Goal: Task Accomplishment & Management: Manage account settings

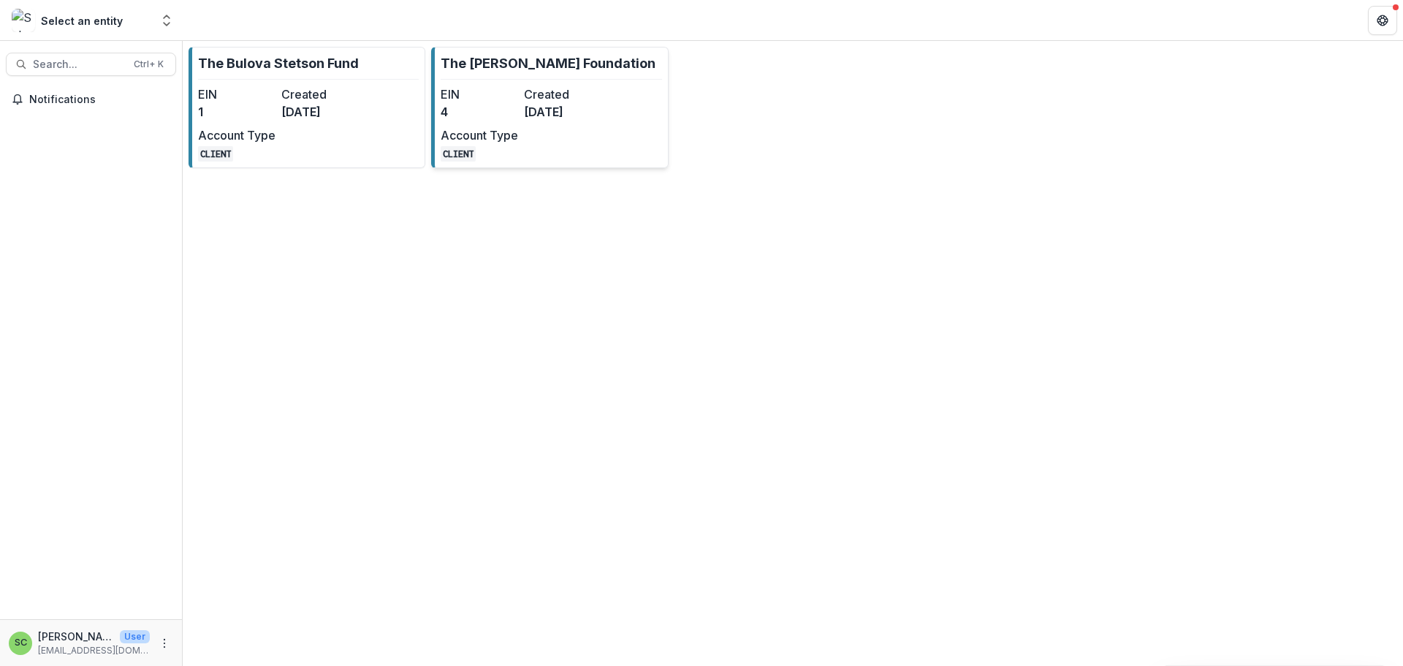
click at [460, 73] on p "The [PERSON_NAME] Foundation" at bounding box center [548, 63] width 215 height 20
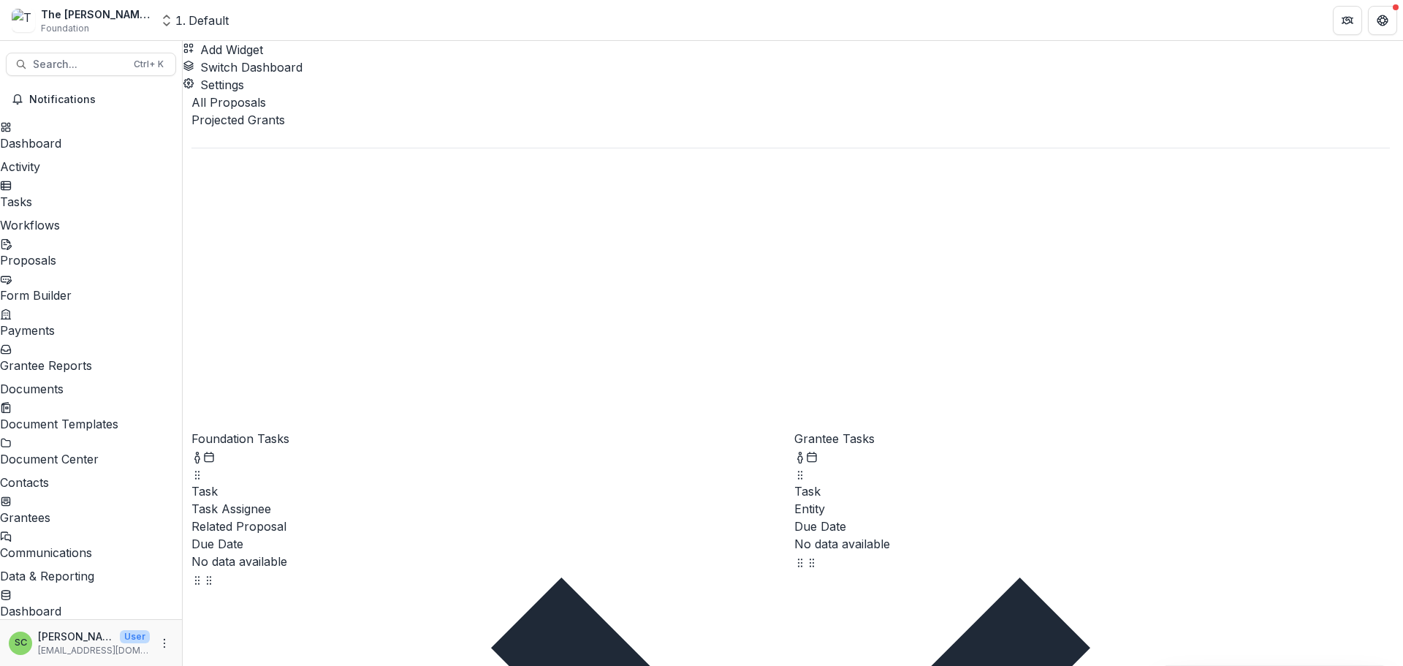
click at [79, 269] on div "Proposals" at bounding box center [91, 260] width 182 height 18
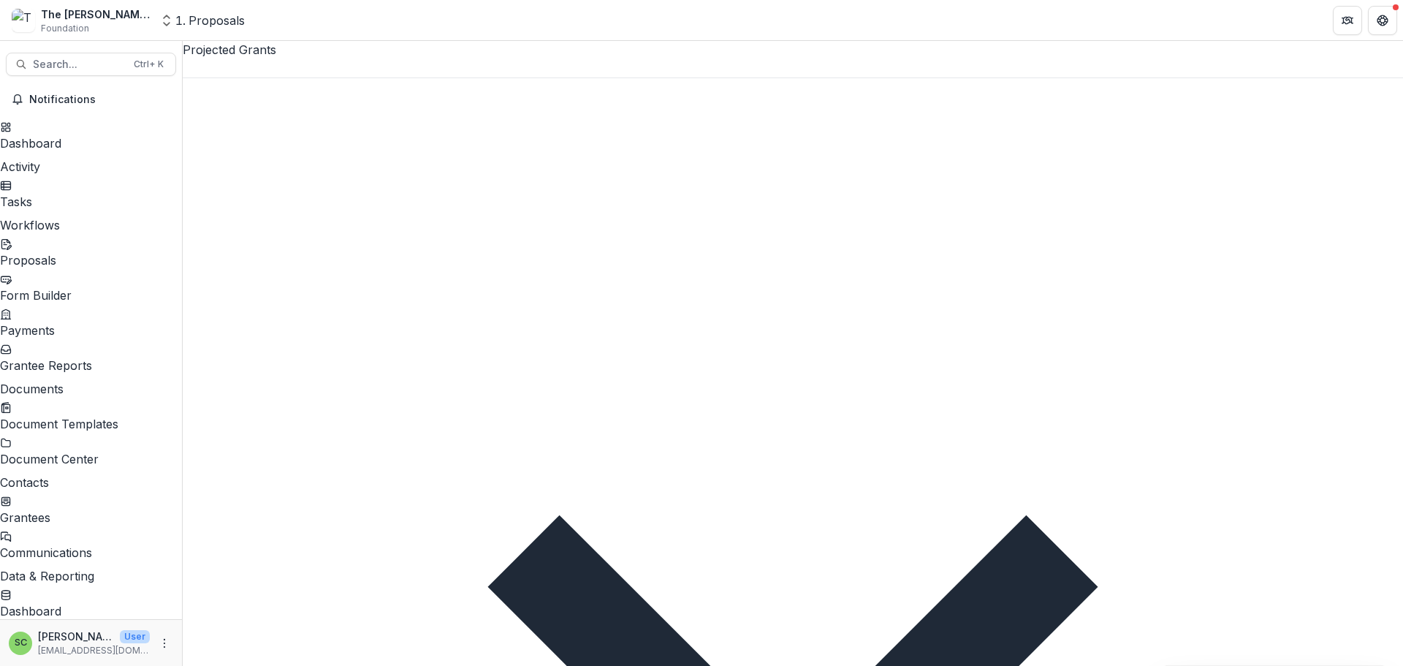
click at [253, 74] on div at bounding box center [793, 67] width 1220 height 19
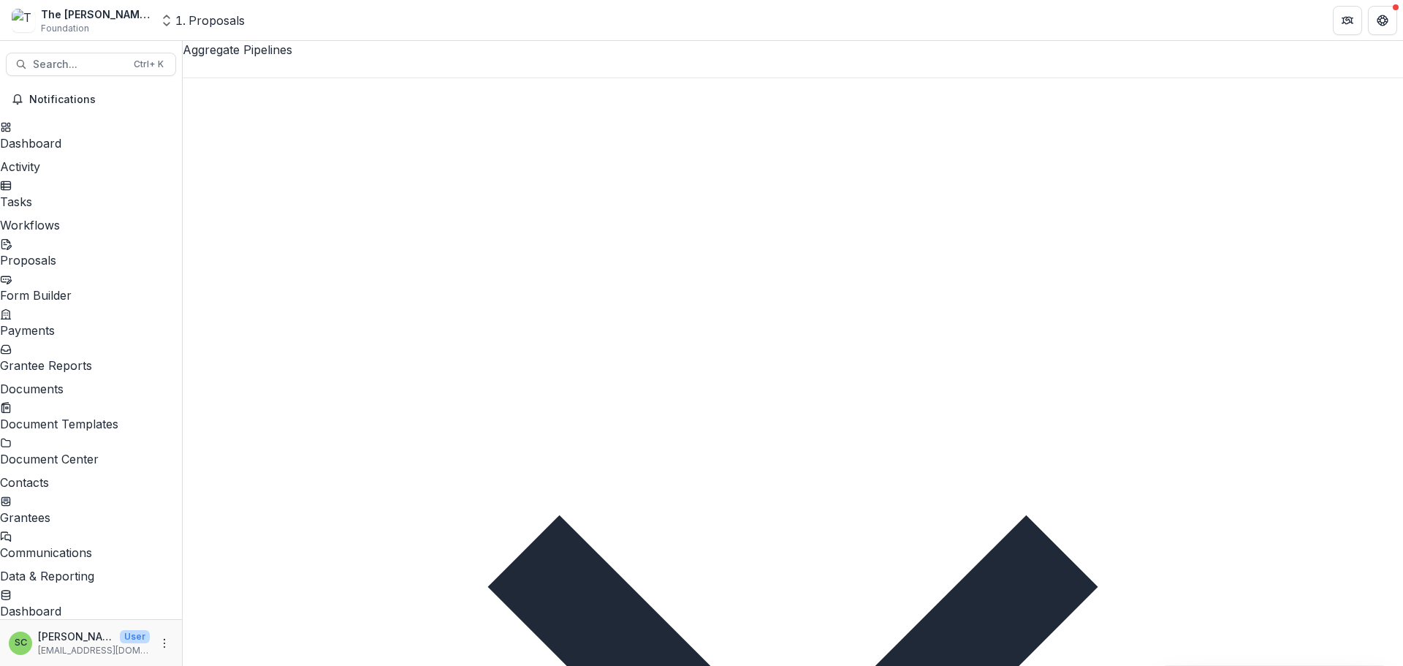
click at [343, 220] on span "Sort Ascending" at bounding box center [300, 223] width 85 height 15
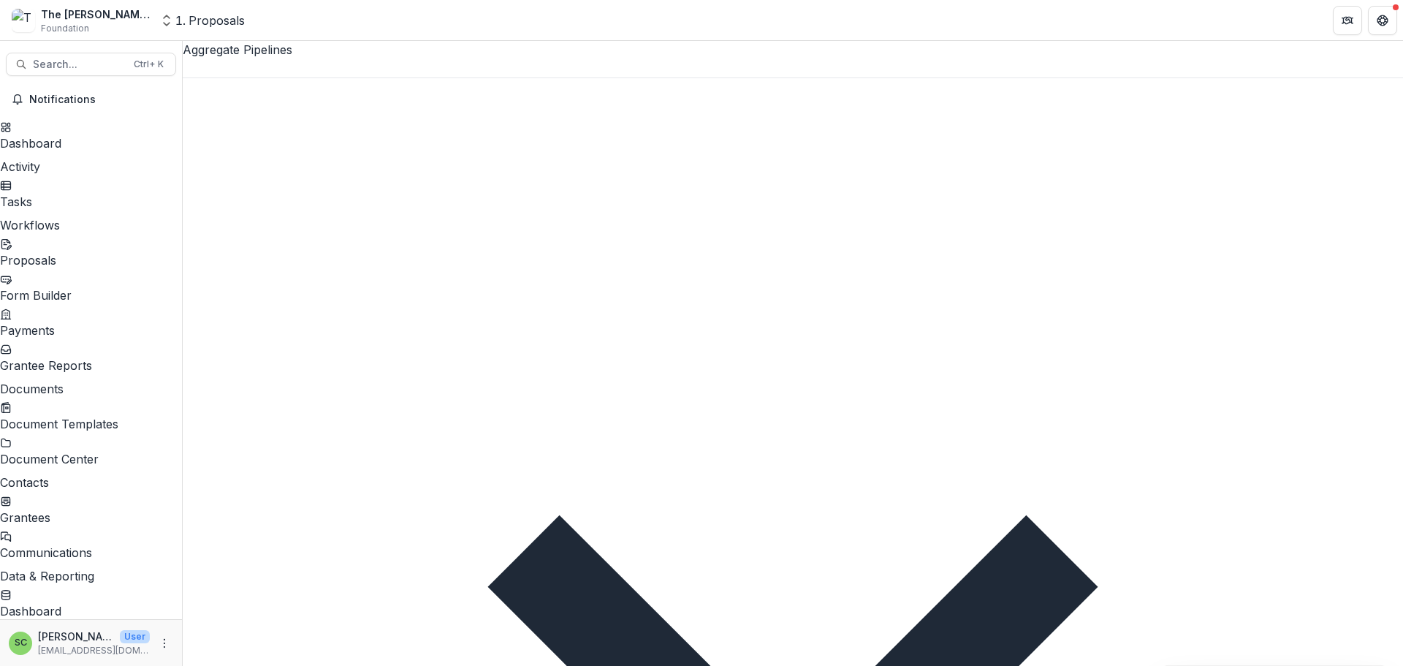
drag, startPoint x: 994, startPoint y: 649, endPoint x: 1009, endPoint y: 647, distance: 14.8
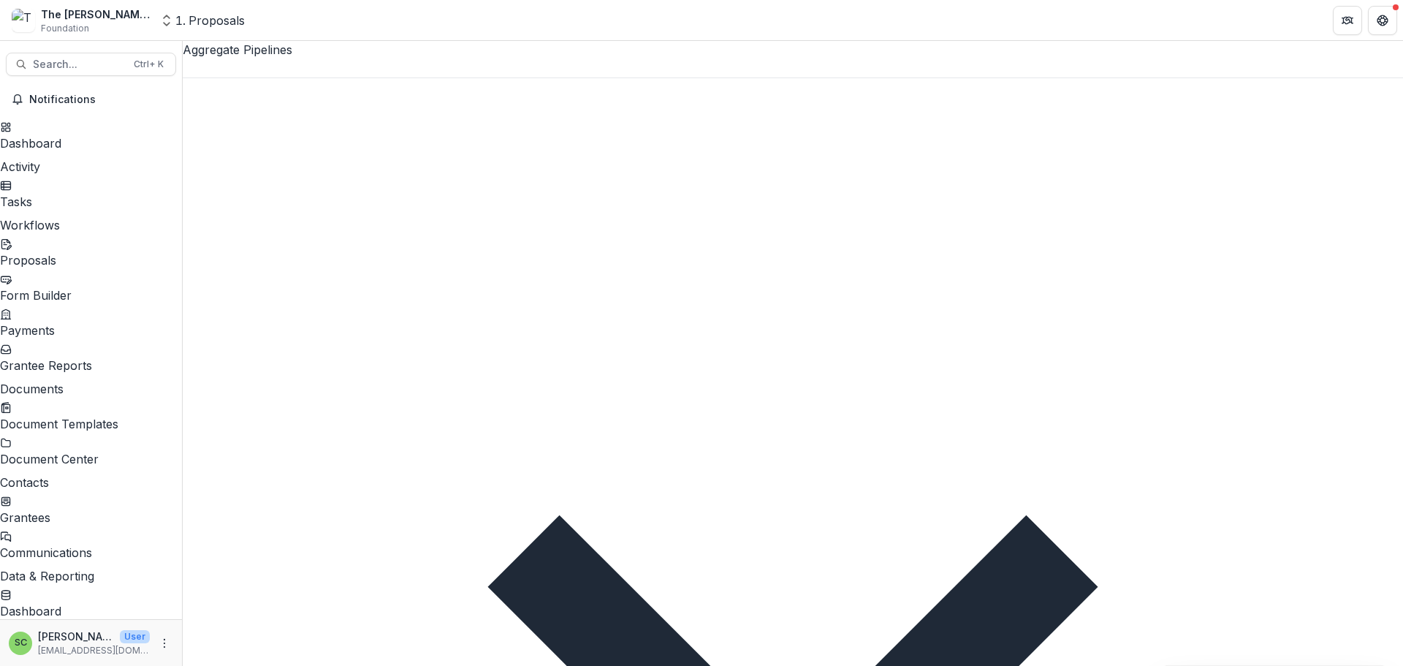
drag, startPoint x: 1018, startPoint y: 655, endPoint x: 1249, endPoint y: 658, distance: 231.6
drag, startPoint x: 507, startPoint y: 650, endPoint x: 226, endPoint y: 636, distance: 281.6
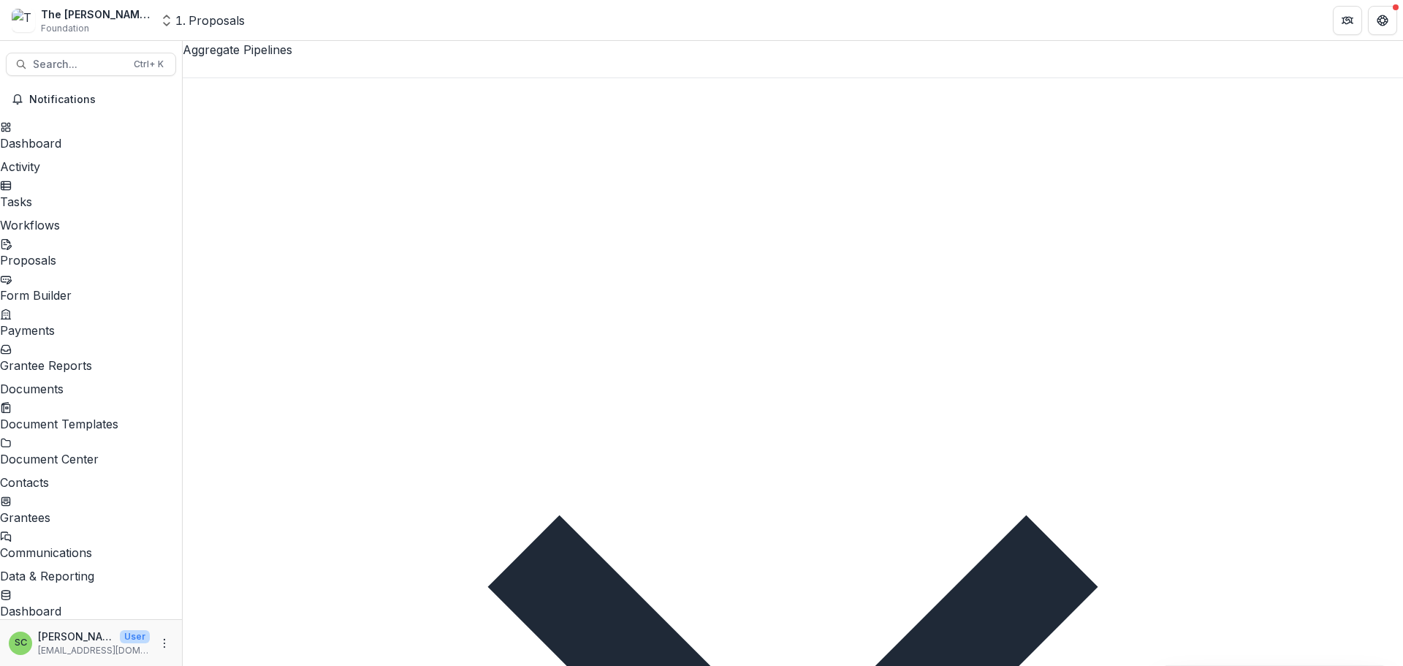
click at [302, 77] on div "Aggregate Pipelines" at bounding box center [793, 59] width 1220 height 37
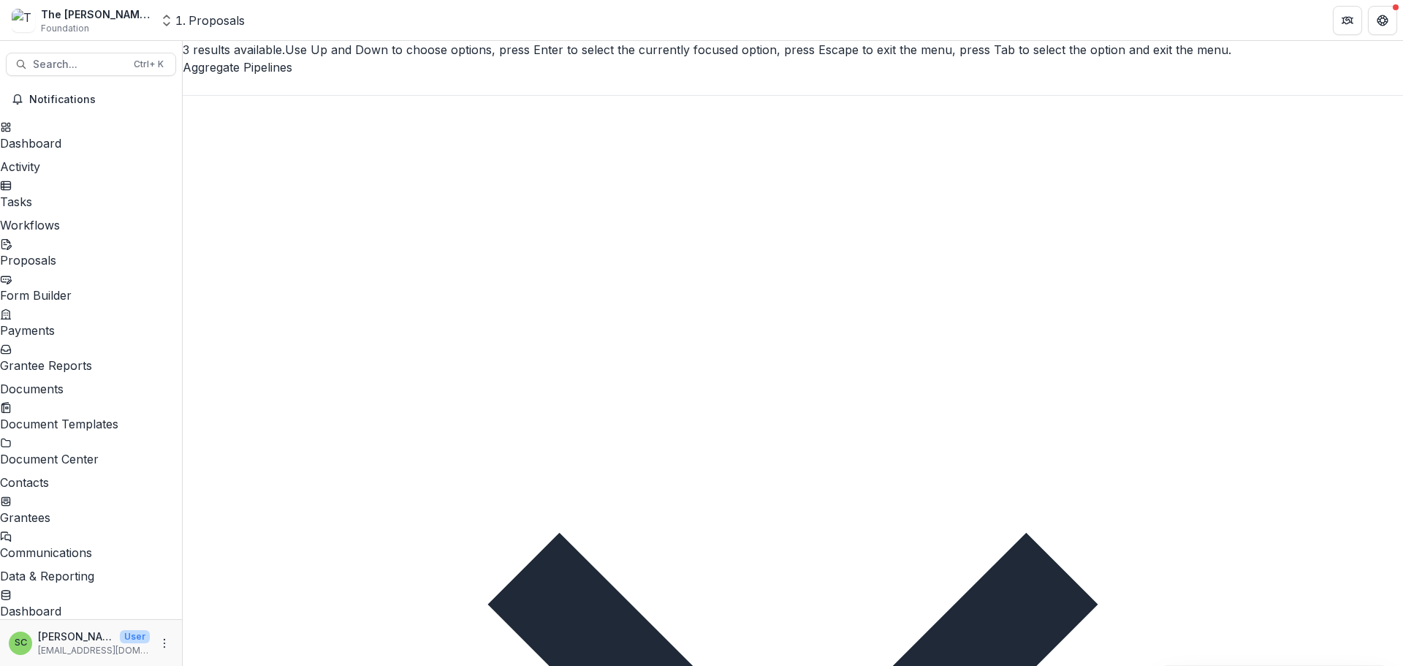
click at [294, 665] on div "Projected Grants" at bounding box center [701, 675] width 1403 height 18
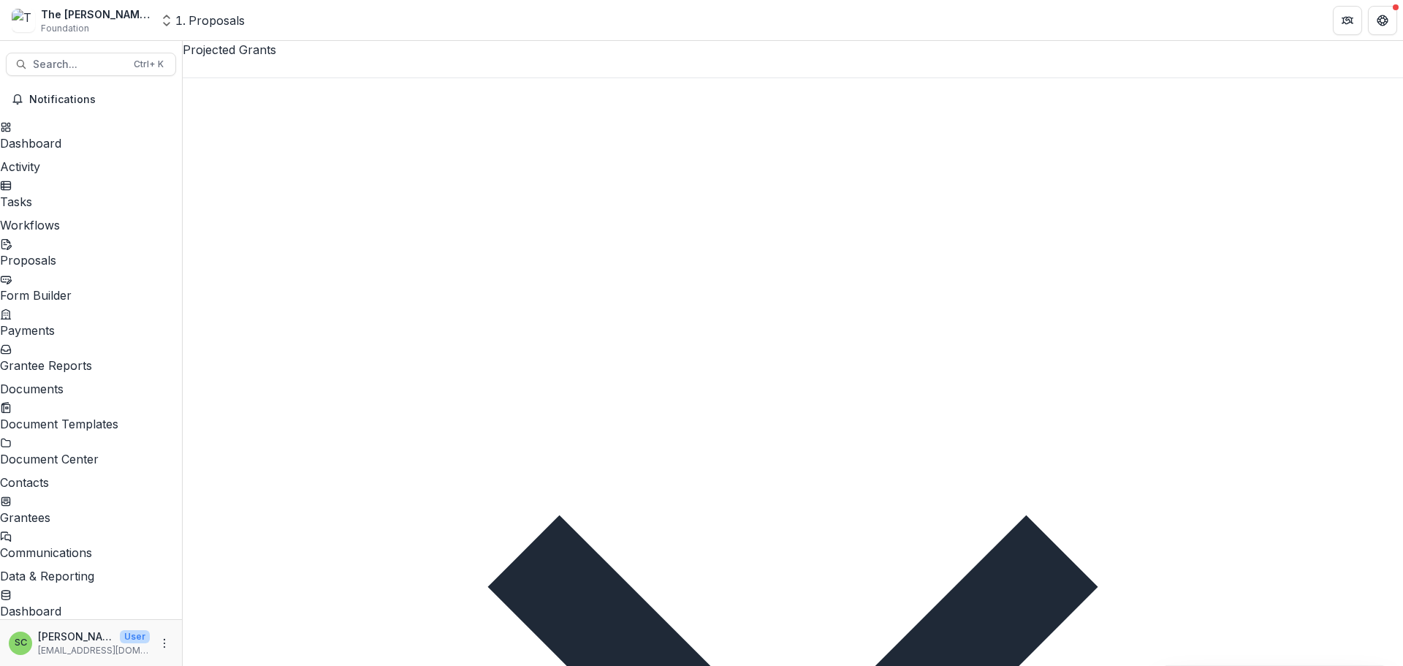
scroll to position [73, 0]
drag, startPoint x: 313, startPoint y: 520, endPoint x: 243, endPoint y: 518, distance: 70.9
select select "******"
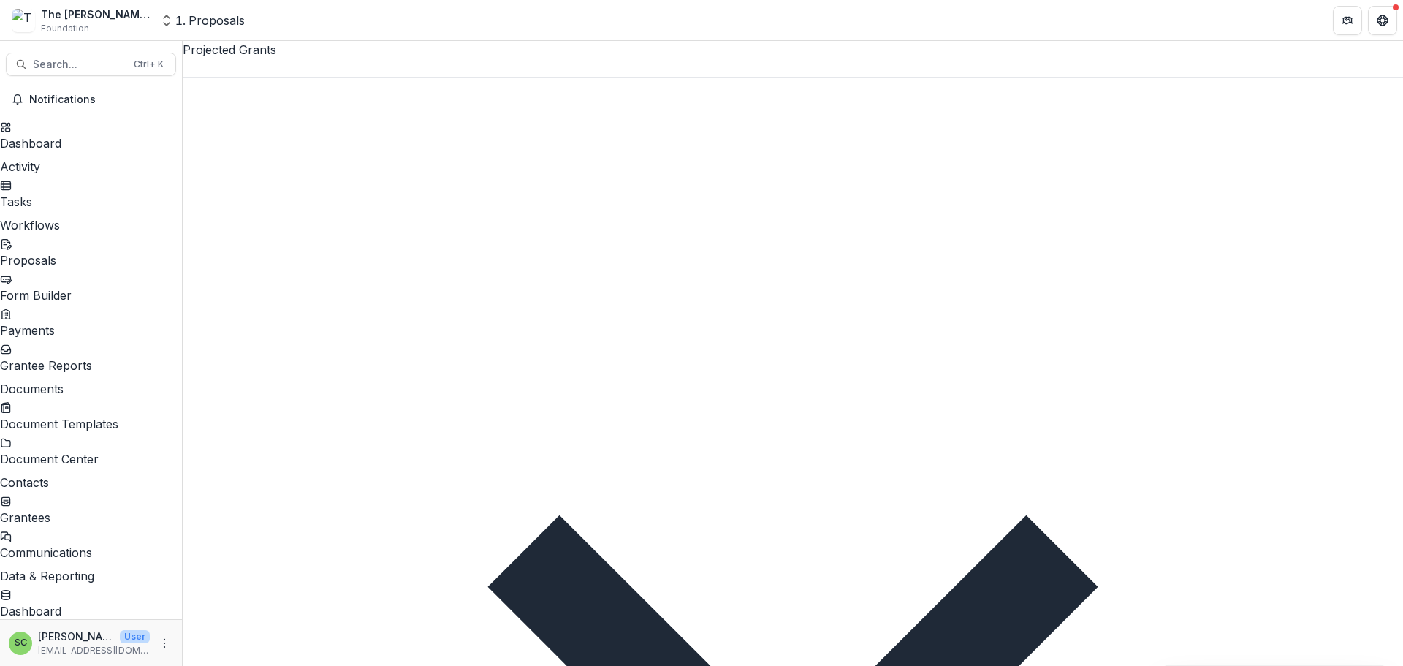
scroll to position [219, 0]
type input "*"
type input "**********"
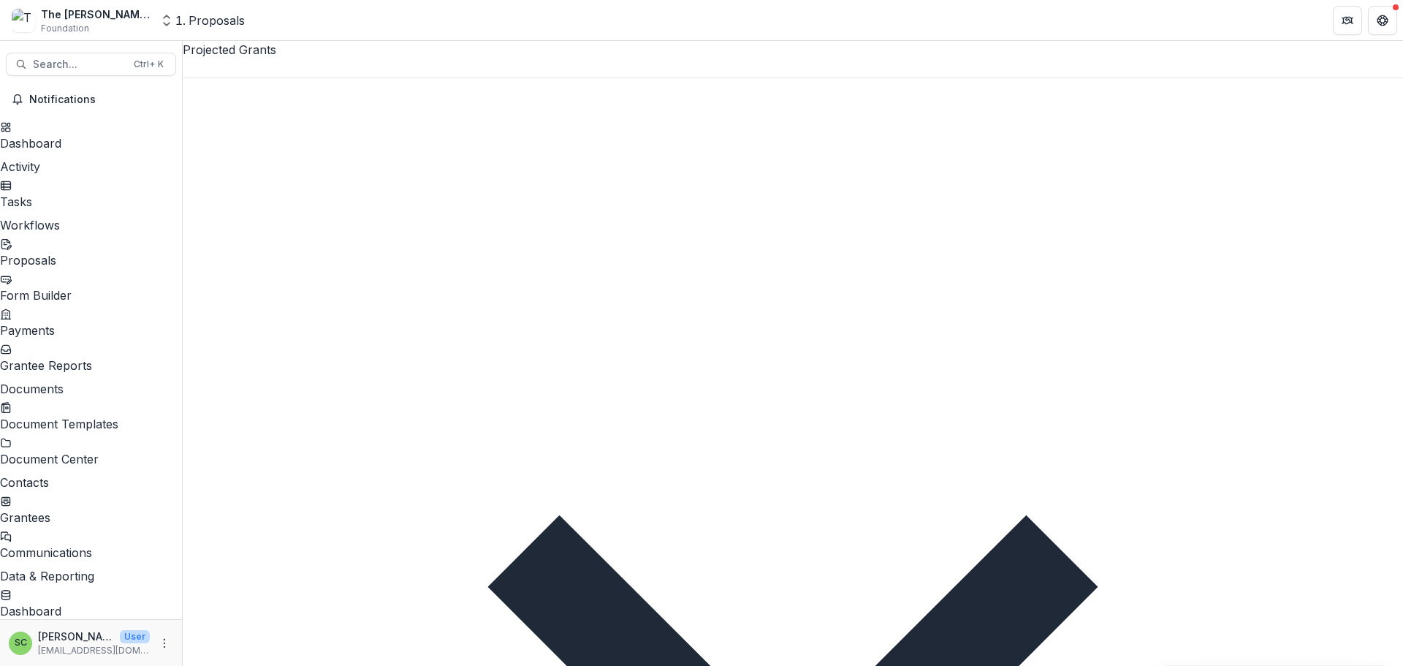
drag, startPoint x: 205, startPoint y: 507, endPoint x: 208, endPoint y: 243, distance: 263.7
select select "******"
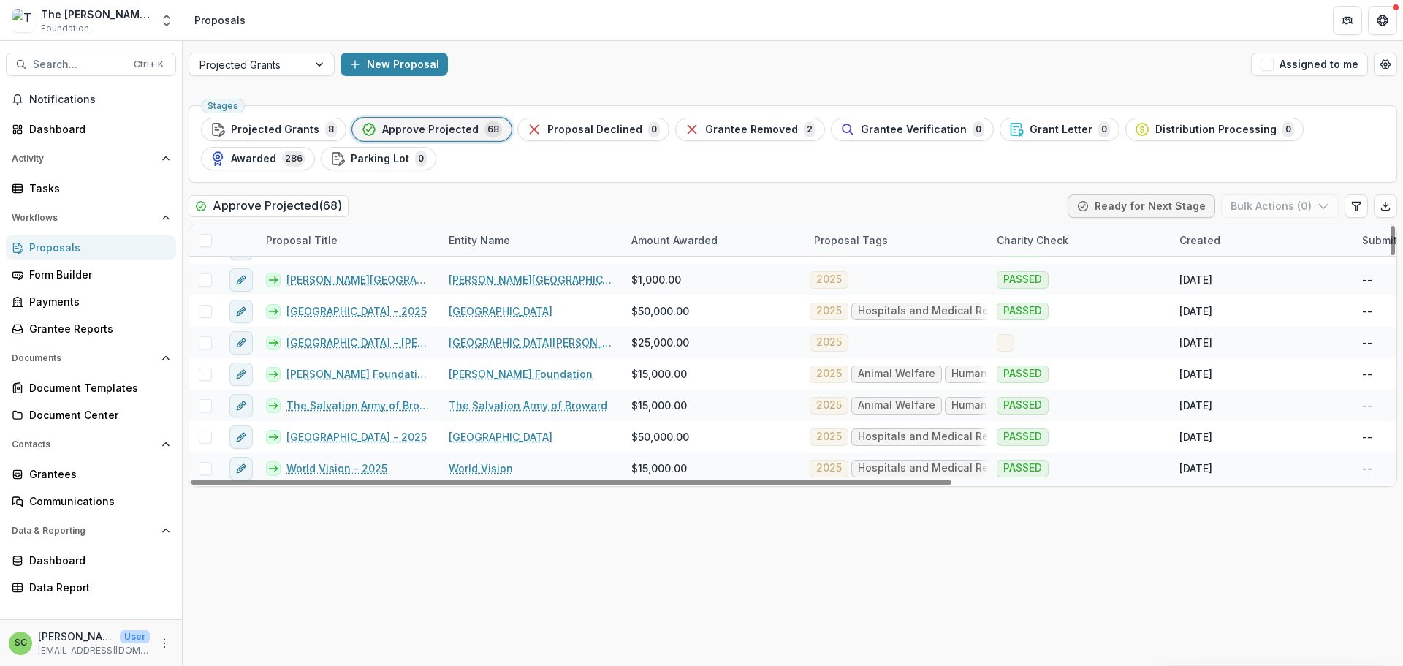
scroll to position [584, 0]
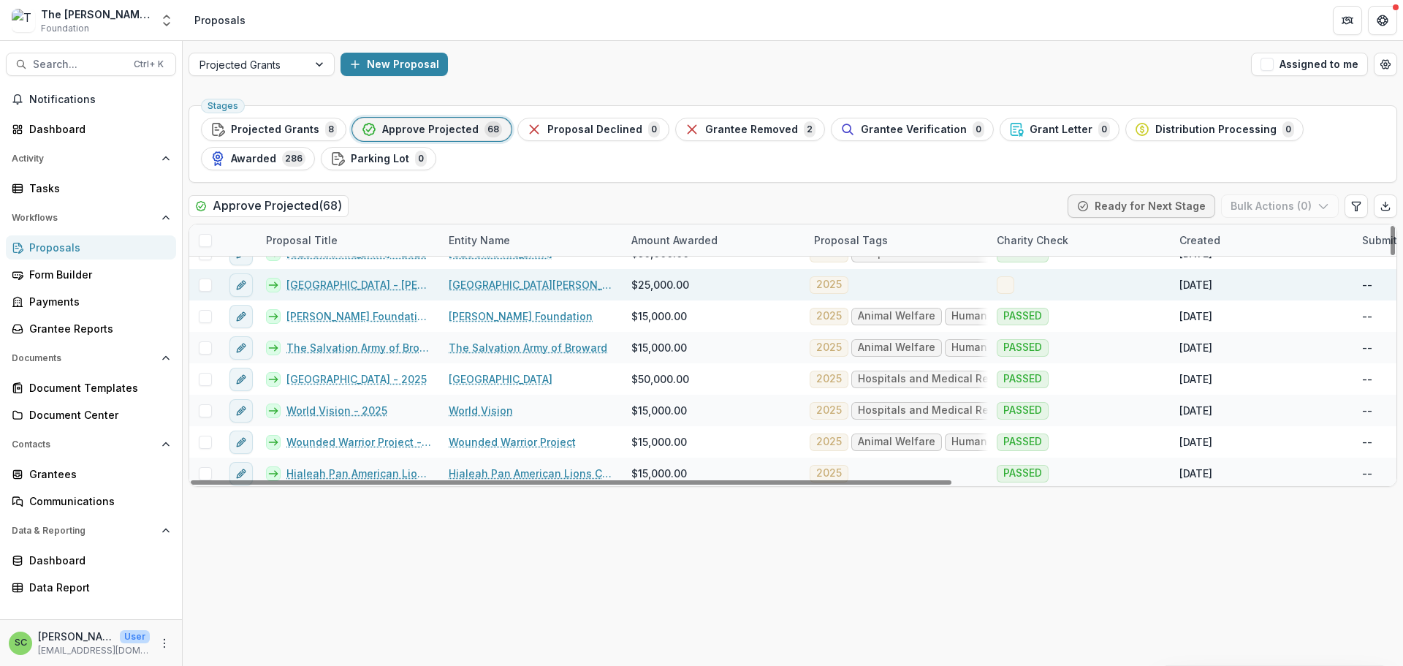
click at [481, 292] on link "[GEOGRAPHIC_DATA][PERSON_NAME]" at bounding box center [531, 284] width 165 height 15
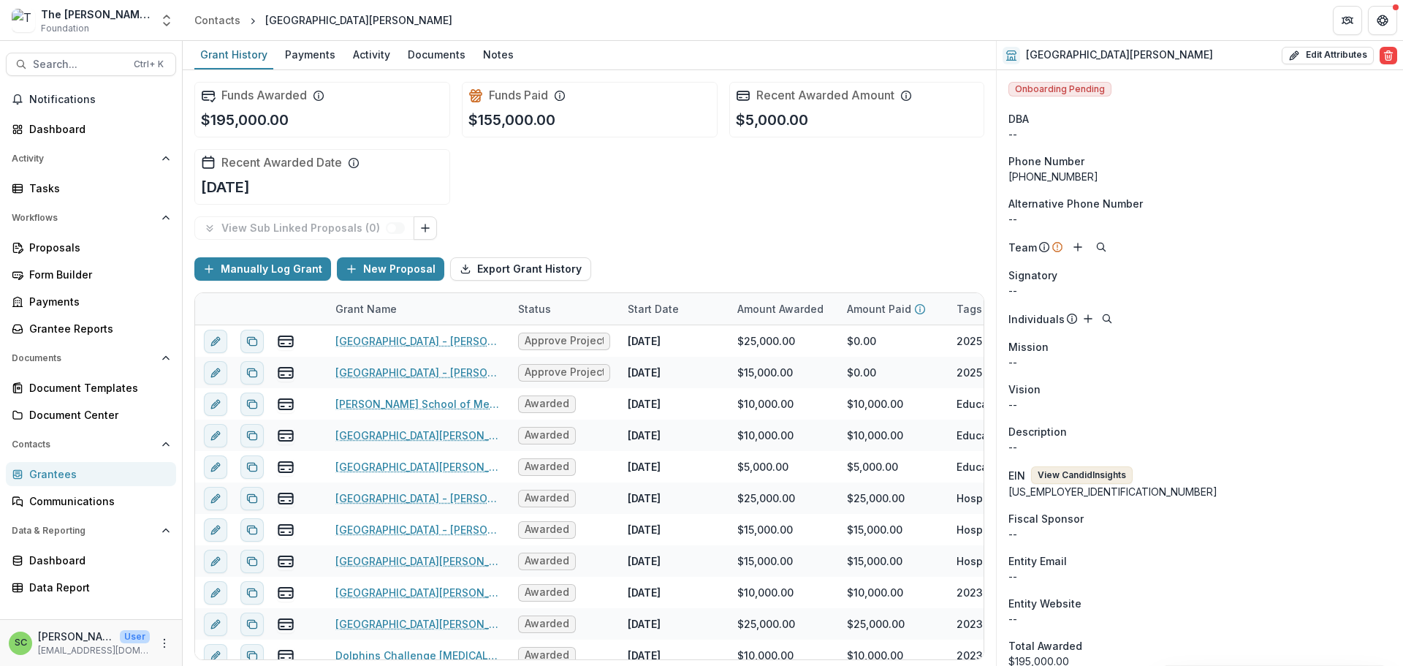
click at [1132, 484] on button "View Candid Insights" at bounding box center [1082, 475] width 102 height 18
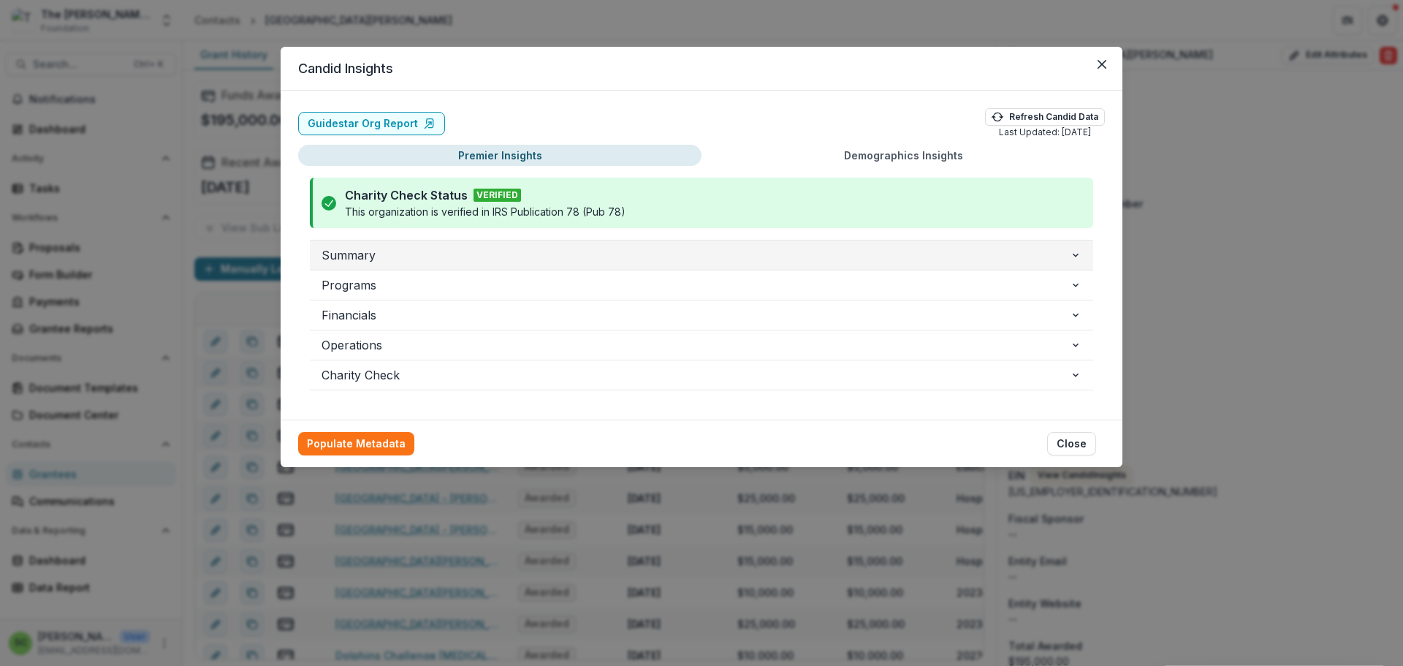
click at [1050, 264] on span "Summary" at bounding box center [695, 255] width 748 height 18
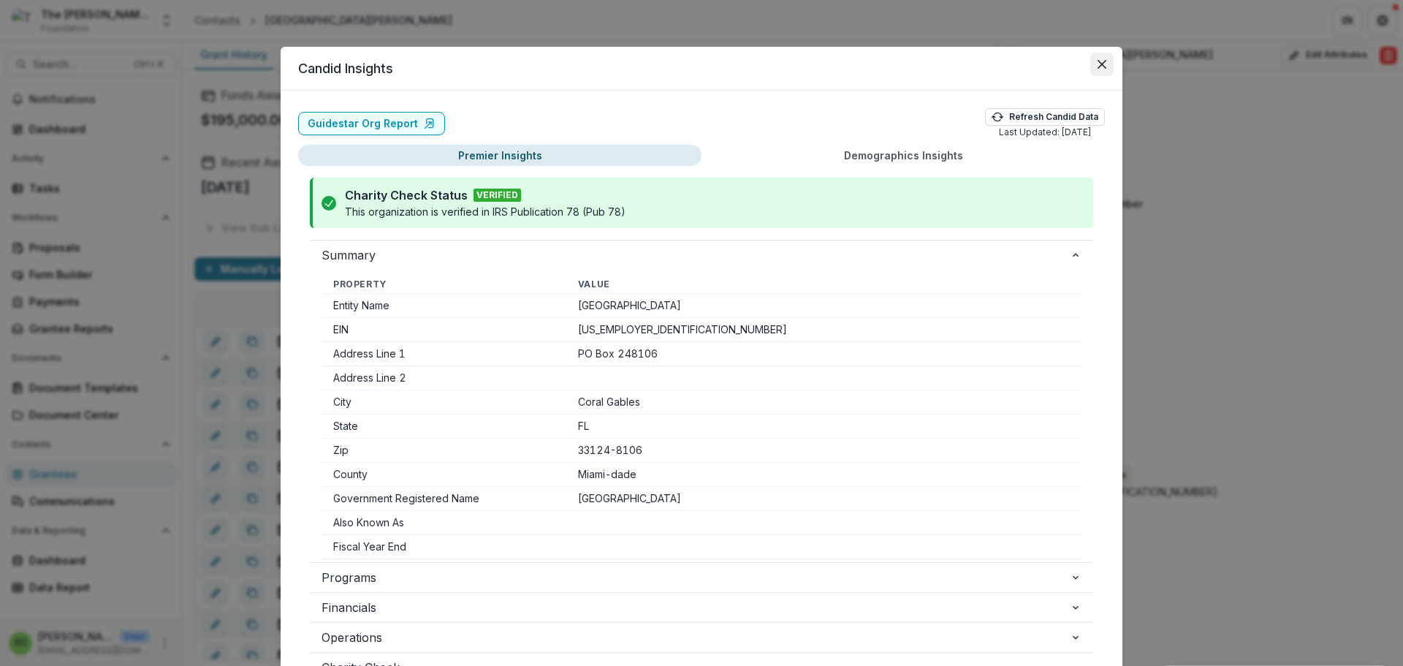
click at [1106, 69] on icon "Close" at bounding box center [1101, 64] width 9 height 9
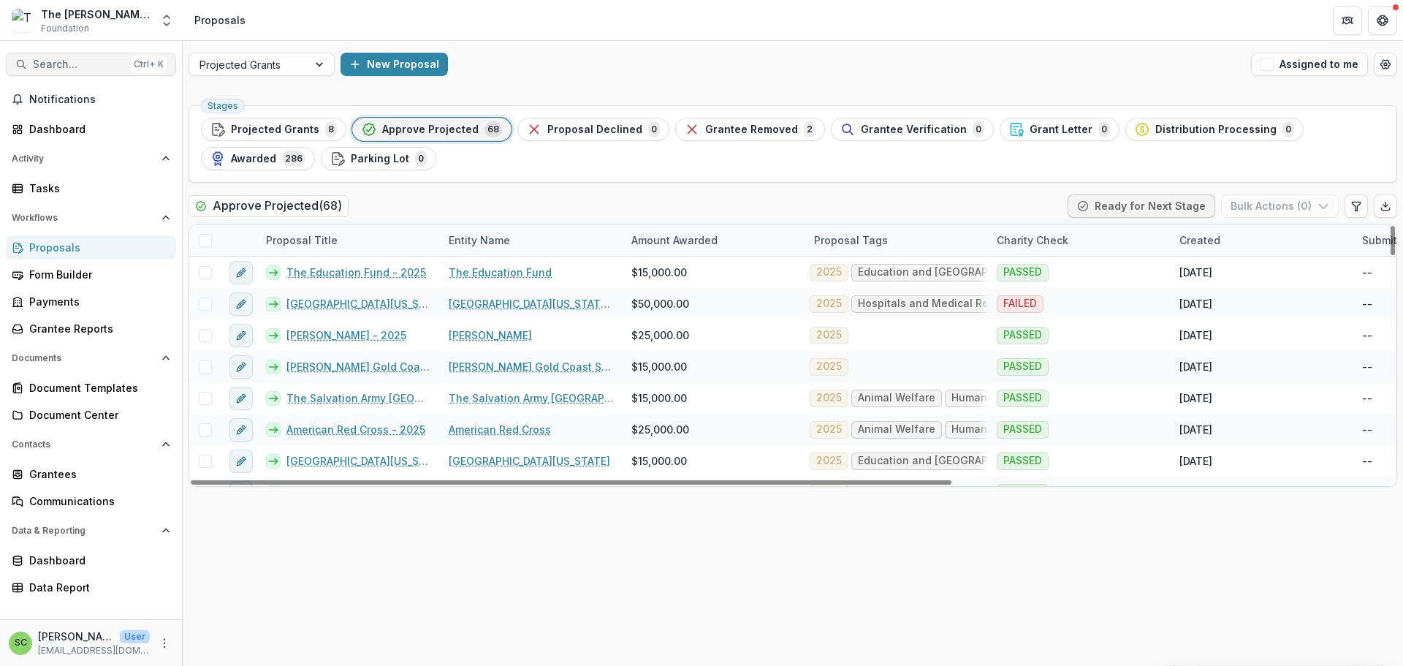
click at [69, 71] on span "Search..." at bounding box center [79, 64] width 92 height 12
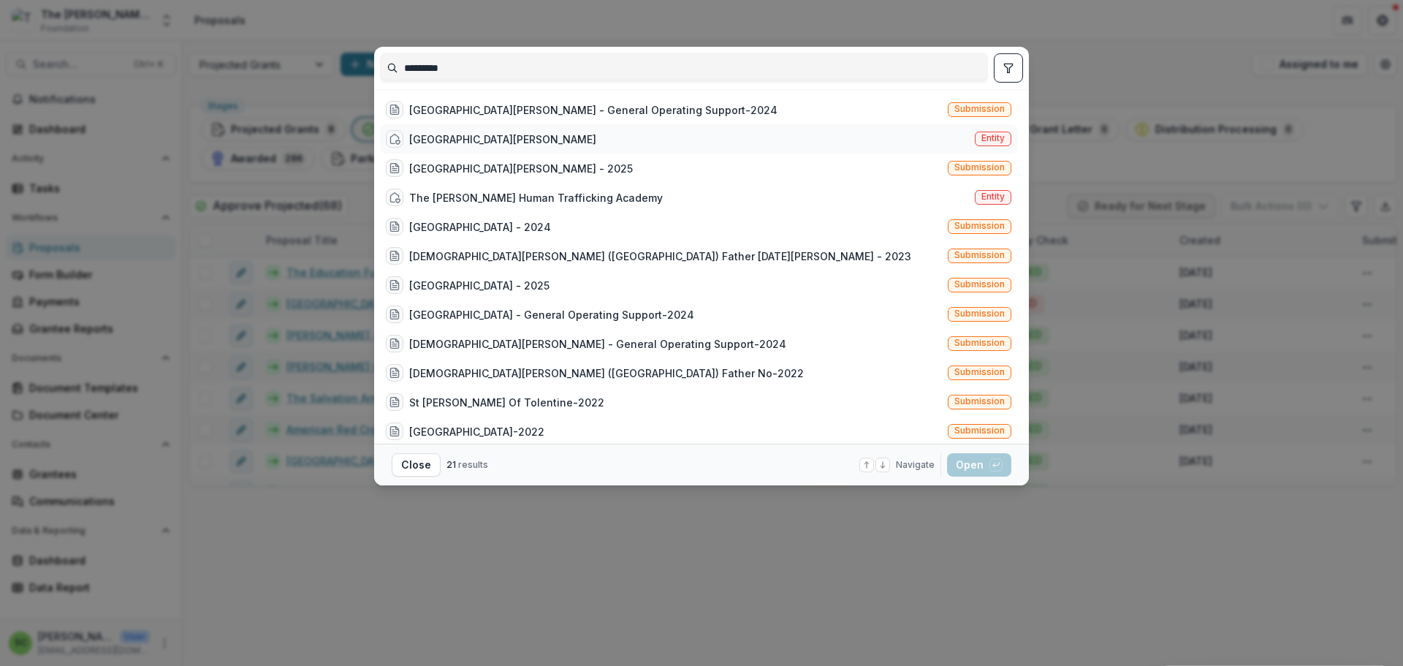
type input "*********"
click at [409, 147] on div "[GEOGRAPHIC_DATA][PERSON_NAME]" at bounding box center [502, 138] width 187 height 15
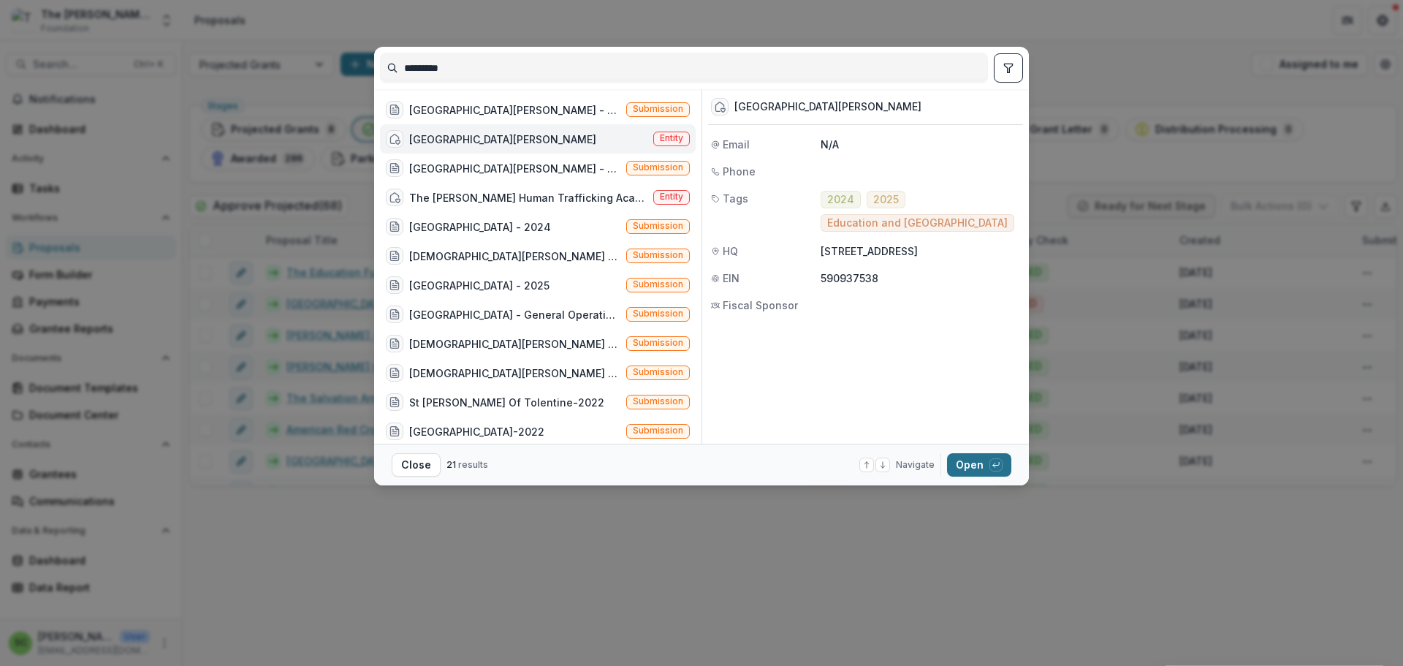
click at [1011, 470] on button "Open with enter key" at bounding box center [979, 464] width 64 height 23
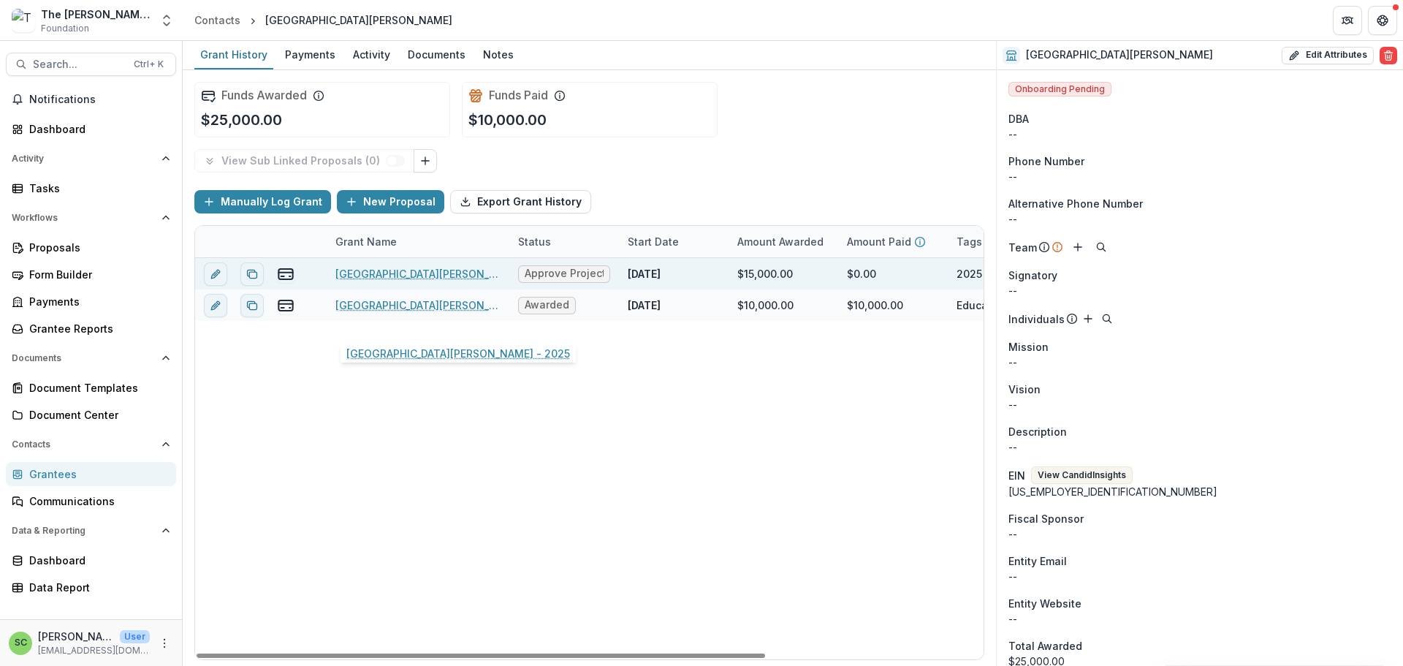
click at [378, 281] on link "[GEOGRAPHIC_DATA][PERSON_NAME] - 2025" at bounding box center [417, 273] width 165 height 15
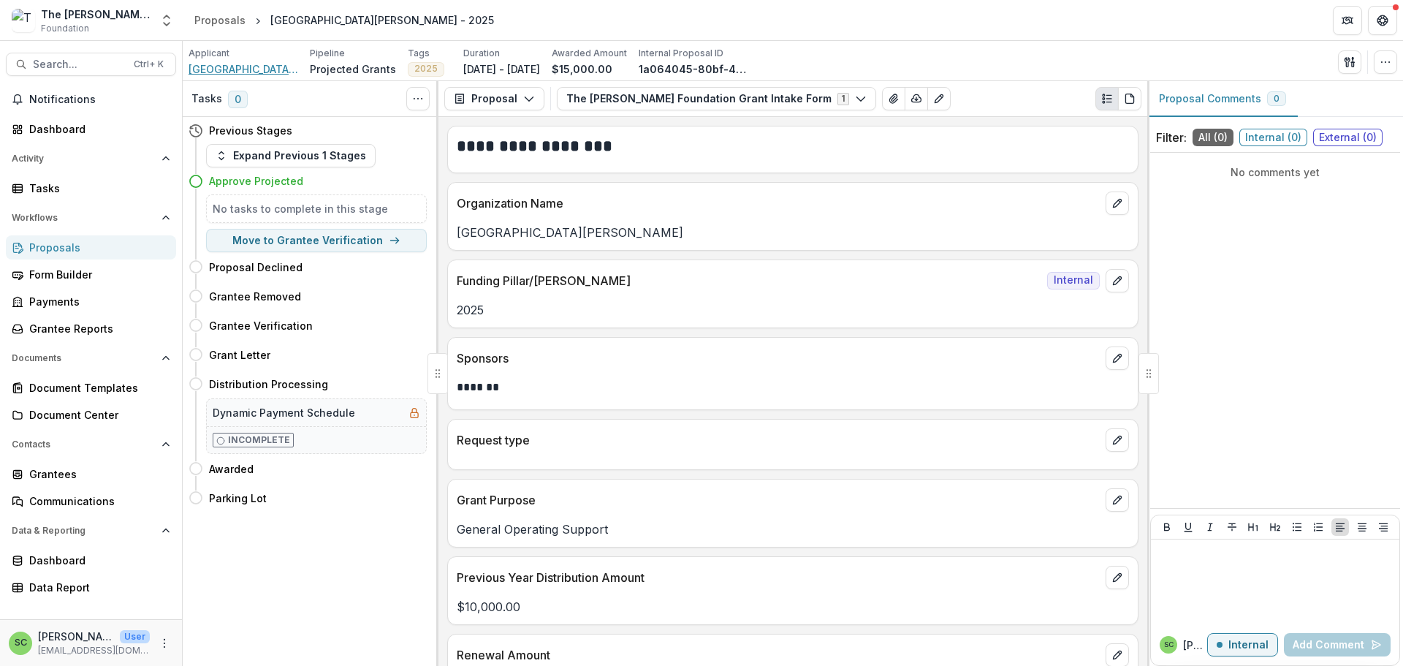
click at [235, 77] on span "[GEOGRAPHIC_DATA][PERSON_NAME]" at bounding box center [243, 68] width 110 height 15
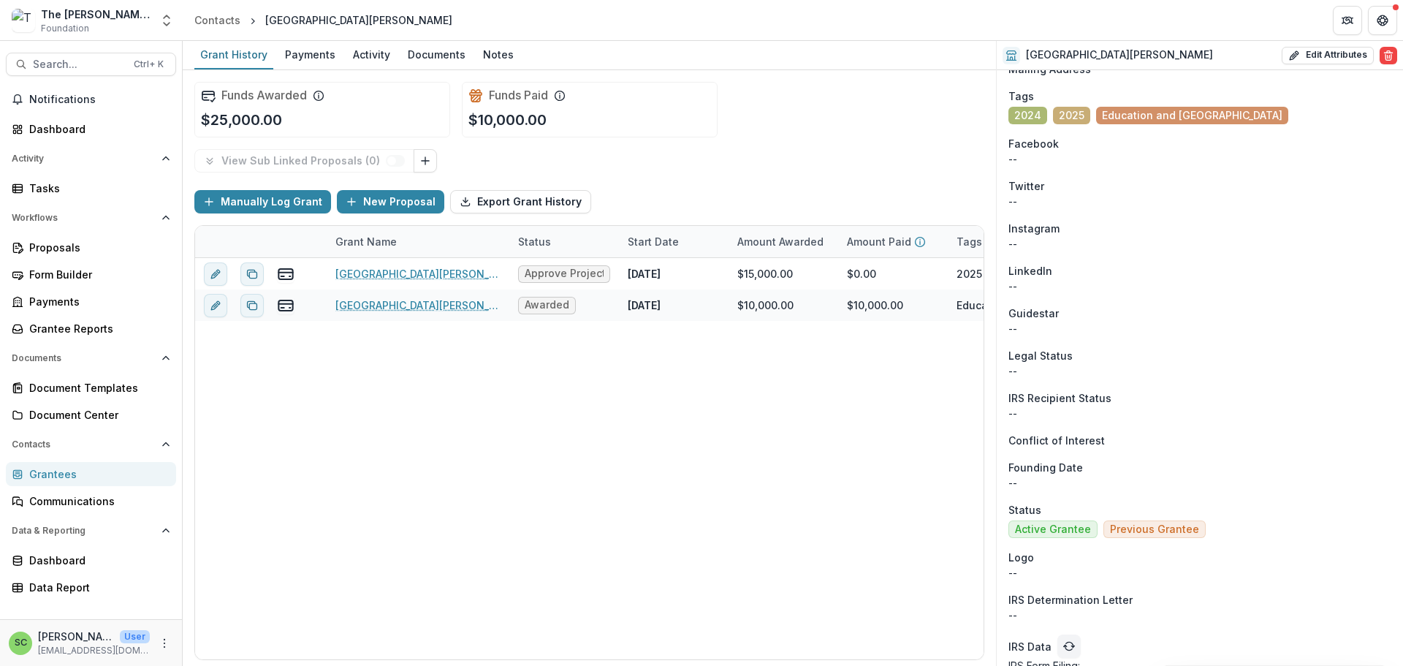
scroll to position [657, 0]
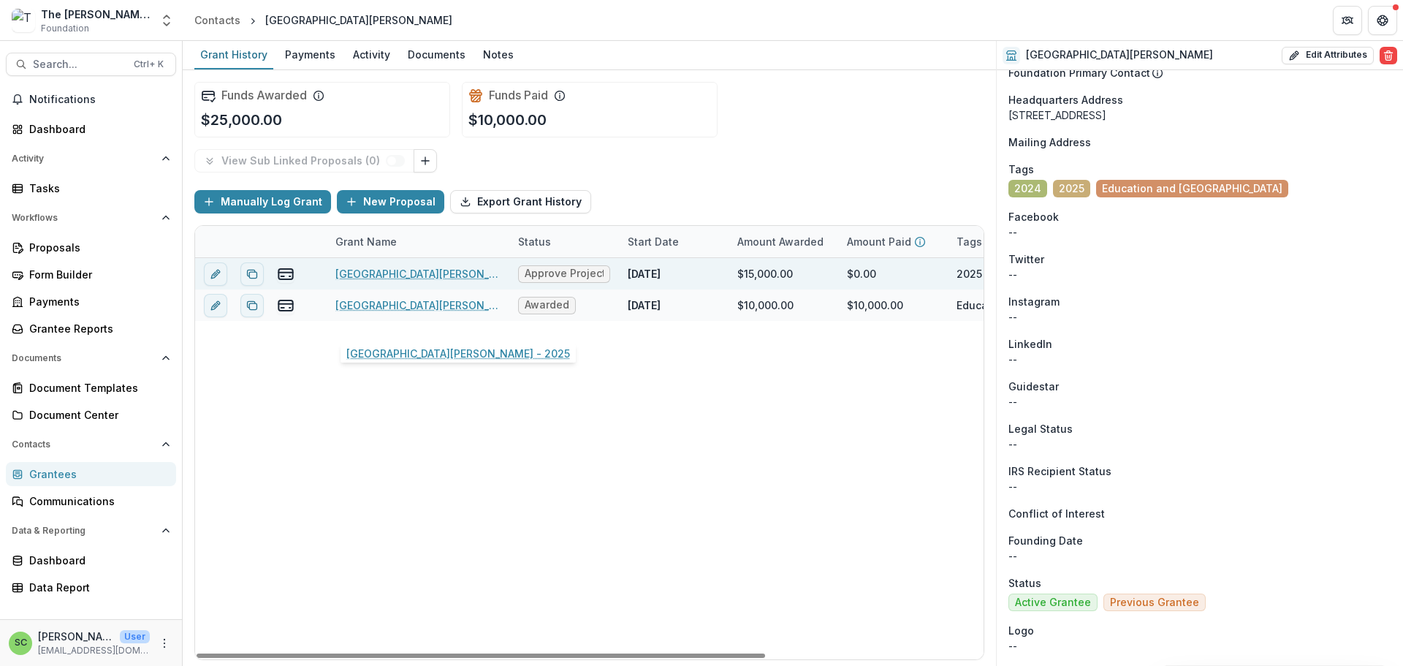
click at [422, 281] on link "[GEOGRAPHIC_DATA][PERSON_NAME] - 2025" at bounding box center [417, 273] width 165 height 15
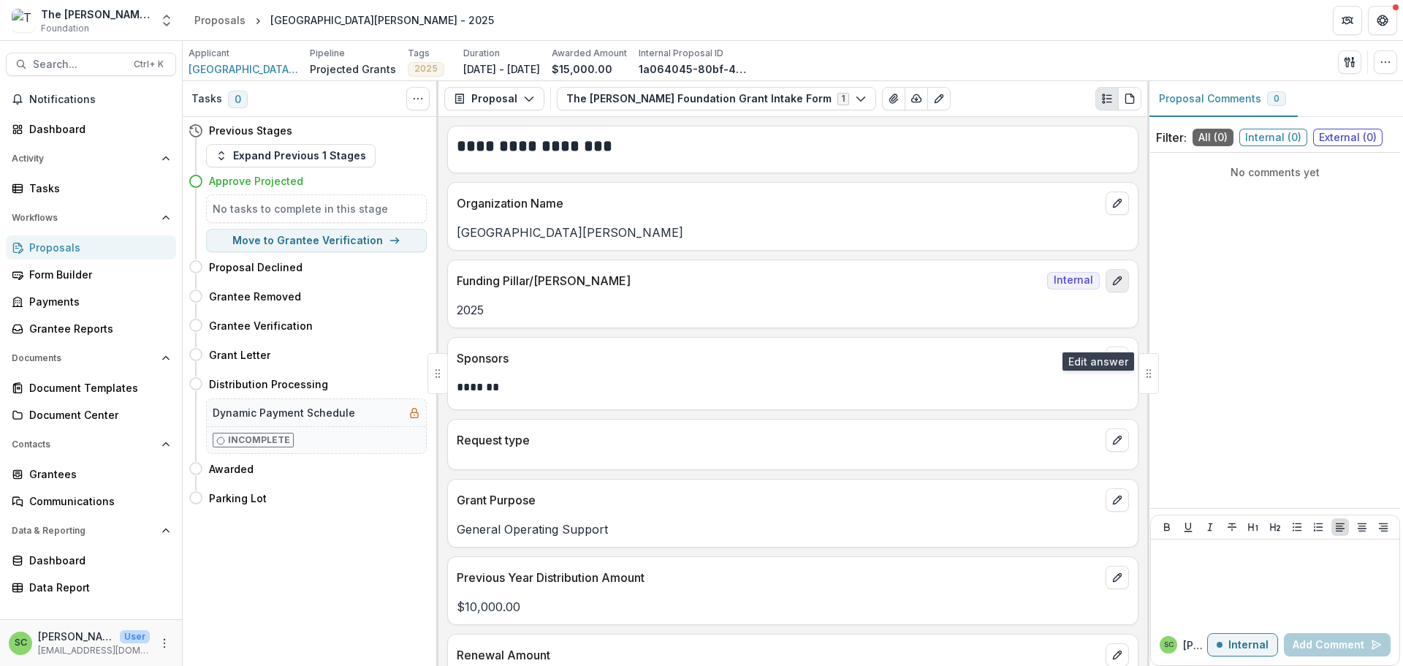
click at [1111, 286] on icon "edit" at bounding box center [1117, 281] width 12 height 12
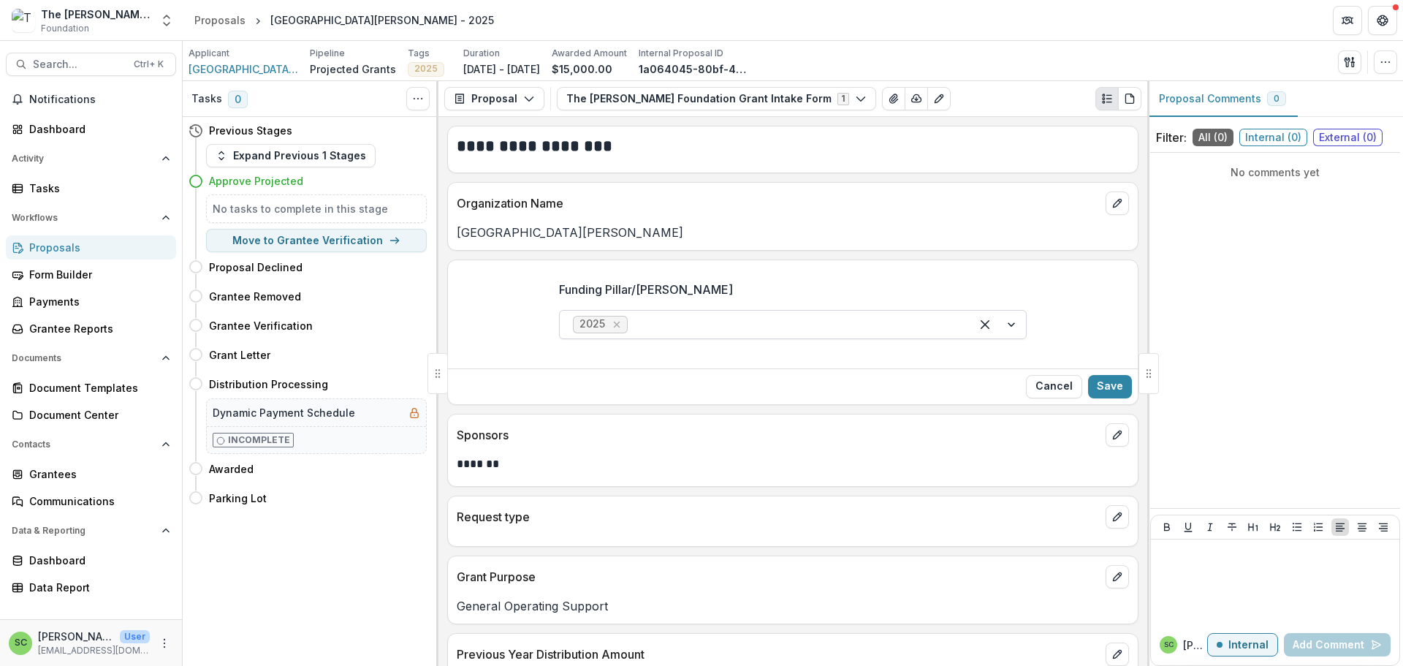
click at [779, 335] on div at bounding box center [793, 324] width 327 height 20
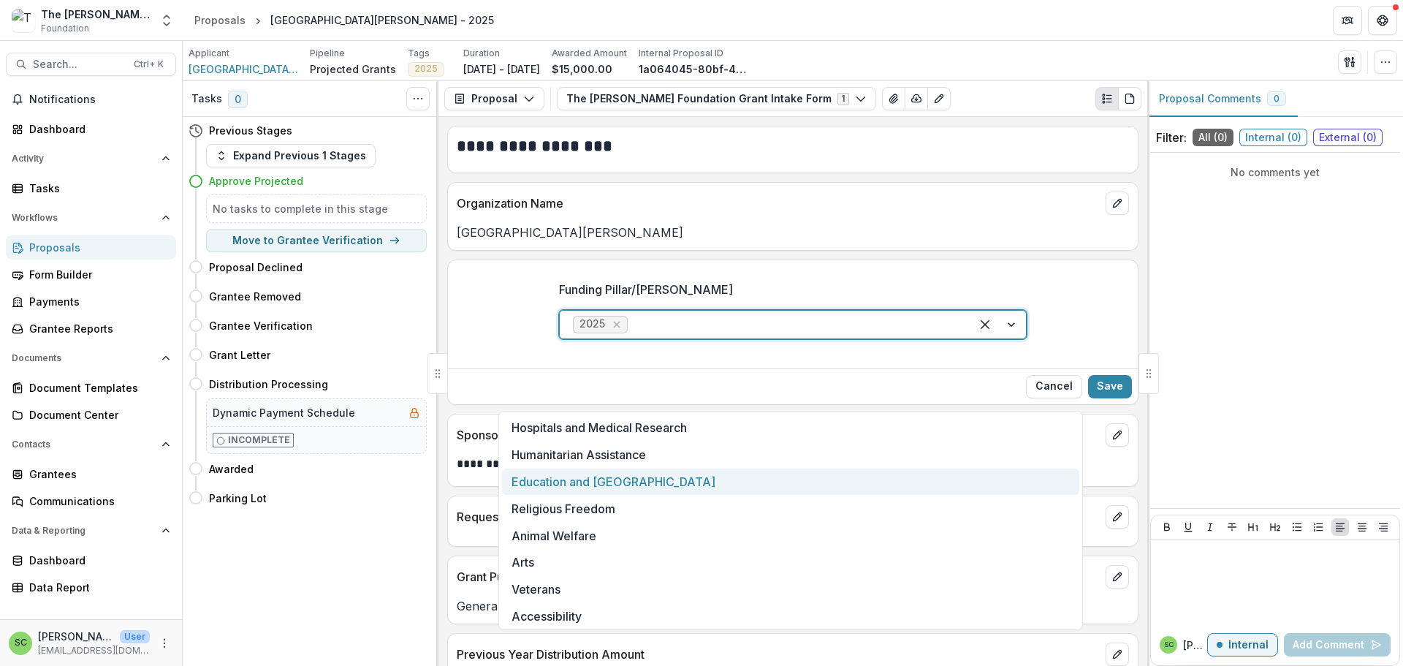
click at [770, 489] on div "Education and [GEOGRAPHIC_DATA]" at bounding box center [790, 481] width 577 height 27
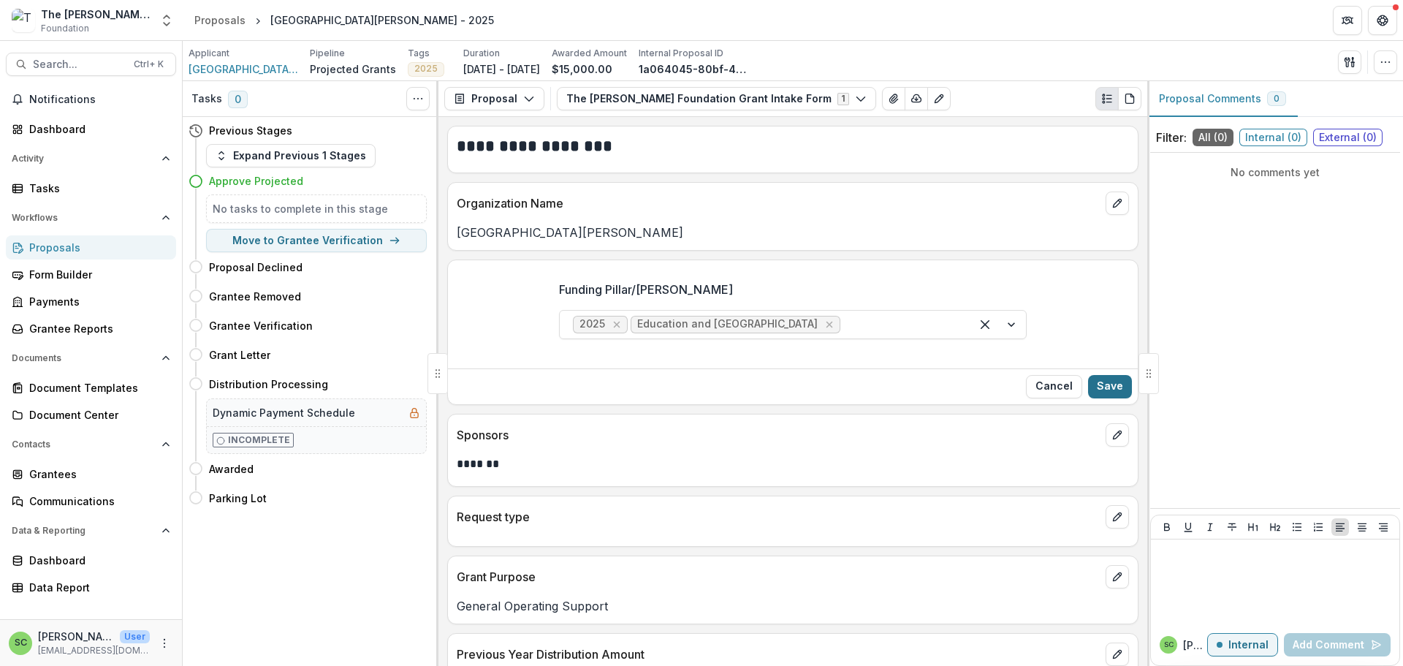
click at [1106, 398] on button "Save" at bounding box center [1110, 386] width 44 height 23
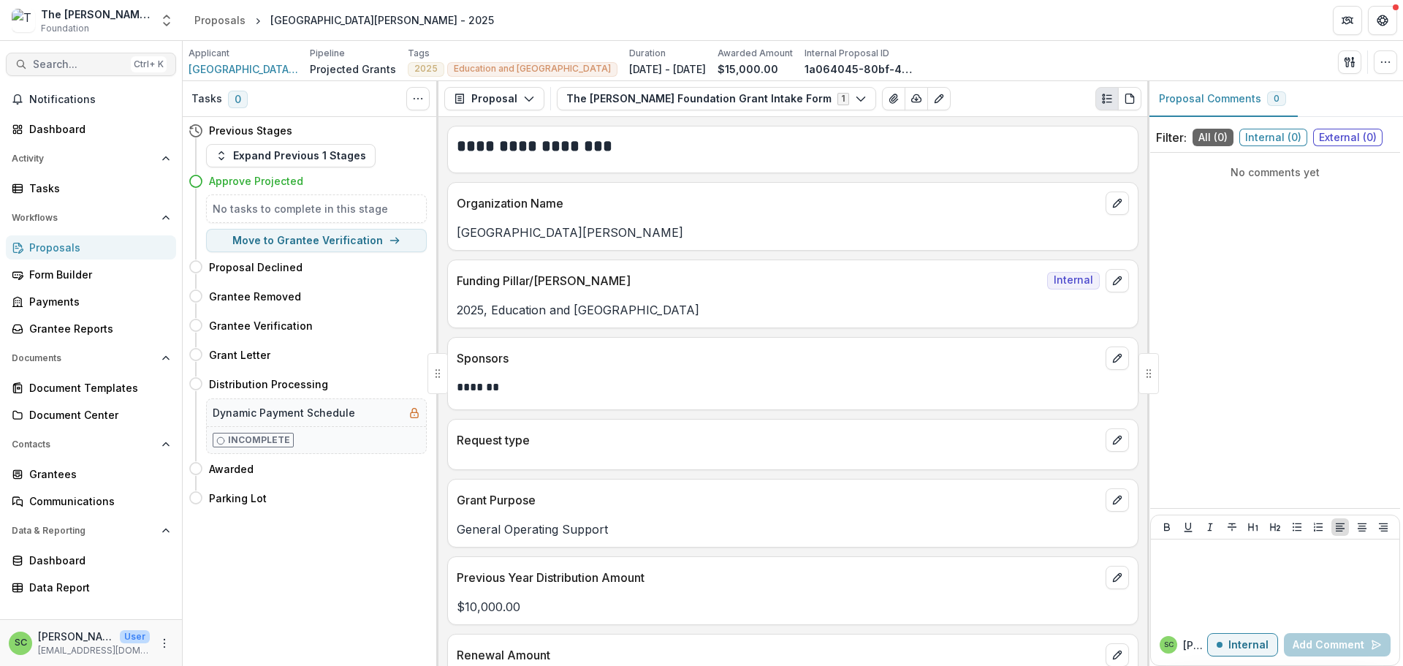
click at [41, 71] on span "Search..." at bounding box center [79, 64] width 92 height 12
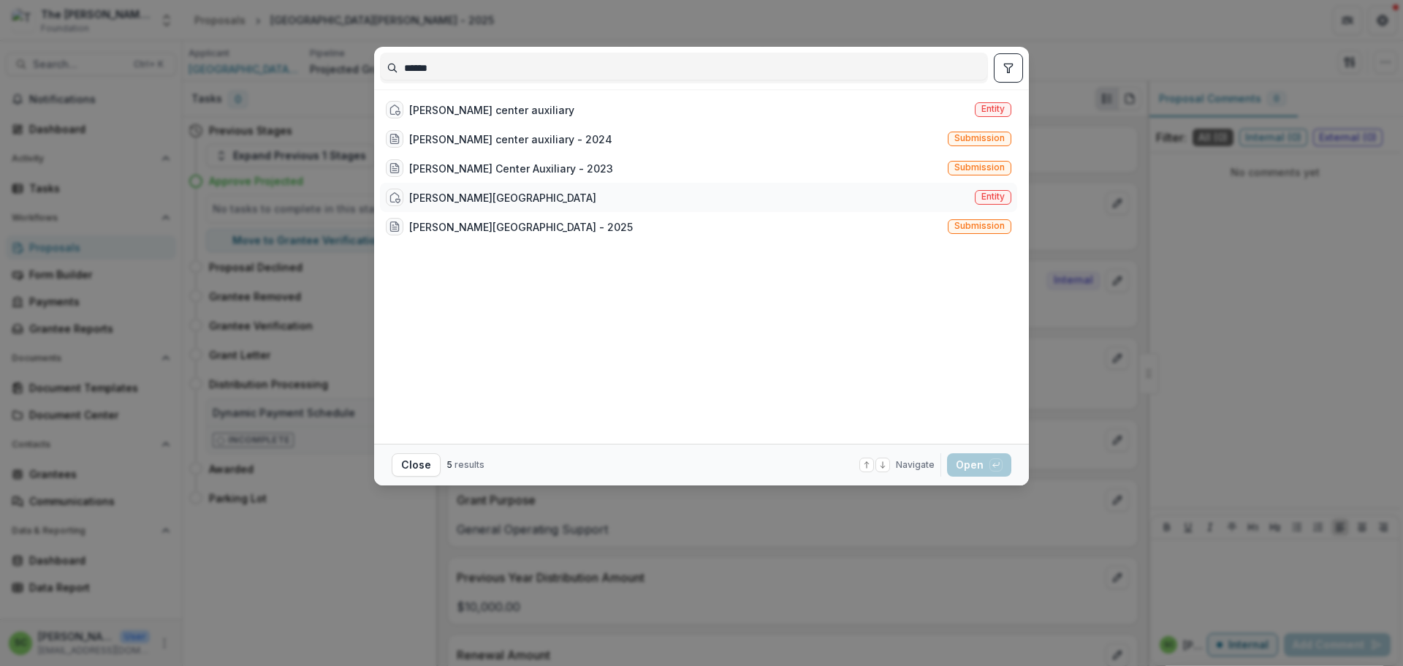
type input "******"
click at [429, 205] on div "[PERSON_NAME][GEOGRAPHIC_DATA]" at bounding box center [502, 197] width 187 height 15
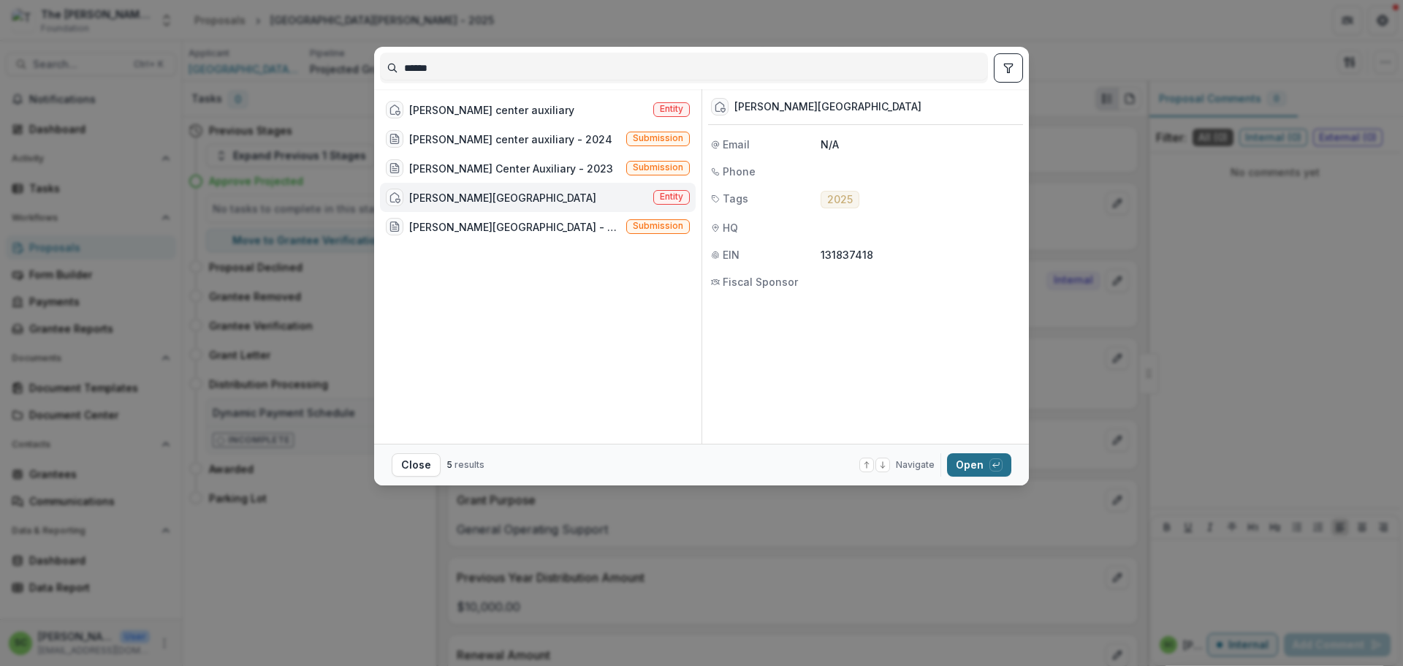
click at [1011, 471] on button "Open with enter key" at bounding box center [979, 464] width 64 height 23
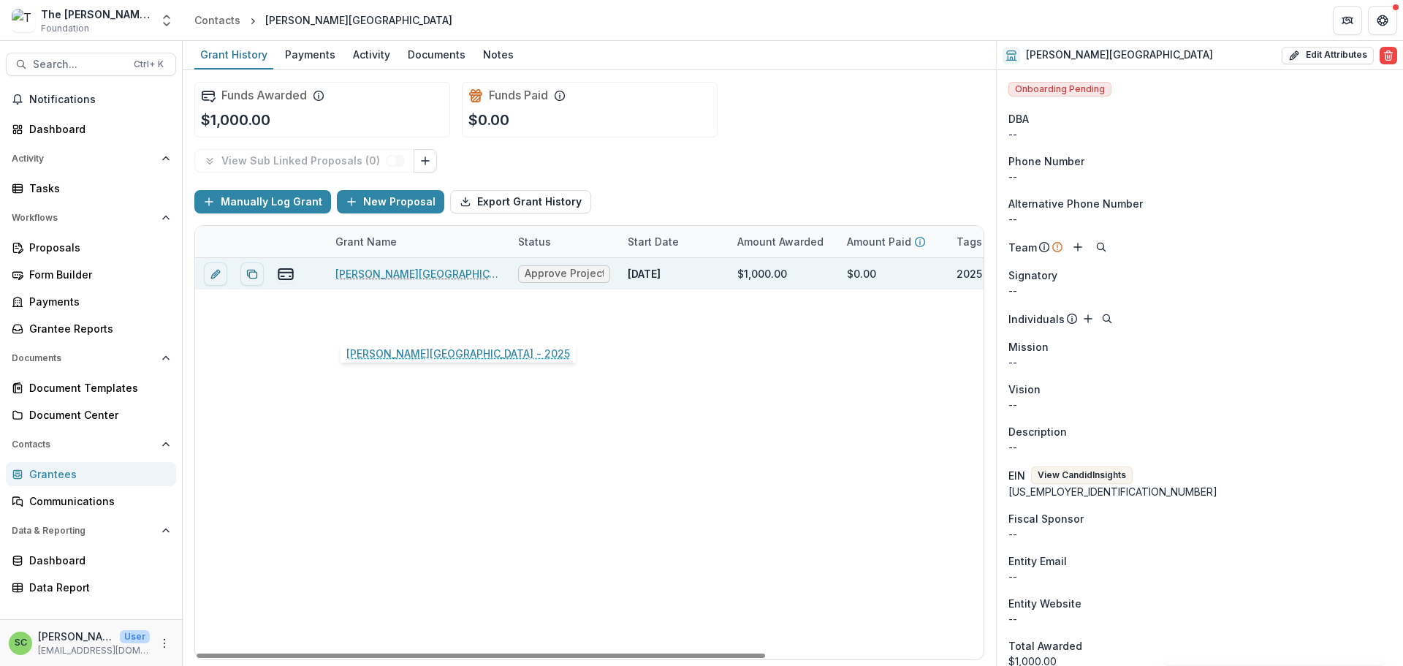
click at [389, 281] on link "[PERSON_NAME][GEOGRAPHIC_DATA] - 2025" at bounding box center [417, 273] width 165 height 15
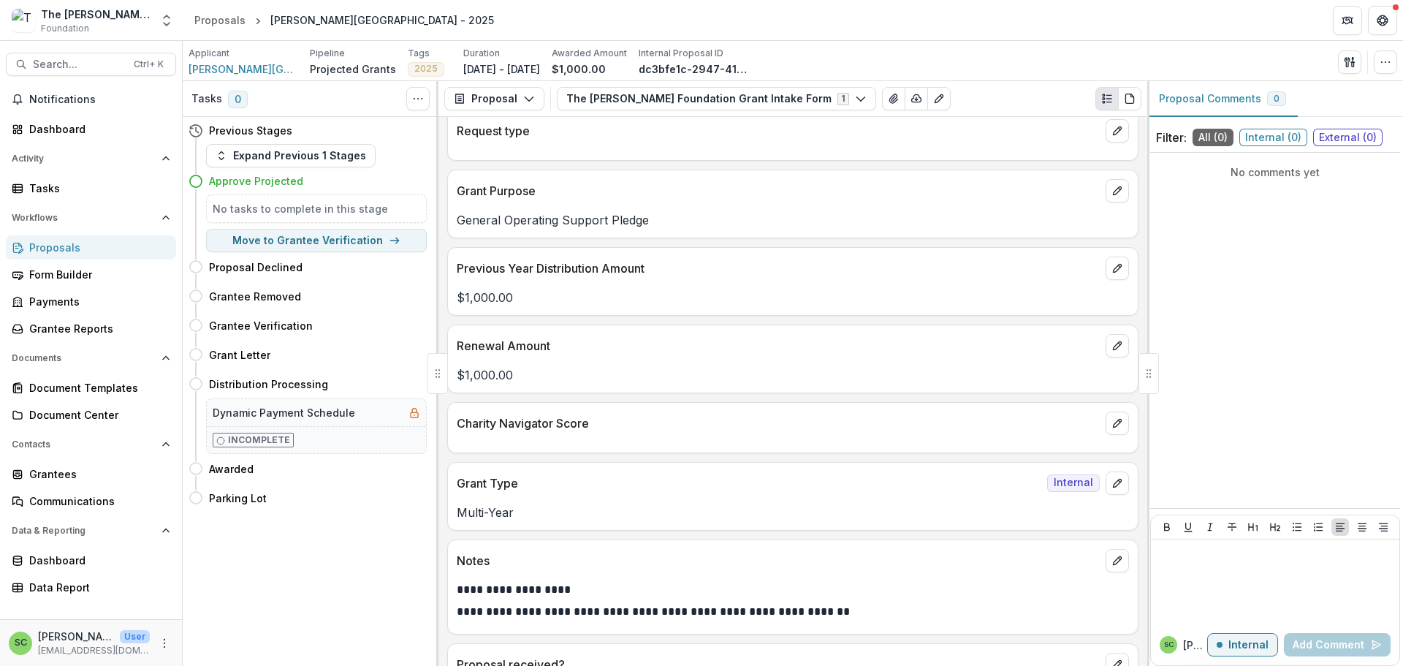
scroll to position [292, 0]
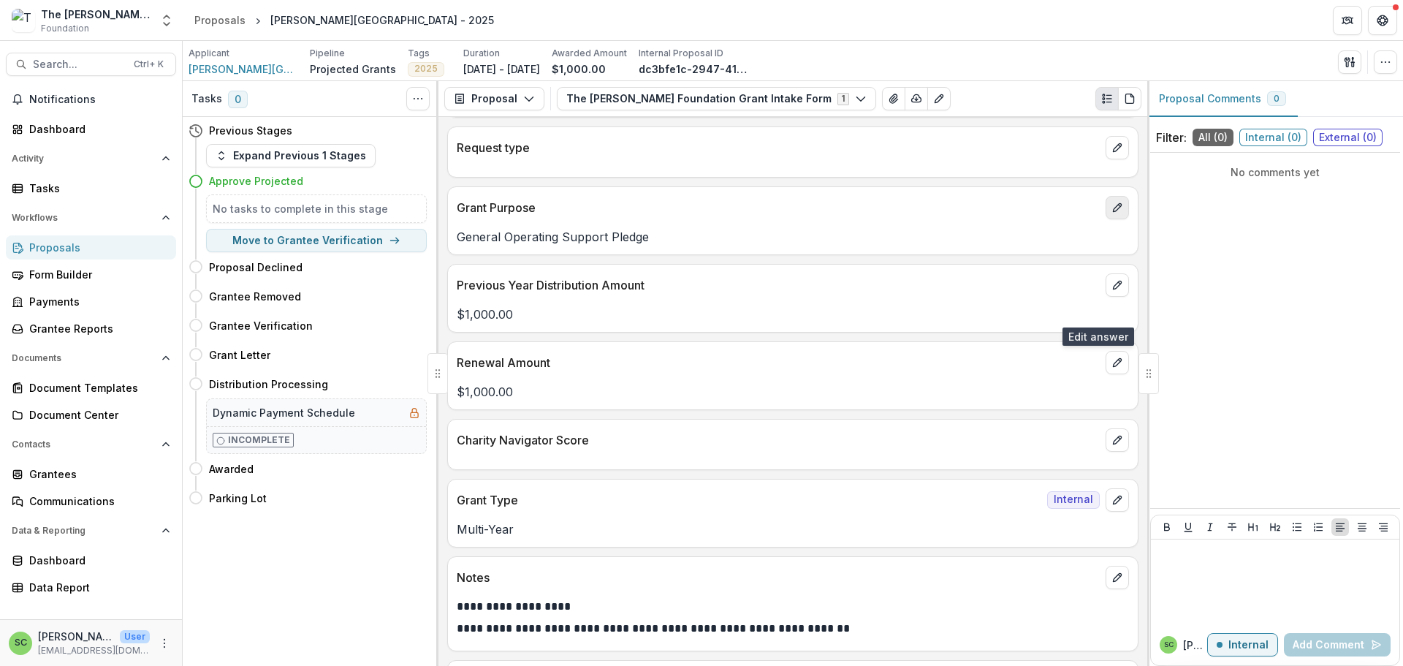
click at [1111, 213] on icon "edit" at bounding box center [1117, 208] width 12 height 12
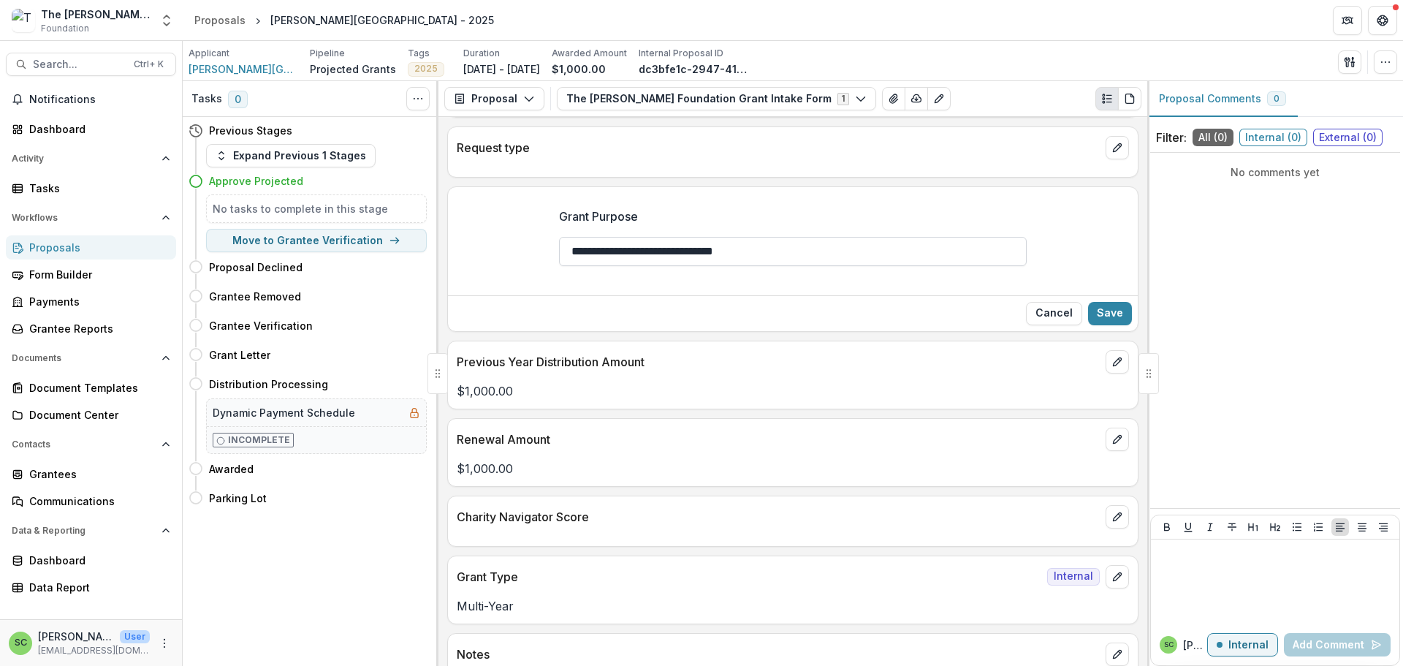
click at [779, 266] on input "**********" at bounding box center [793, 251] width 468 height 29
click at [1026, 325] on button "Cancel" at bounding box center [1054, 313] width 56 height 23
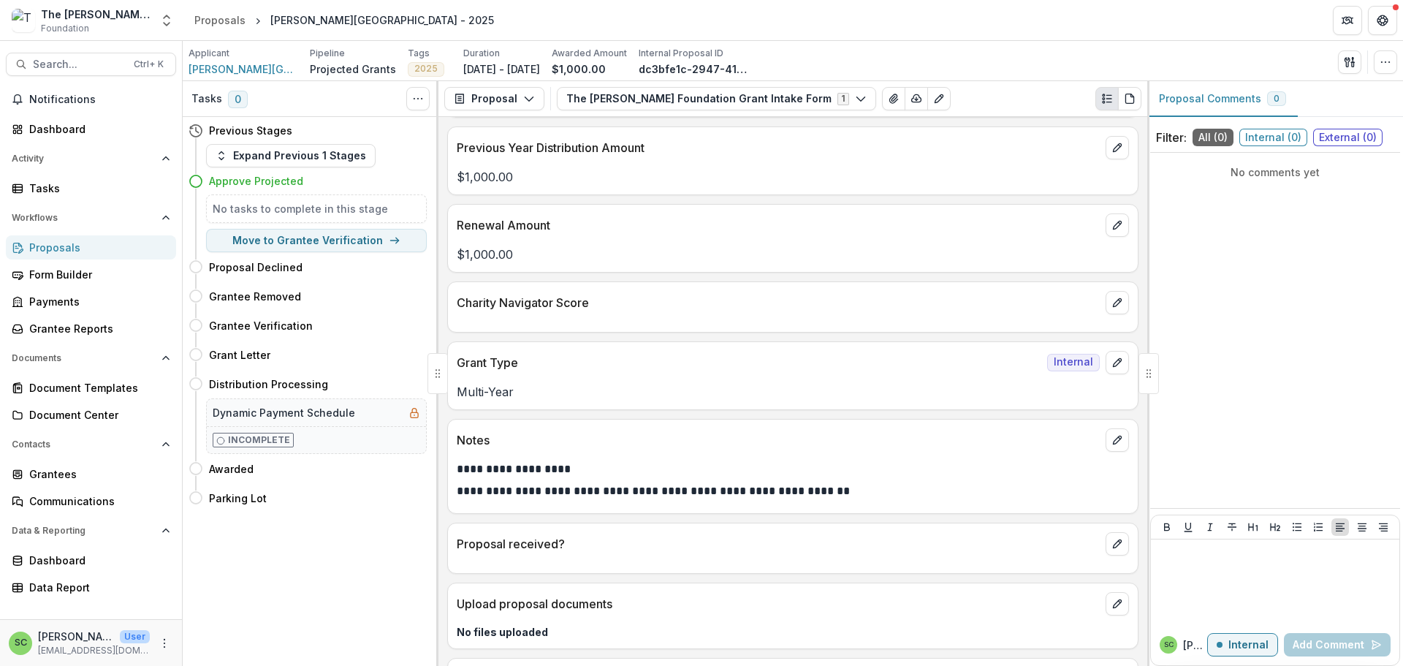
scroll to position [438, 0]
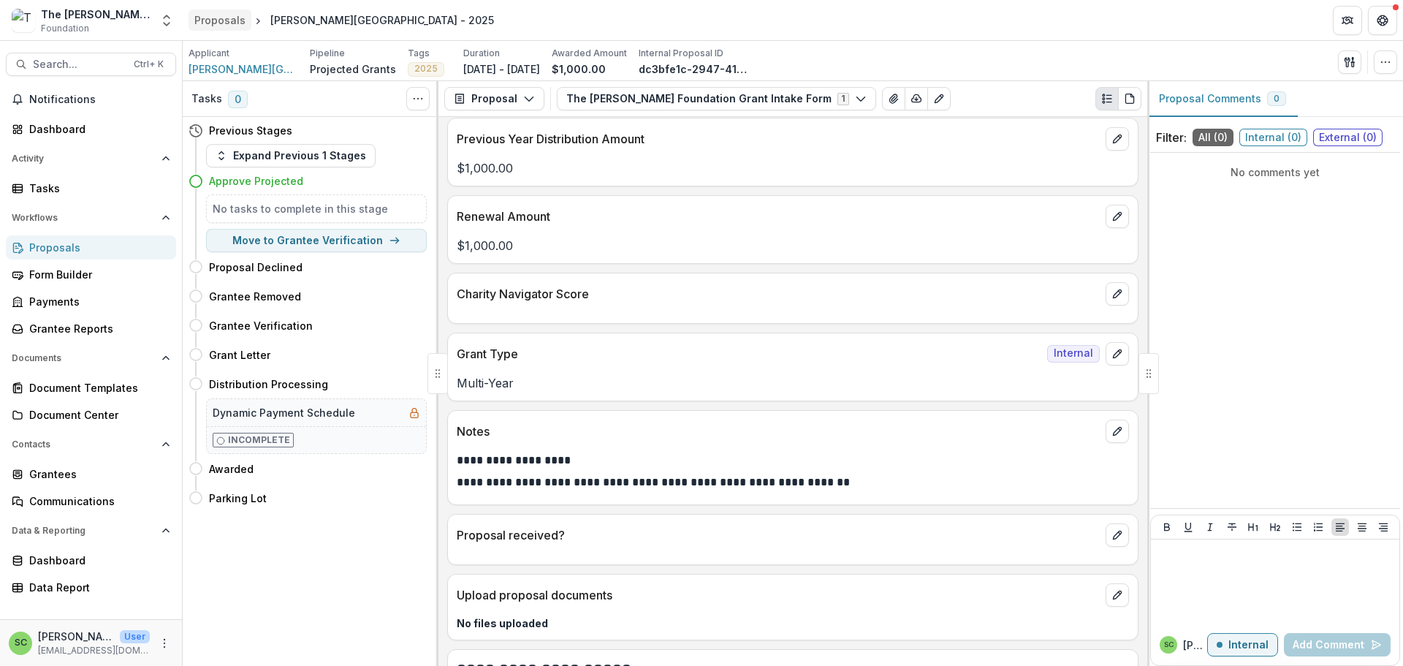
click at [223, 18] on div "Proposals" at bounding box center [219, 19] width 51 height 15
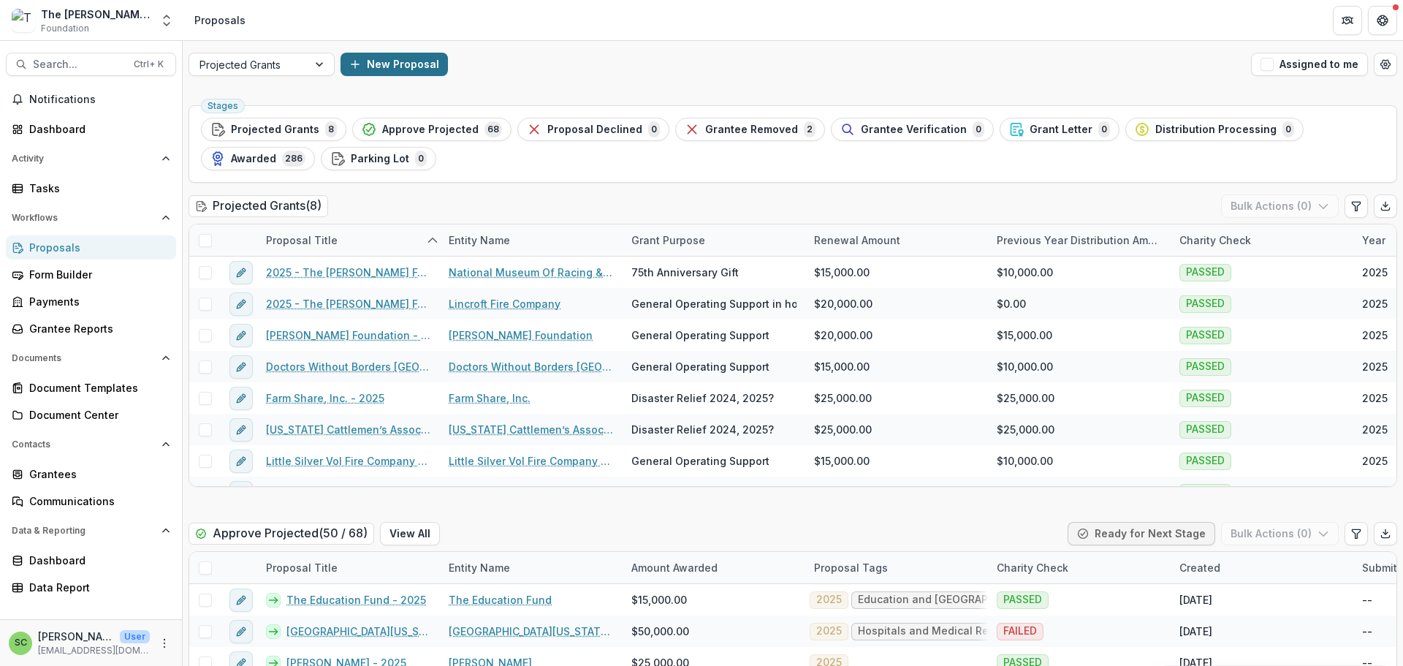
click at [394, 68] on button "New Proposal" at bounding box center [393, 64] width 107 height 23
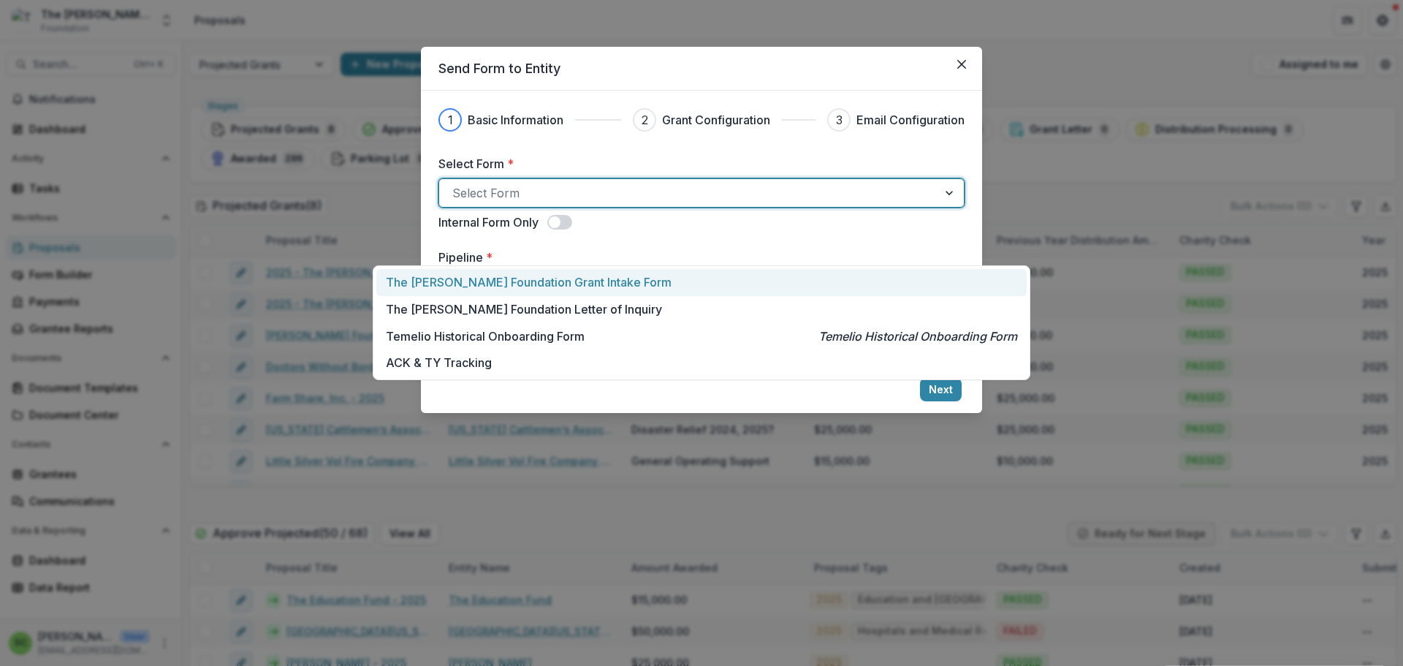
click at [603, 203] on div at bounding box center [688, 193] width 472 height 20
click at [595, 291] on p "The [PERSON_NAME] Foundation Grant Intake Form" at bounding box center [529, 282] width 286 height 18
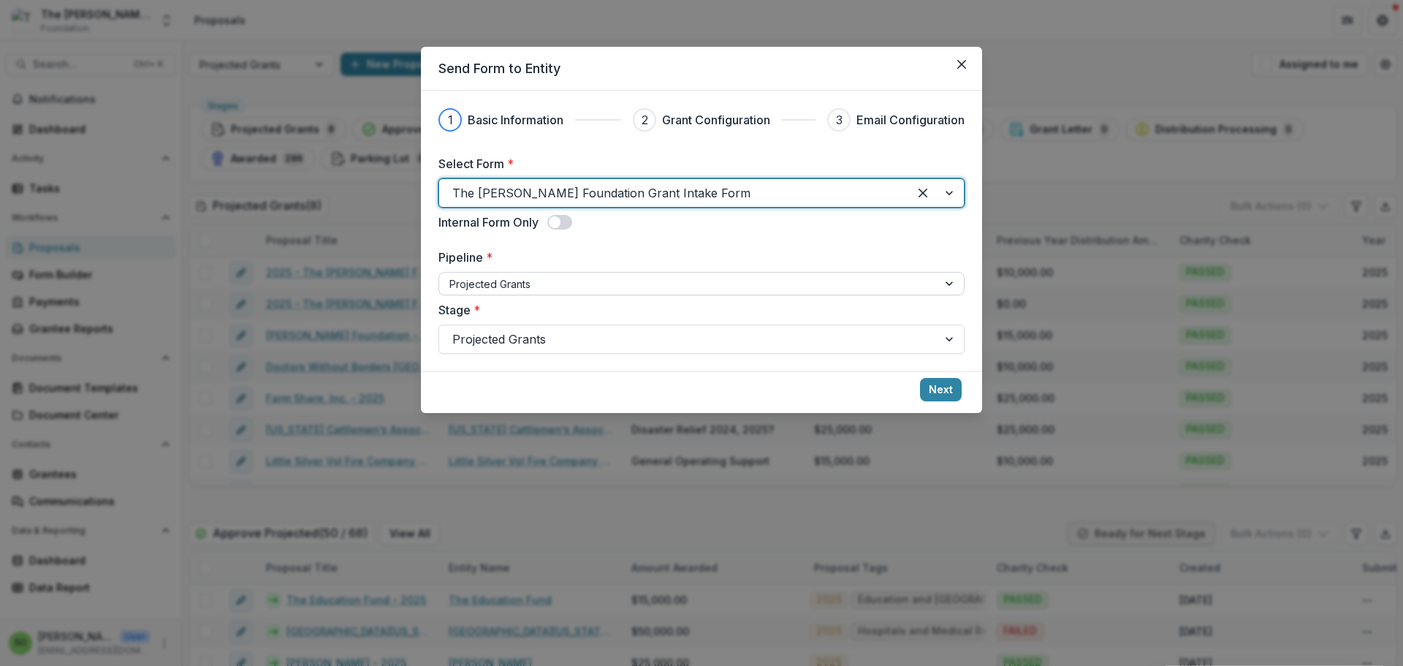
click at [592, 293] on div at bounding box center [688, 284] width 478 height 18
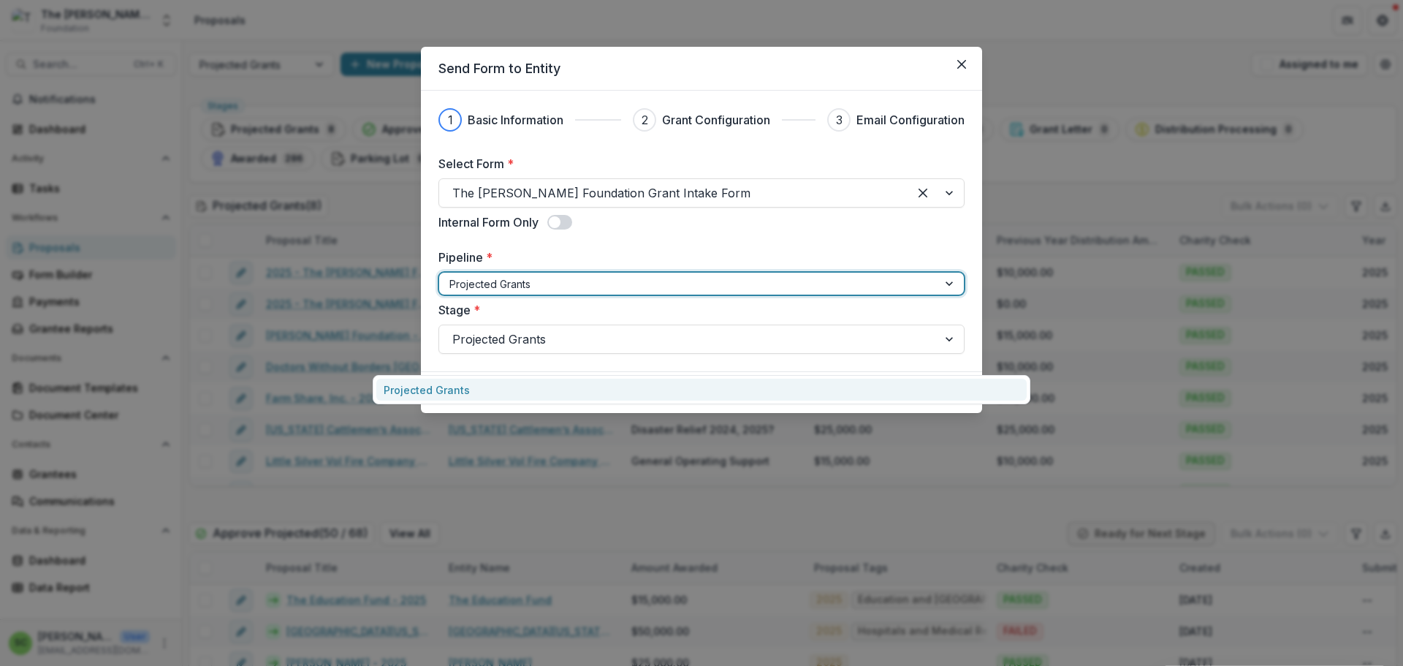
click at [961, 401] on button "Next" at bounding box center [941, 389] width 42 height 23
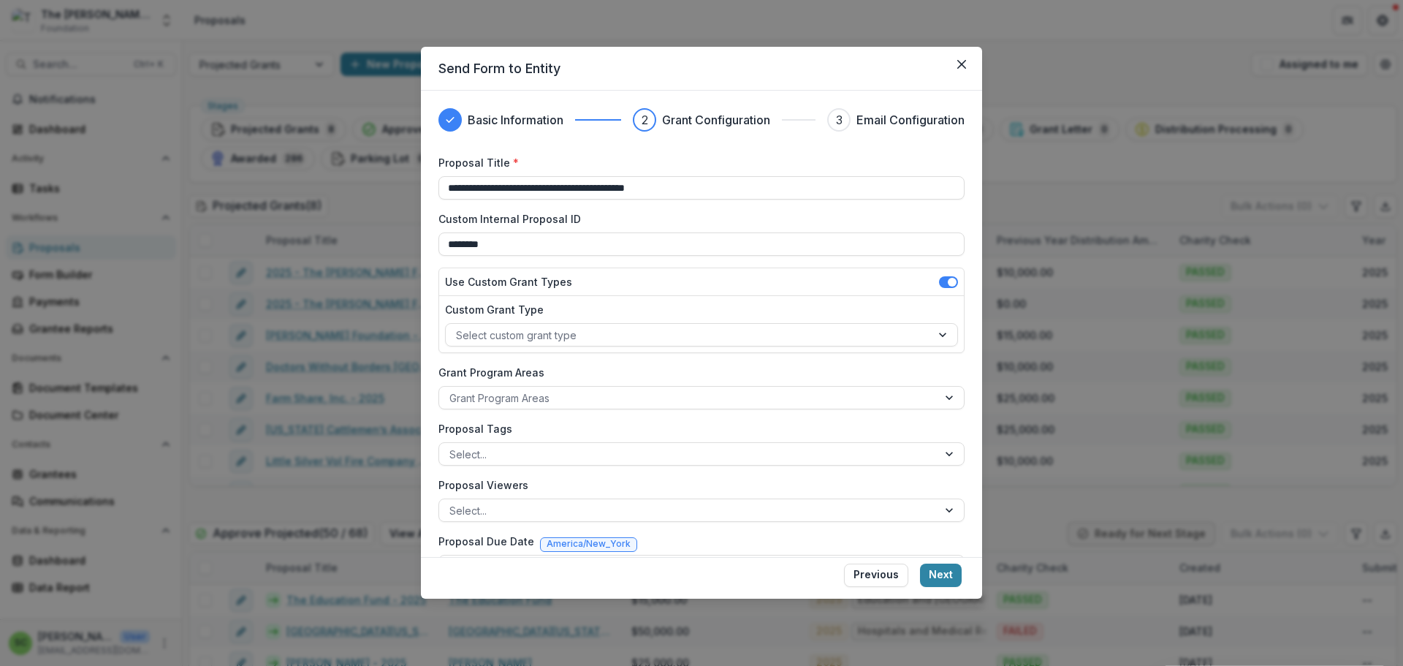
drag, startPoint x: 703, startPoint y: 232, endPoint x: 369, endPoint y: 224, distance: 333.9
click at [421, 224] on div "**********" at bounding box center [701, 324] width 561 height 466
type input "********"
click at [656, 344] on div at bounding box center [688, 335] width 465 height 18
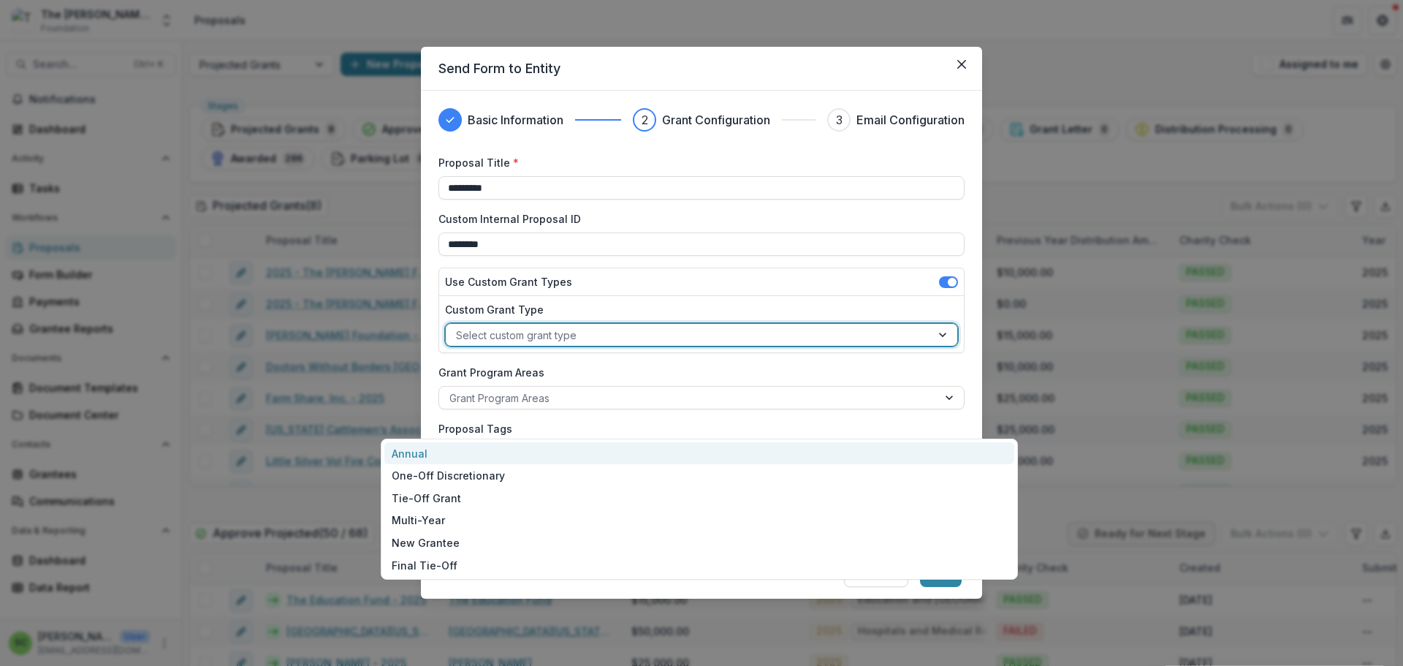
click at [635, 456] on div "Annual" at bounding box center [699, 453] width 630 height 23
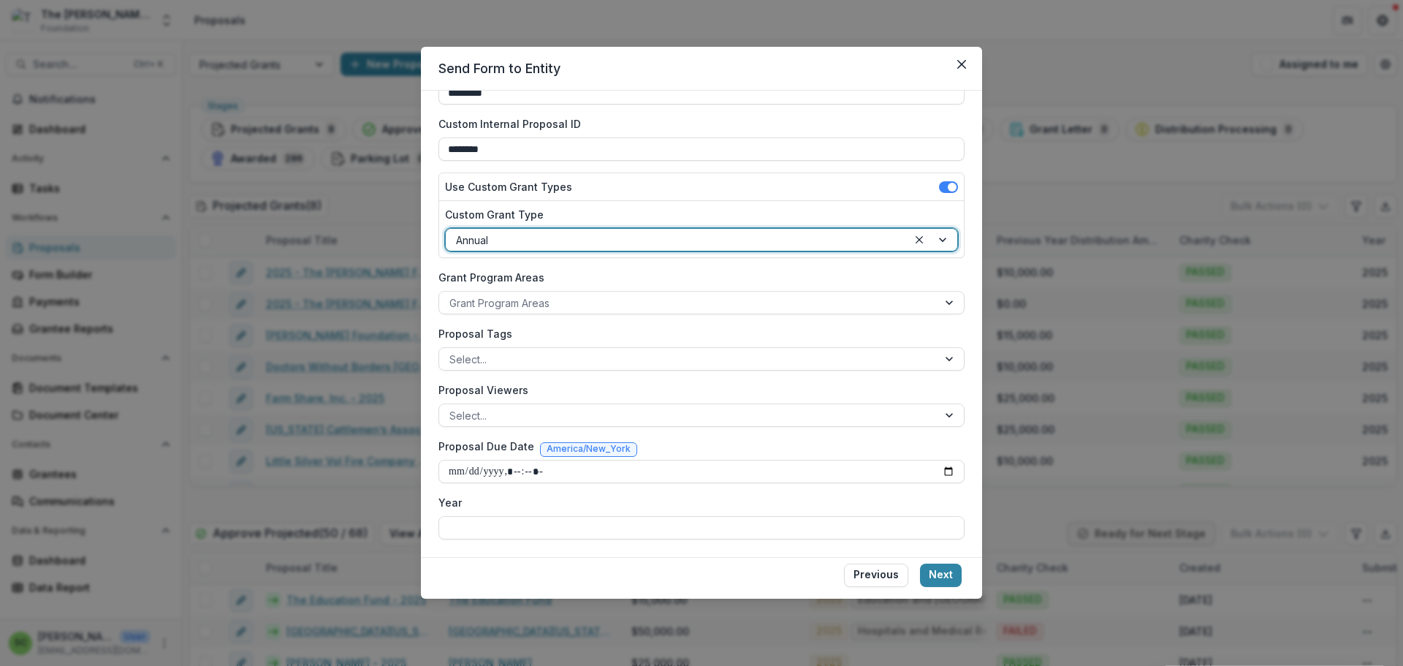
scroll to position [219, 0]
click at [647, 294] on div at bounding box center [688, 303] width 478 height 18
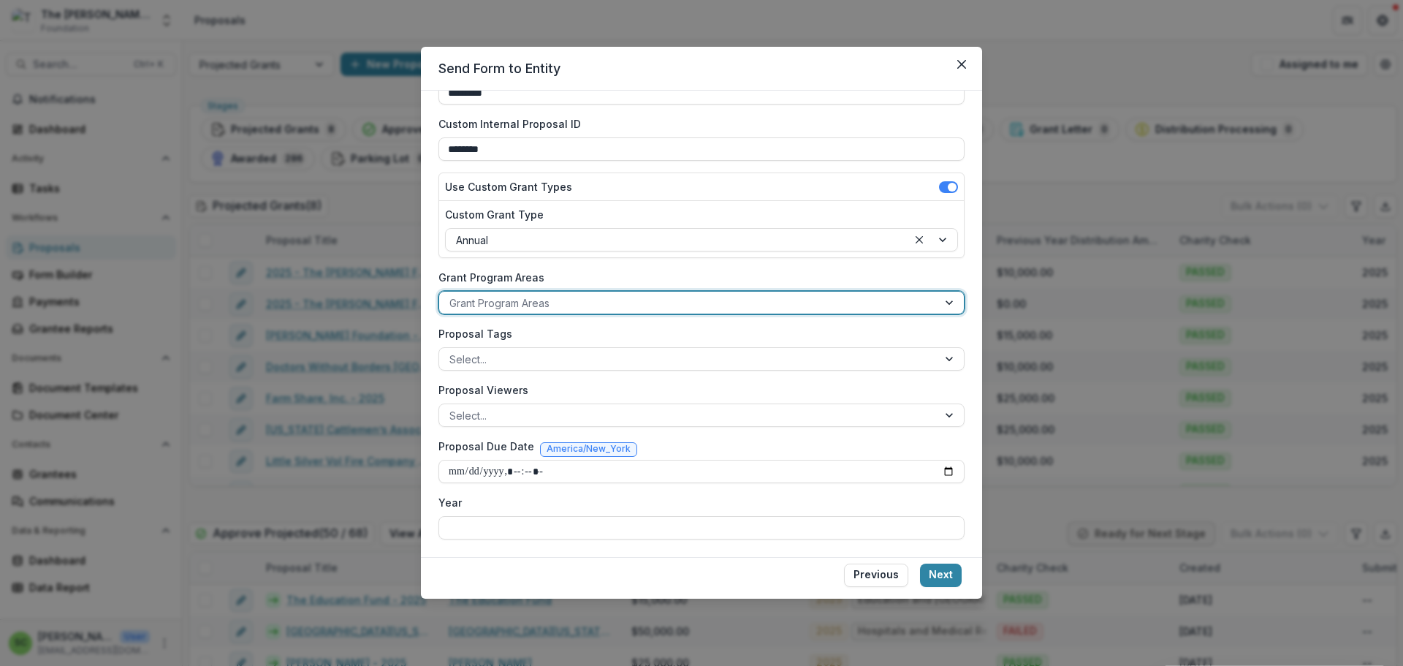
click at [927, 294] on div at bounding box center [688, 303] width 478 height 18
click at [882, 350] on div at bounding box center [688, 359] width 478 height 18
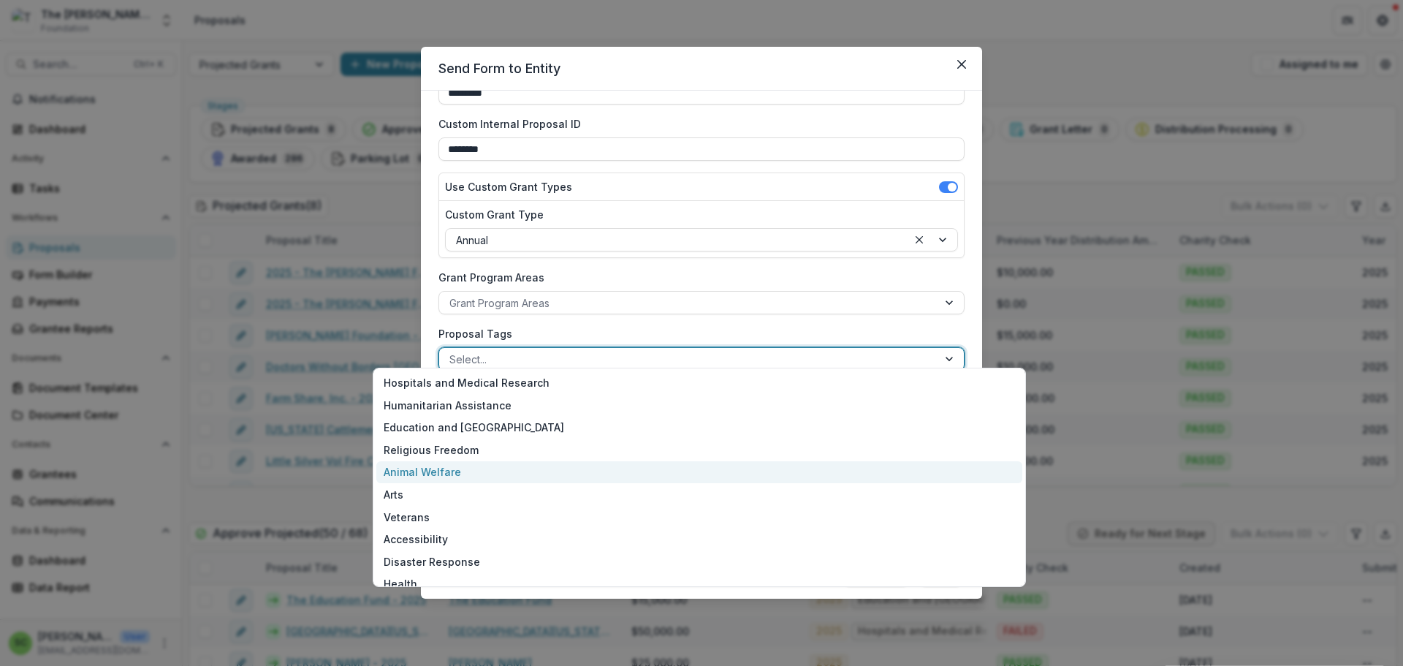
click at [760, 484] on div "Animal Welfare" at bounding box center [699, 472] width 646 height 23
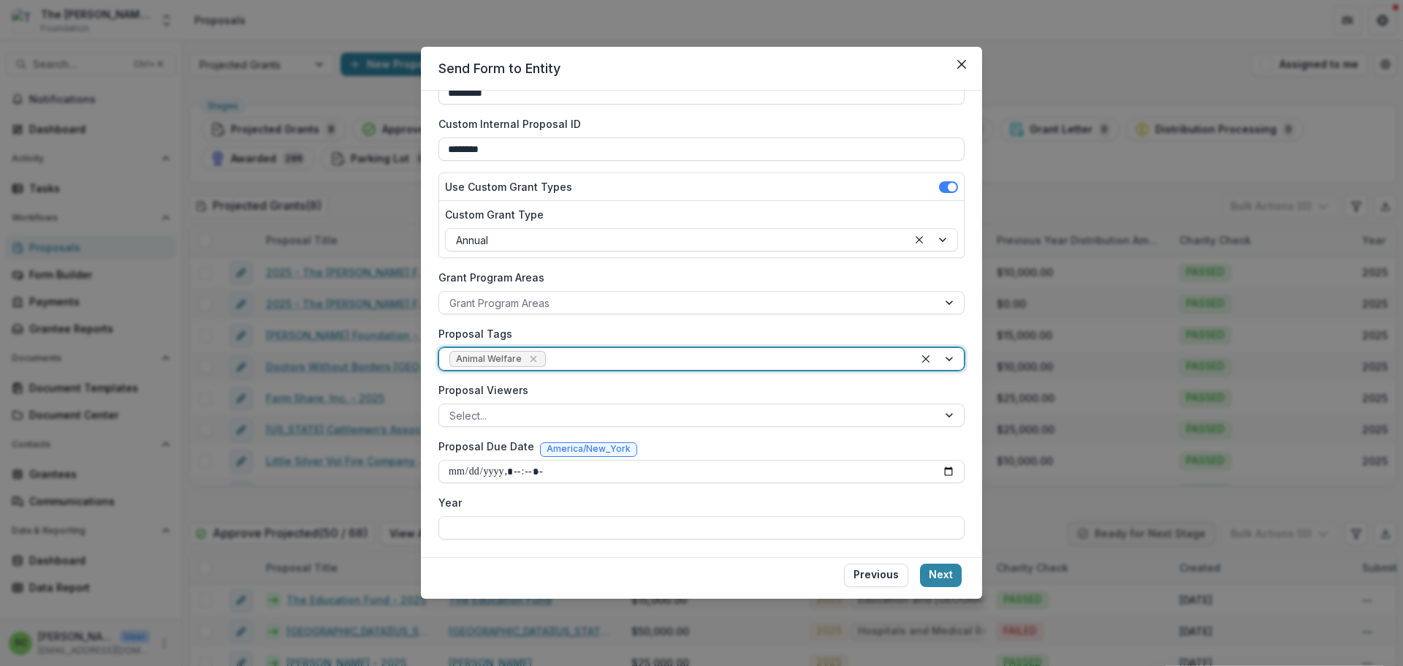
scroll to position [234, 0]
click at [627, 350] on div at bounding box center [726, 359] width 355 height 18
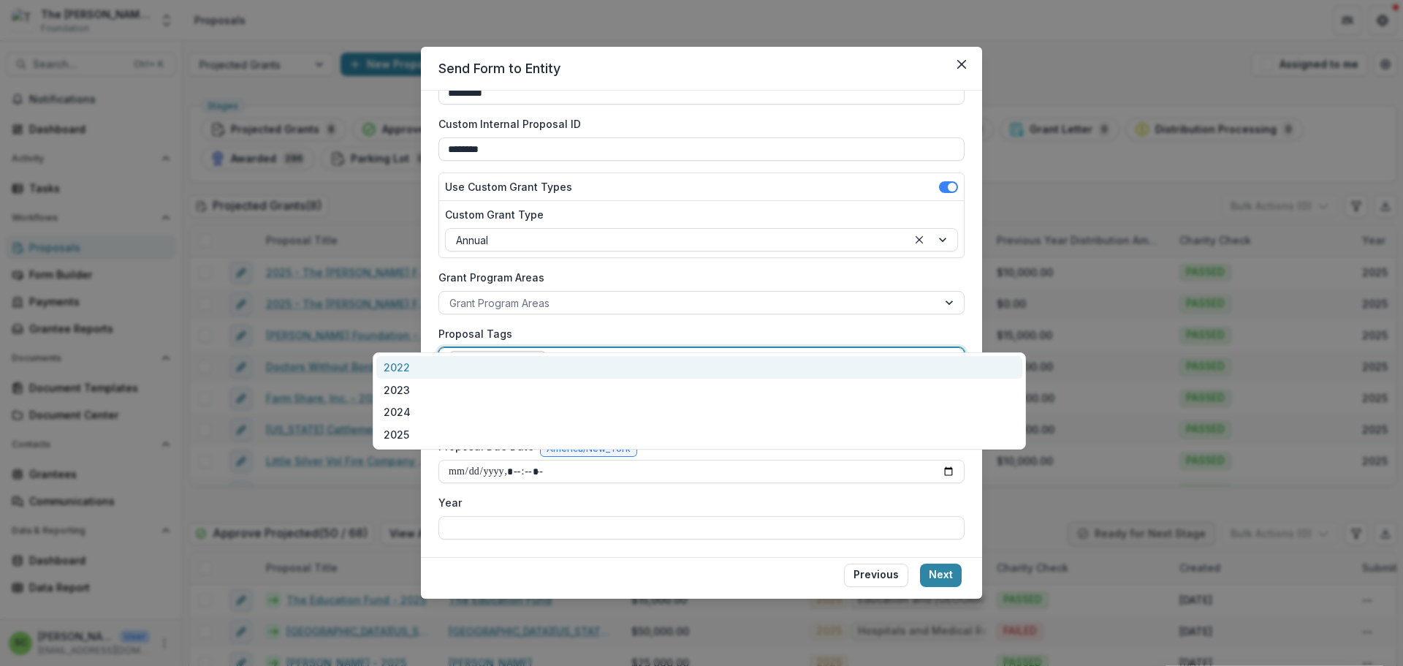
type input "****"
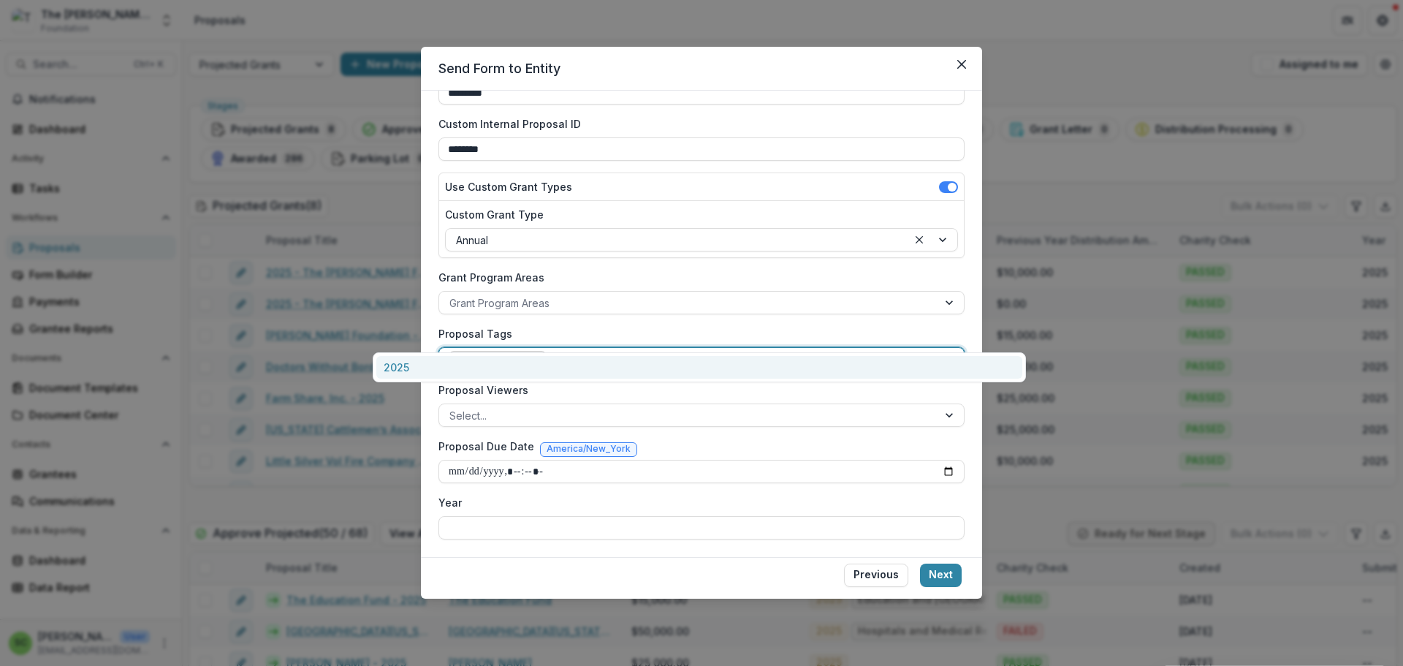
click at [625, 373] on div "2025" at bounding box center [699, 367] width 646 height 23
click at [686, 539] on input "Year" at bounding box center [701, 527] width 526 height 23
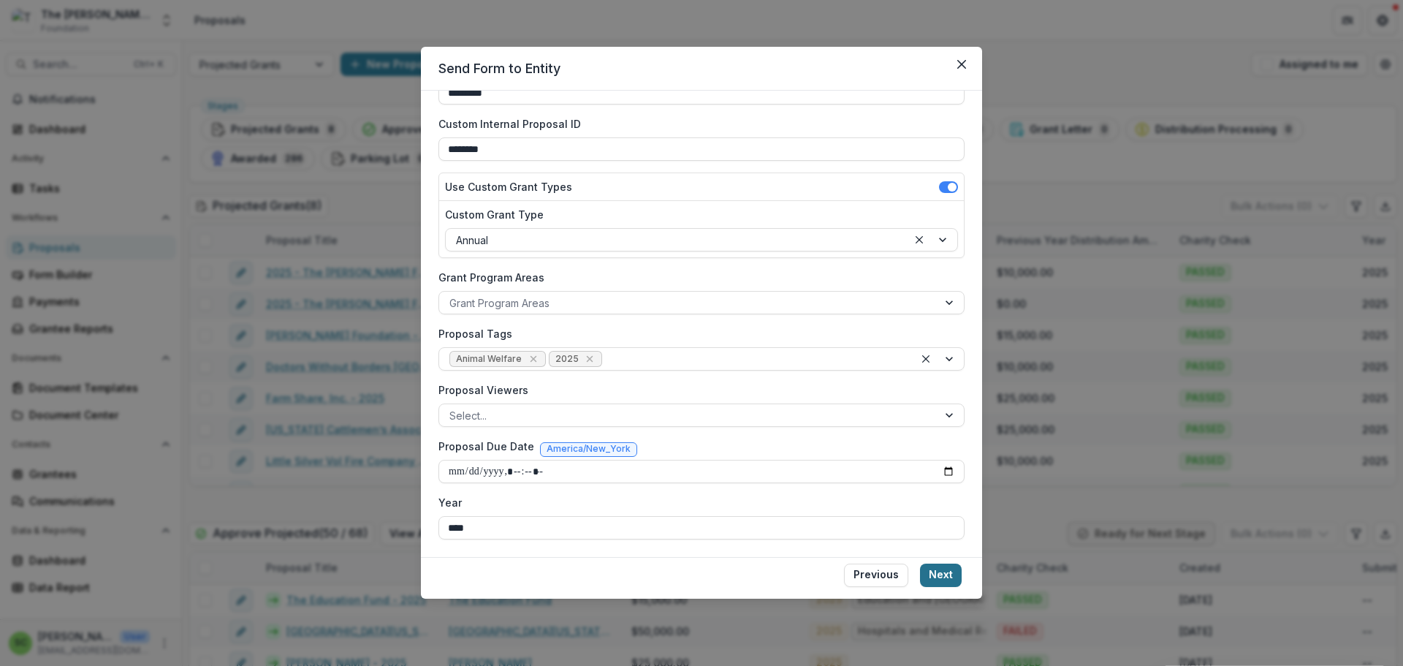
type input "****"
click at [961, 587] on button "Next" at bounding box center [941, 574] width 42 height 23
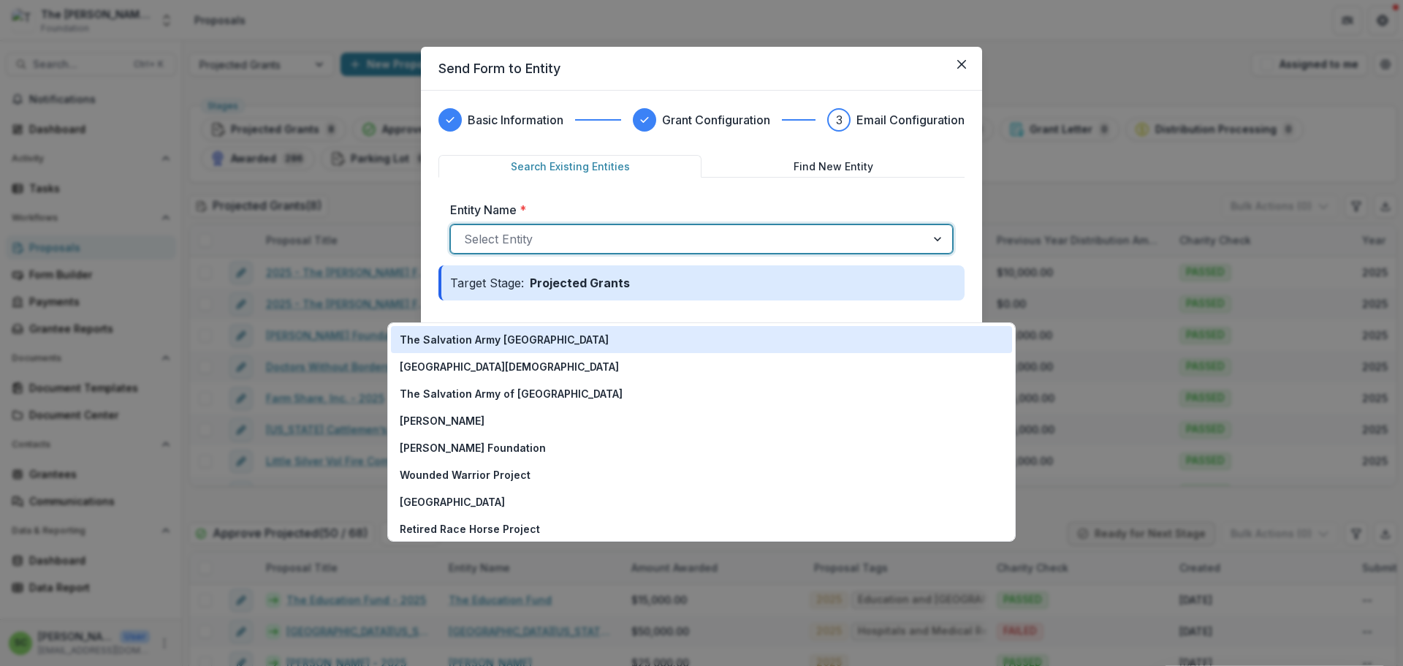
click at [464, 249] on div at bounding box center [688, 239] width 449 height 20
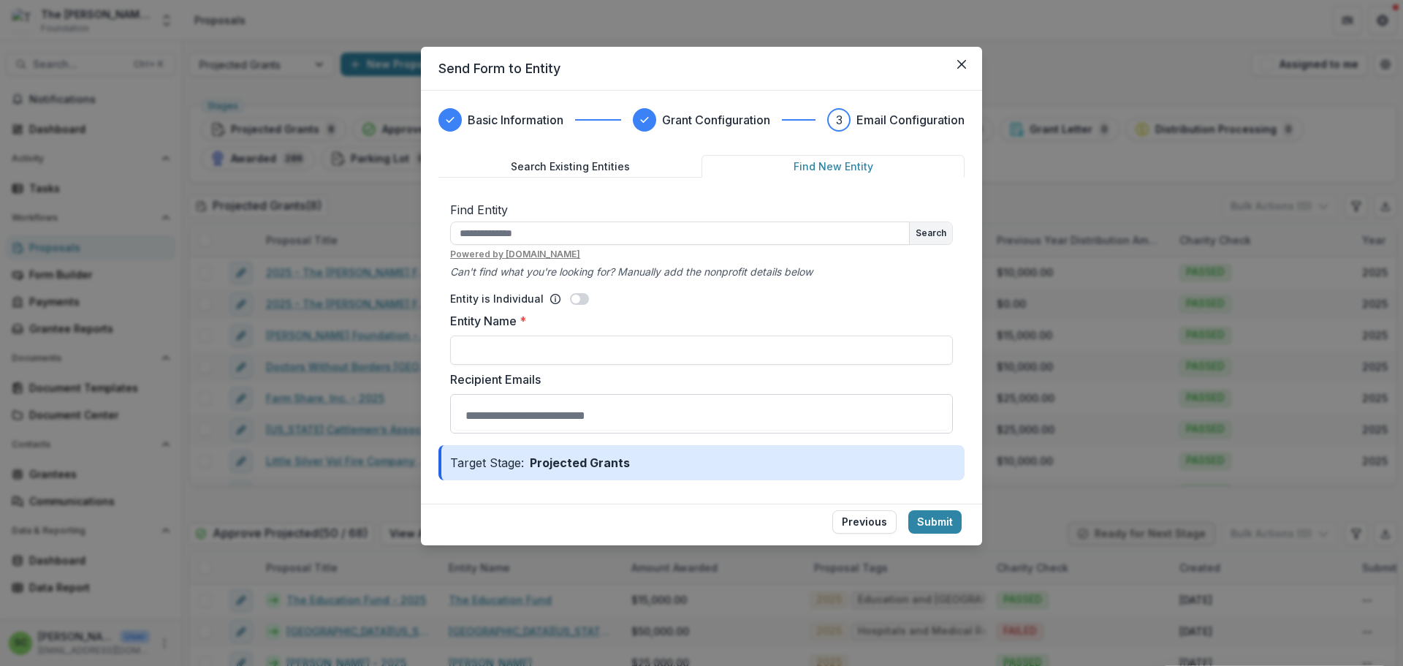
click at [836, 178] on button "Find New Entity" at bounding box center [832, 166] width 263 height 23
click at [541, 245] on input "text" at bounding box center [680, 232] width 460 height 23
type input "********"
click at [952, 244] on button "Search" at bounding box center [931, 233] width 42 height 22
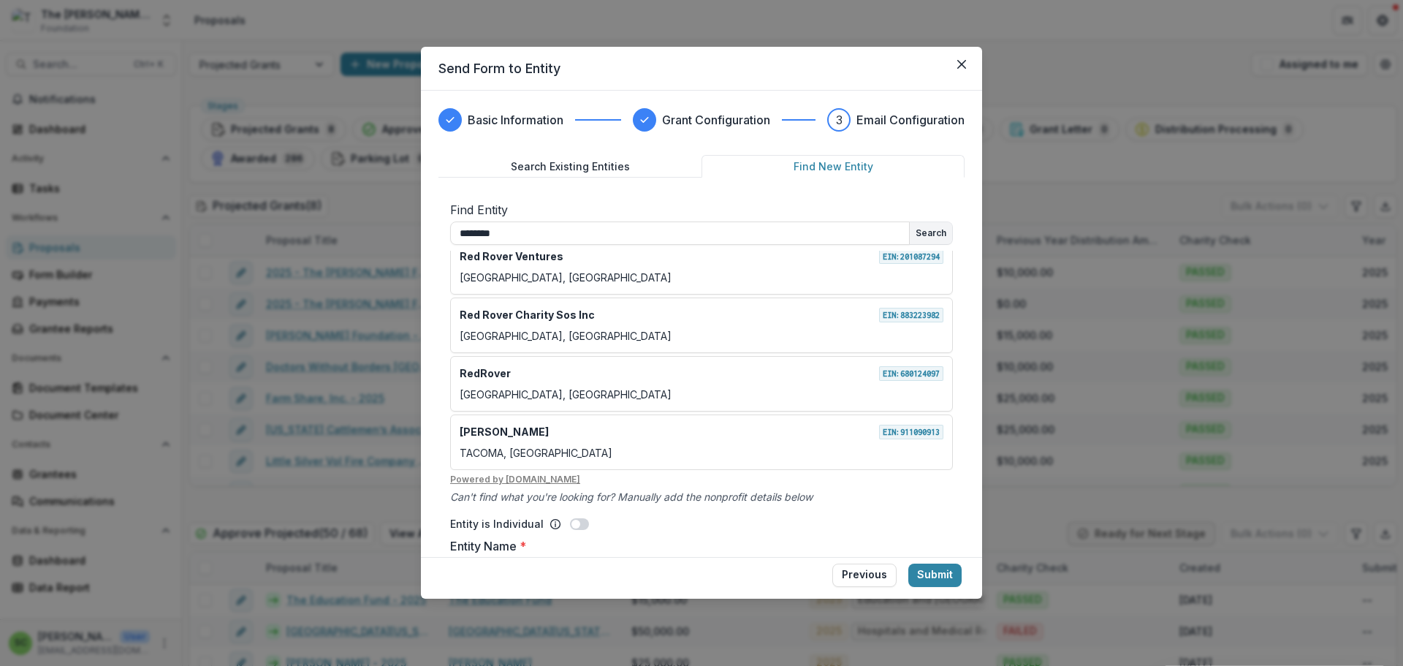
scroll to position [332, 0]
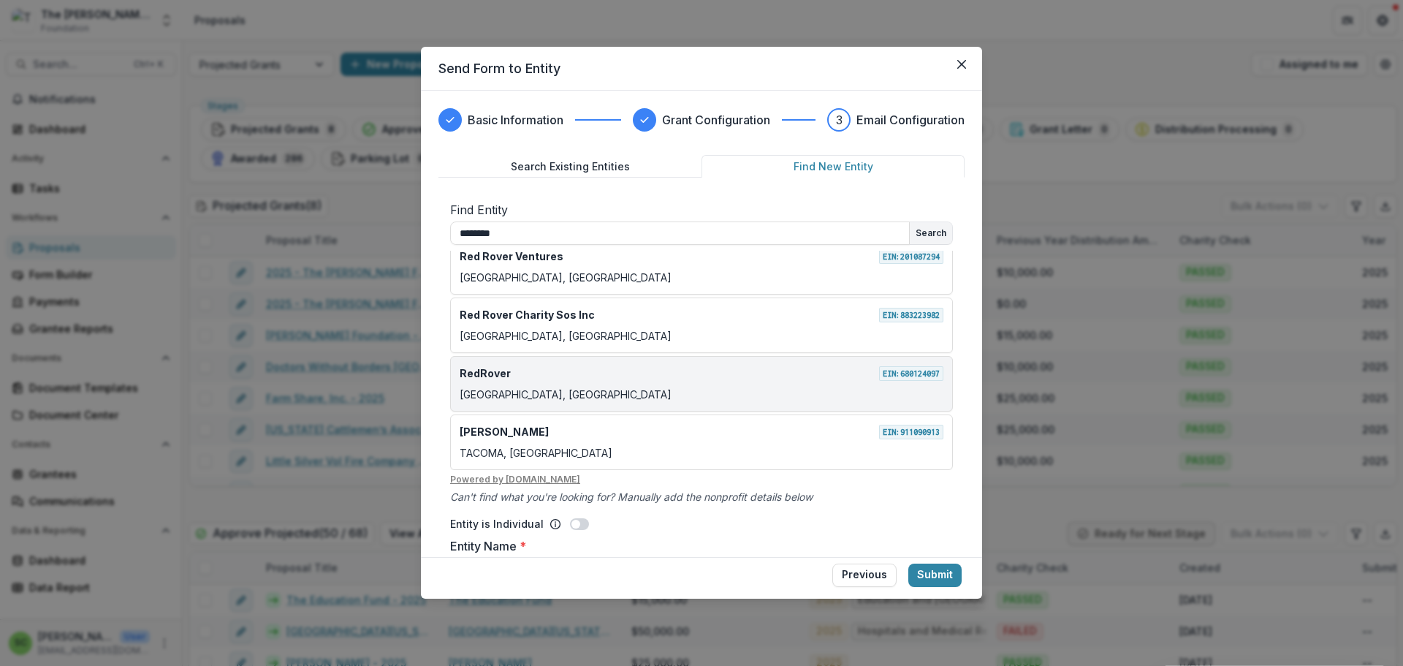
click at [575, 381] on div "RedRover EIN: [US_EMPLOYER_IDENTIFICATION_NUMBER]" at bounding box center [702, 372] width 484 height 15
type input "********"
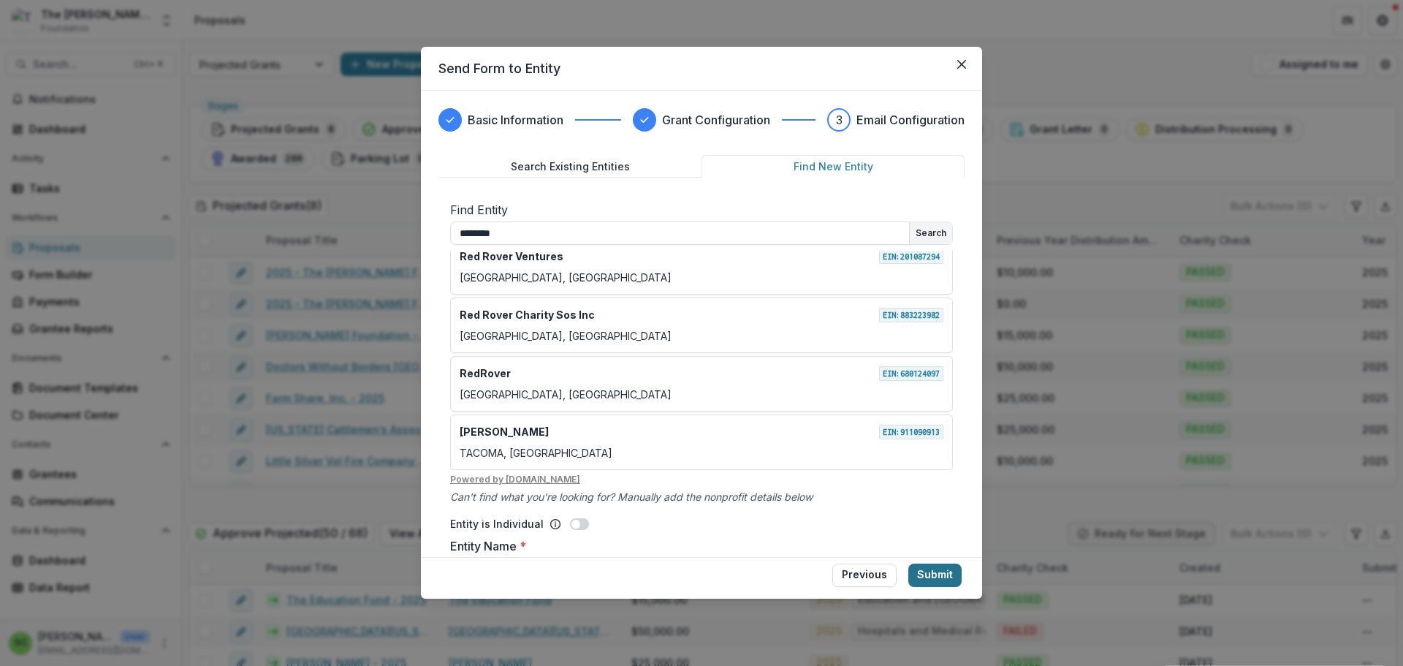
click at [961, 587] on button "Submit" at bounding box center [934, 574] width 53 height 23
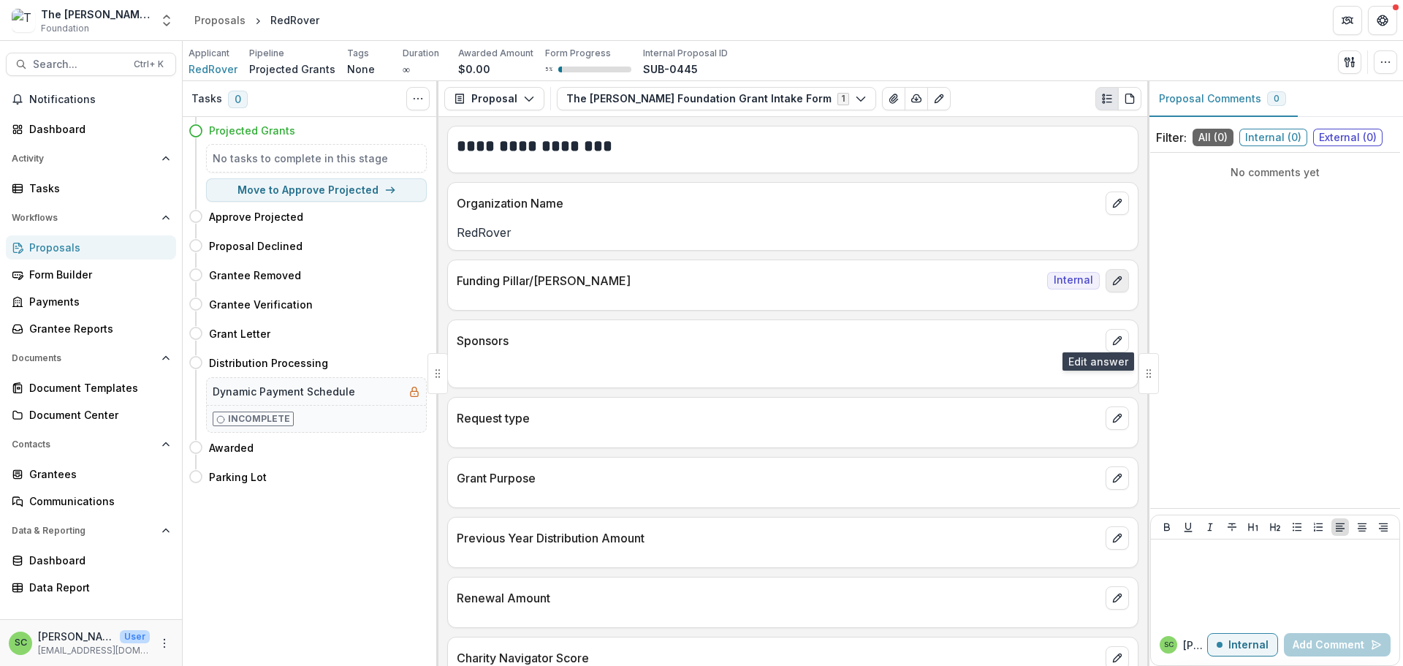
click at [1111, 286] on icon "edit" at bounding box center [1117, 281] width 12 height 12
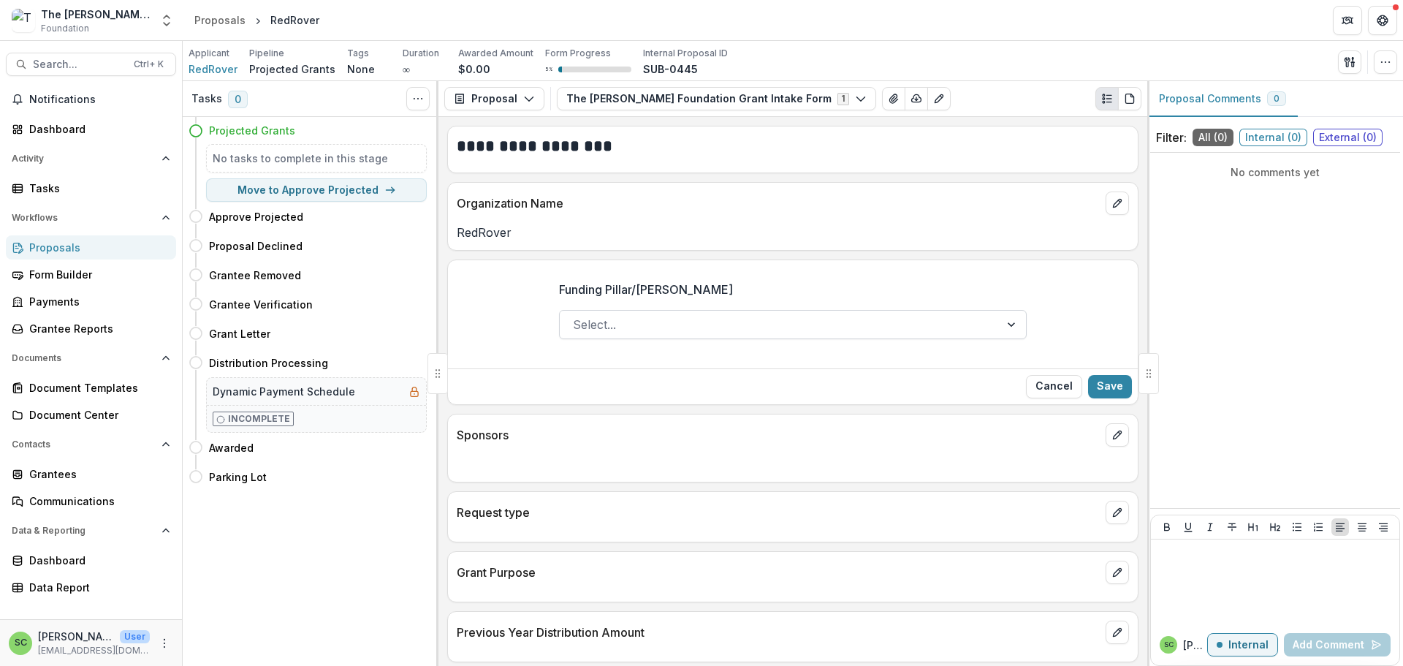
click at [986, 335] on div at bounding box center [779, 324] width 413 height 20
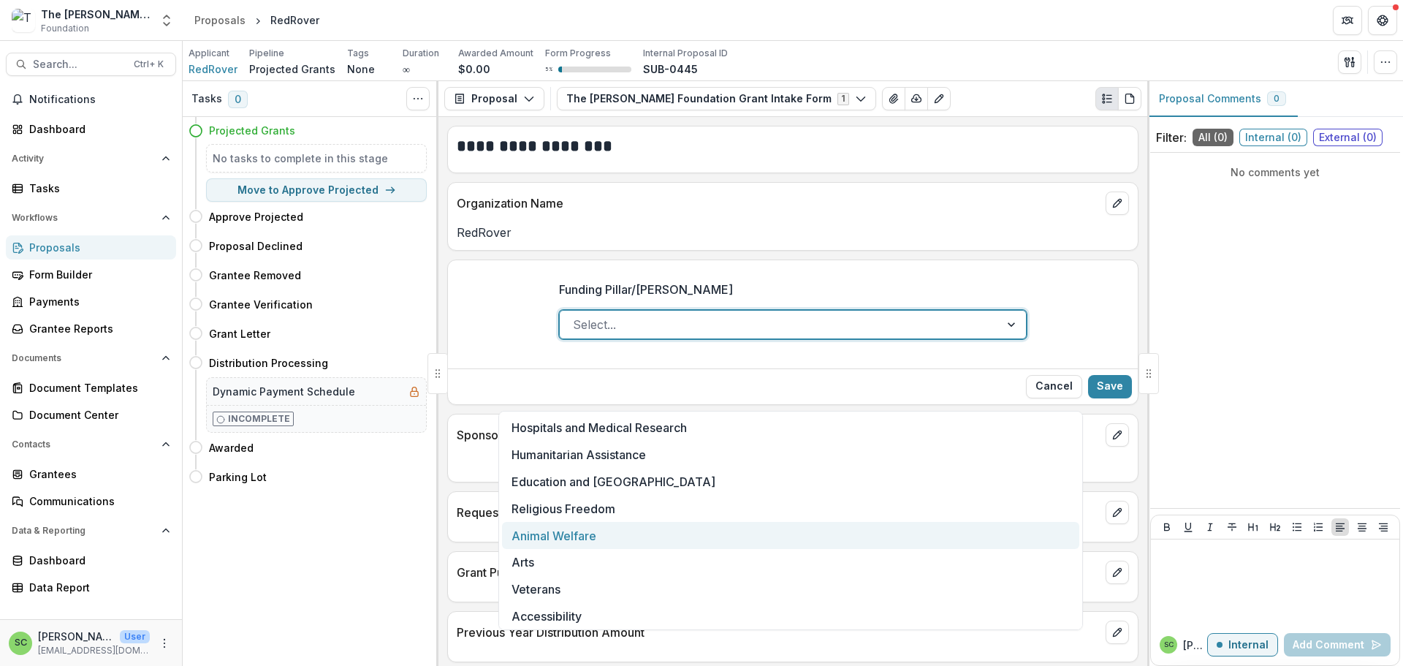
click at [919, 549] on div "Animal Welfare" at bounding box center [790, 535] width 577 height 27
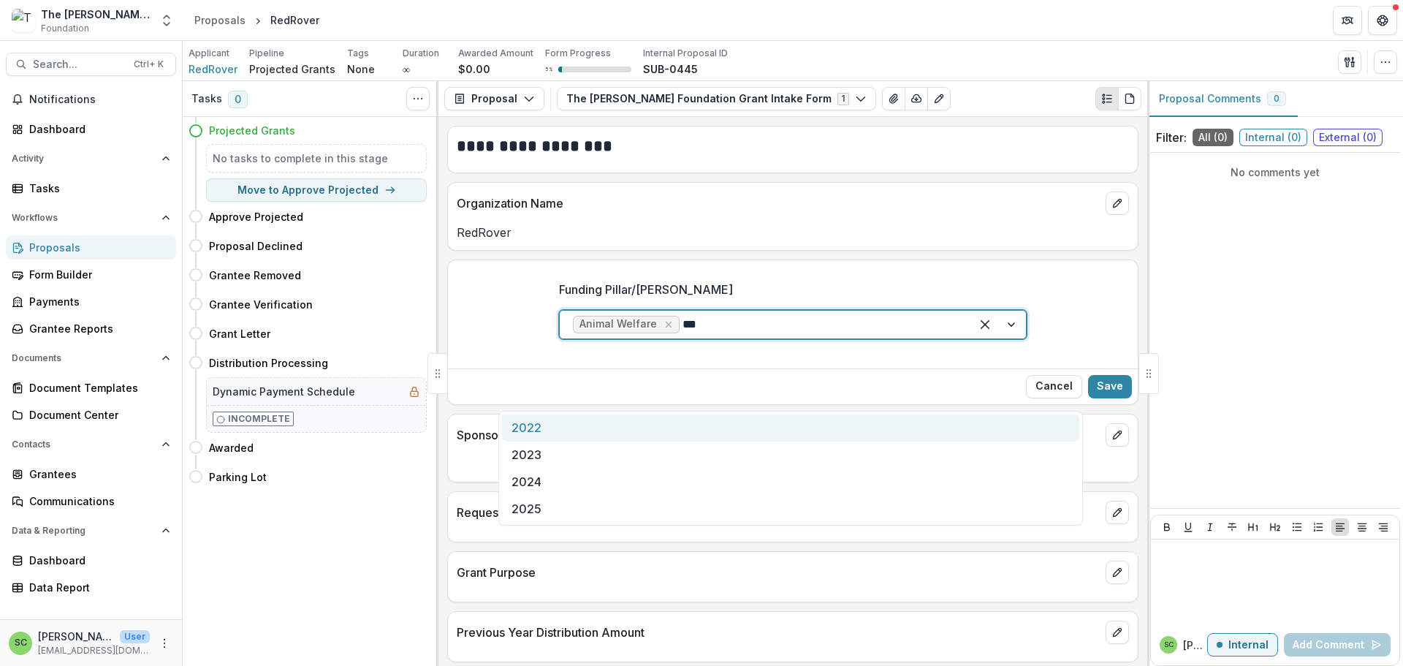
type input "****"
click at [688, 432] on div "2025" at bounding box center [790, 427] width 577 height 27
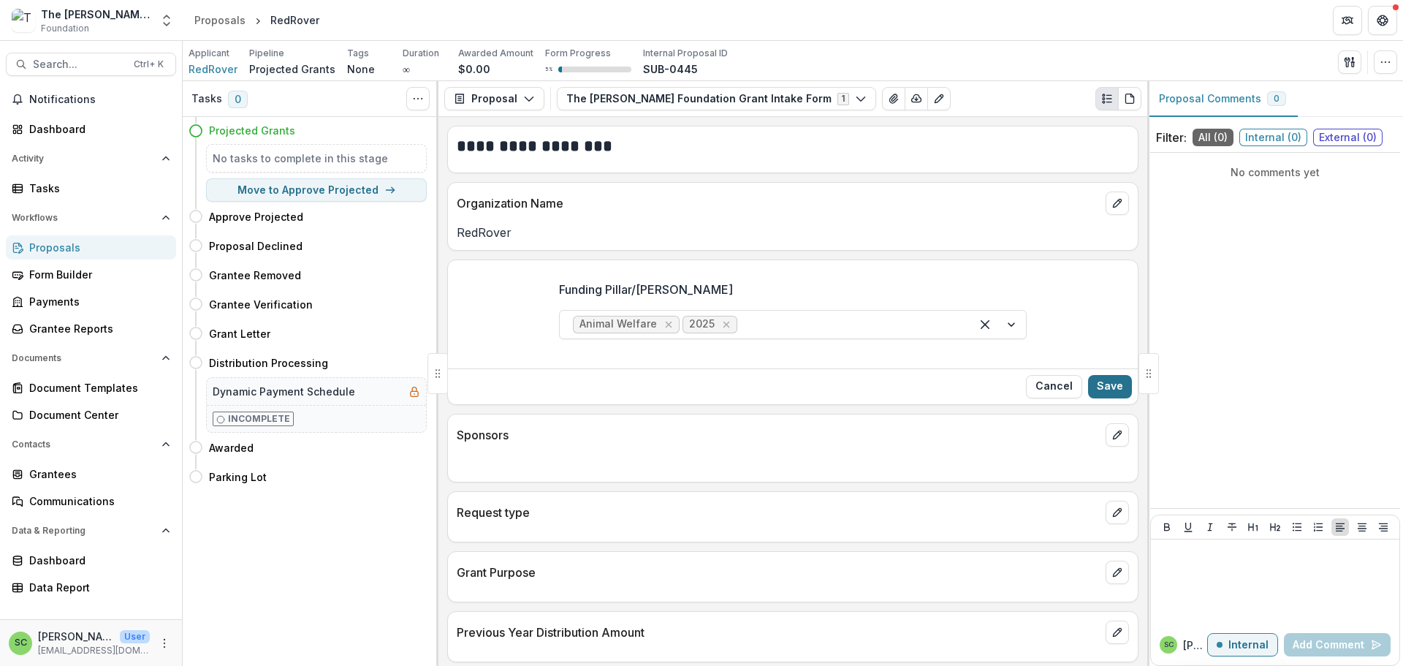
click at [1115, 398] on button "Save" at bounding box center [1110, 386] width 44 height 23
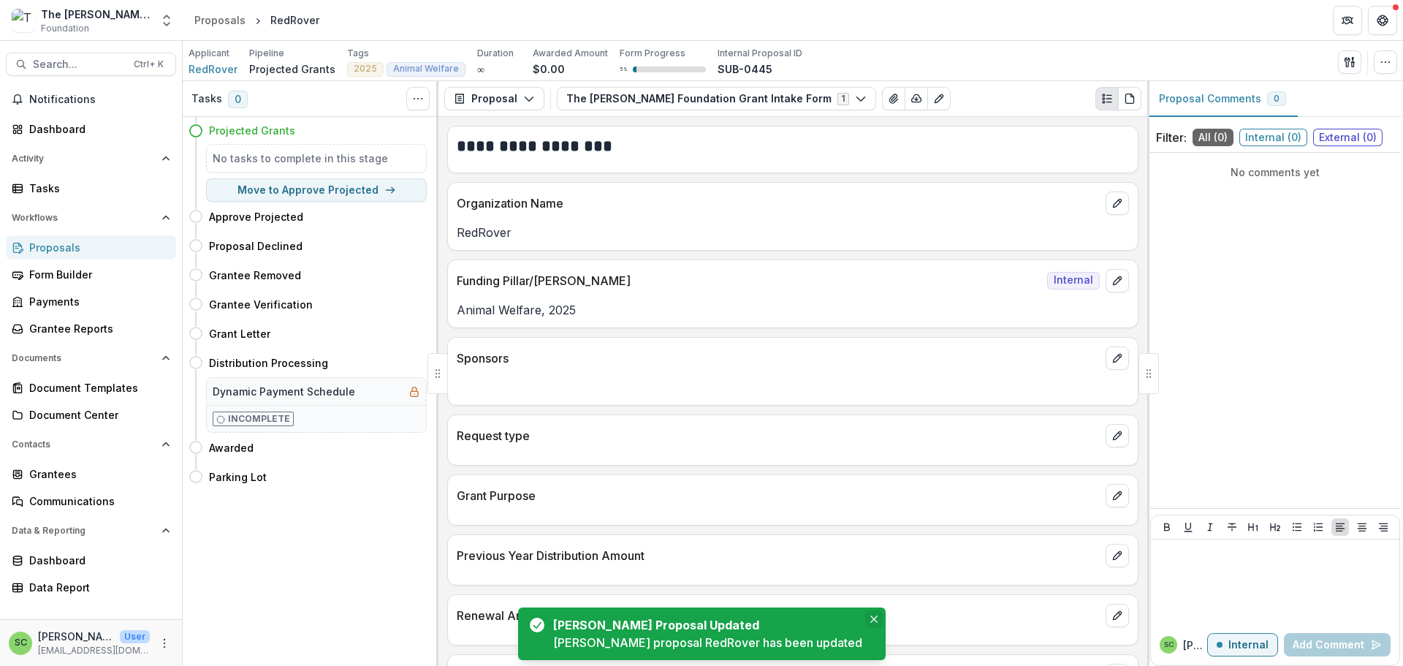
click at [874, 615] on icon "Close" at bounding box center [873, 618] width 7 height 7
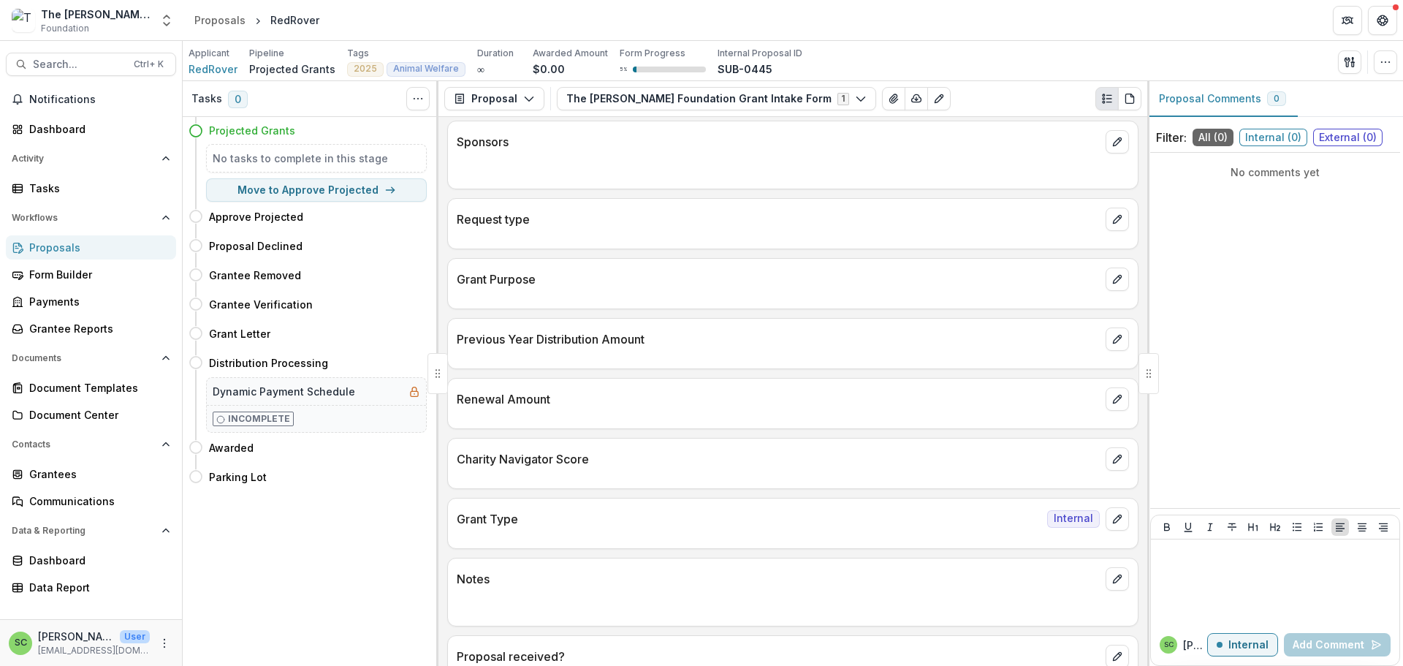
scroll to position [219, 0]
click at [1111, 282] on icon "edit" at bounding box center [1117, 276] width 12 height 12
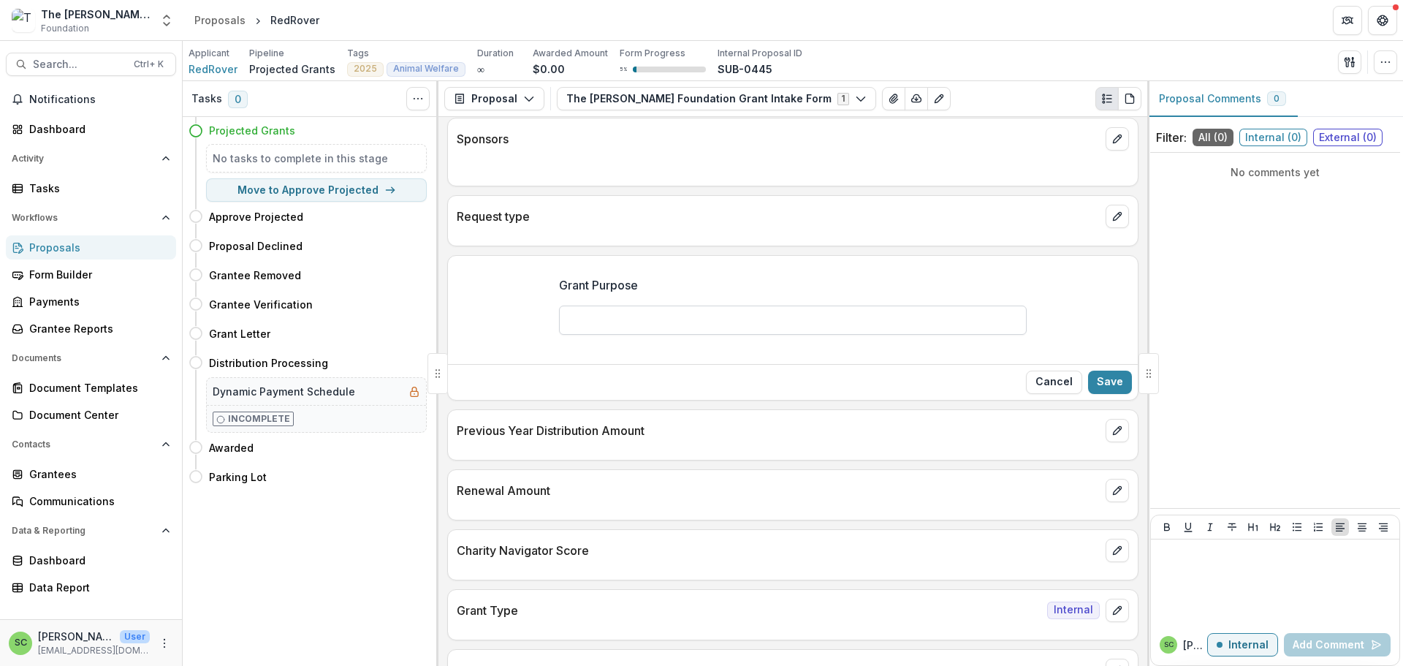
click at [687, 335] on input "Grant Purpose" at bounding box center [793, 319] width 468 height 29
type input "**********"
click at [1098, 394] on button "Save" at bounding box center [1110, 381] width 44 height 23
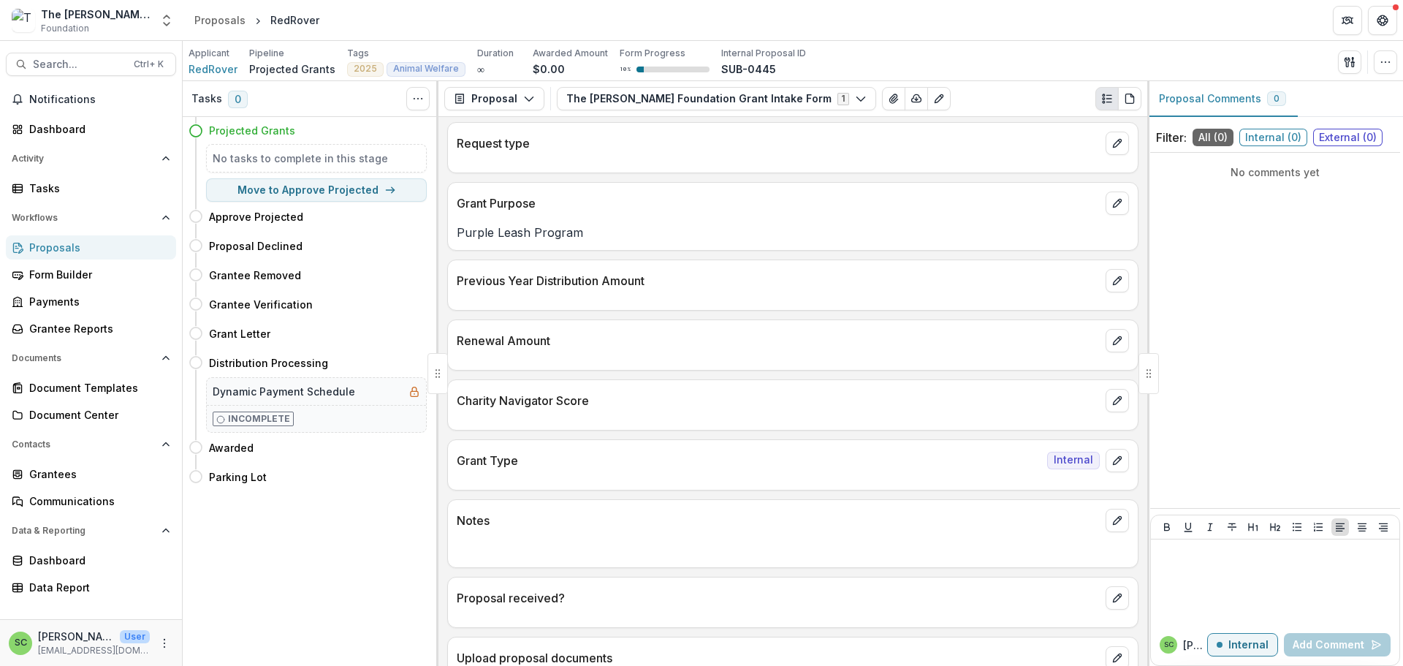
scroll to position [365, 0]
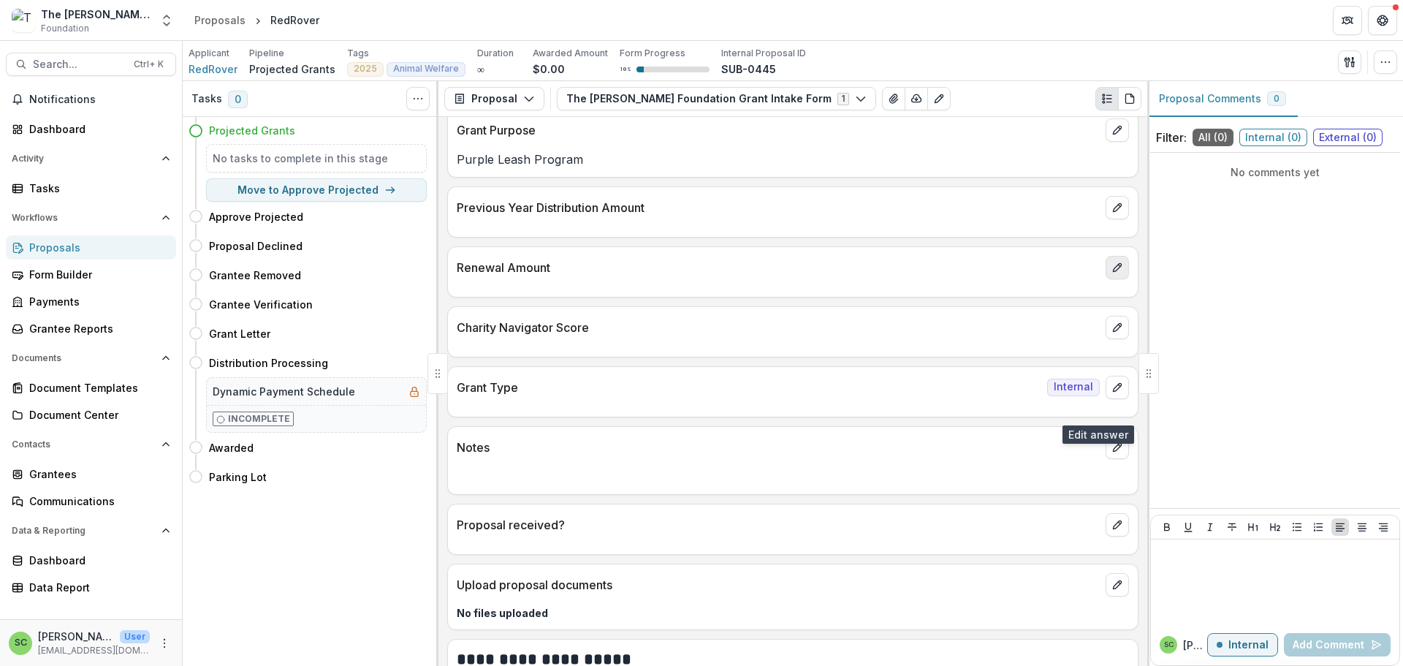
click at [1111, 273] on icon "edit" at bounding box center [1117, 268] width 12 height 12
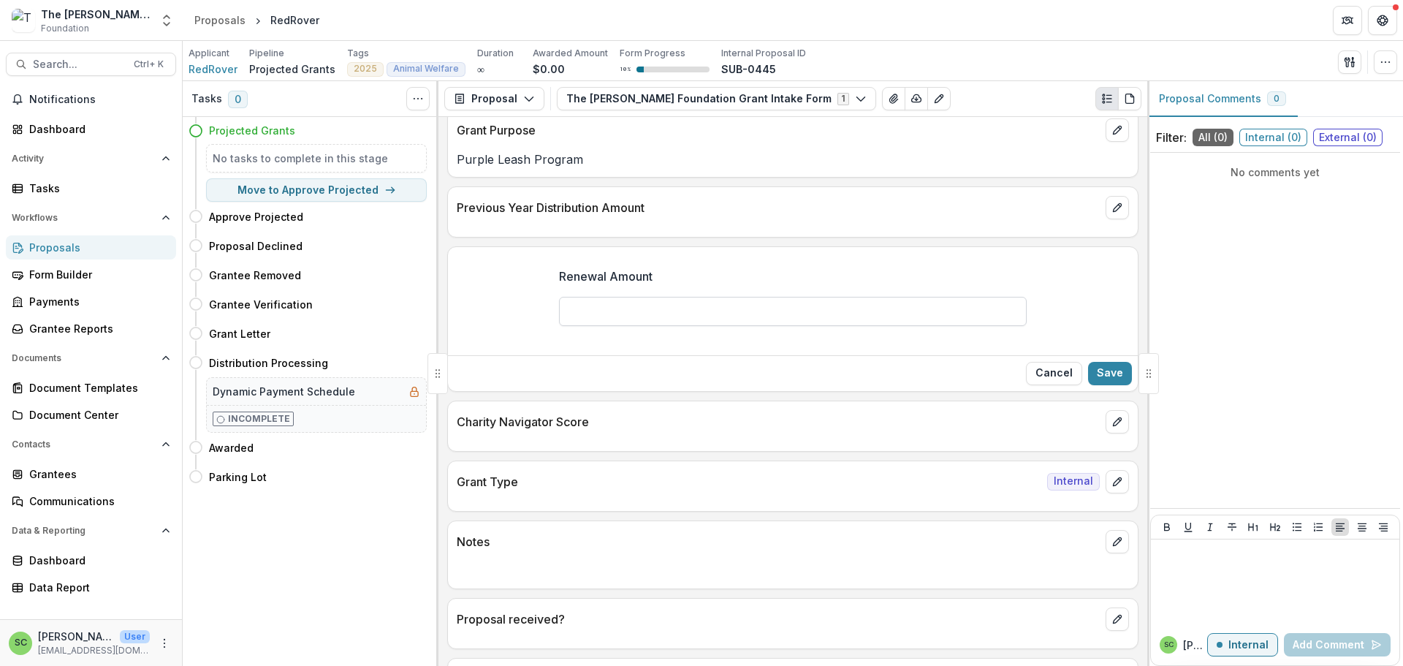
click at [725, 326] on input "Renewal Amount" at bounding box center [793, 311] width 468 height 29
type input "*******"
click at [1111, 385] on button "Save" at bounding box center [1110, 373] width 44 height 23
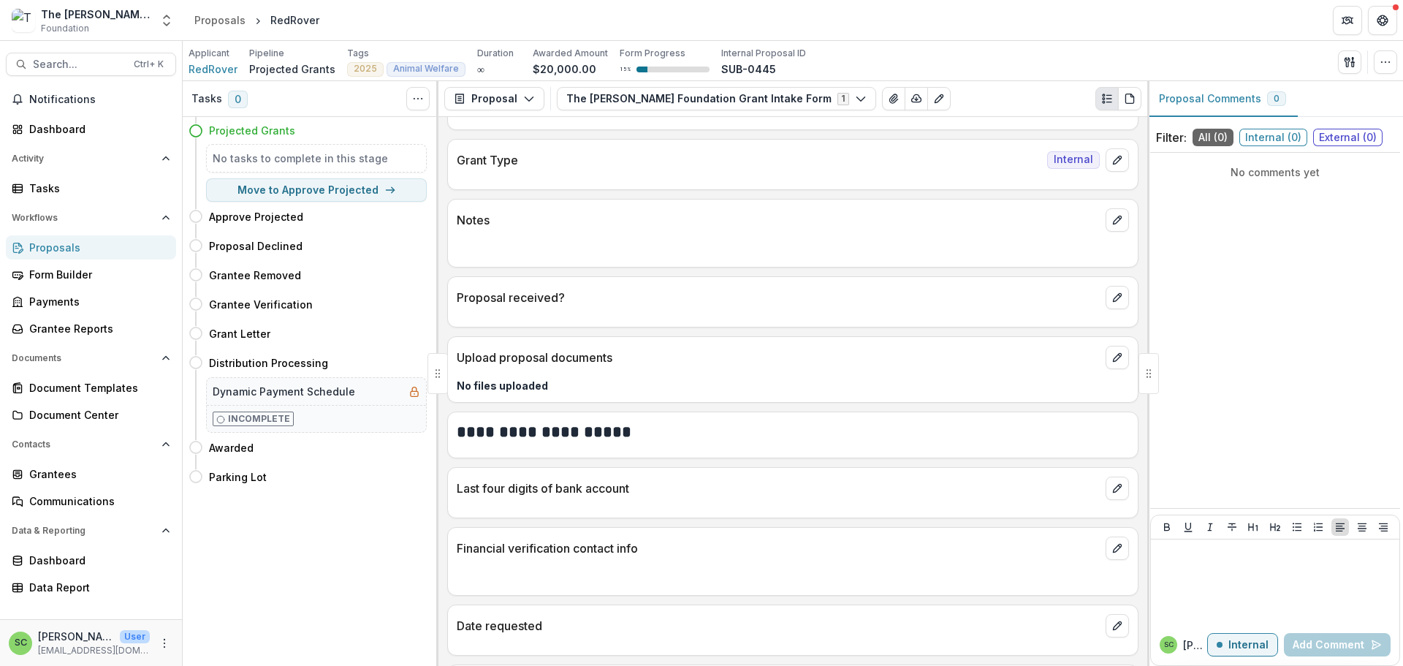
scroll to position [584, 0]
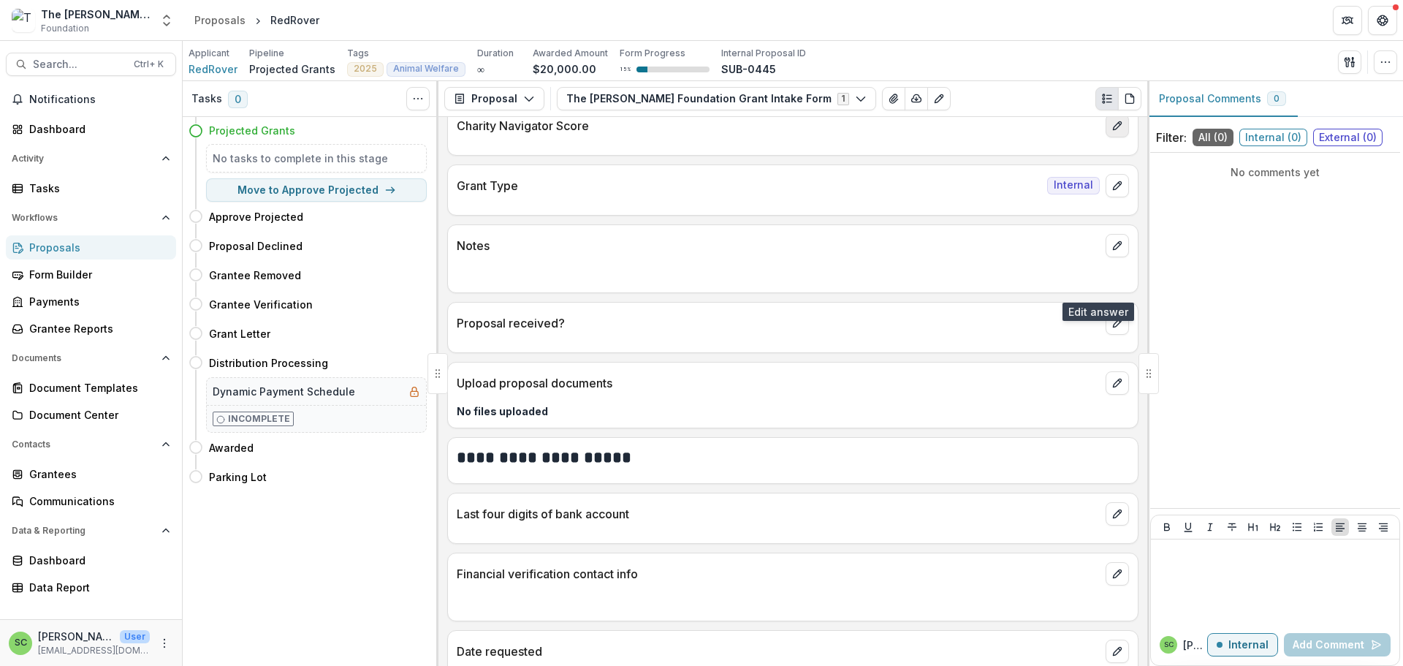
click at [1105, 137] on button "edit" at bounding box center [1116, 125] width 23 height 23
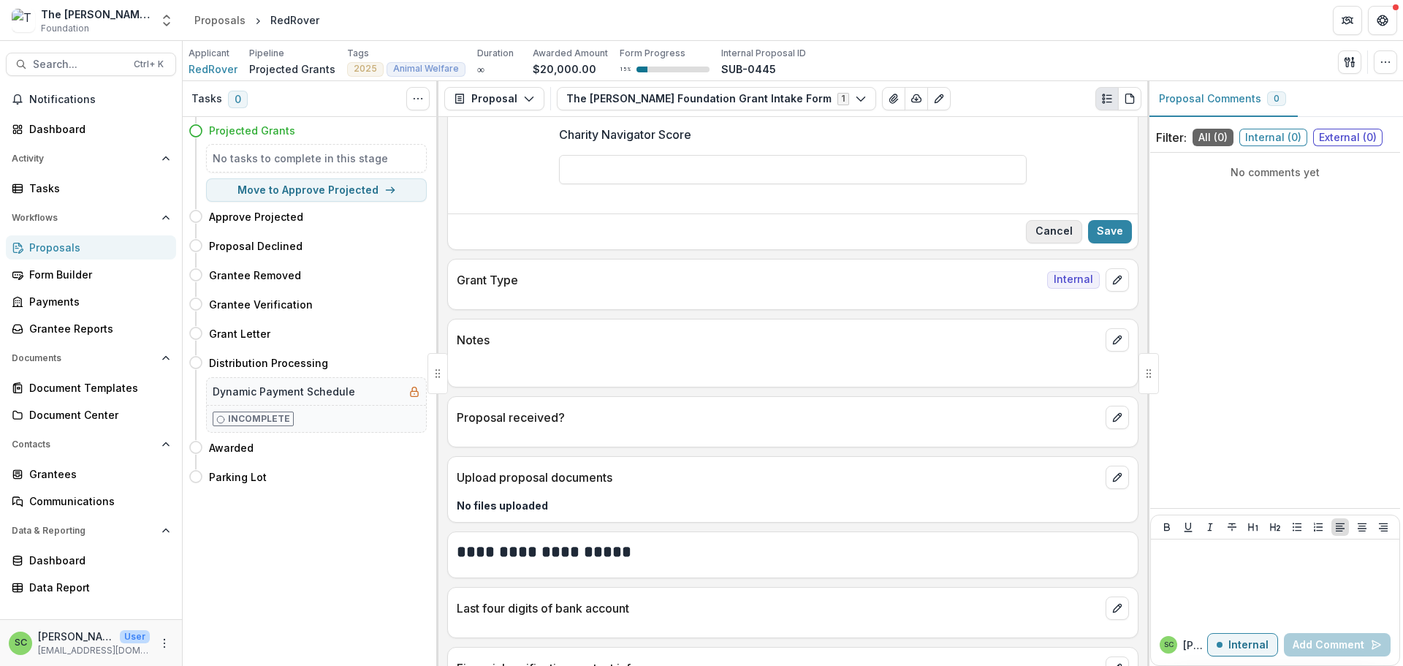
click at [1029, 243] on button "Cancel" at bounding box center [1054, 231] width 56 height 23
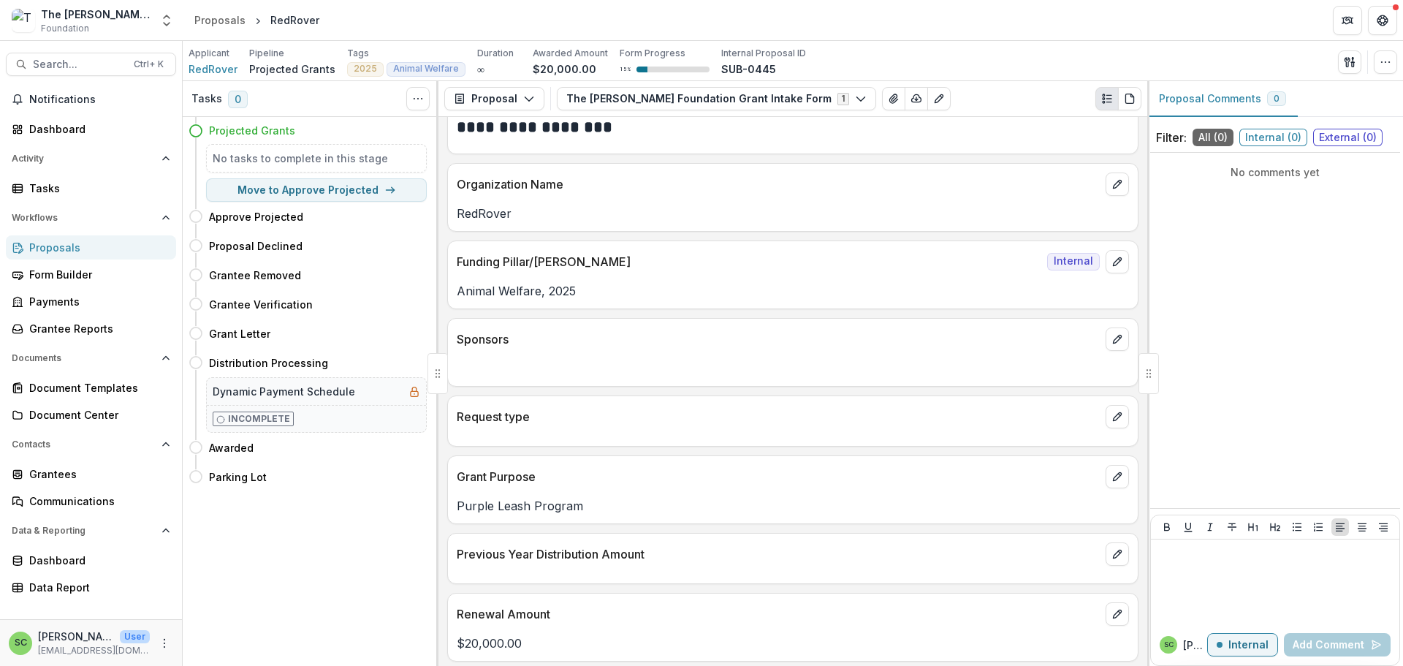
scroll to position [0, 0]
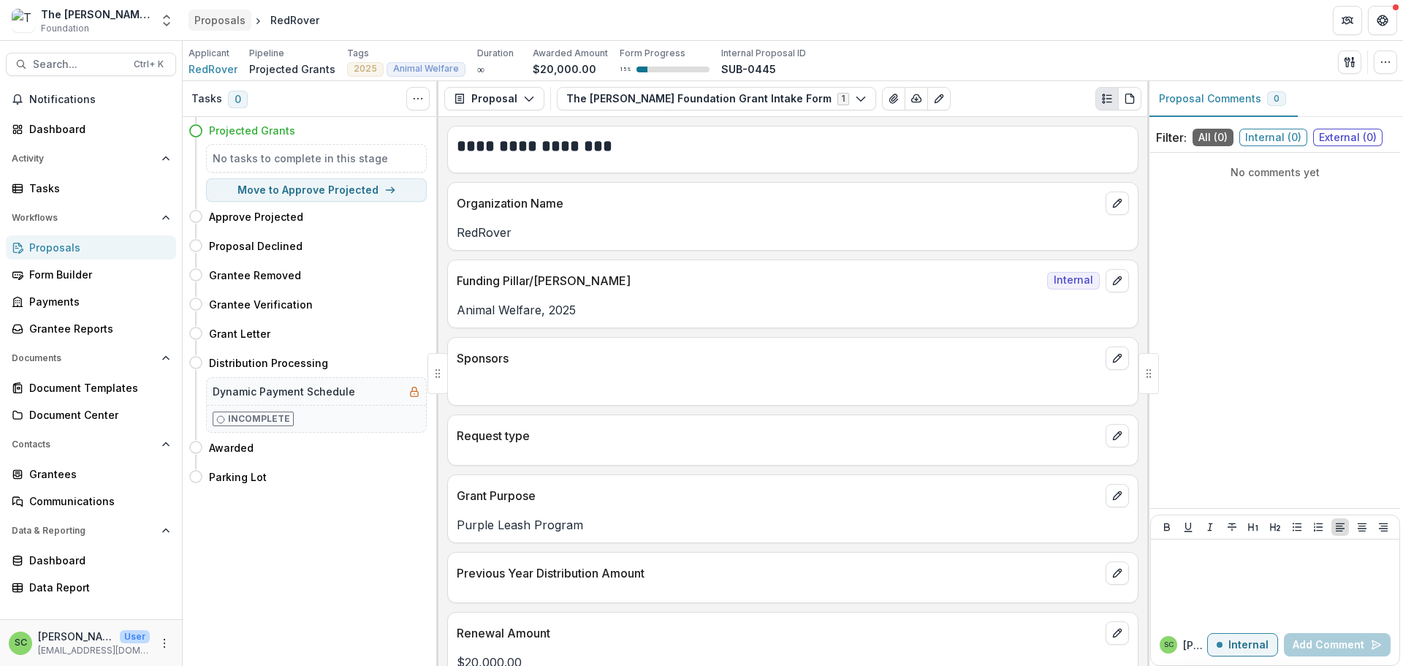
click at [226, 21] on div "Proposals" at bounding box center [219, 19] width 51 height 15
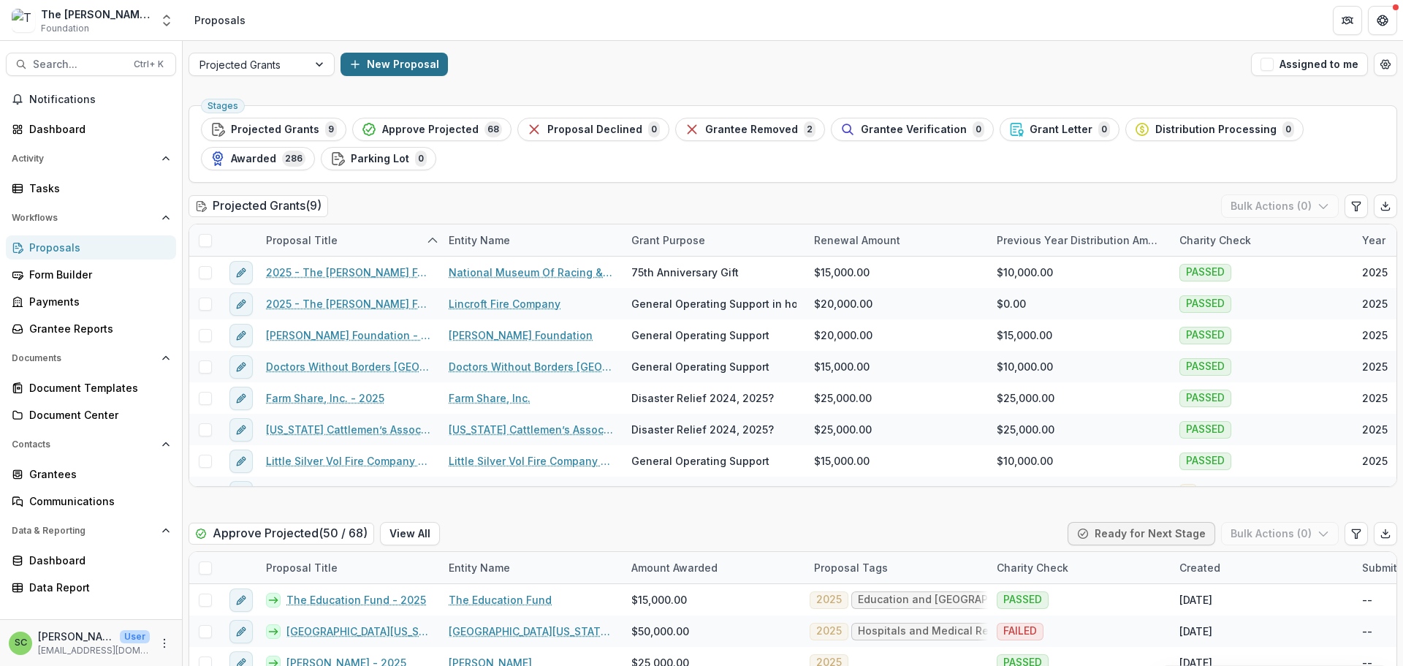
click at [432, 76] on button "New Proposal" at bounding box center [393, 64] width 107 height 23
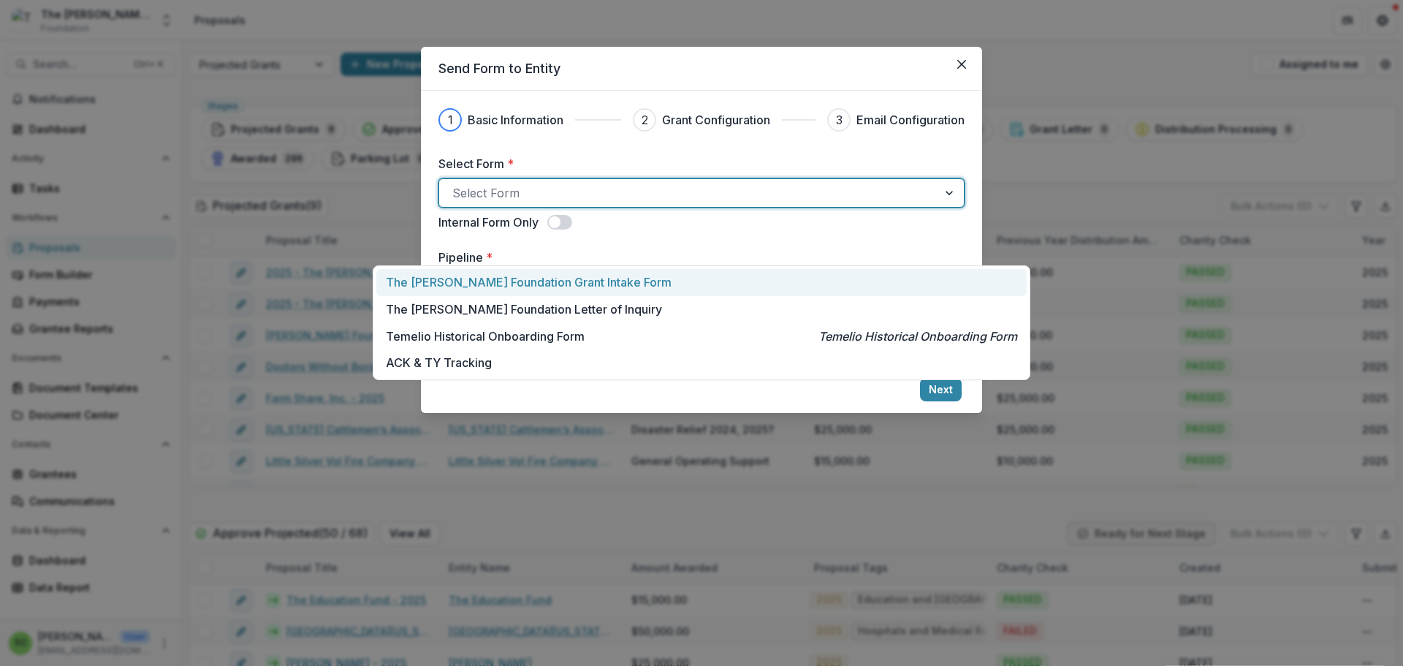
click at [469, 203] on div at bounding box center [688, 193] width 472 height 20
click at [478, 291] on p "The [PERSON_NAME] Foundation Grant Intake Form" at bounding box center [529, 282] width 286 height 18
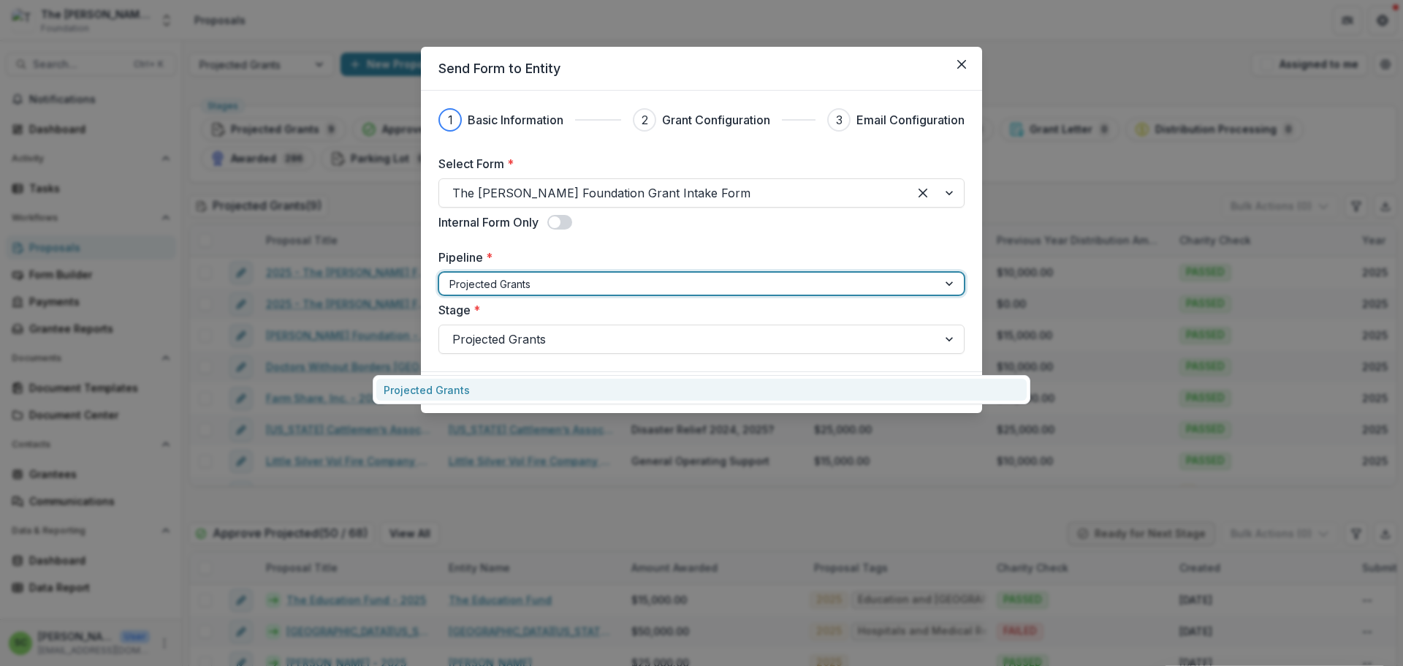
click at [736, 293] on div at bounding box center [688, 284] width 478 height 18
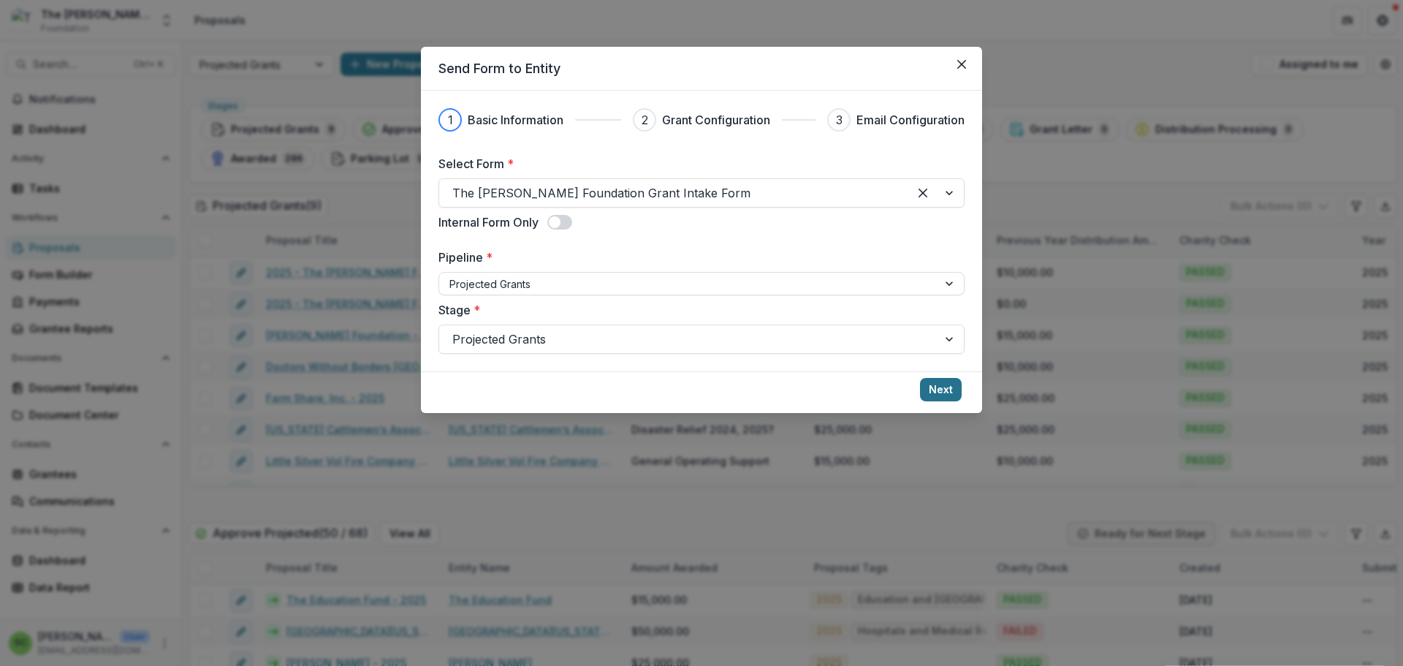
click at [961, 401] on button "Next" at bounding box center [941, 389] width 42 height 23
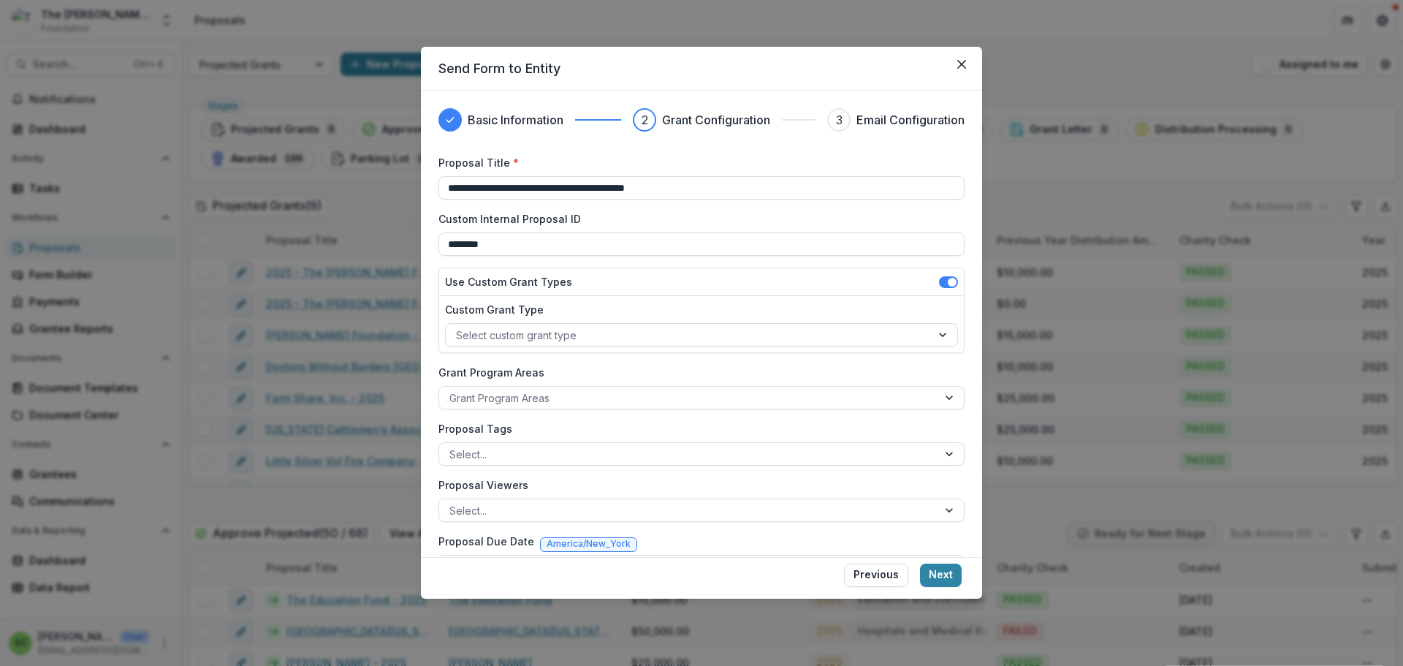
drag, startPoint x: 686, startPoint y: 239, endPoint x: 315, endPoint y: 234, distance: 371.1
click at [315, 234] on div "**********" at bounding box center [701, 333] width 1403 height 666
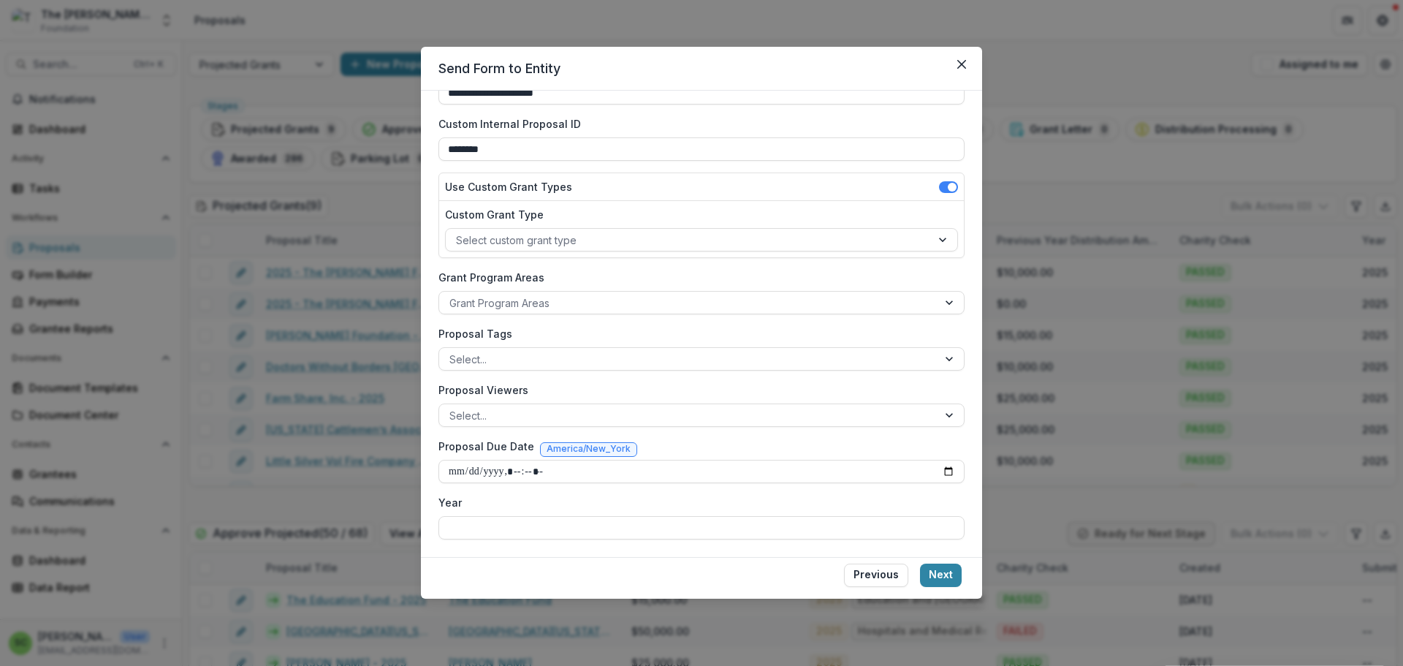
scroll to position [146, 0]
type input "**********"
click at [641, 312] on div at bounding box center [688, 303] width 478 height 18
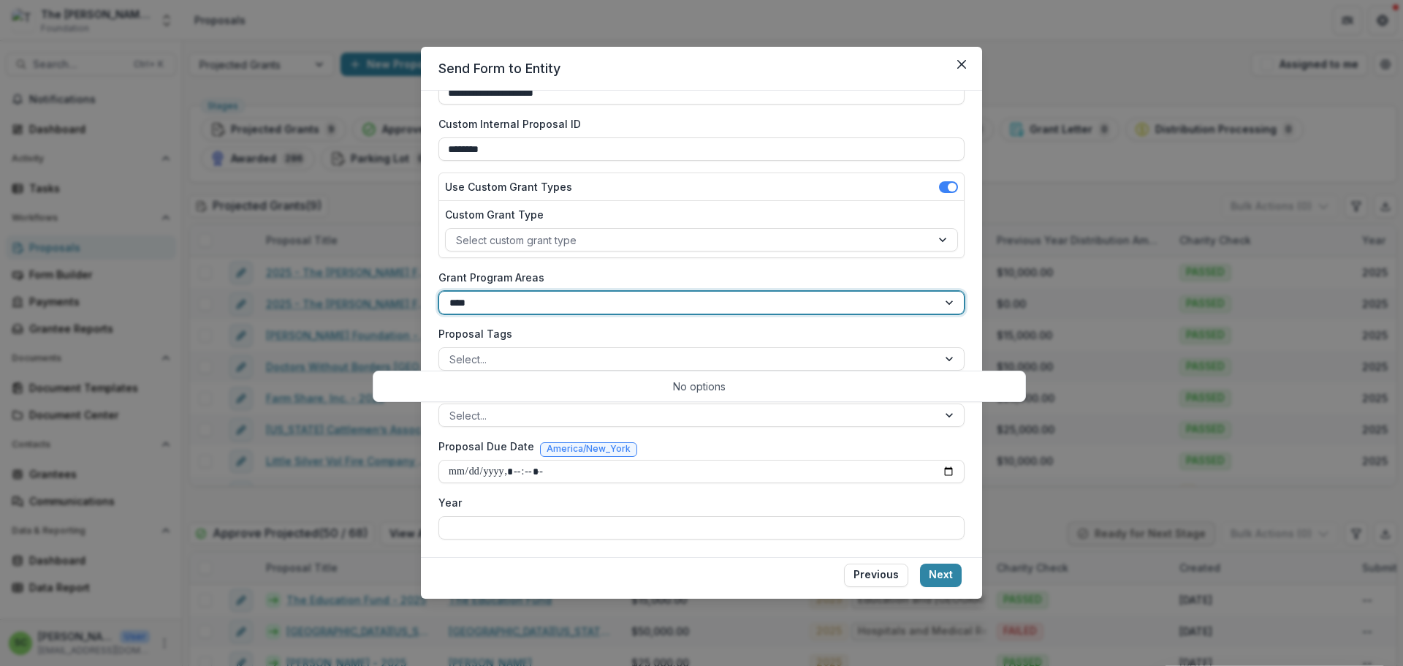
type input "*****"
click at [964, 313] on div at bounding box center [950, 302] width 26 height 22
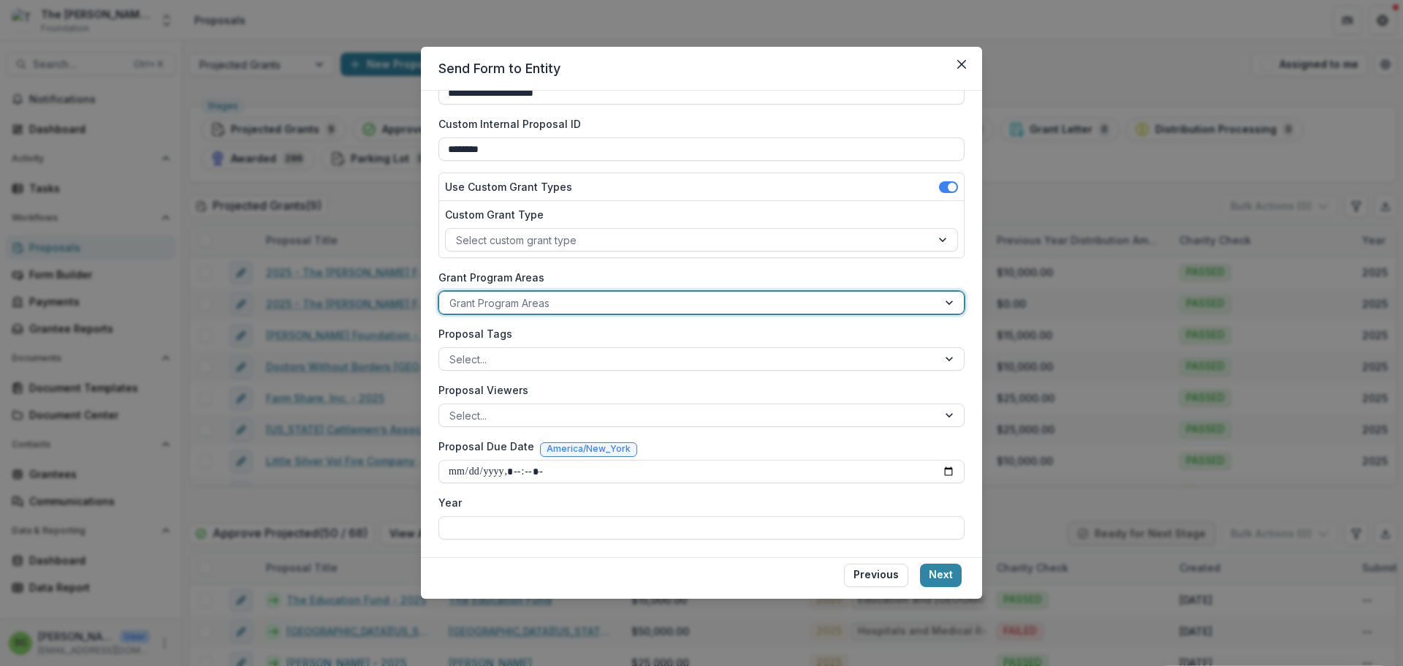
click at [964, 313] on div at bounding box center [950, 302] width 26 height 22
click at [964, 370] on div at bounding box center [950, 359] width 26 height 22
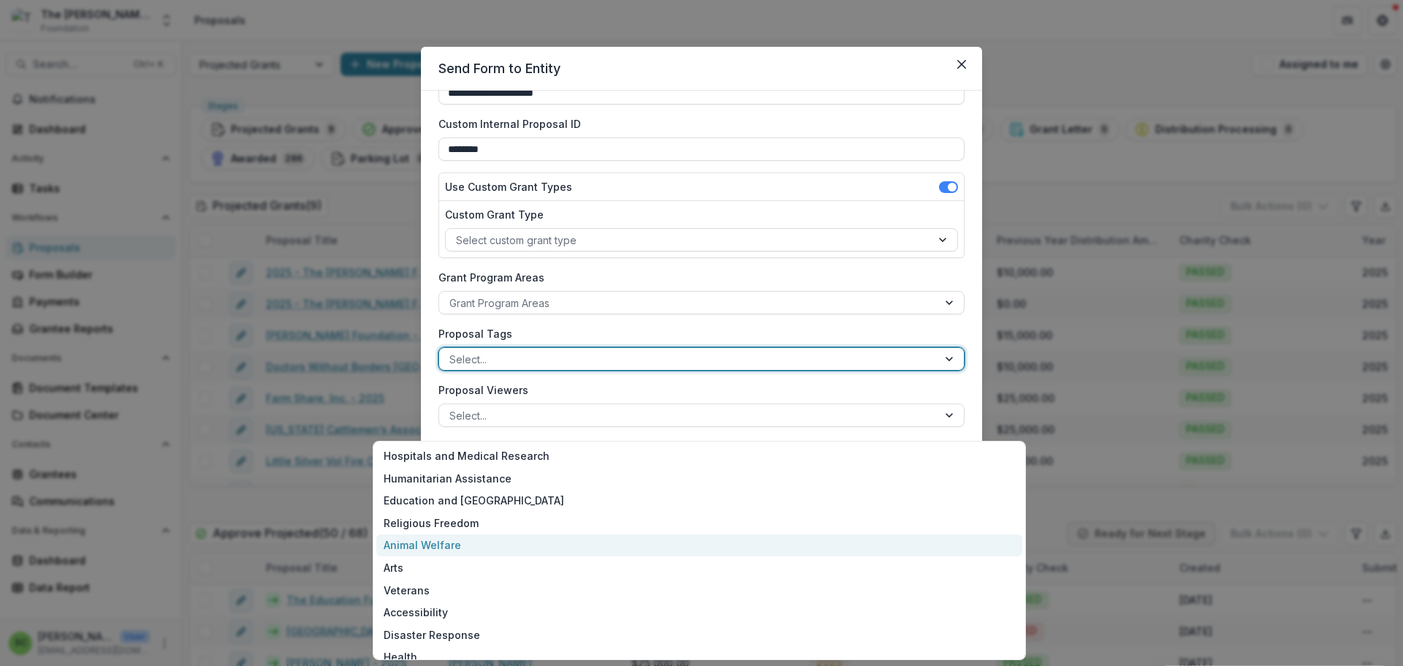
click at [822, 557] on div "Animal Welfare" at bounding box center [699, 545] width 646 height 23
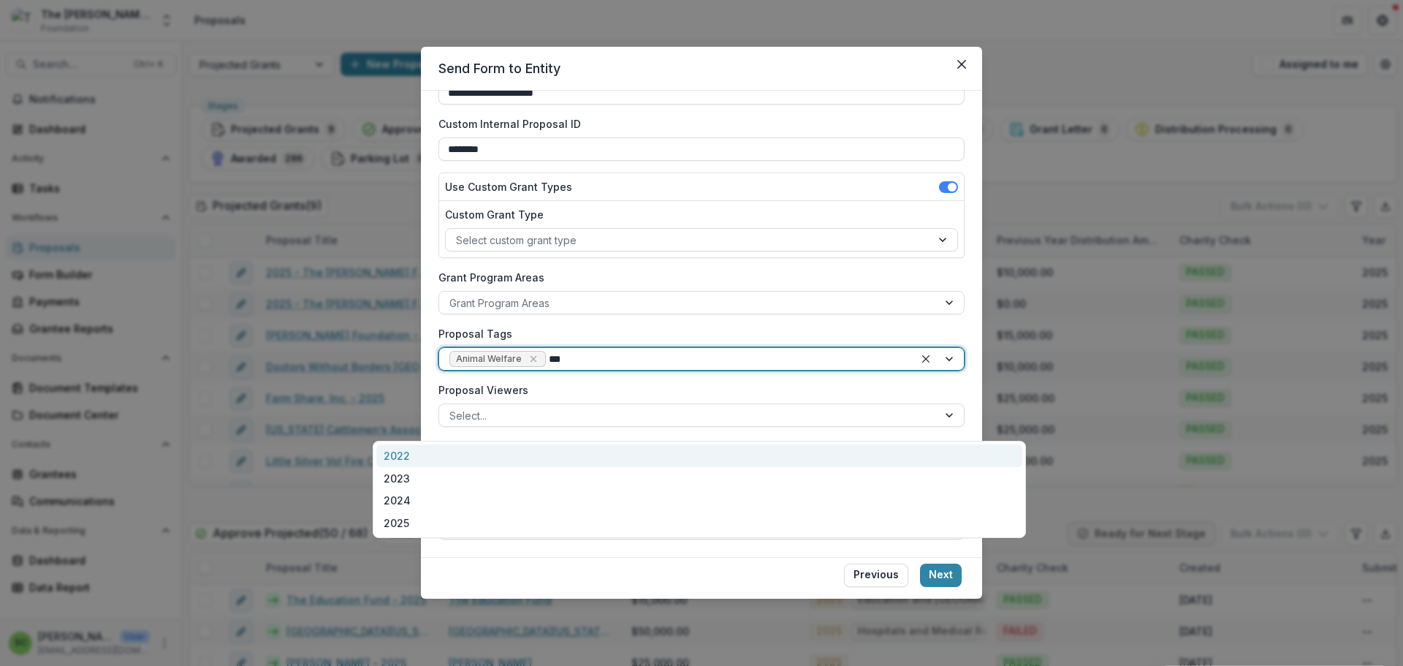
type input "****"
click at [639, 453] on div "2025" at bounding box center [699, 455] width 646 height 23
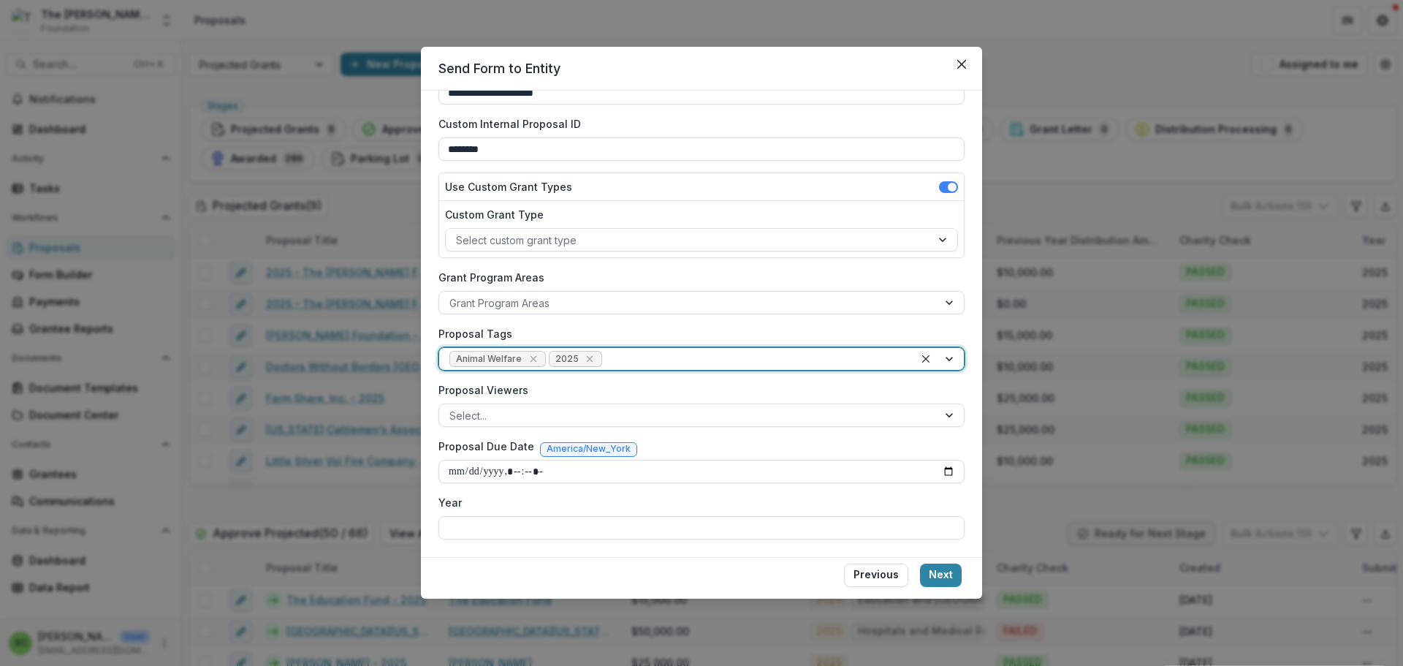
scroll to position [234, 0]
click at [600, 539] on input "Year" at bounding box center [701, 527] width 526 height 23
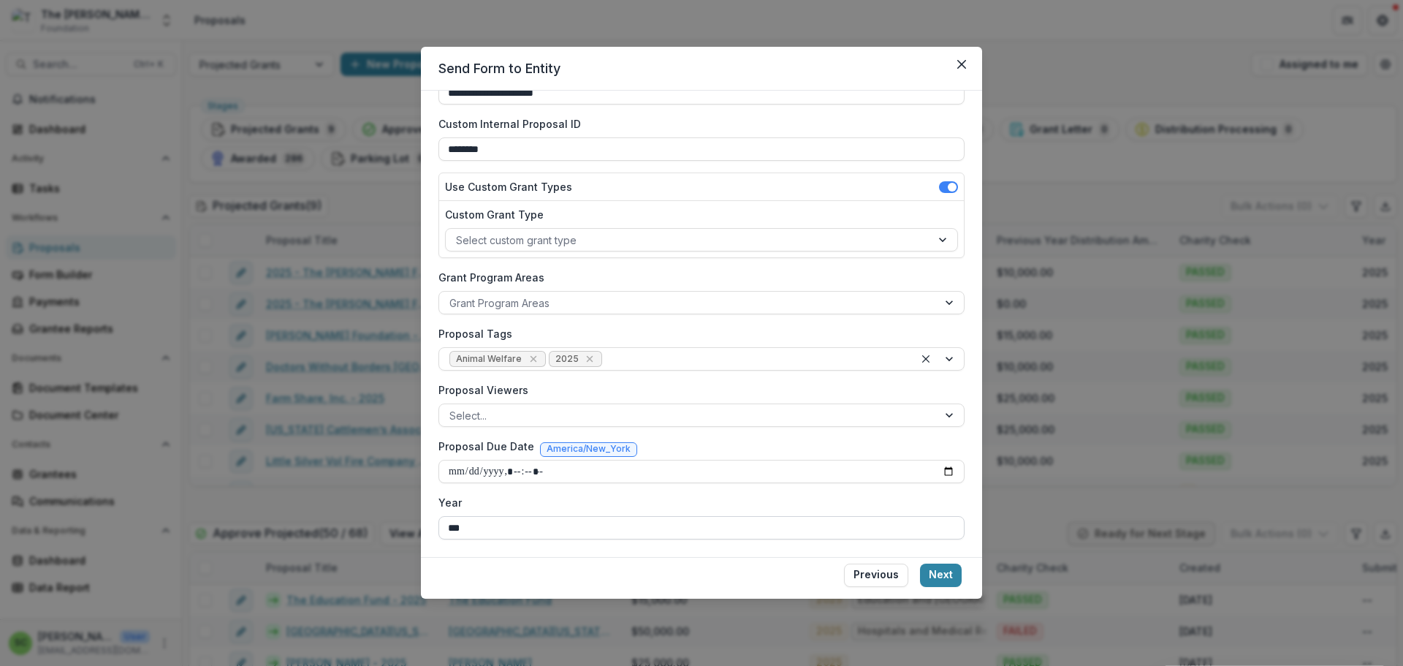
type input "****"
click at [961, 587] on button "Next" at bounding box center [941, 574] width 42 height 23
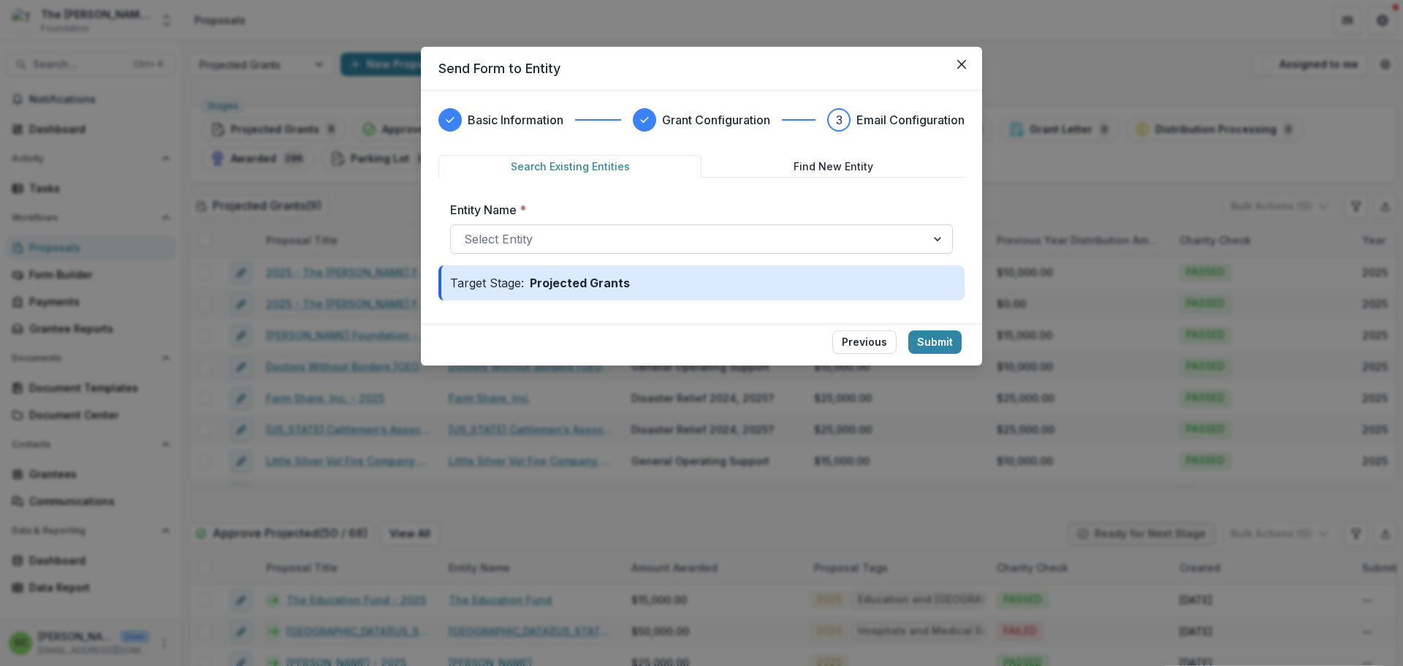
click at [464, 249] on div at bounding box center [688, 239] width 449 height 20
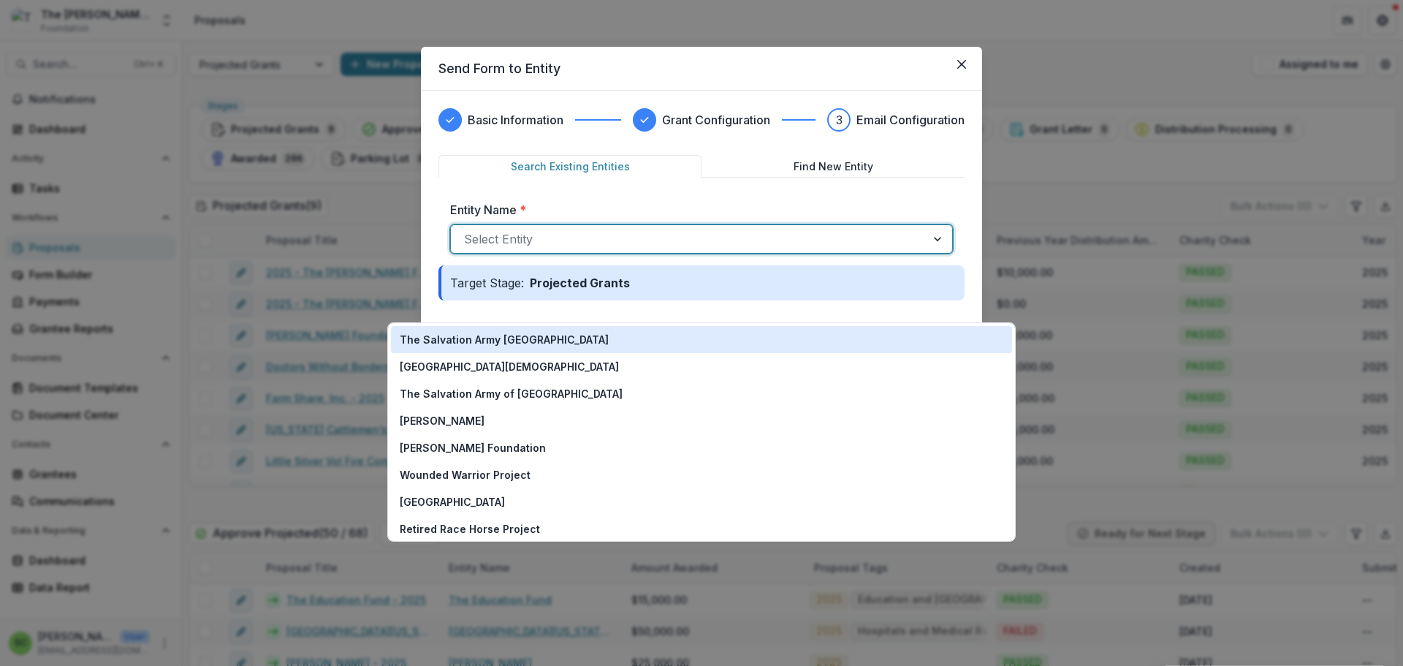
click at [464, 249] on div at bounding box center [688, 239] width 449 height 20
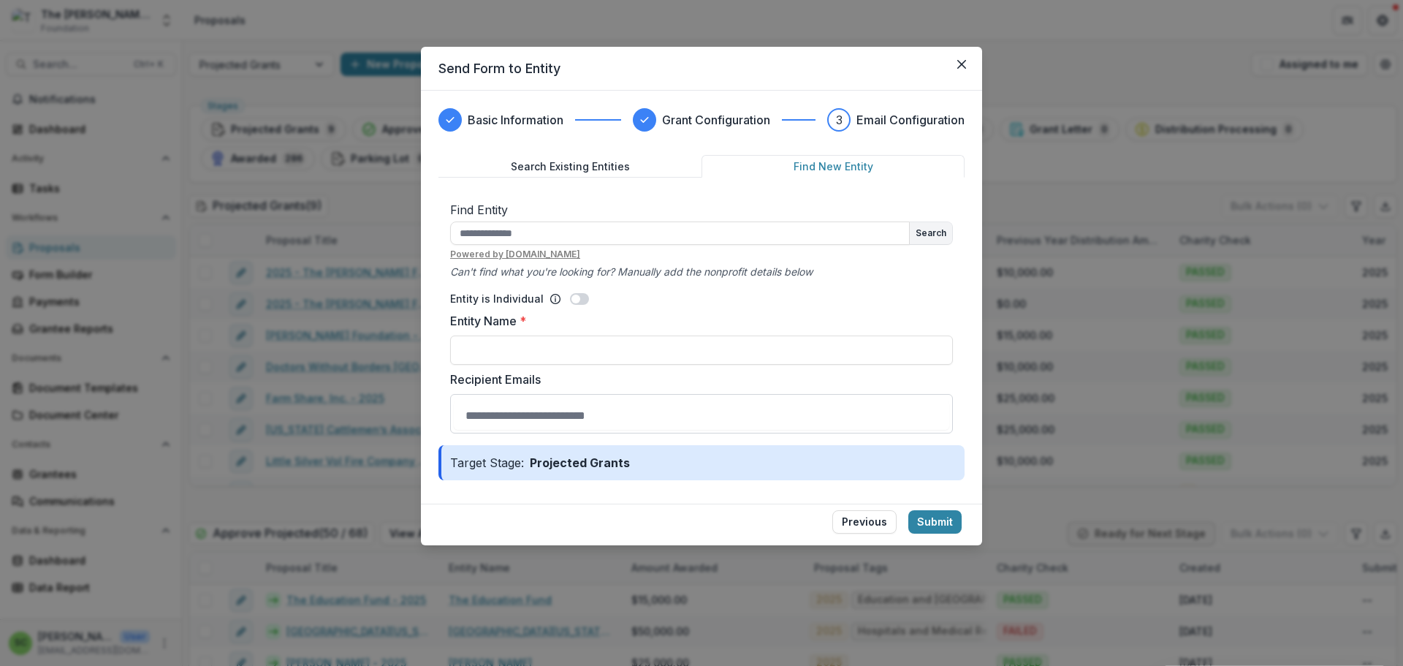
click at [823, 178] on button "Find New Entity" at bounding box center [832, 166] width 263 height 23
click at [450, 245] on input "text" at bounding box center [680, 232] width 460 height 23
type input "**********"
click at [952, 244] on button "Search" at bounding box center [931, 233] width 42 height 22
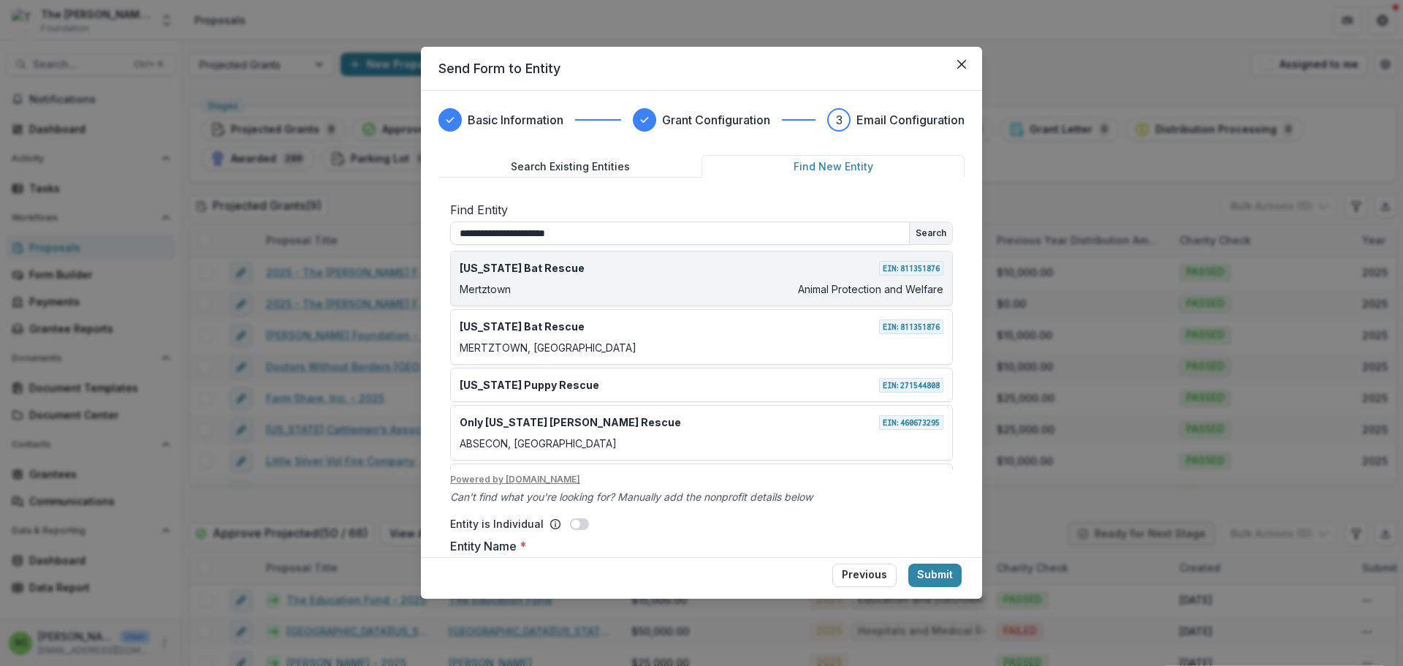
click at [703, 297] on div "Mertztown Animal Protection and Welfare" at bounding box center [702, 288] width 484 height 15
type input "**********"
click at [718, 297] on div "Mertztown Animal Protection and Welfare" at bounding box center [702, 288] width 484 height 15
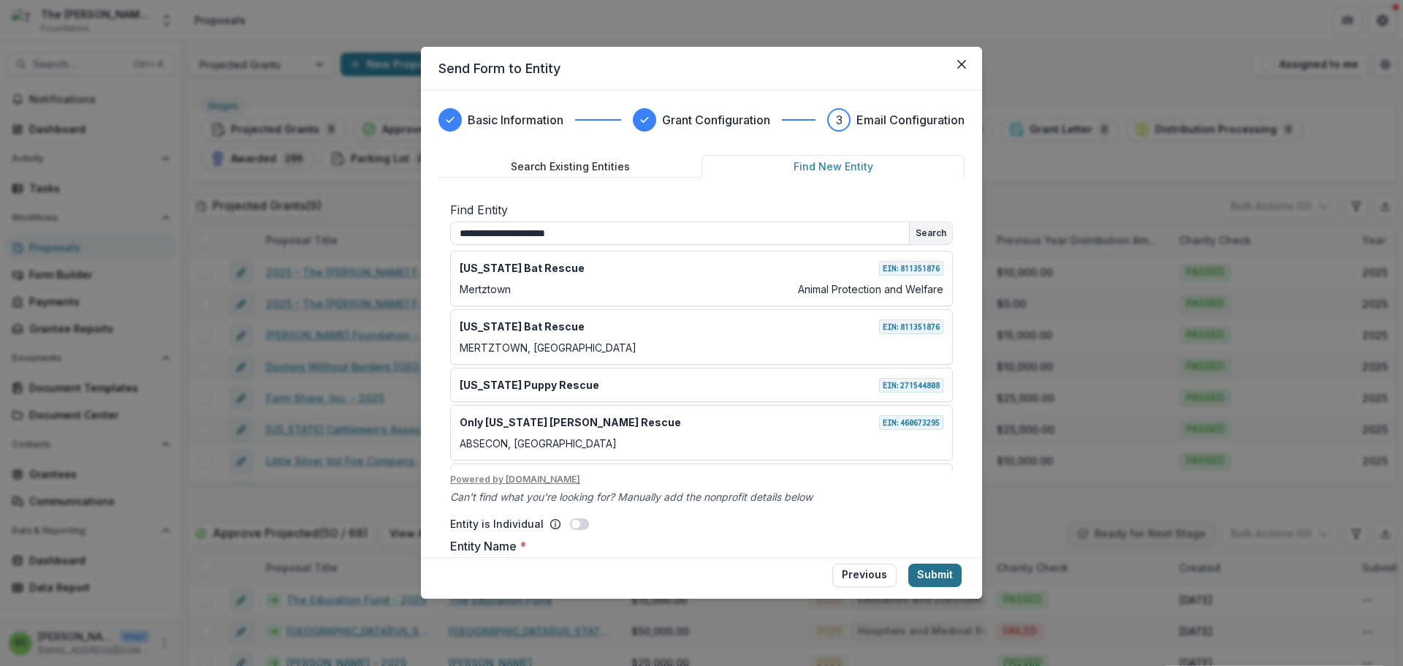
click at [961, 587] on button "Submit" at bounding box center [934, 574] width 53 height 23
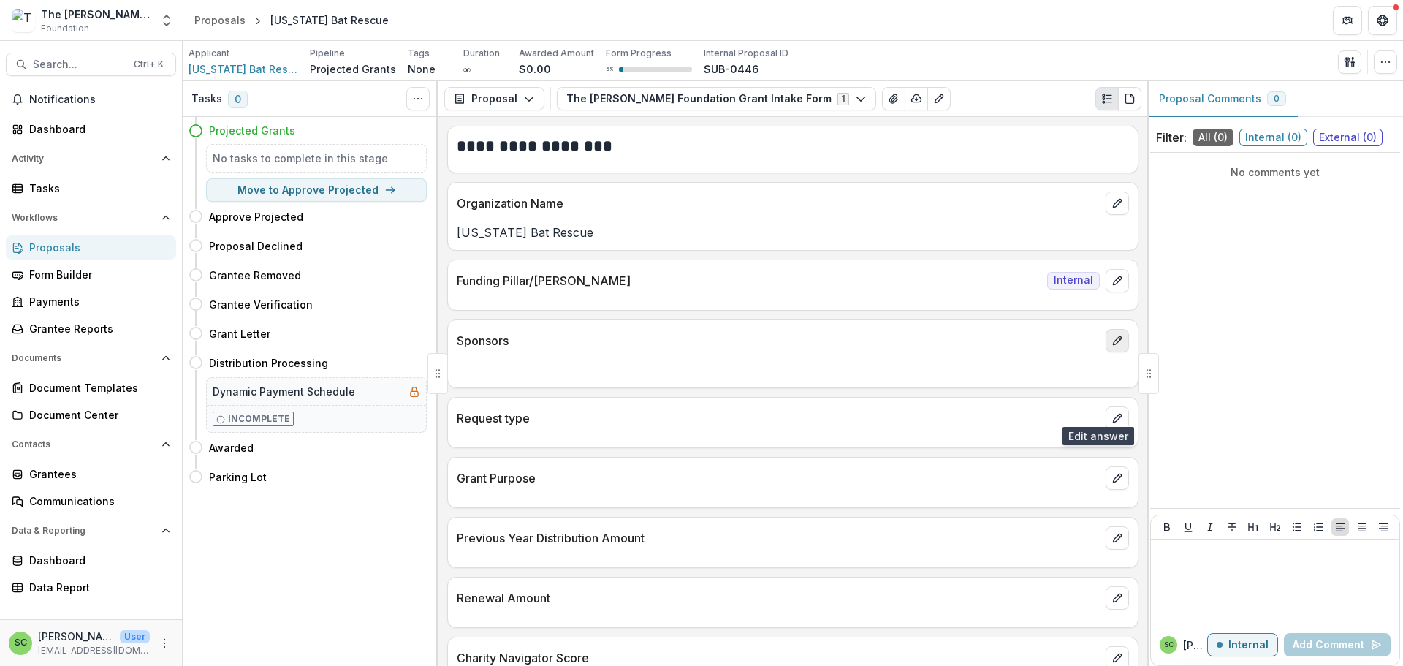
click at [1105, 352] on button "edit" at bounding box center [1116, 340] width 23 height 23
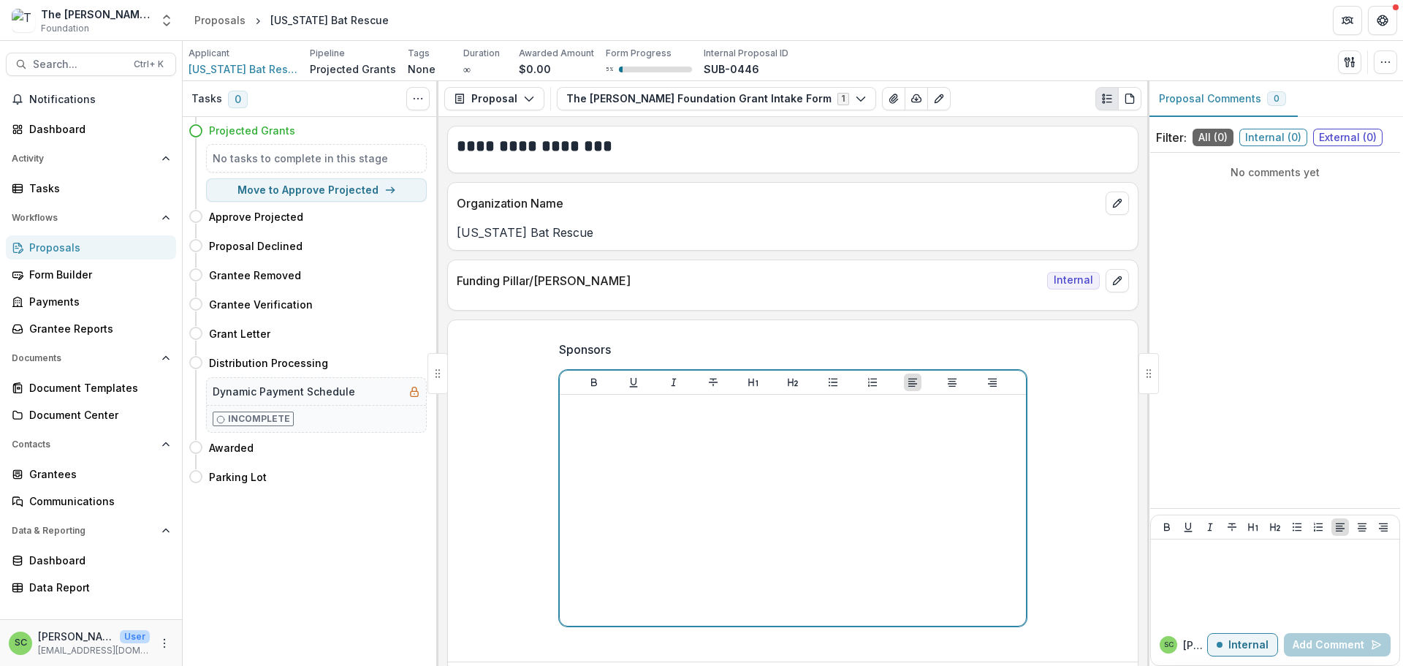
click at [579, 416] on p at bounding box center [792, 408] width 454 height 16
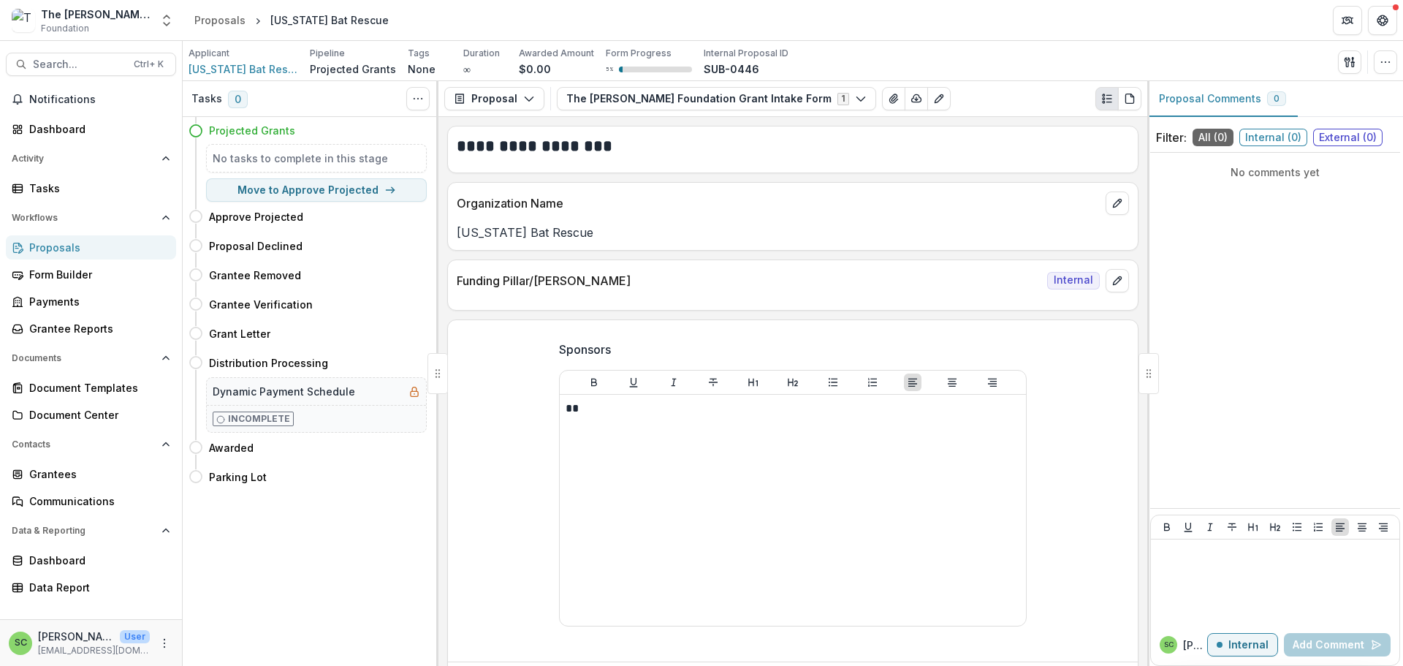
click at [745, 358] on span "Sponsors" at bounding box center [788, 349] width 459 height 18
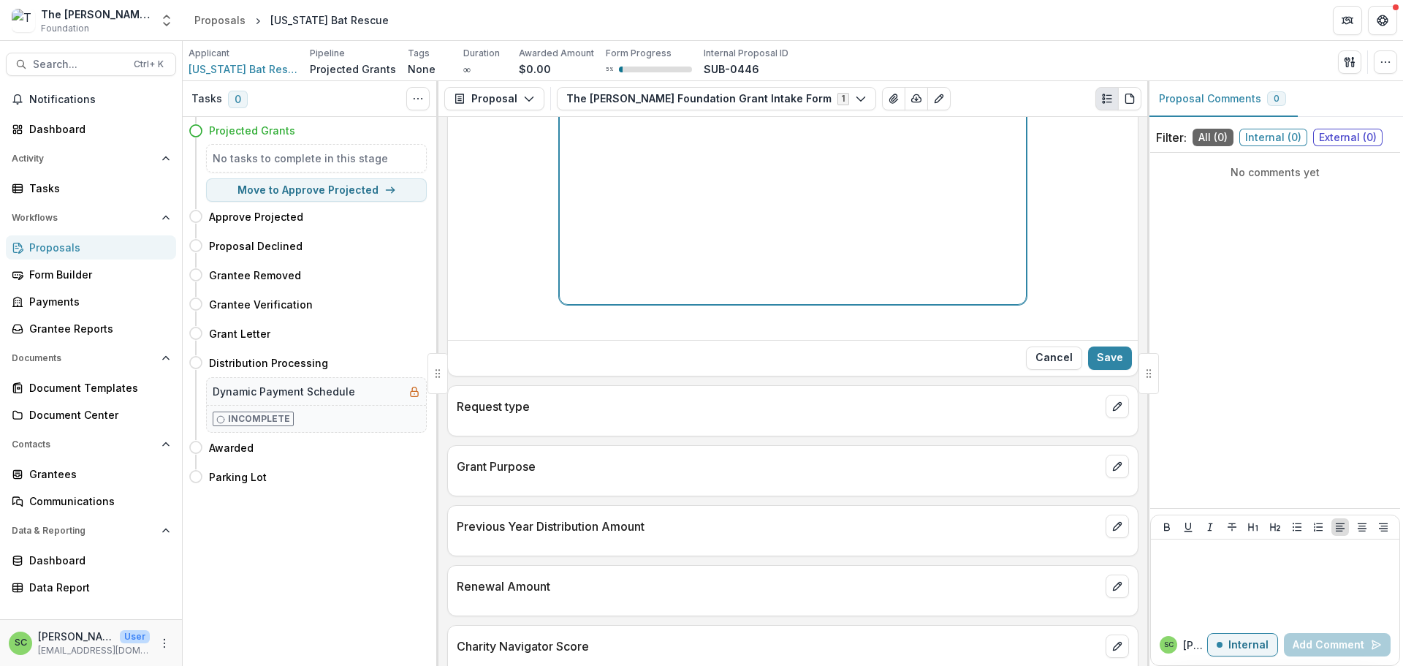
scroll to position [365, 0]
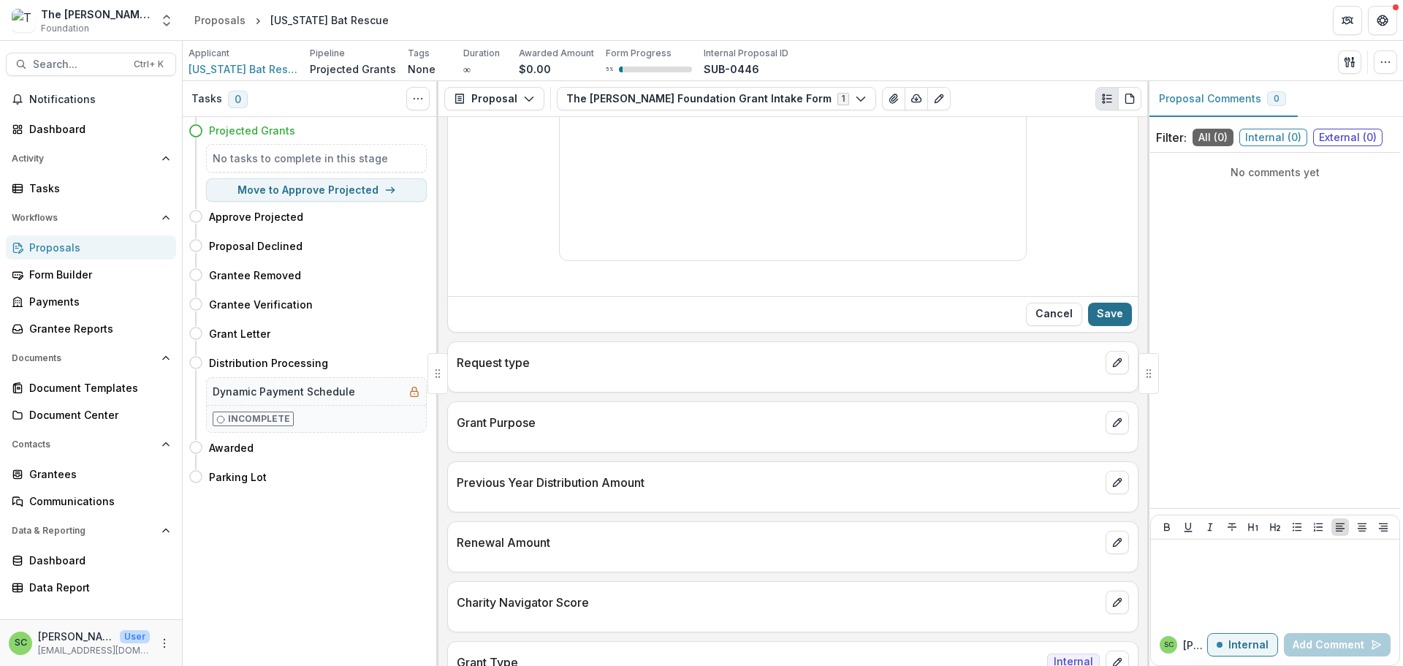
click at [1106, 326] on button "Save" at bounding box center [1110, 313] width 44 height 23
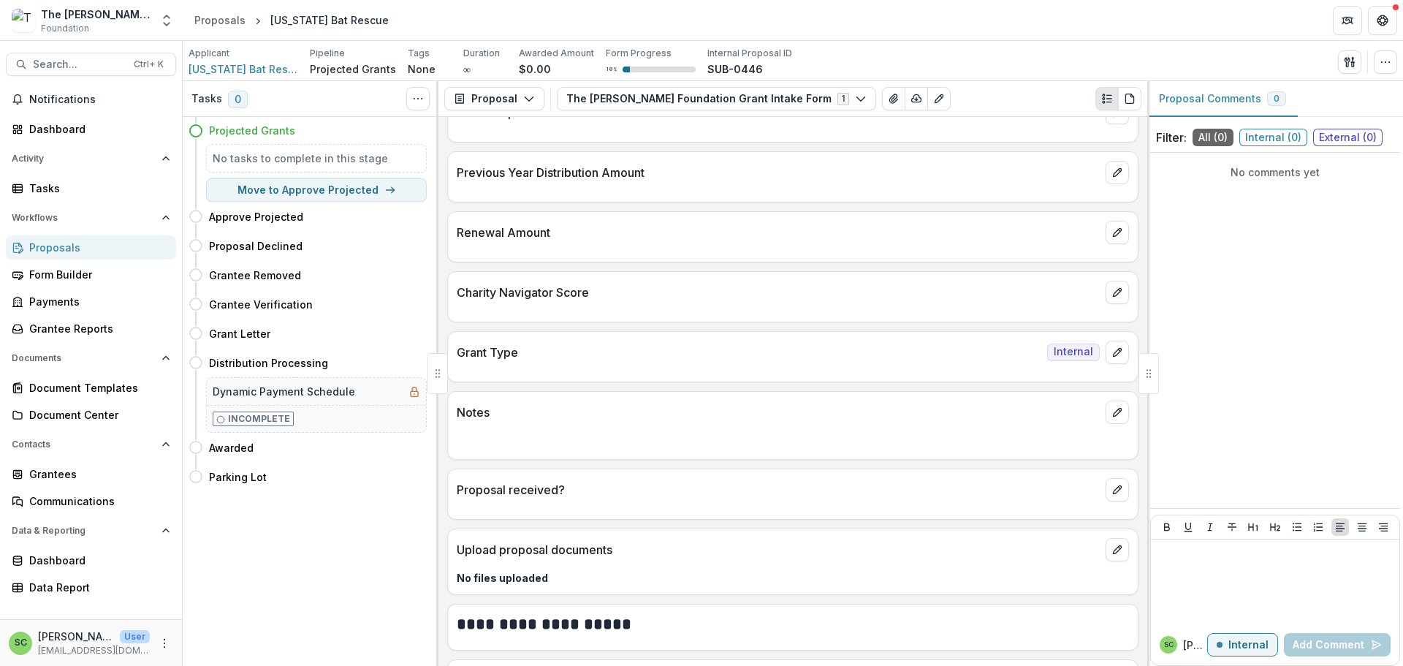
scroll to position [387, 0]
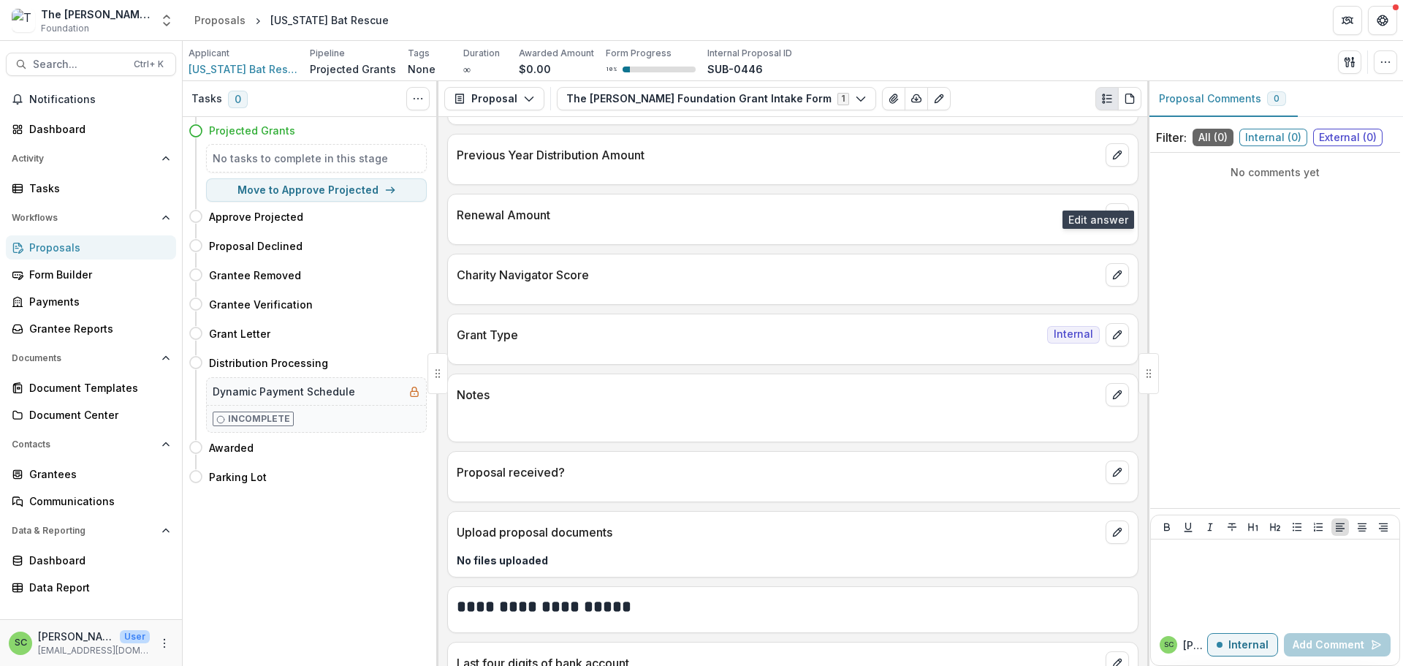
click at [1111, 101] on icon "edit" at bounding box center [1117, 95] width 12 height 12
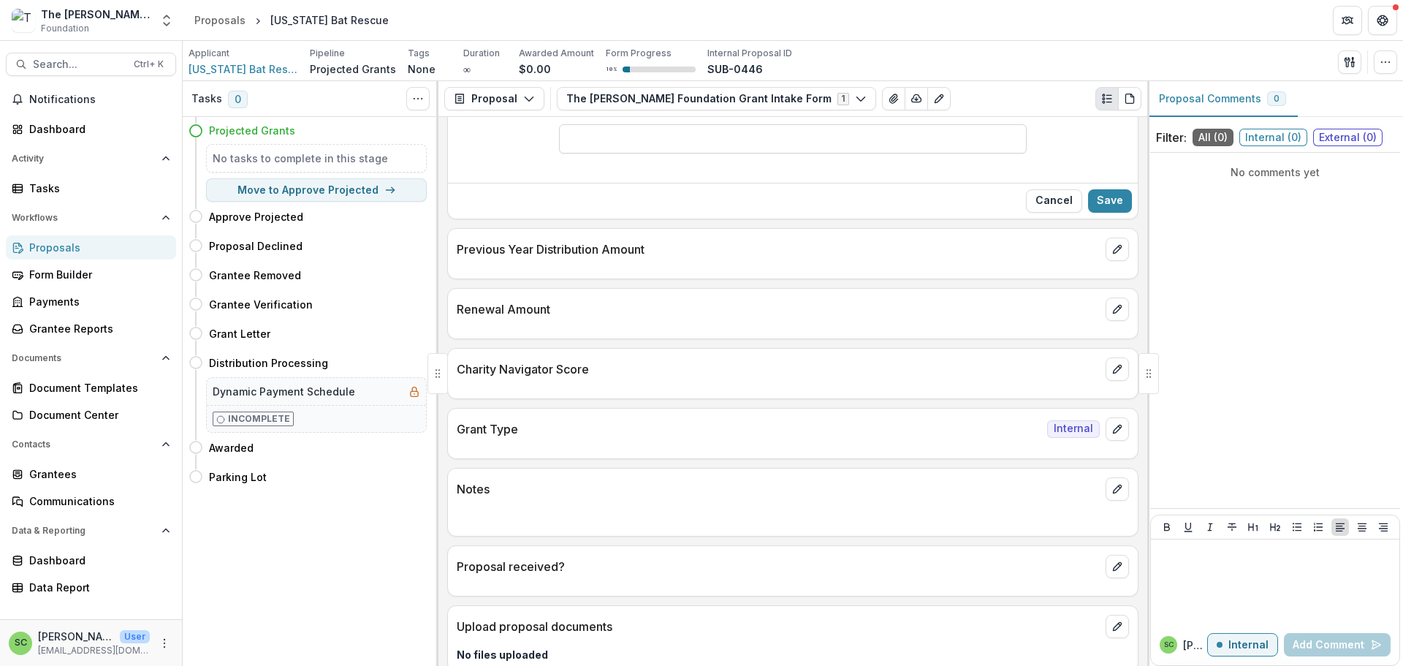
click at [856, 153] on input "Grant Purpose" at bounding box center [793, 138] width 468 height 29
type input "**********"
click at [1128, 218] on div "Cancel Save" at bounding box center [793, 201] width 690 height 36
click at [1113, 213] on button "Save" at bounding box center [1110, 200] width 44 height 23
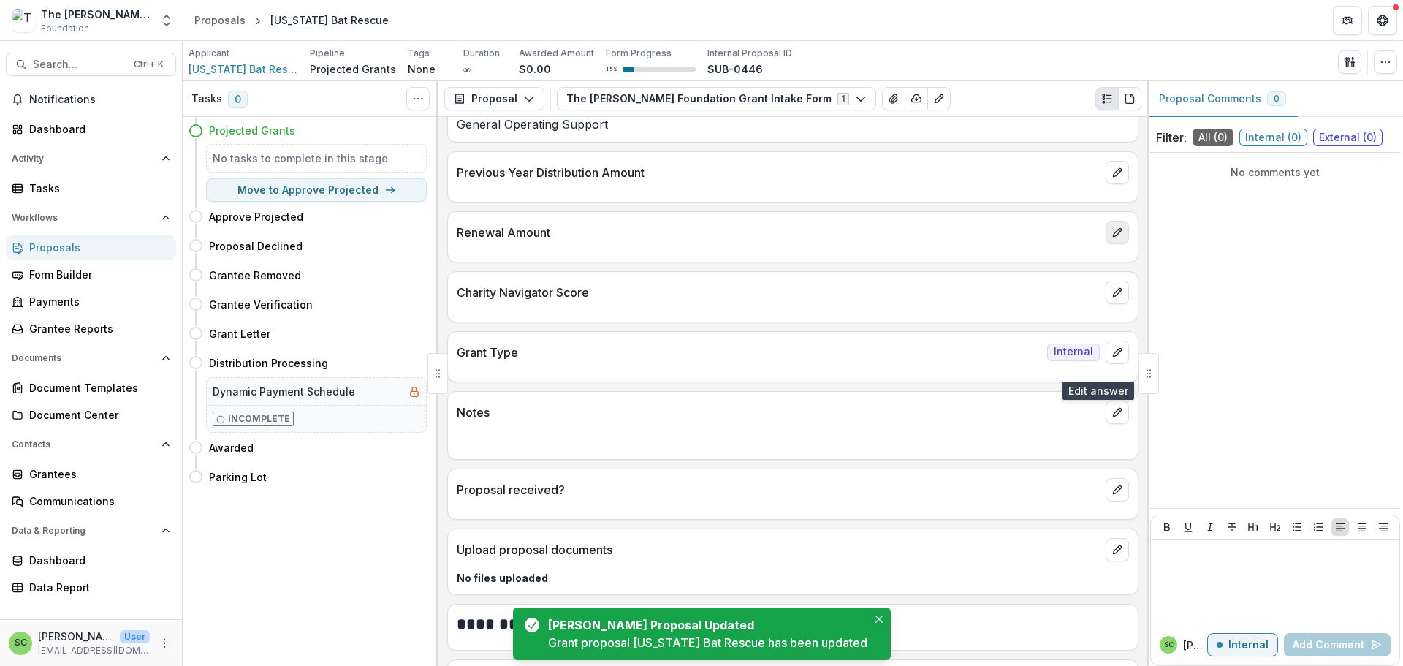
click at [1111, 238] on icon "edit" at bounding box center [1117, 232] width 12 height 12
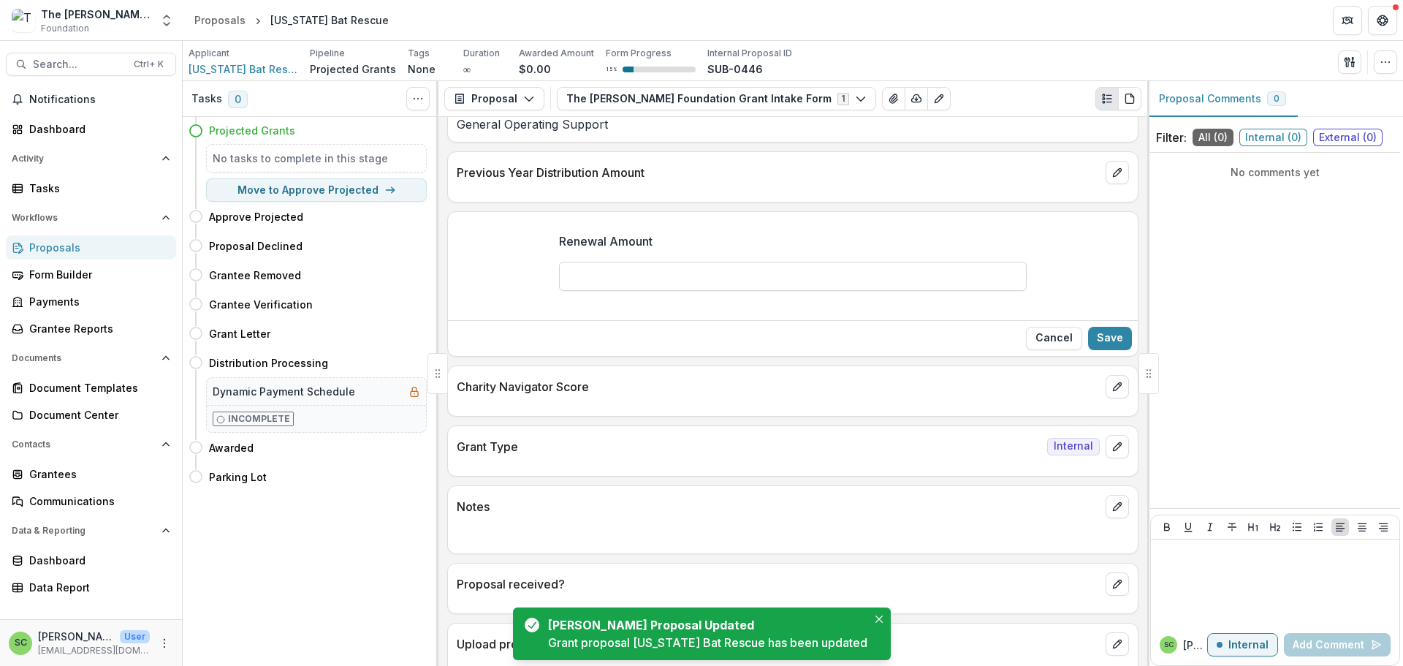
click at [916, 291] on input "Renewal Amount" at bounding box center [793, 276] width 468 height 29
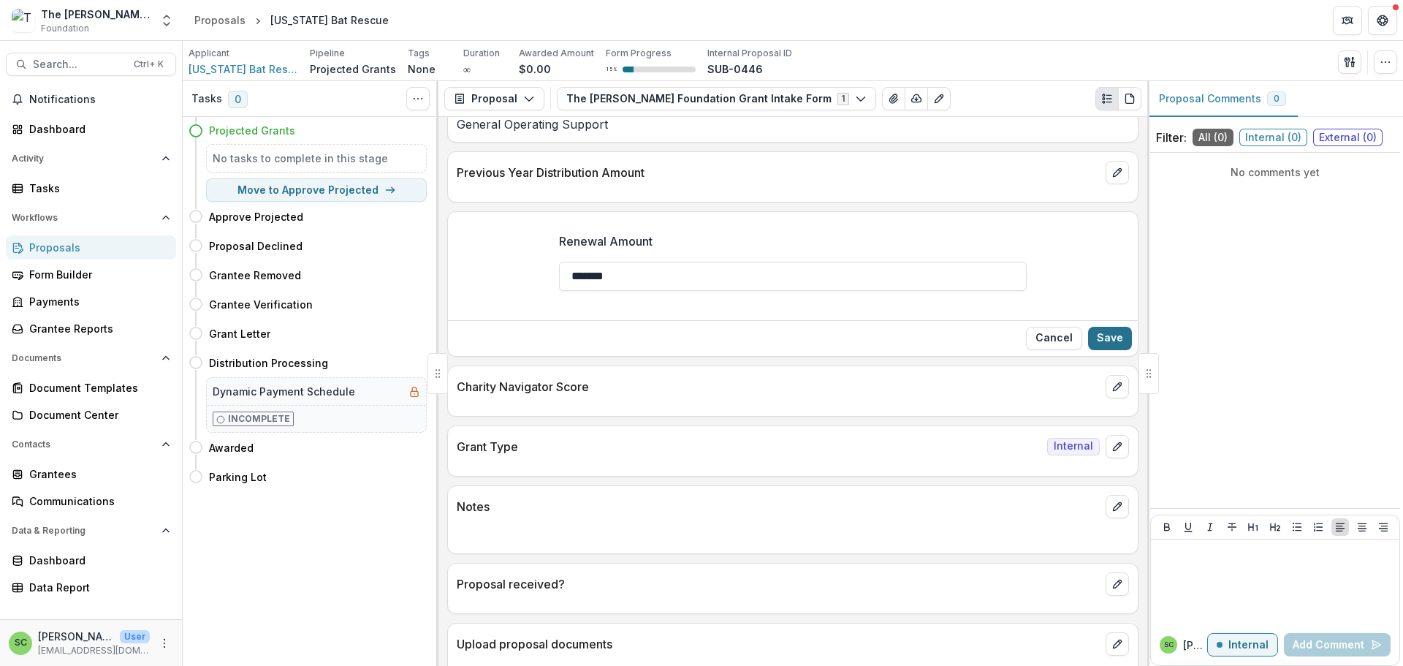
type input "*******"
click at [1102, 350] on button "Save" at bounding box center [1110, 338] width 44 height 23
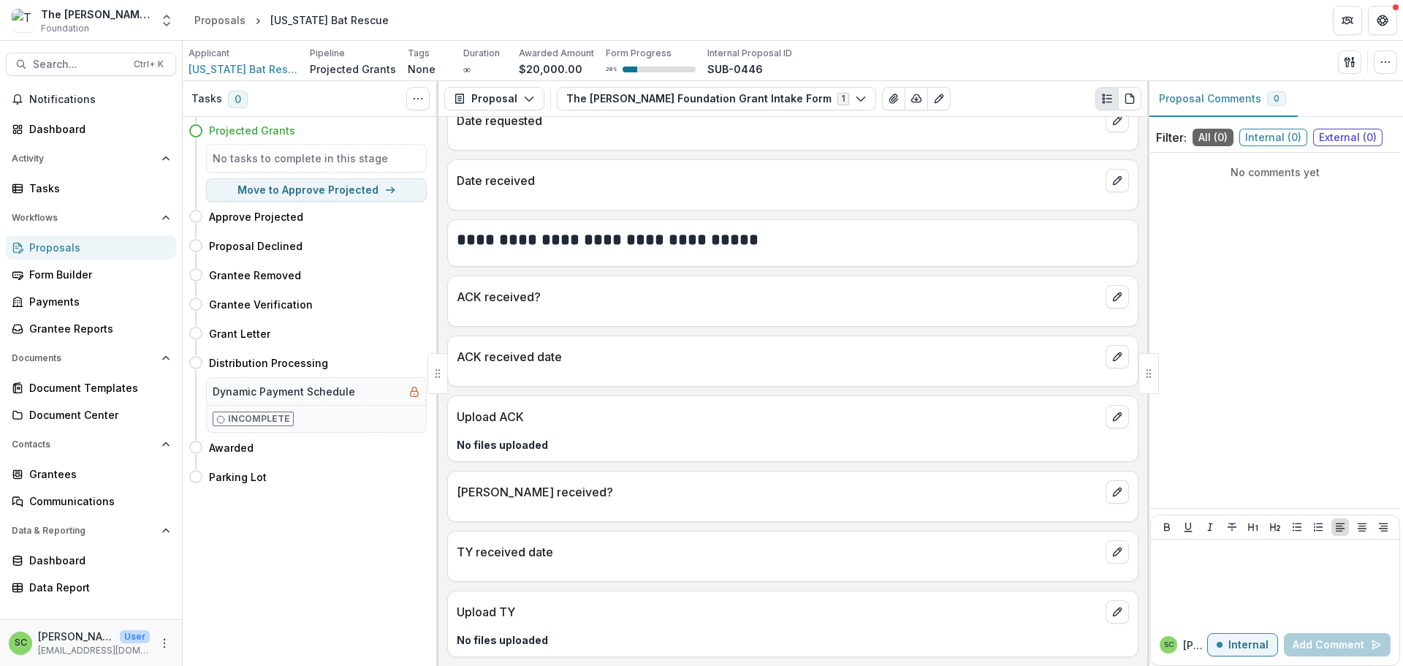
scroll to position [1497, 0]
click at [69, 71] on span "Search..." at bounding box center [79, 64] width 92 height 12
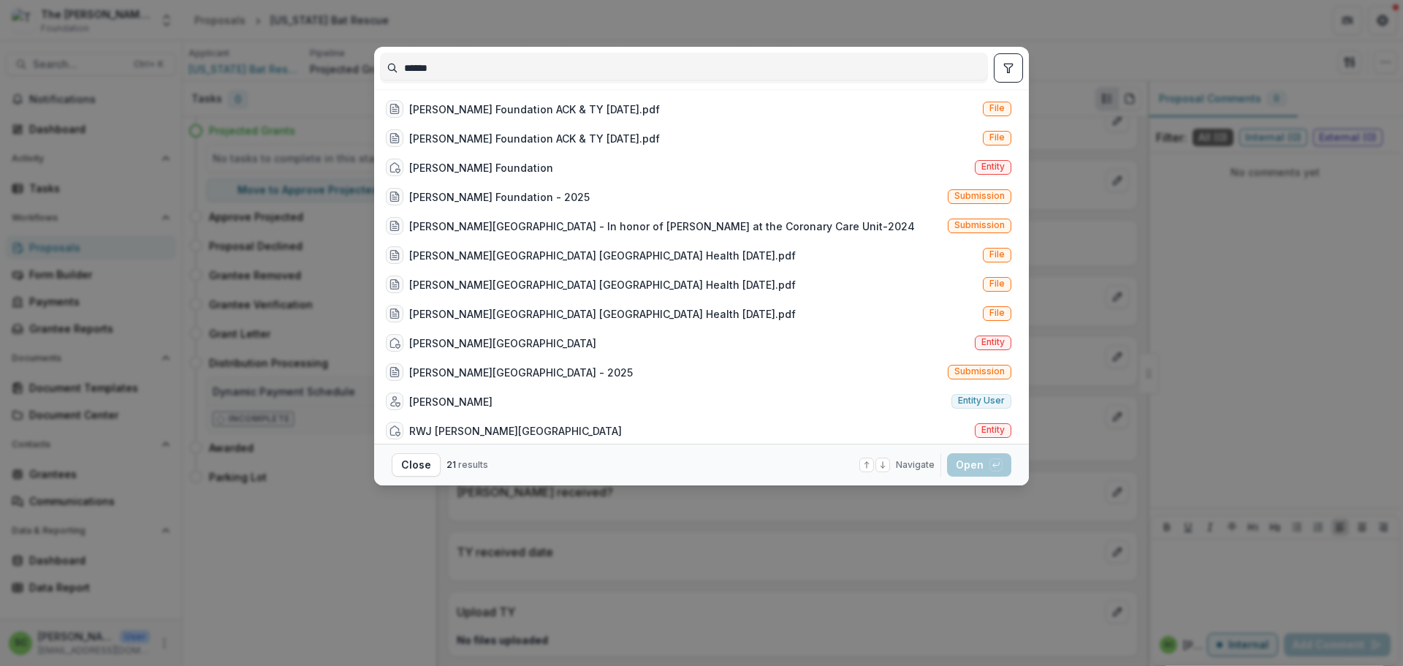
scroll to position [0, 0]
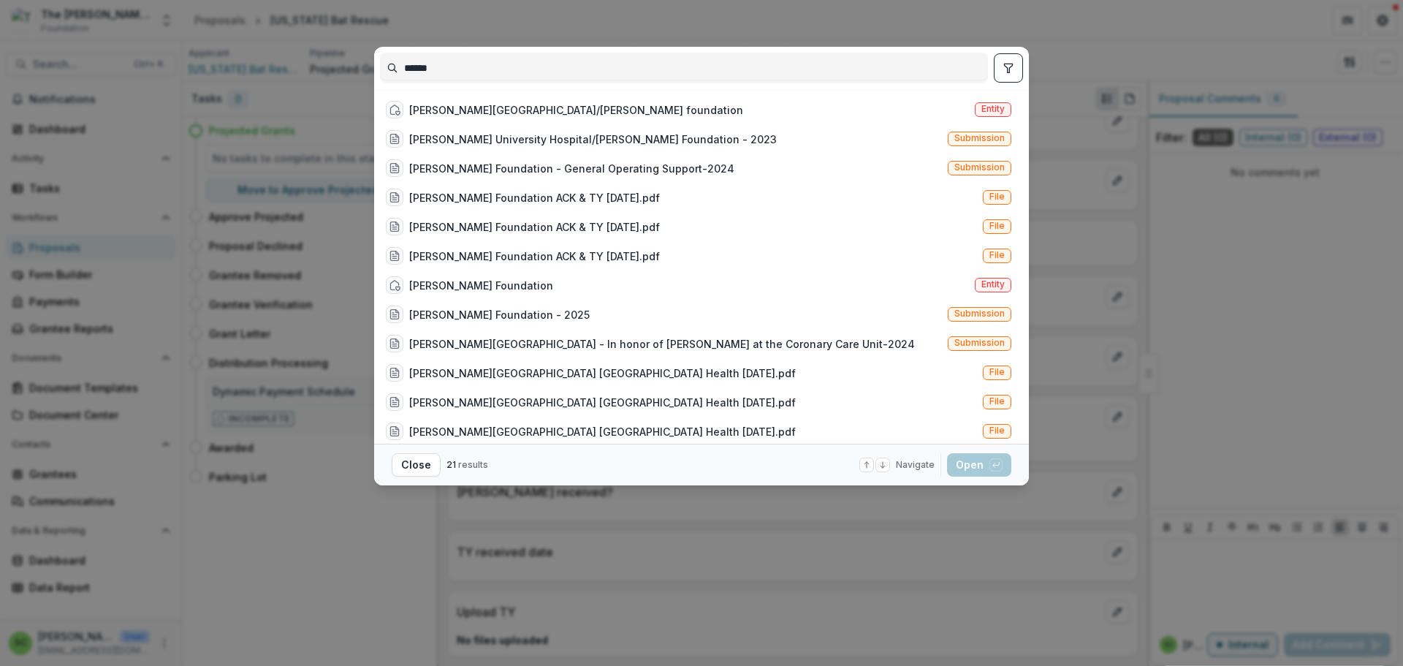
type input "******"
click at [1023, 83] on button "toggle filters" at bounding box center [1008, 67] width 29 height 29
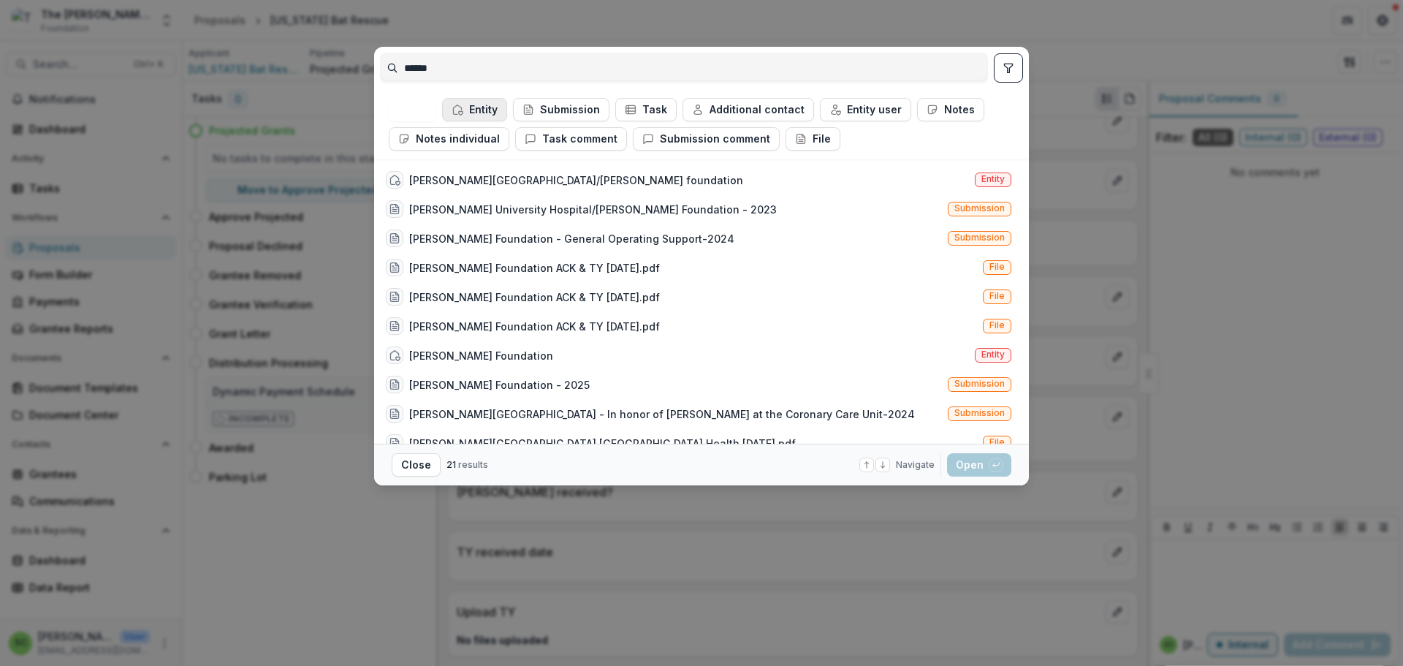
click at [442, 121] on button "Entity" at bounding box center [474, 109] width 65 height 23
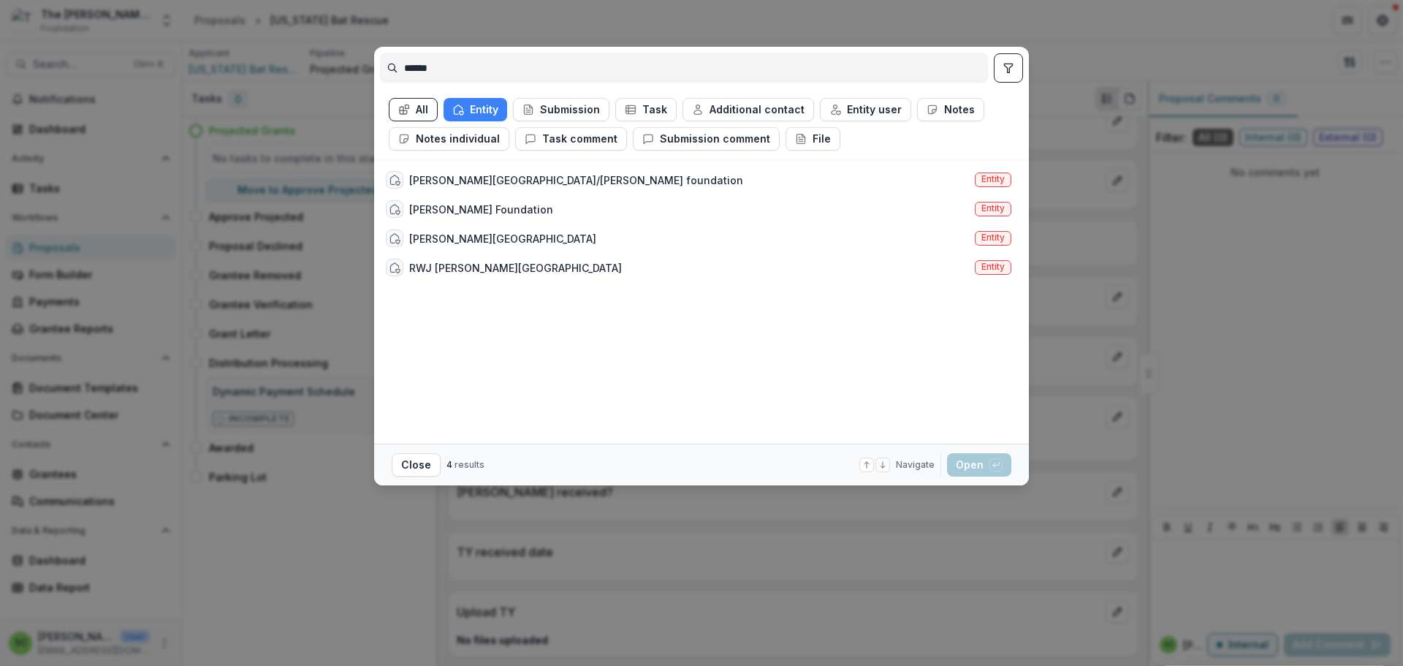
click at [643, 403] on div "[PERSON_NAME][GEOGRAPHIC_DATA]/[PERSON_NAME] foundation Entity [PERSON_NAME] Fo…" at bounding box center [698, 301] width 637 height 272
click at [1004, 243] on span "Entity" at bounding box center [992, 237] width 23 height 10
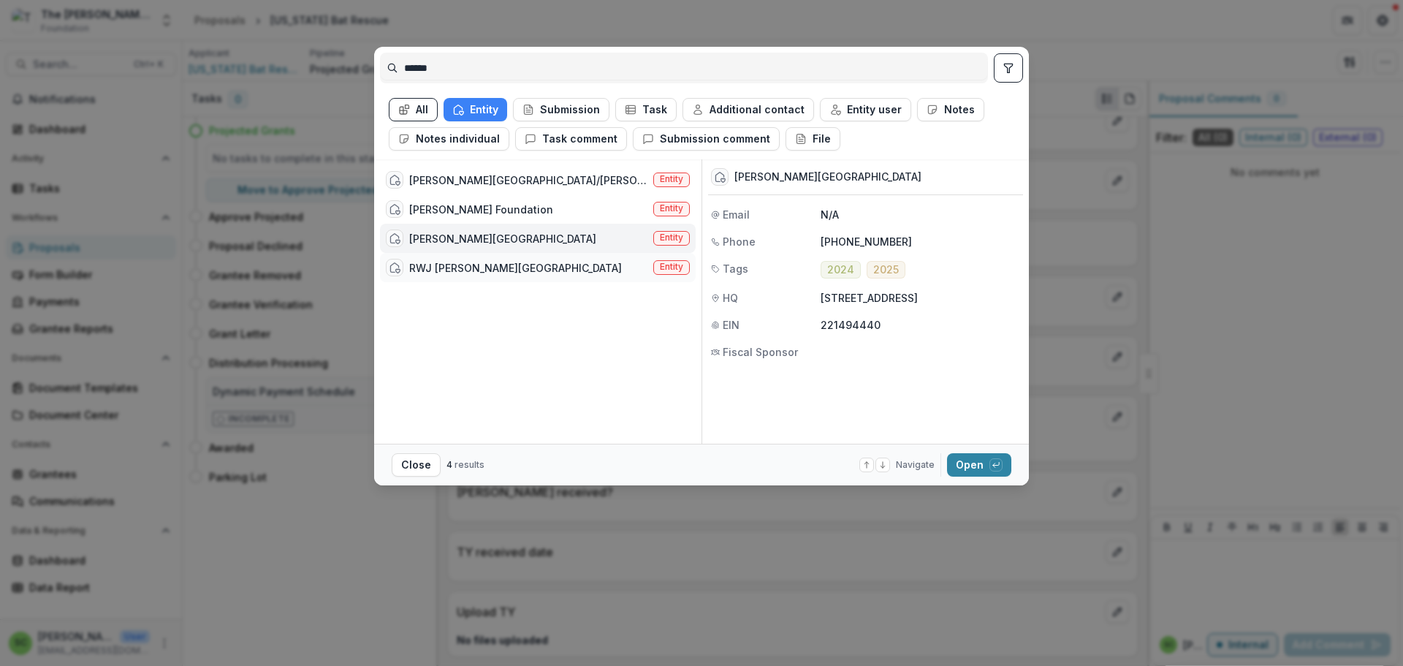
click at [452, 275] on div "RWJ [PERSON_NAME][GEOGRAPHIC_DATA]" at bounding box center [515, 267] width 213 height 15
click at [409, 217] on div "[PERSON_NAME] Foundation" at bounding box center [481, 209] width 144 height 15
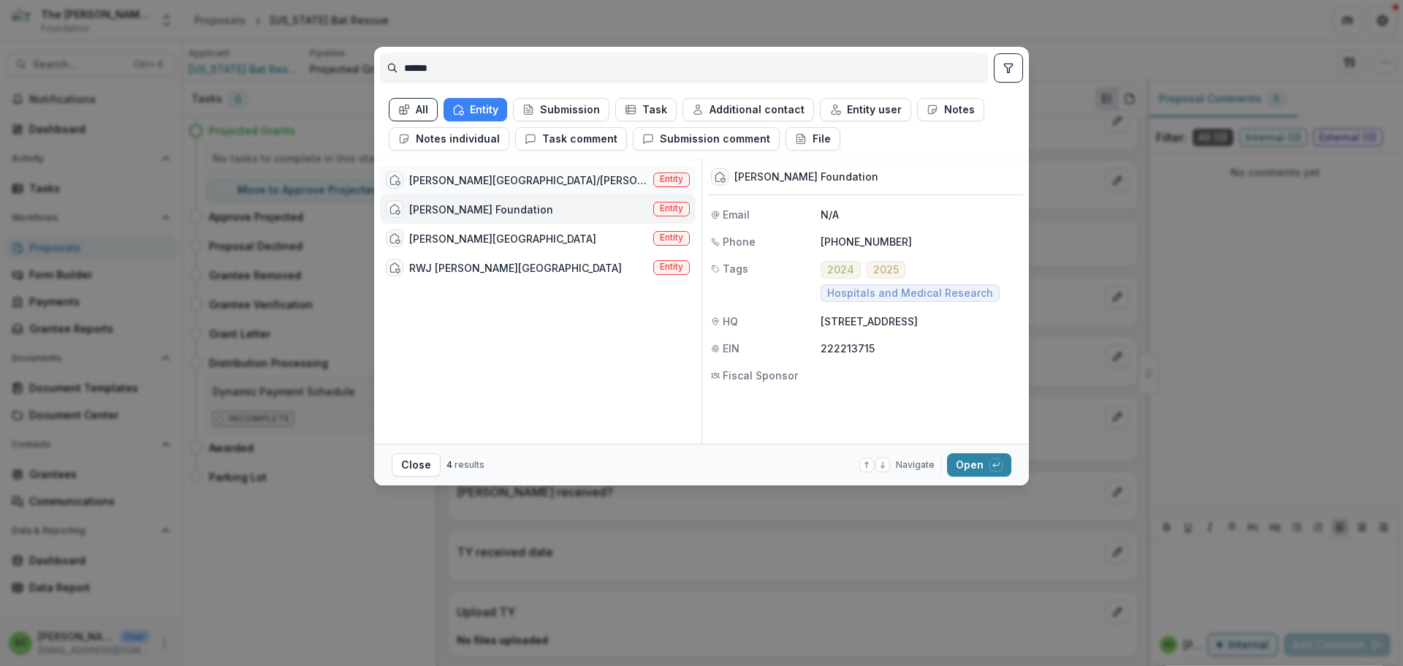
click at [409, 188] on div "[PERSON_NAME][GEOGRAPHIC_DATA]/[PERSON_NAME] foundation" at bounding box center [528, 179] width 238 height 15
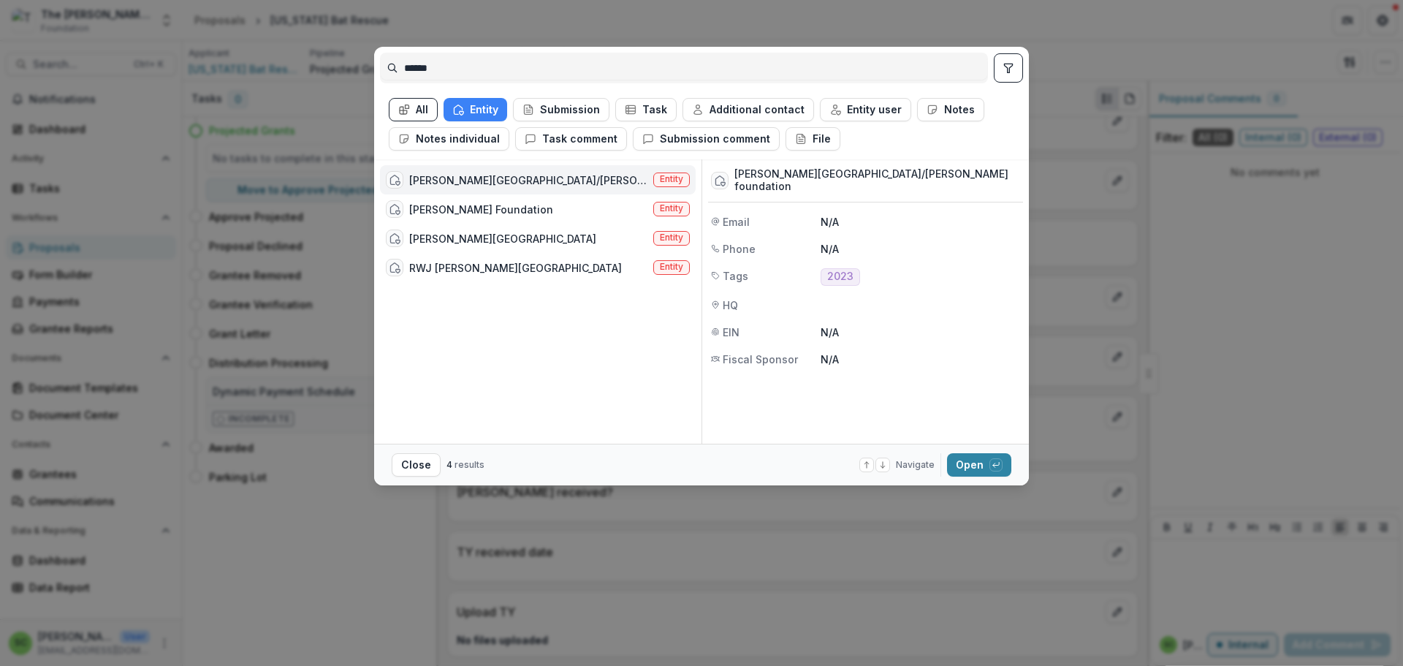
scroll to position [0, 0]
click at [660, 184] on span "Entity" at bounding box center [671, 179] width 23 height 10
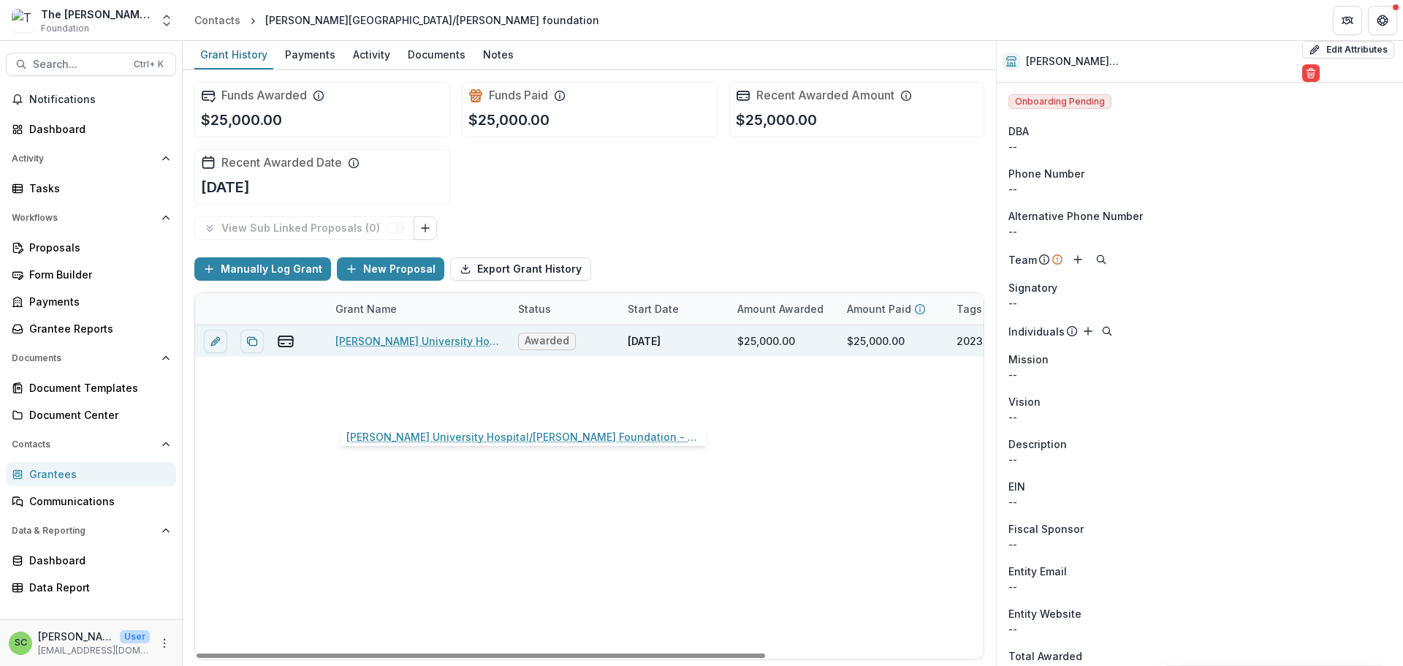
click at [399, 348] on link "[PERSON_NAME] University Hospital/[PERSON_NAME] Foundation - 2023" at bounding box center [417, 340] width 165 height 15
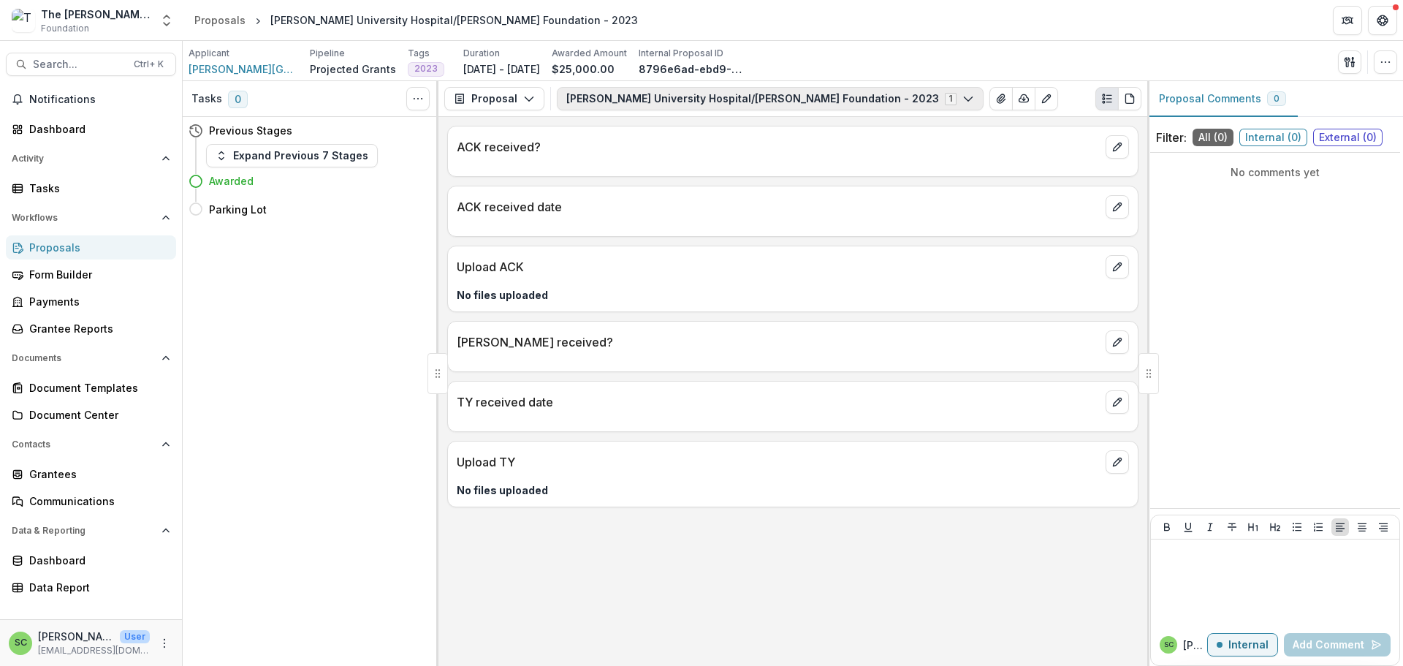
click at [824, 110] on button "[PERSON_NAME] University Hospital/[PERSON_NAME] Foundation - 2023 1" at bounding box center [770, 98] width 427 height 23
click at [853, 275] on p "Upload ACK" at bounding box center [778, 267] width 643 height 18
click at [160, 23] on icon "Open entity switcher" at bounding box center [166, 20] width 15 height 15
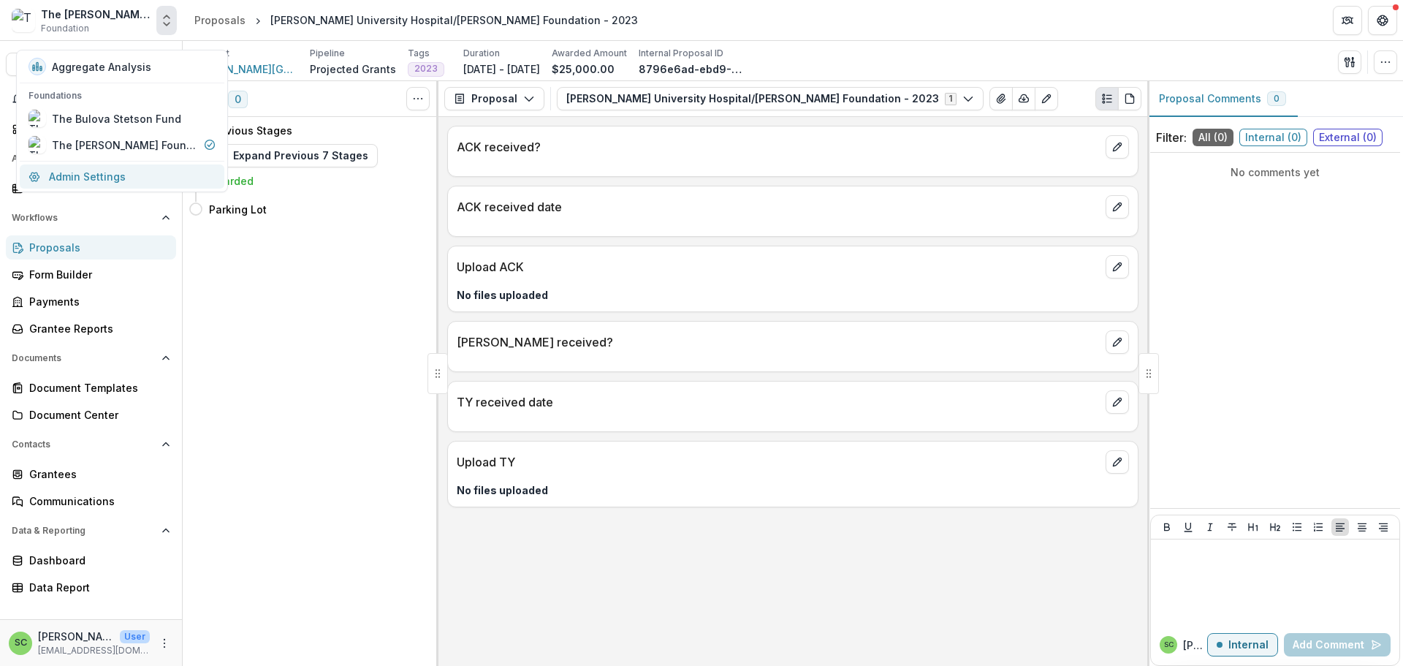
click at [79, 188] on link "Admin Settings" at bounding box center [122, 176] width 205 height 24
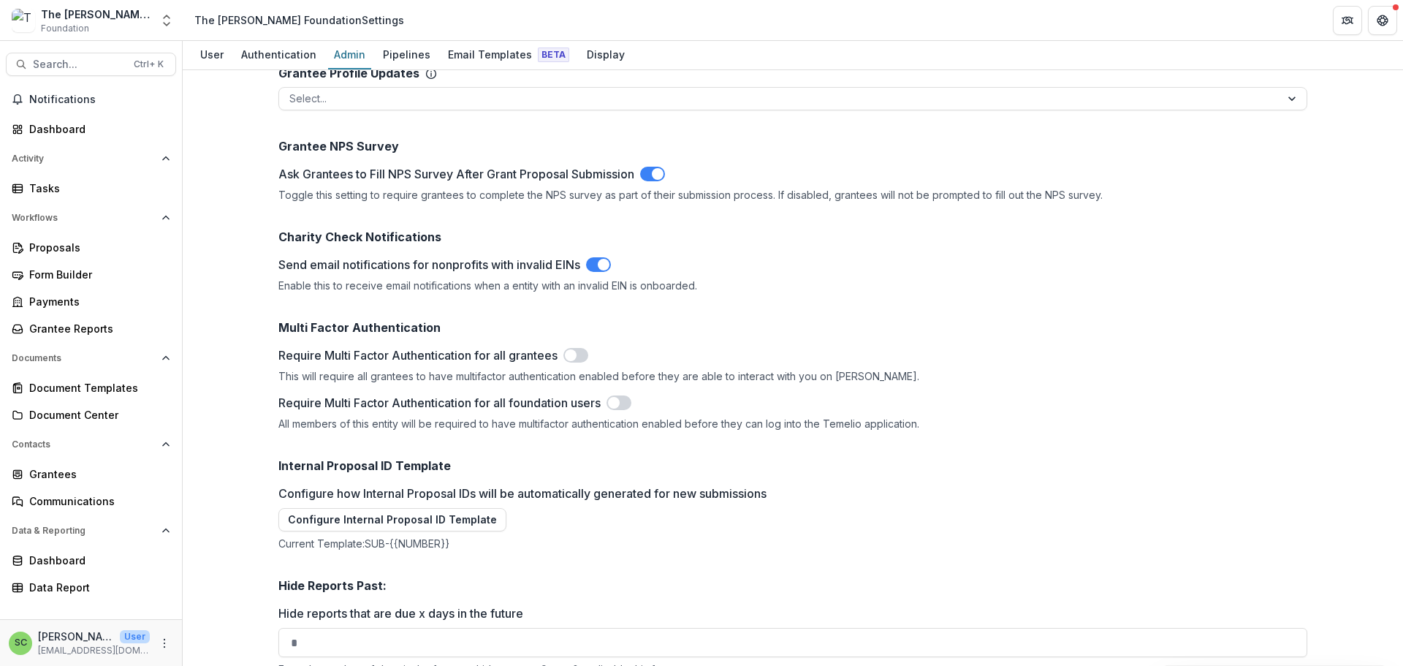
scroll to position [1607, 0]
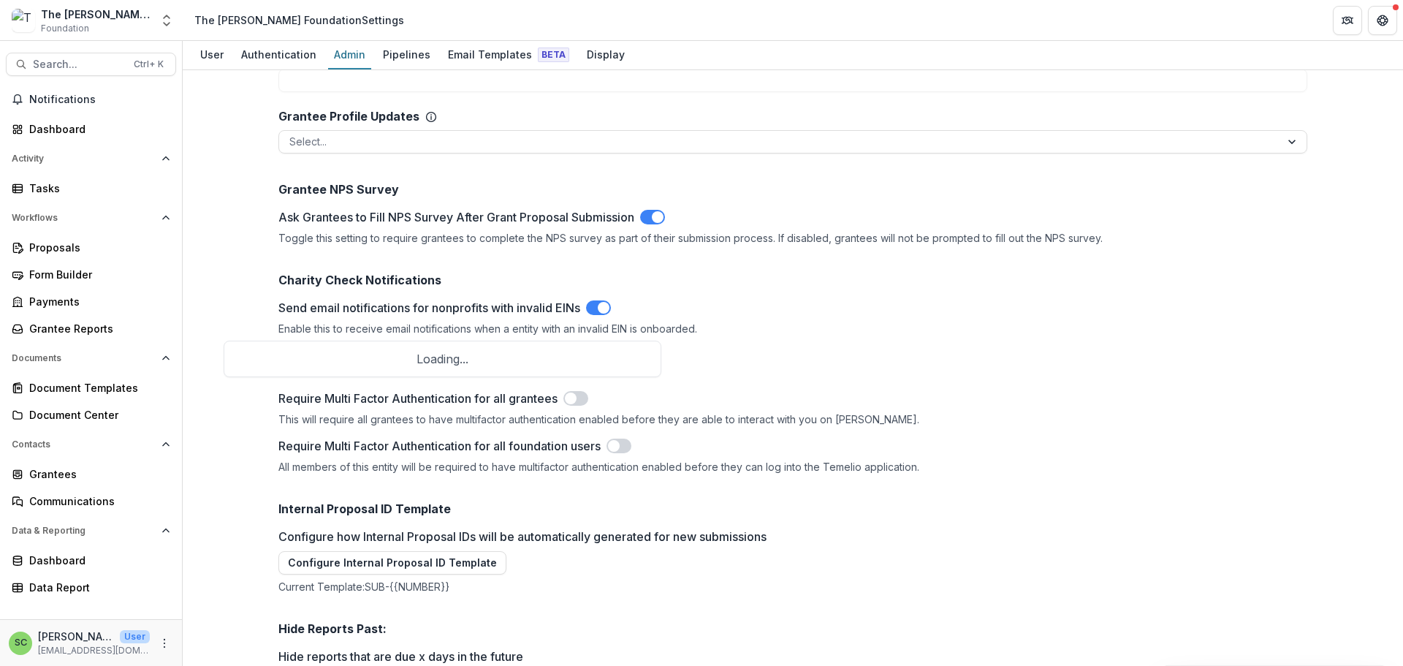
type input "******"
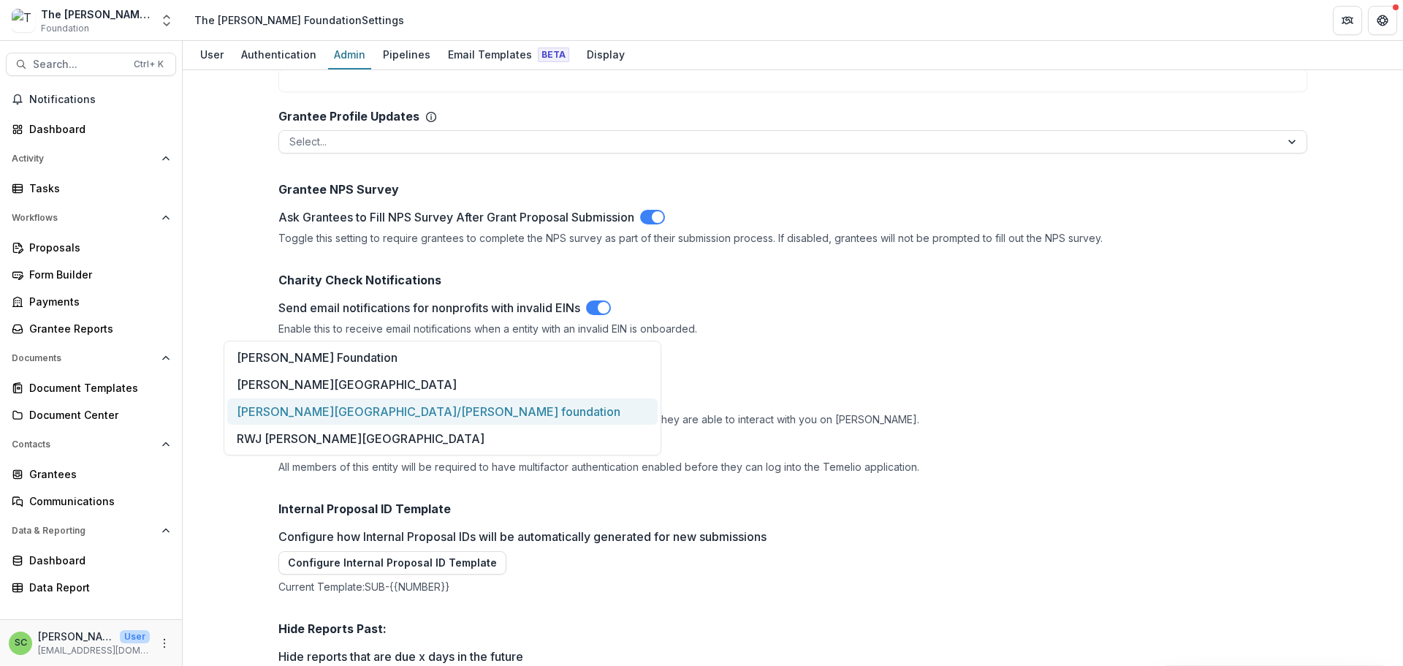
click at [338, 424] on div "[PERSON_NAME][GEOGRAPHIC_DATA]/[PERSON_NAME] foundation" at bounding box center [442, 411] width 430 height 27
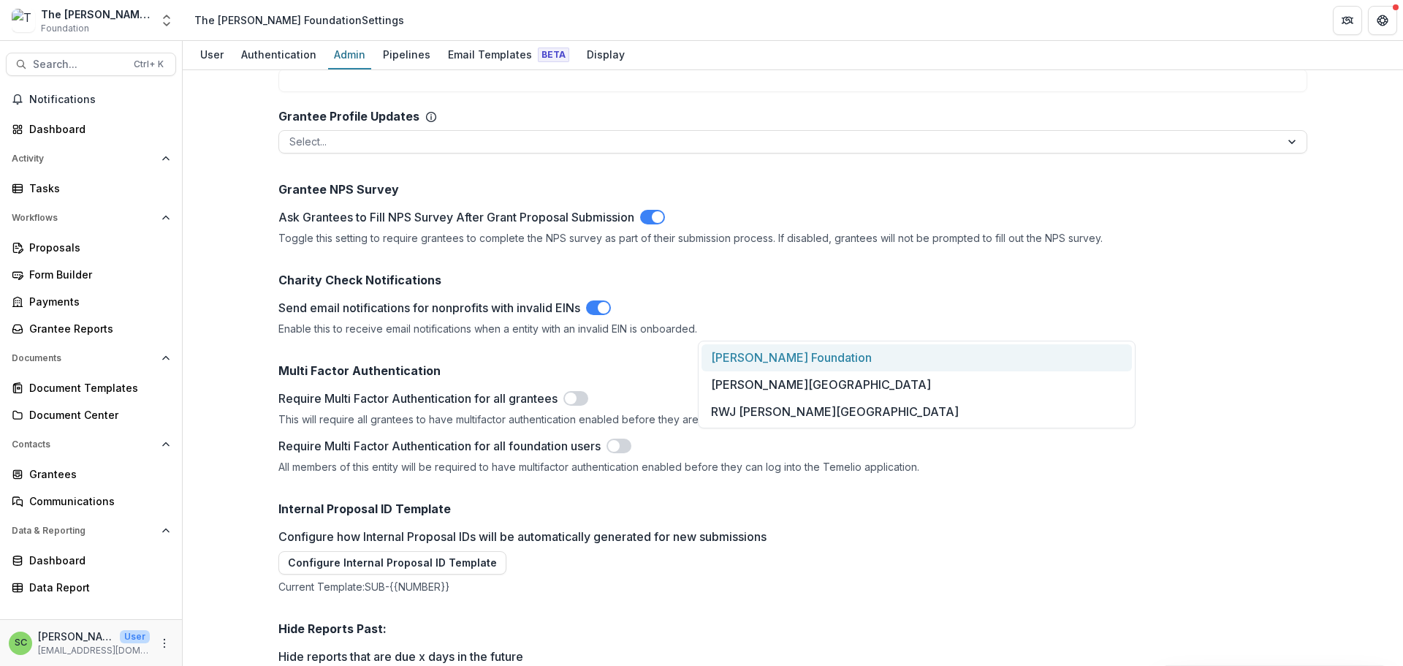
type input "****"
click at [744, 354] on div "[PERSON_NAME] Foundation" at bounding box center [916, 357] width 430 height 27
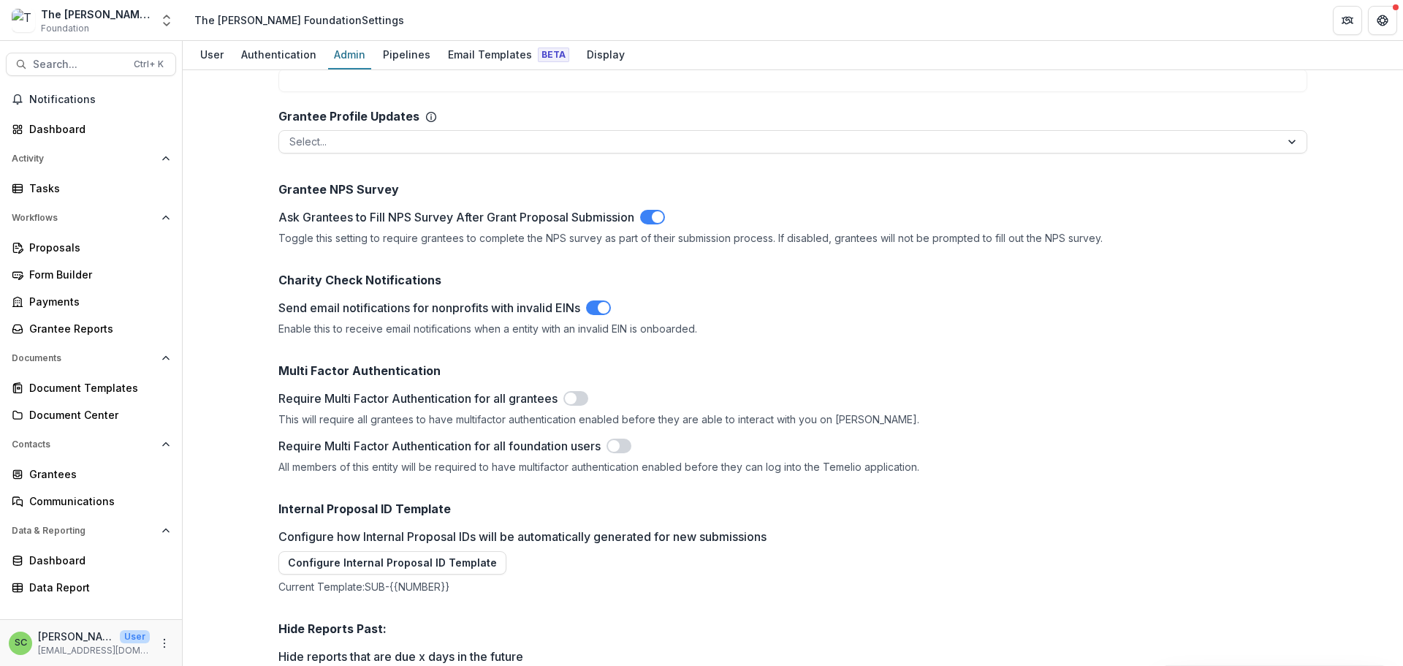
click at [1017, 18] on button "Merge Nonprofits" at bounding box center [953, 6] width 127 height 23
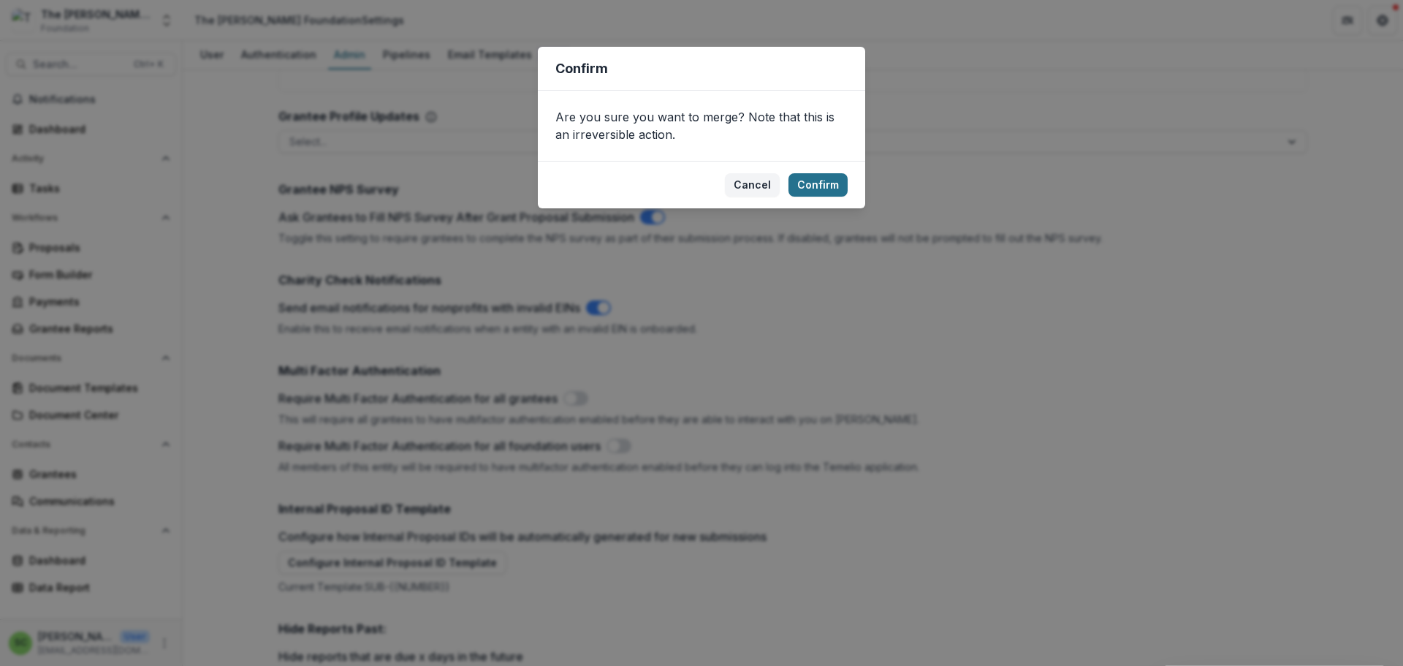
click at [847, 197] on button "Confirm" at bounding box center [817, 184] width 59 height 23
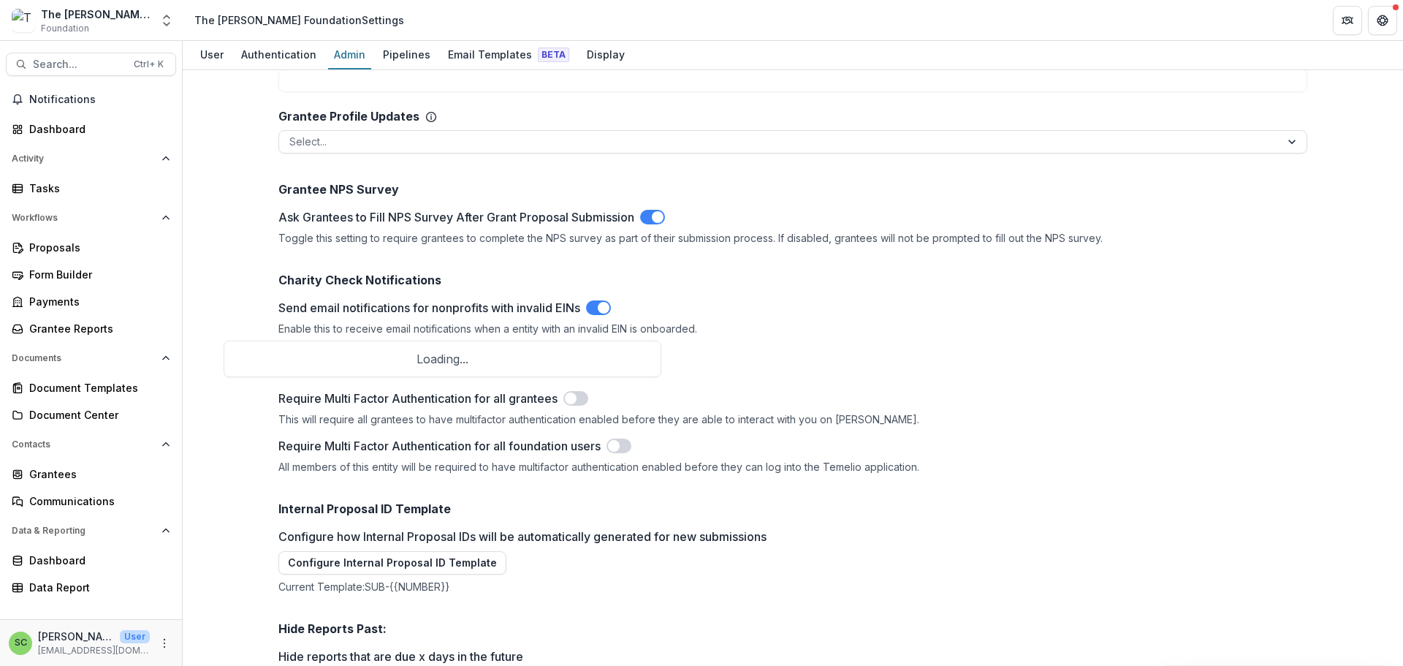
type input "******"
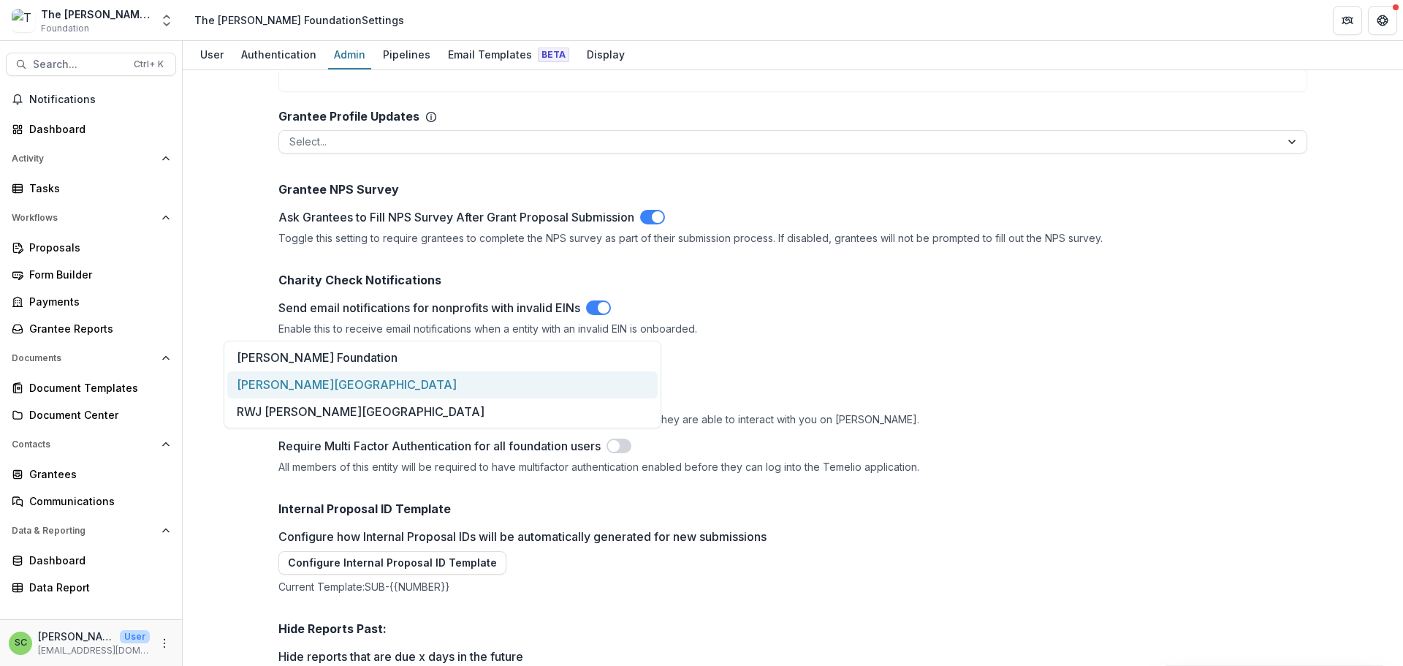
click at [474, 392] on div "[PERSON_NAME][GEOGRAPHIC_DATA]" at bounding box center [442, 384] width 430 height 27
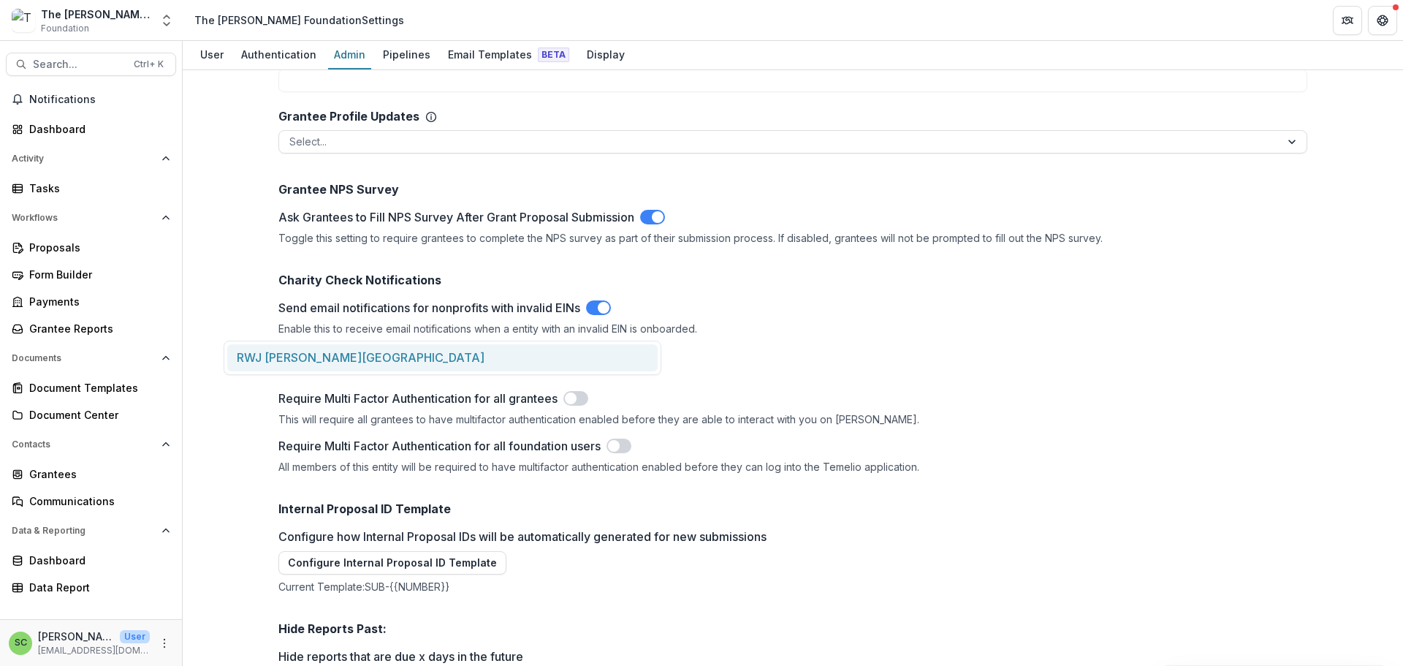
type input "***"
click at [500, 359] on div "RWJ [PERSON_NAME][GEOGRAPHIC_DATA]" at bounding box center [442, 357] width 430 height 27
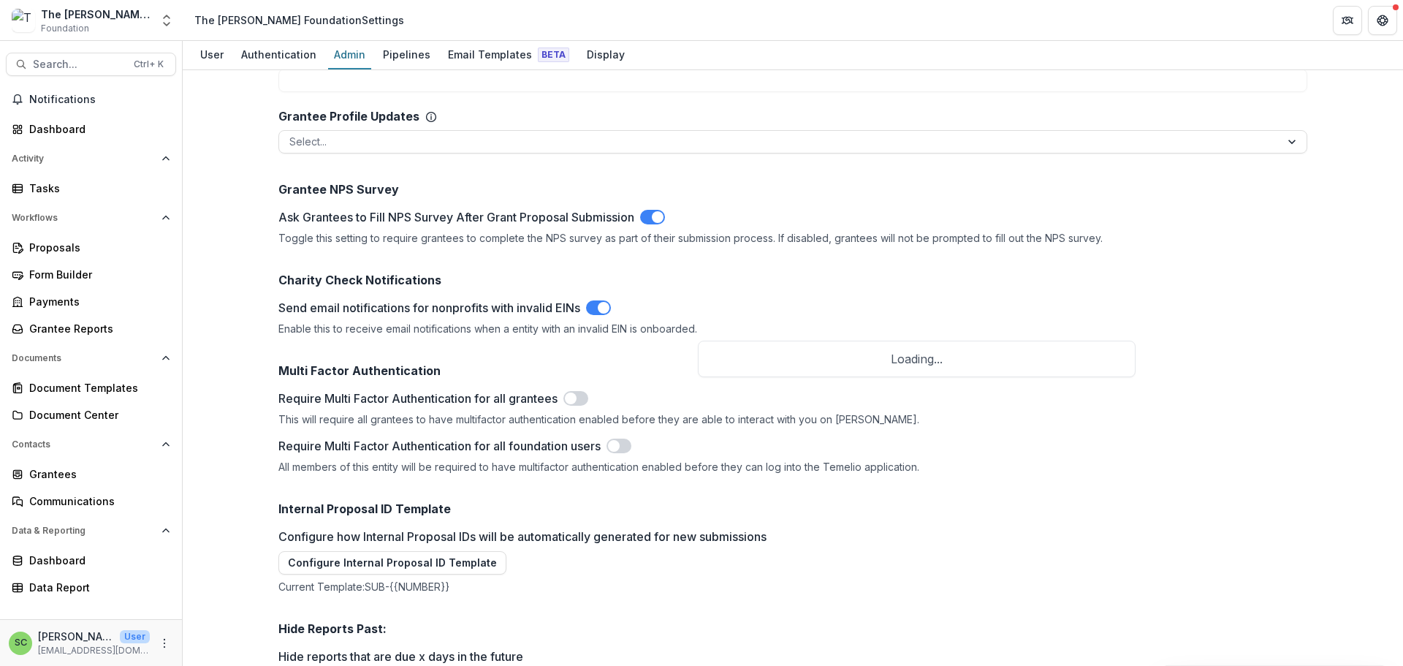
type input "*********"
click at [732, 355] on div "[PERSON_NAME][GEOGRAPHIC_DATA]" at bounding box center [916, 357] width 430 height 27
click at [1017, 18] on button "Merge Nonprofits" at bounding box center [953, 6] width 127 height 23
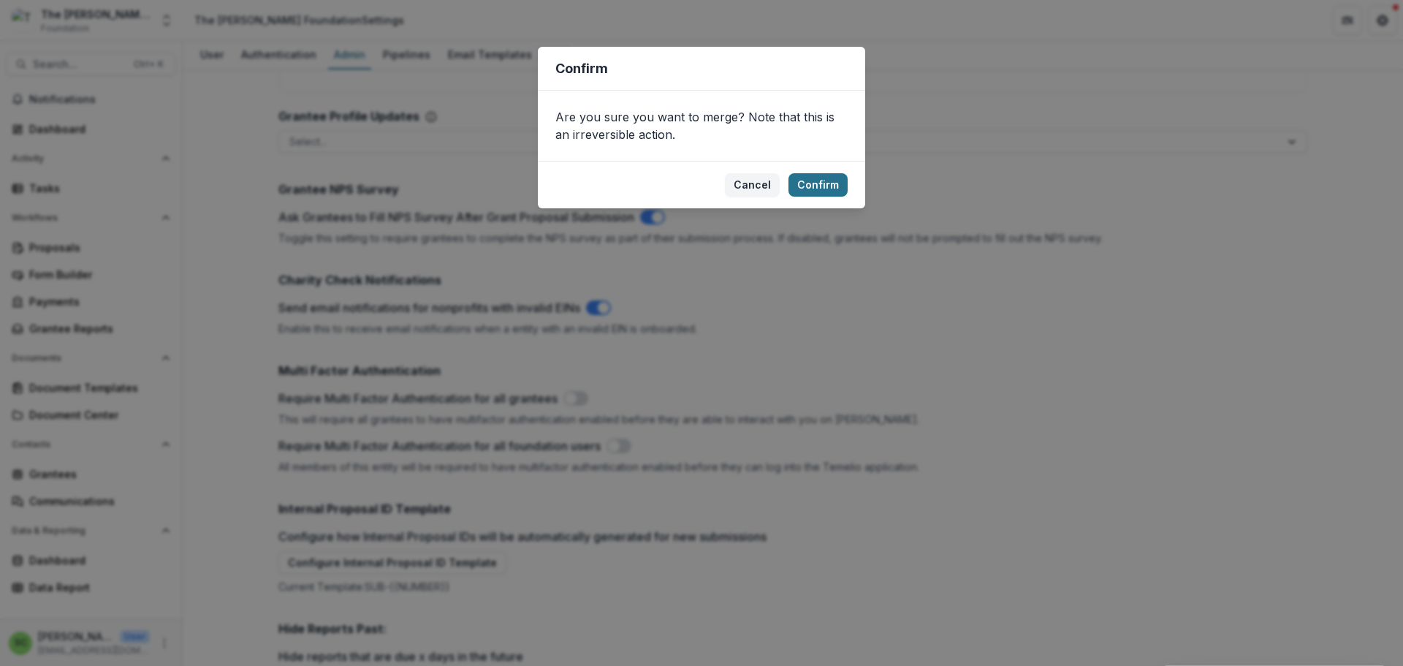
click at [847, 197] on button "Confirm" at bounding box center [817, 184] width 59 height 23
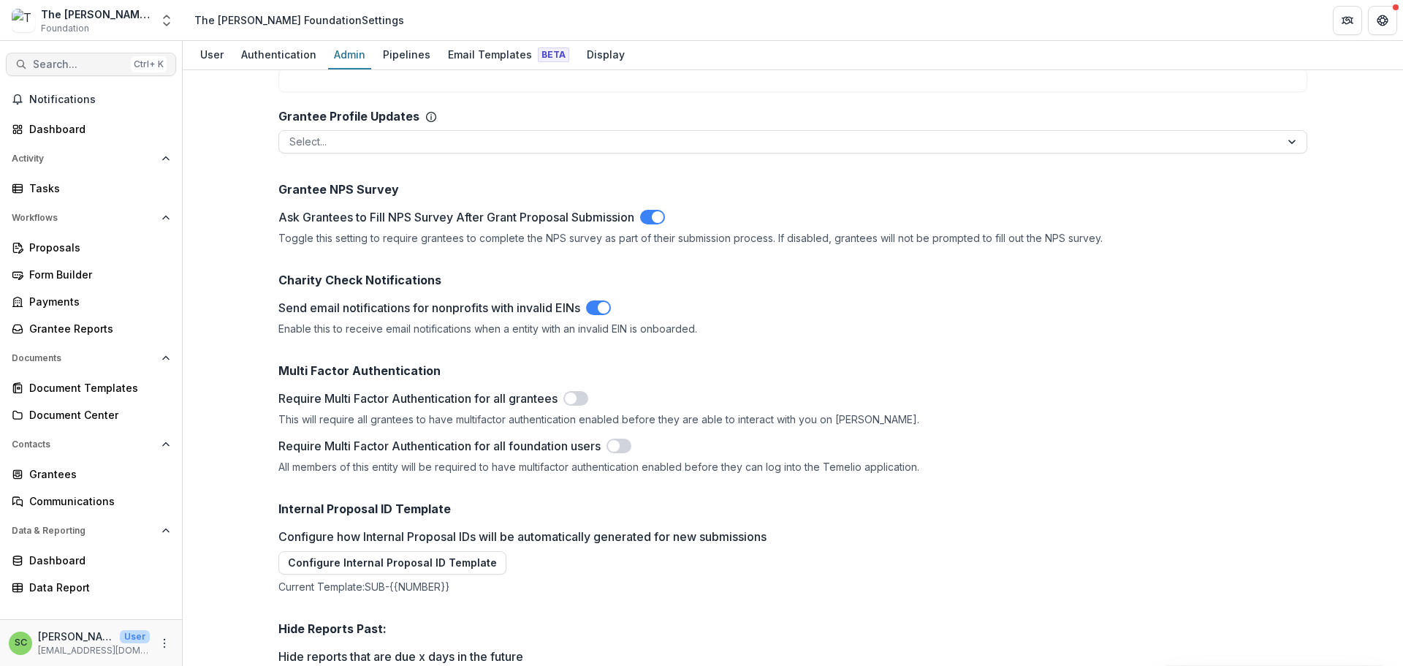
click at [61, 71] on span "Search..." at bounding box center [79, 64] width 92 height 12
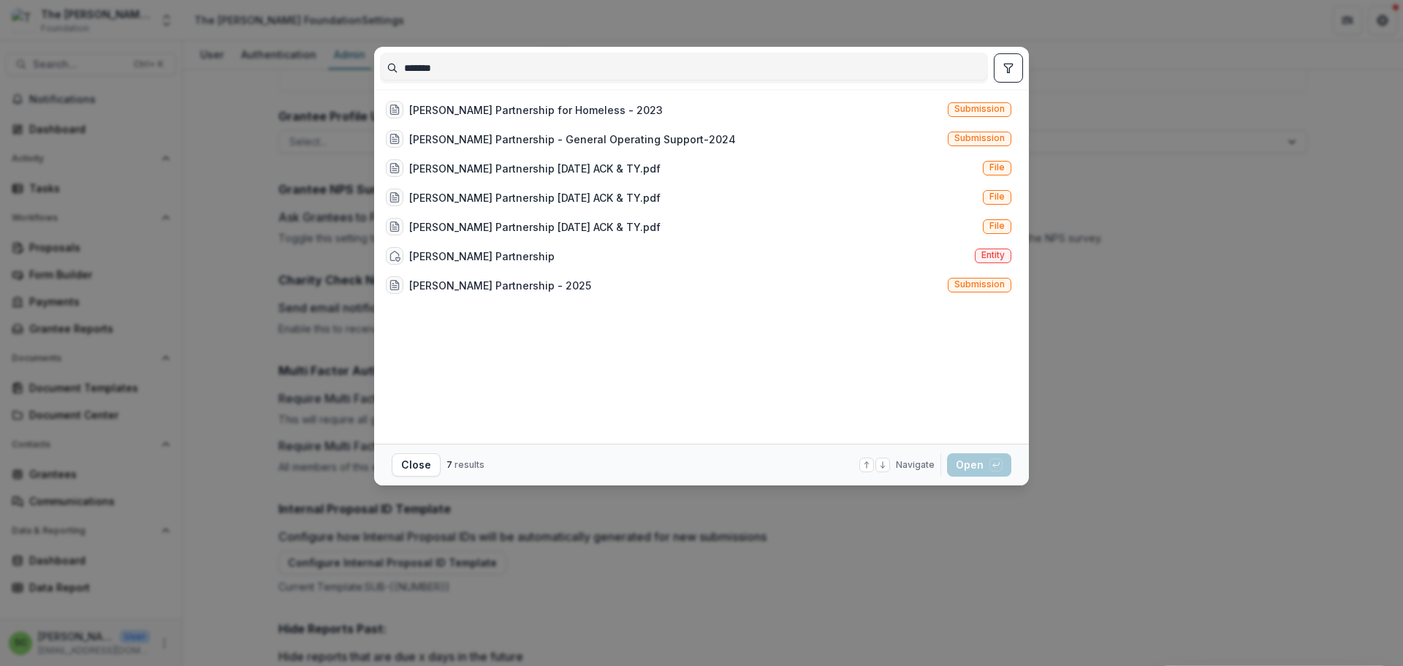
click at [1014, 74] on icon "toggle filters" at bounding box center [1008, 68] width 12 height 12
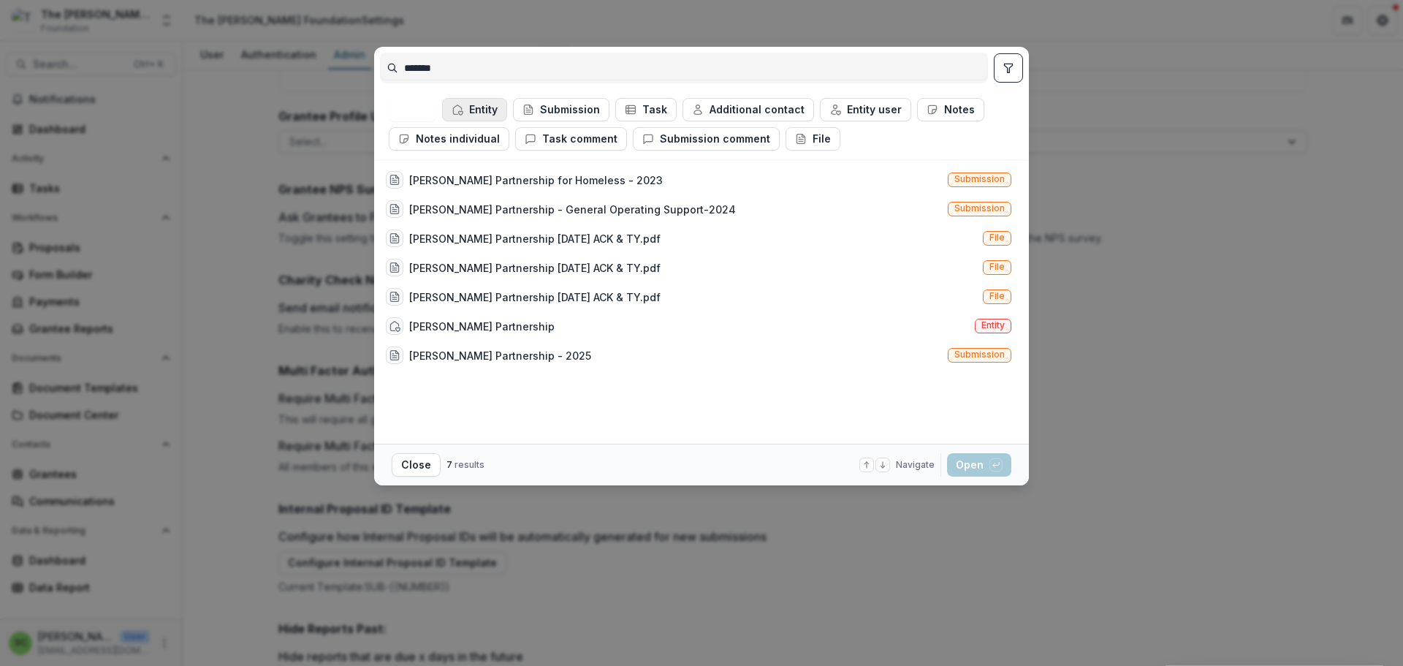
click at [442, 121] on button "Entity" at bounding box center [474, 109] width 65 height 23
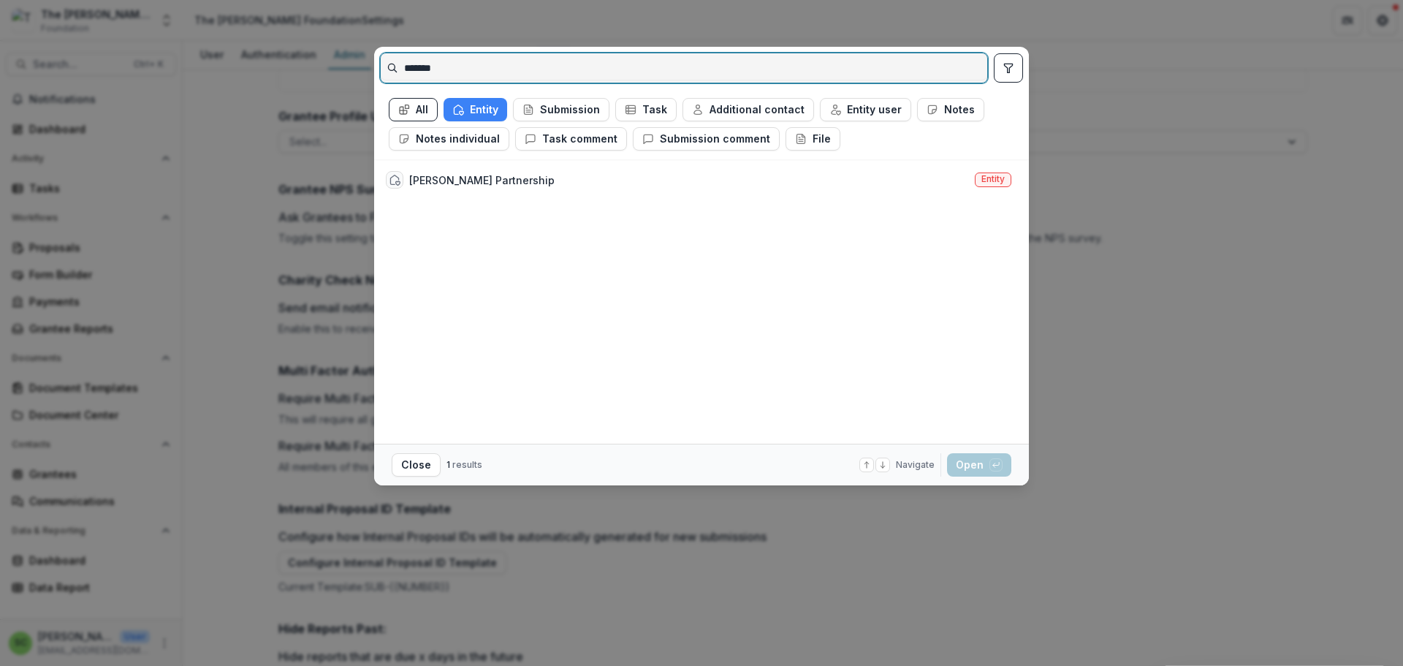
click at [465, 80] on input "*******" at bounding box center [684, 67] width 606 height 23
type input "*"
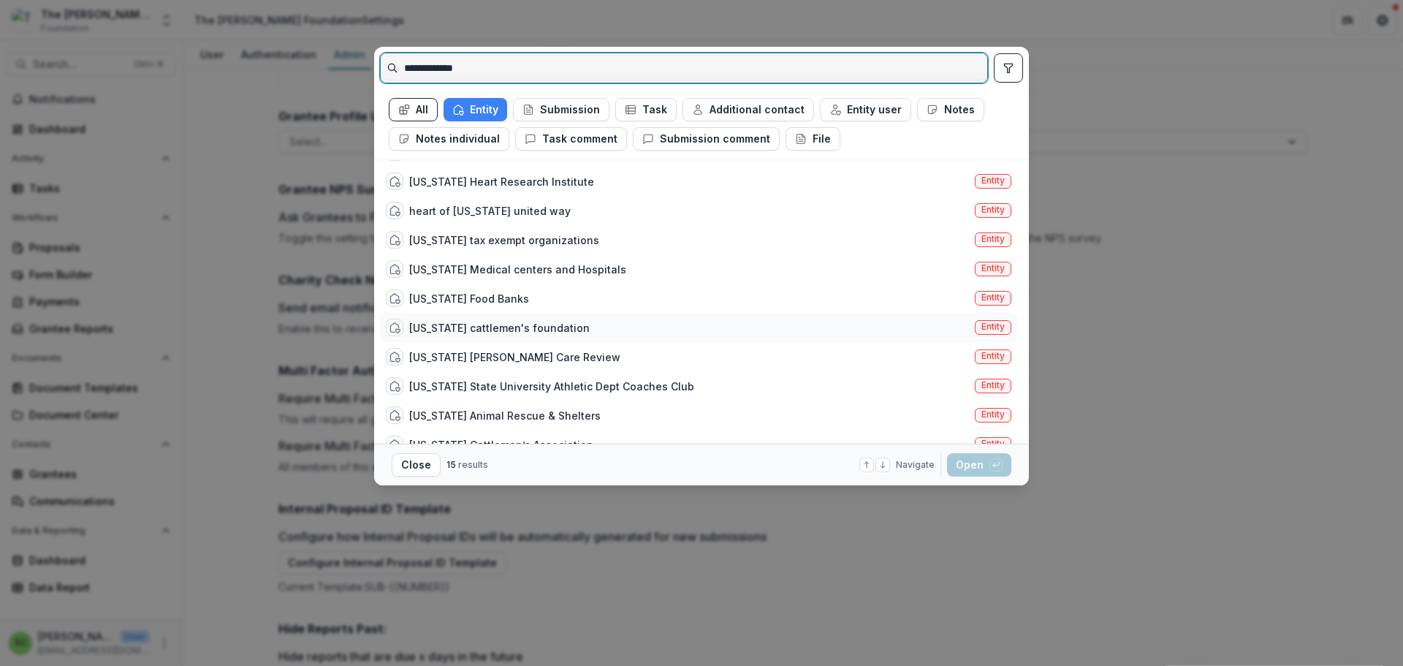
scroll to position [0, 0]
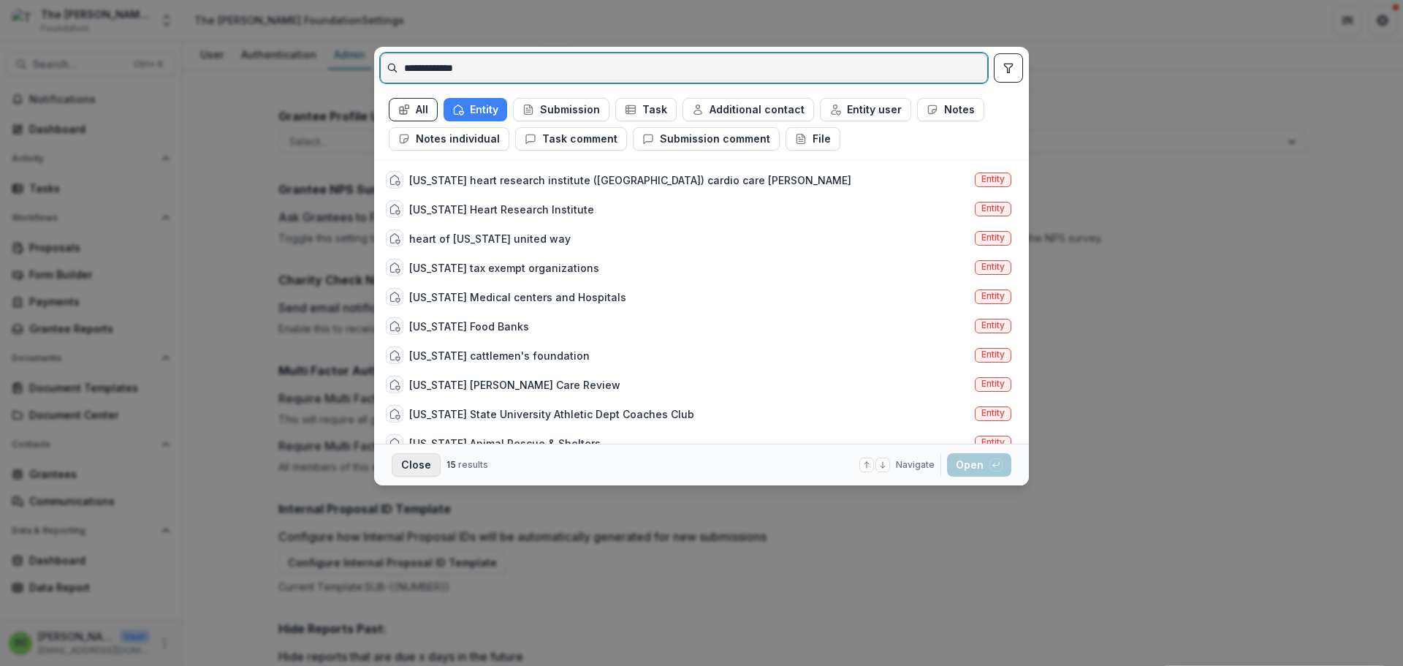
type input "**********"
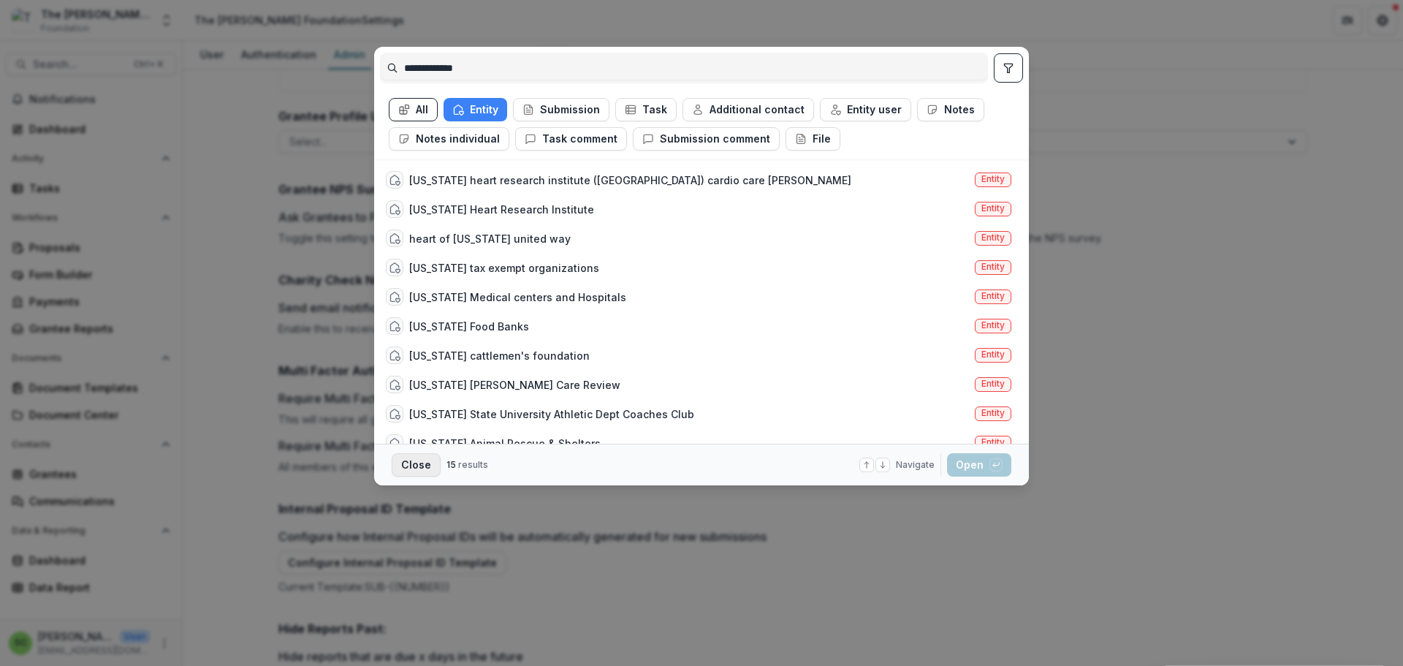
click at [392, 467] on button "Close" at bounding box center [416, 464] width 49 height 23
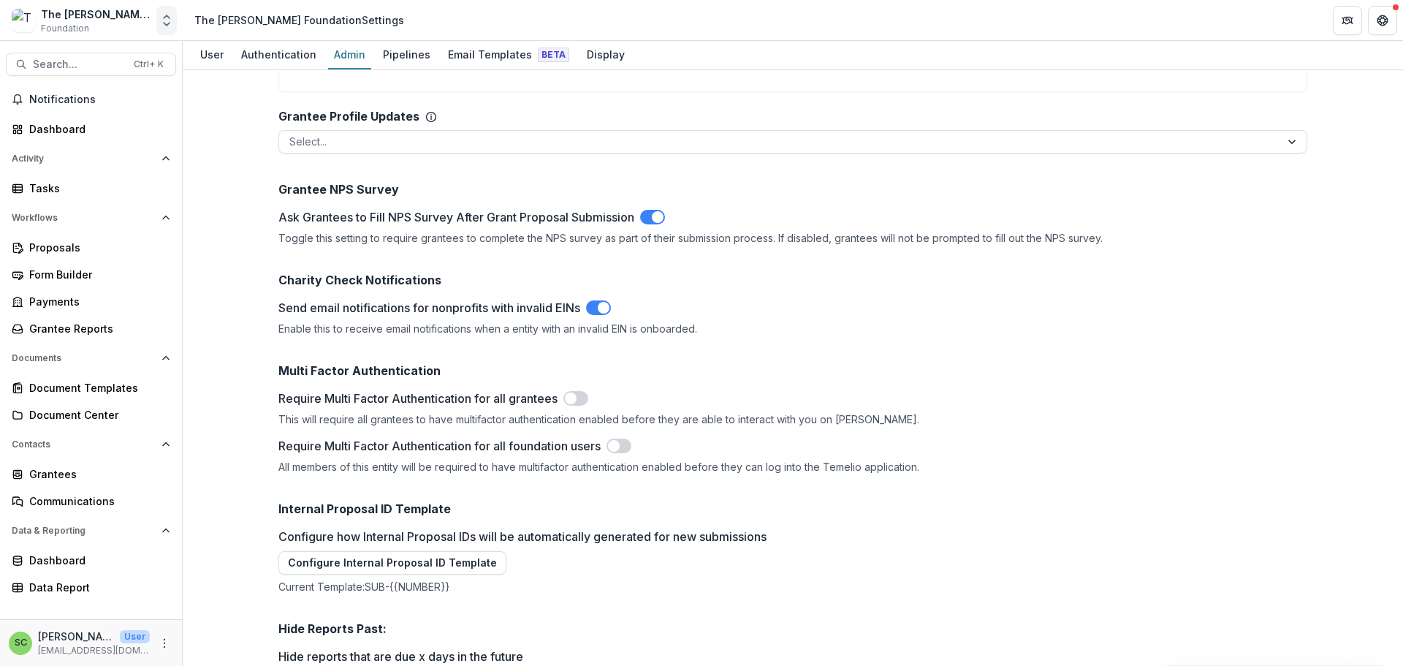
click at [159, 21] on icon "Open entity switcher" at bounding box center [166, 20] width 15 height 15
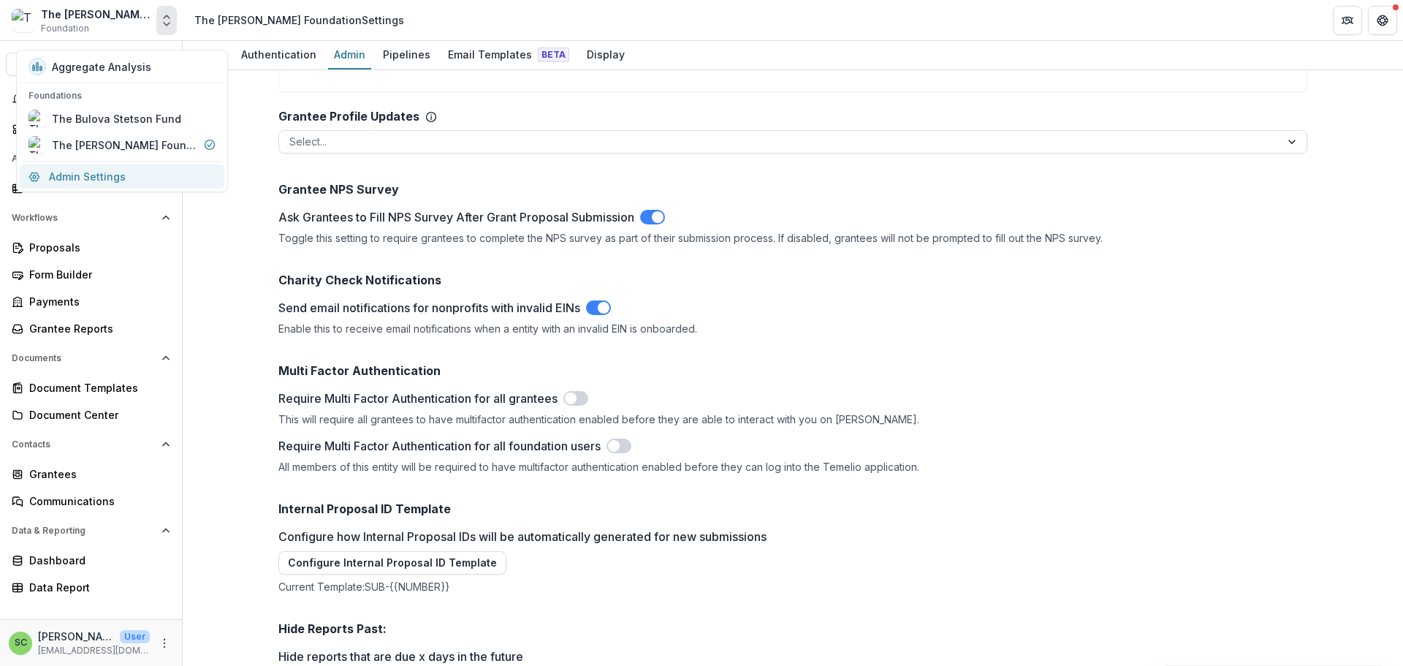
click at [102, 188] on link "Admin Settings" at bounding box center [122, 176] width 205 height 24
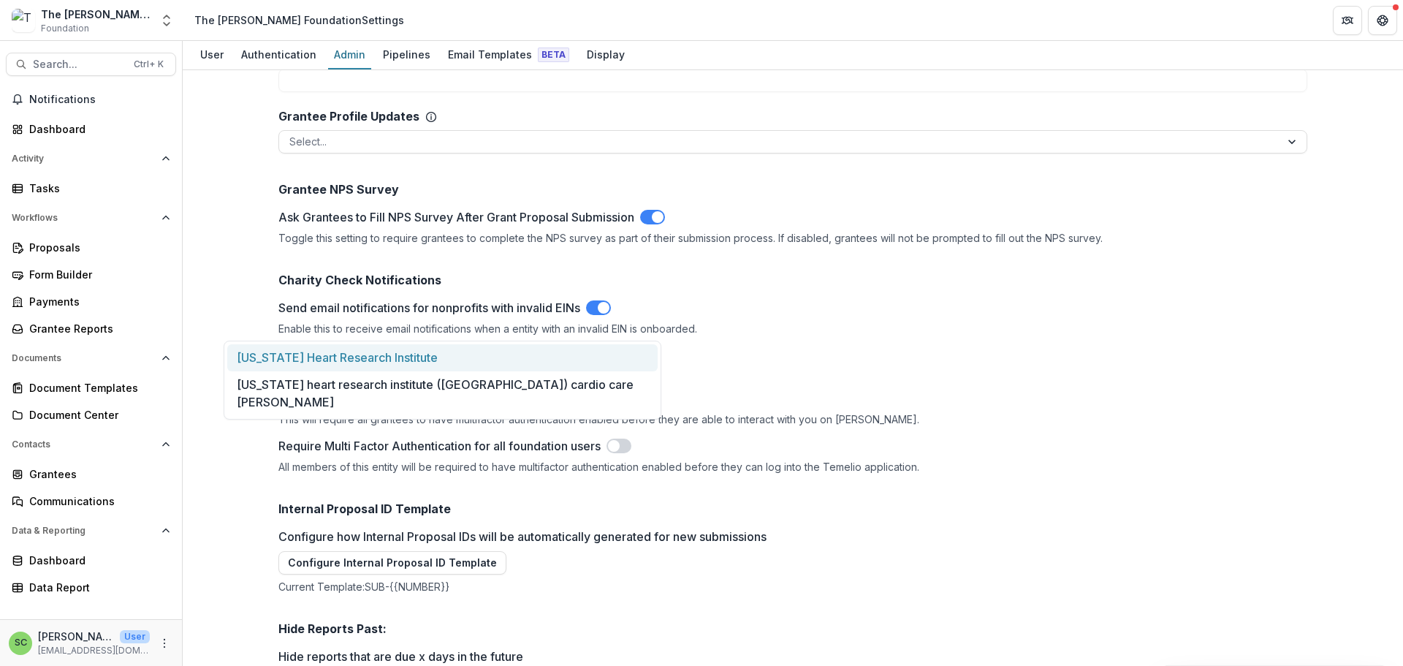
type input "**********"
click at [290, 363] on div "[US_STATE] Heart Research Institute" at bounding box center [442, 357] width 430 height 27
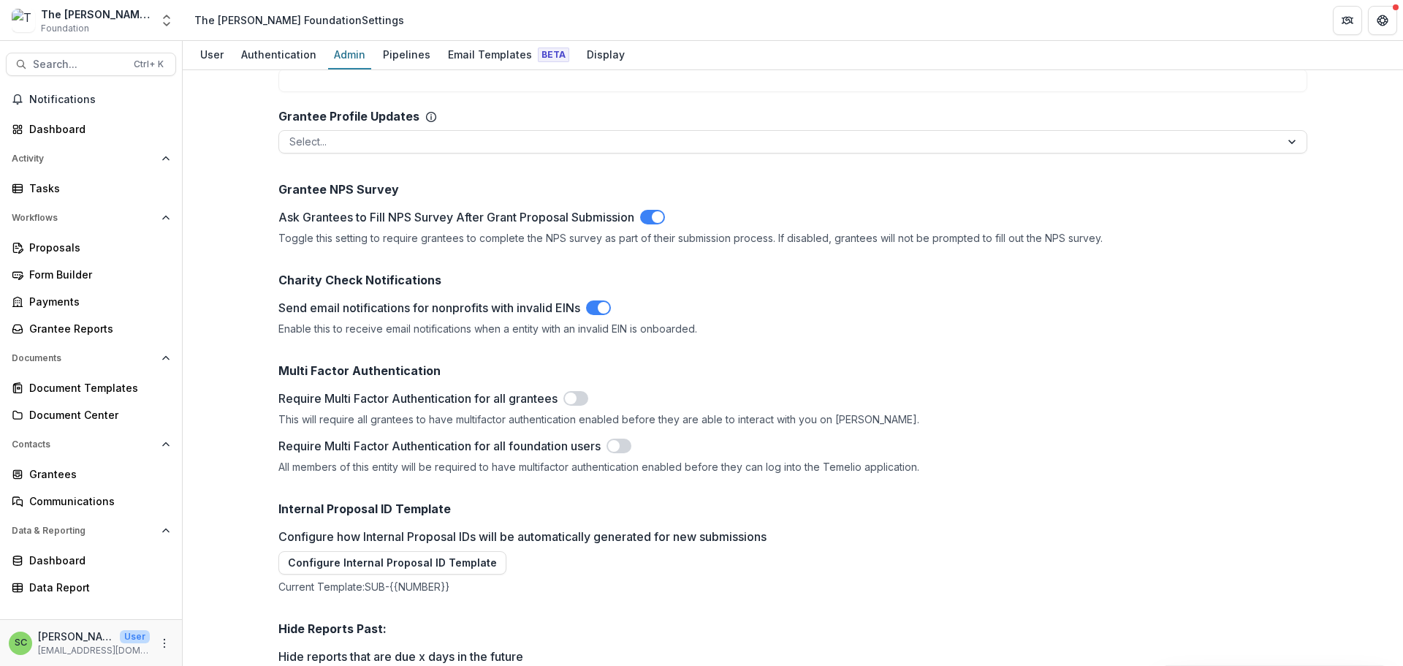
type input "**********"
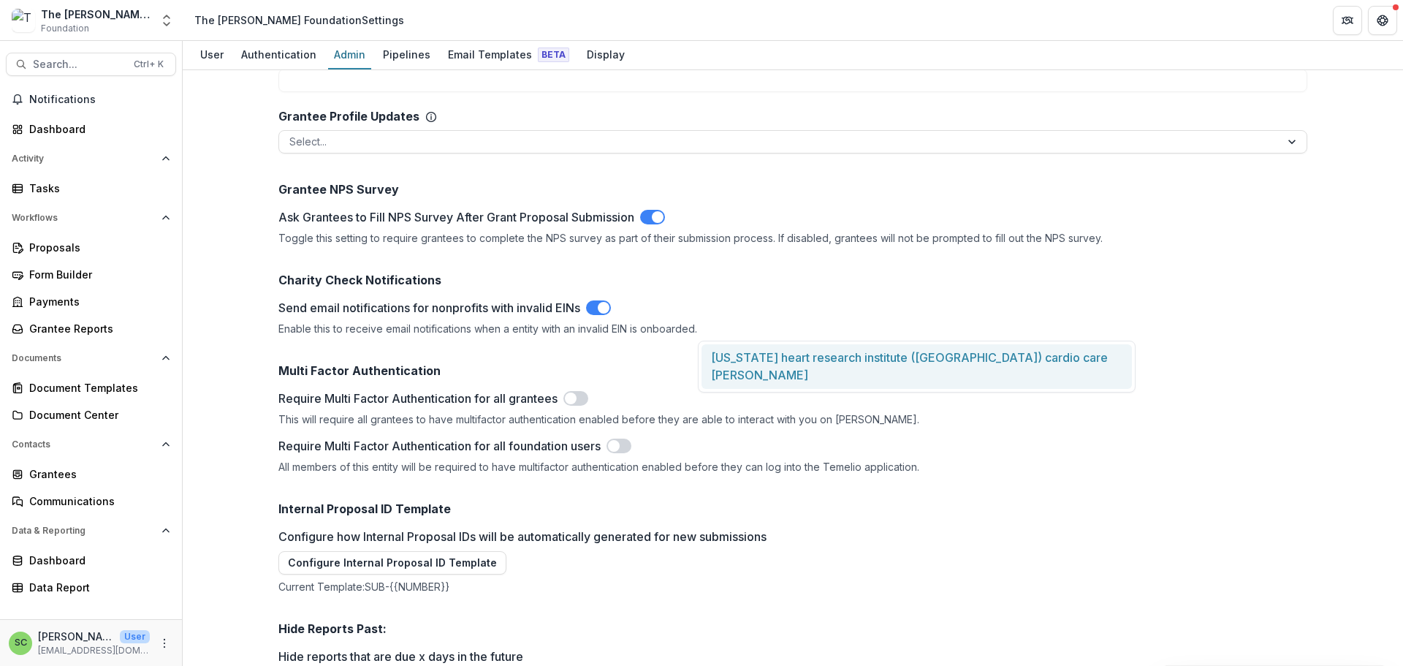
click at [752, 378] on div "[US_STATE] heart research institute ([GEOGRAPHIC_DATA]) cardio care [PERSON_NAM…" at bounding box center [916, 366] width 430 height 45
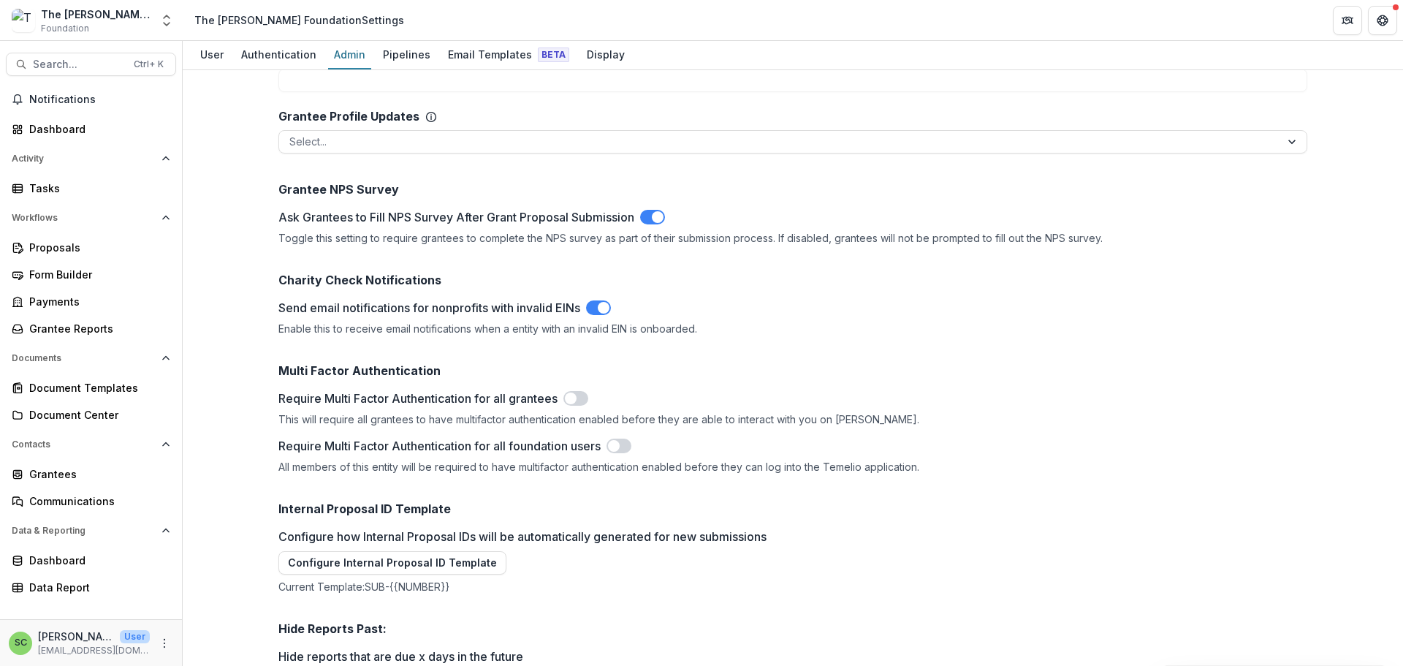
click at [1017, 18] on button "Merge Nonprofits" at bounding box center [953, 6] width 127 height 23
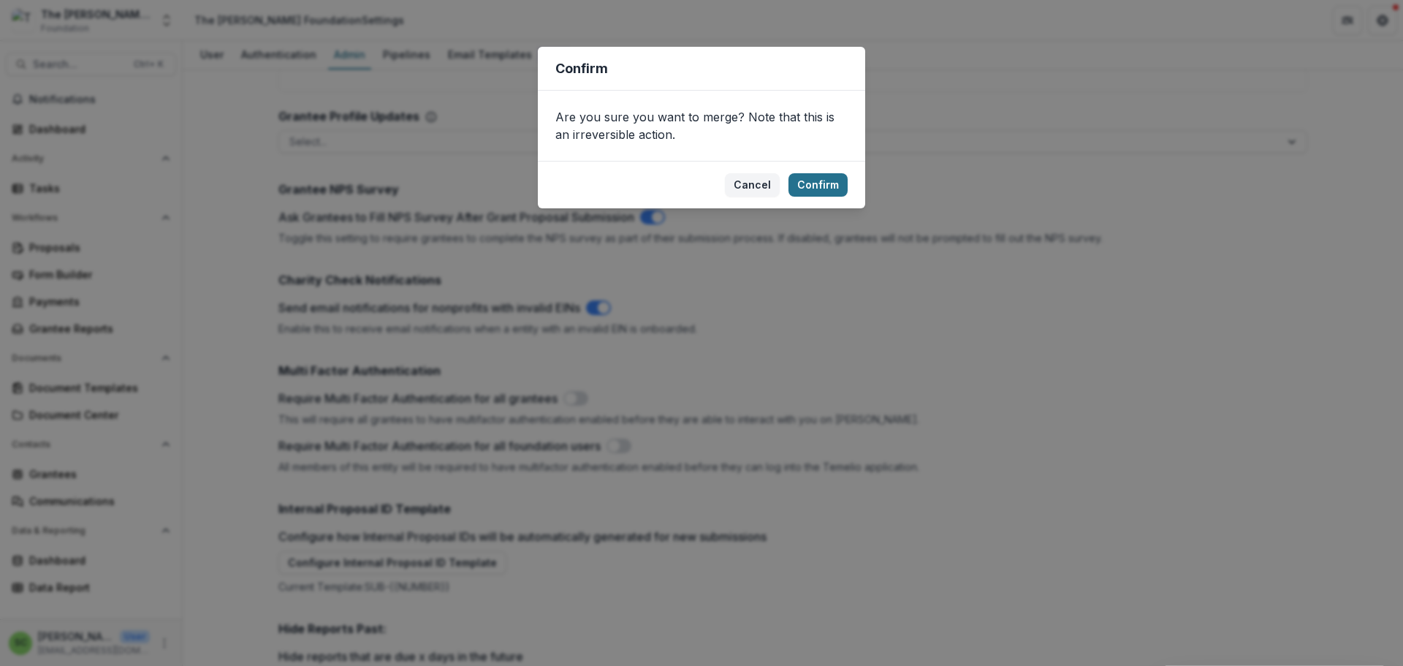
click at [836, 197] on button "Confirm" at bounding box center [817, 184] width 59 height 23
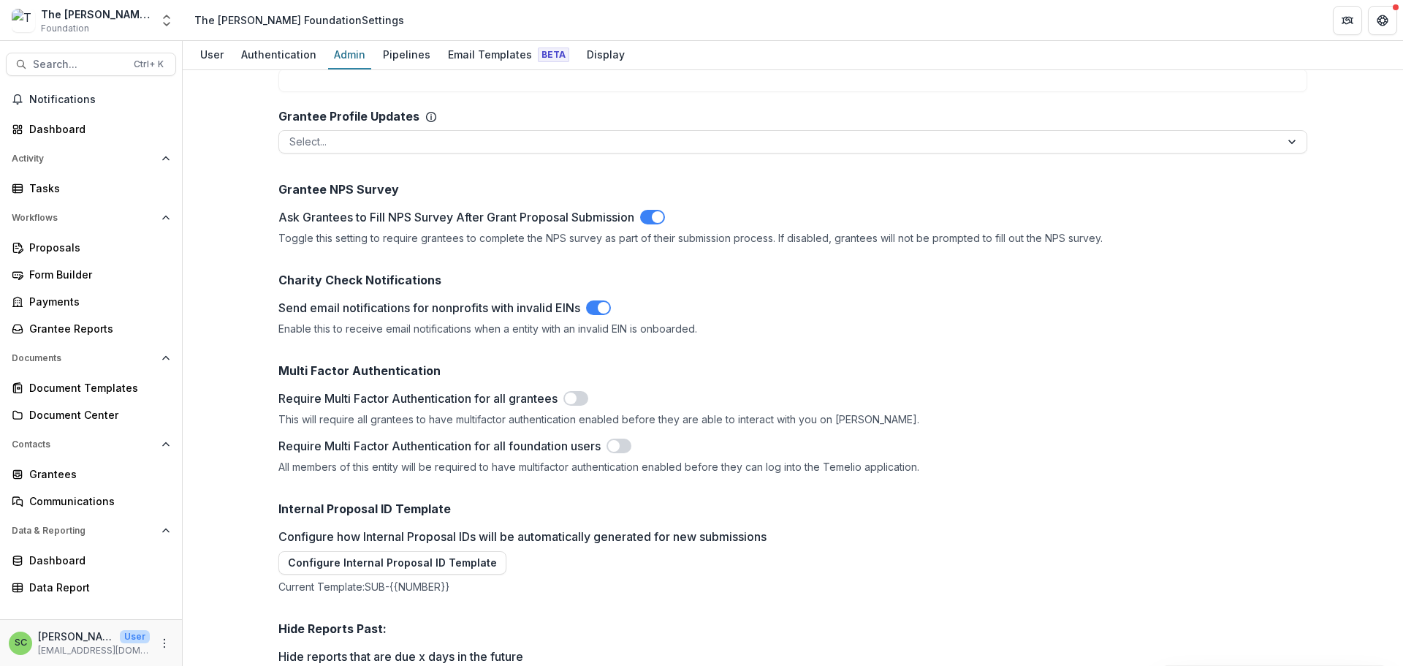
click at [113, 22] on div "The [PERSON_NAME] Foundation" at bounding box center [96, 14] width 110 height 15
click at [97, 71] on span "Search..." at bounding box center [79, 64] width 92 height 12
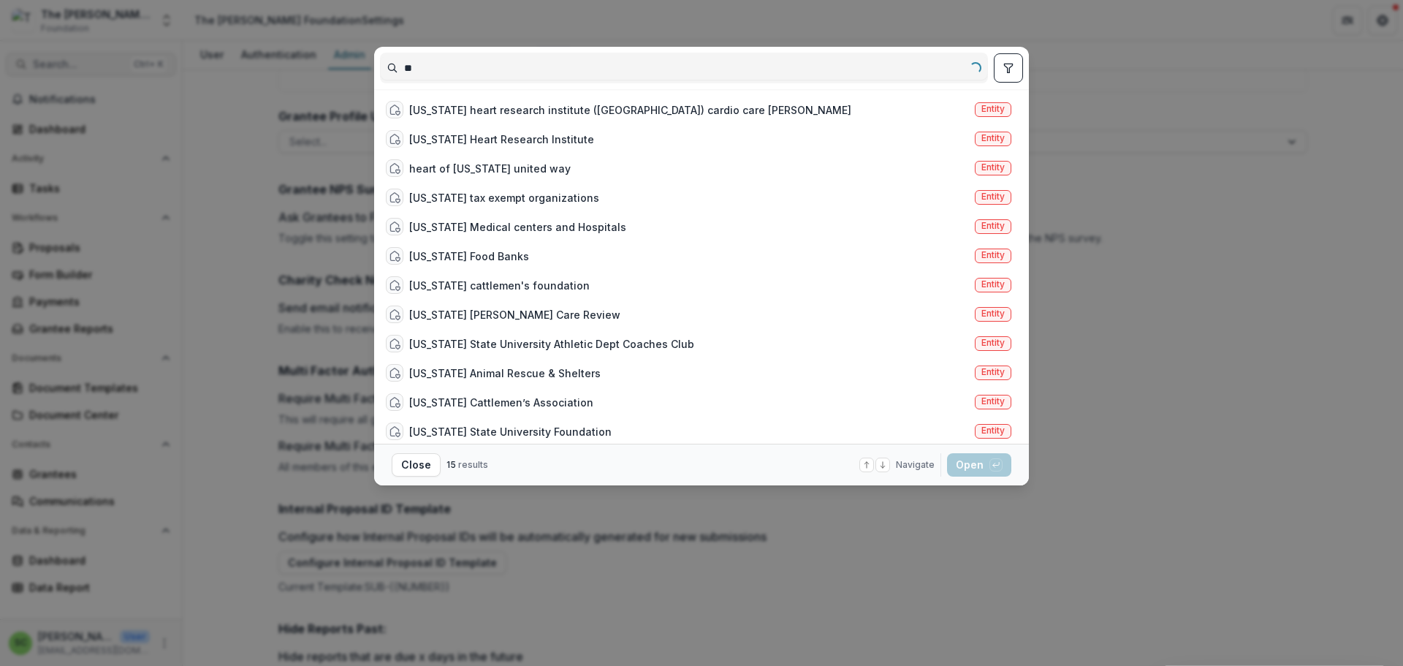
type input "*"
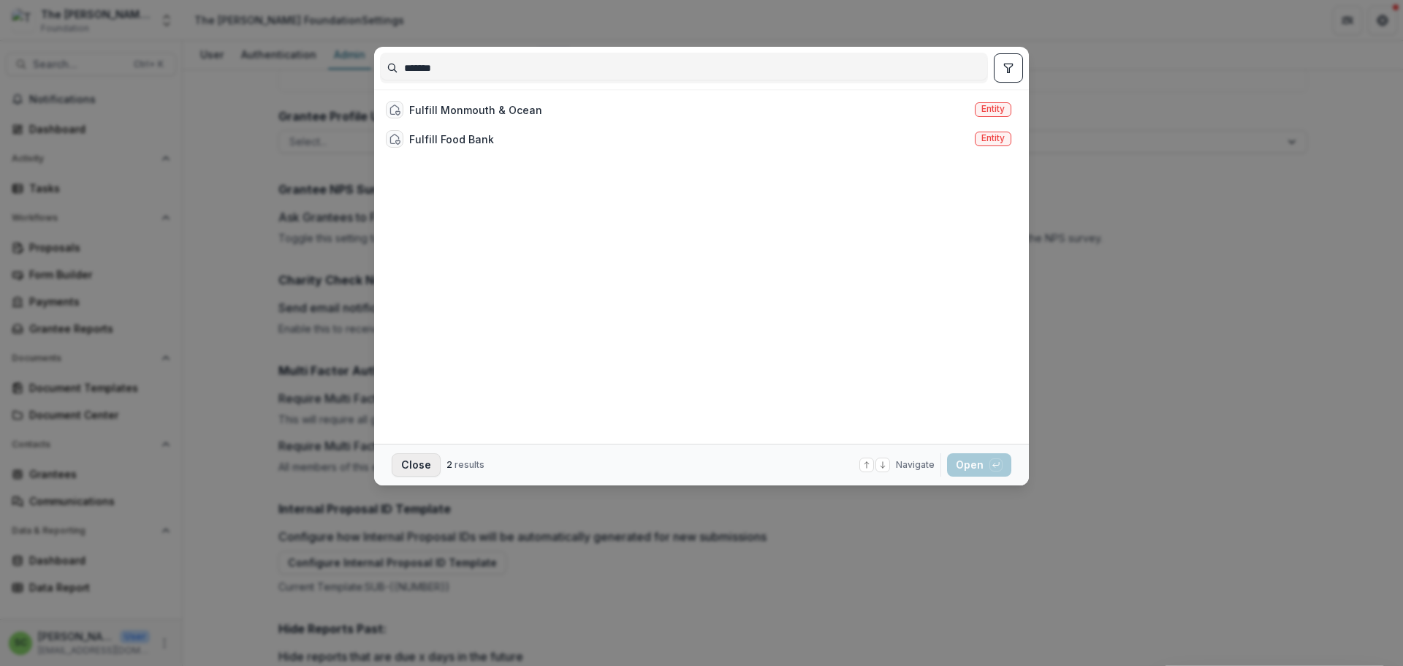
type input "*******"
click at [392, 472] on button "Close" at bounding box center [416, 464] width 49 height 23
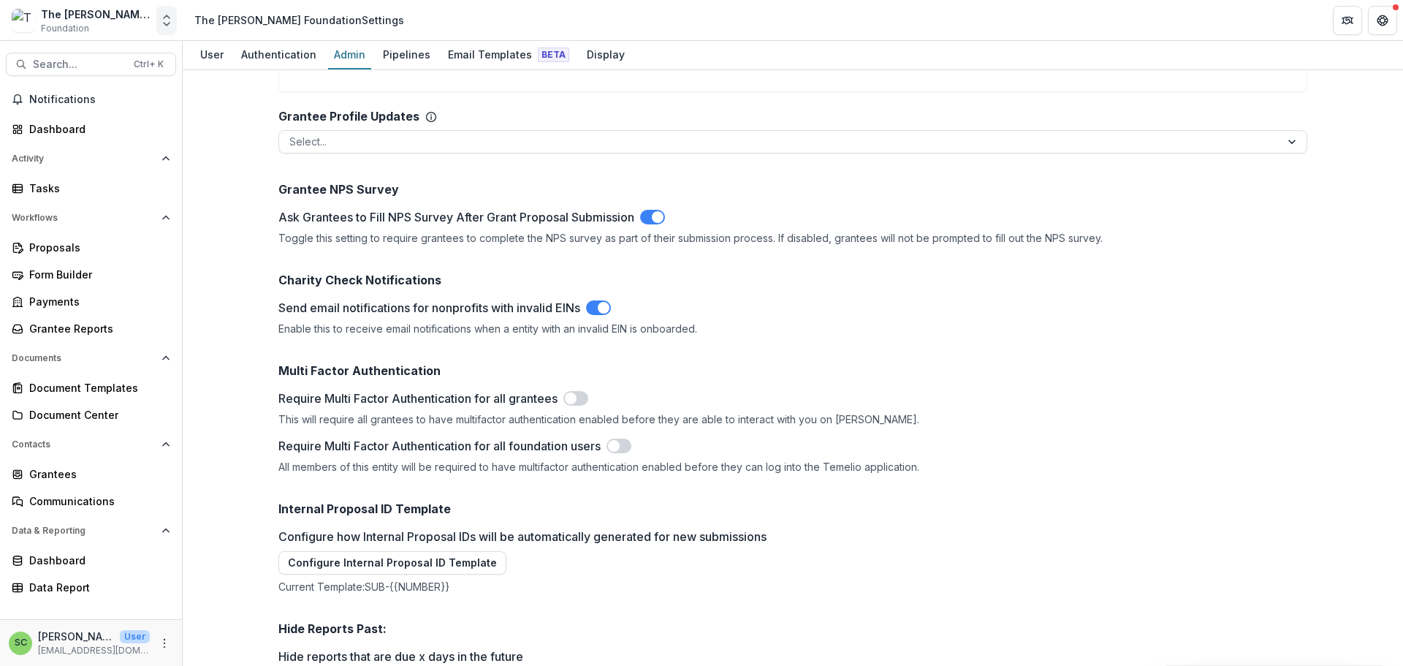
click at [161, 24] on icon "Open entity switcher" at bounding box center [166, 20] width 15 height 15
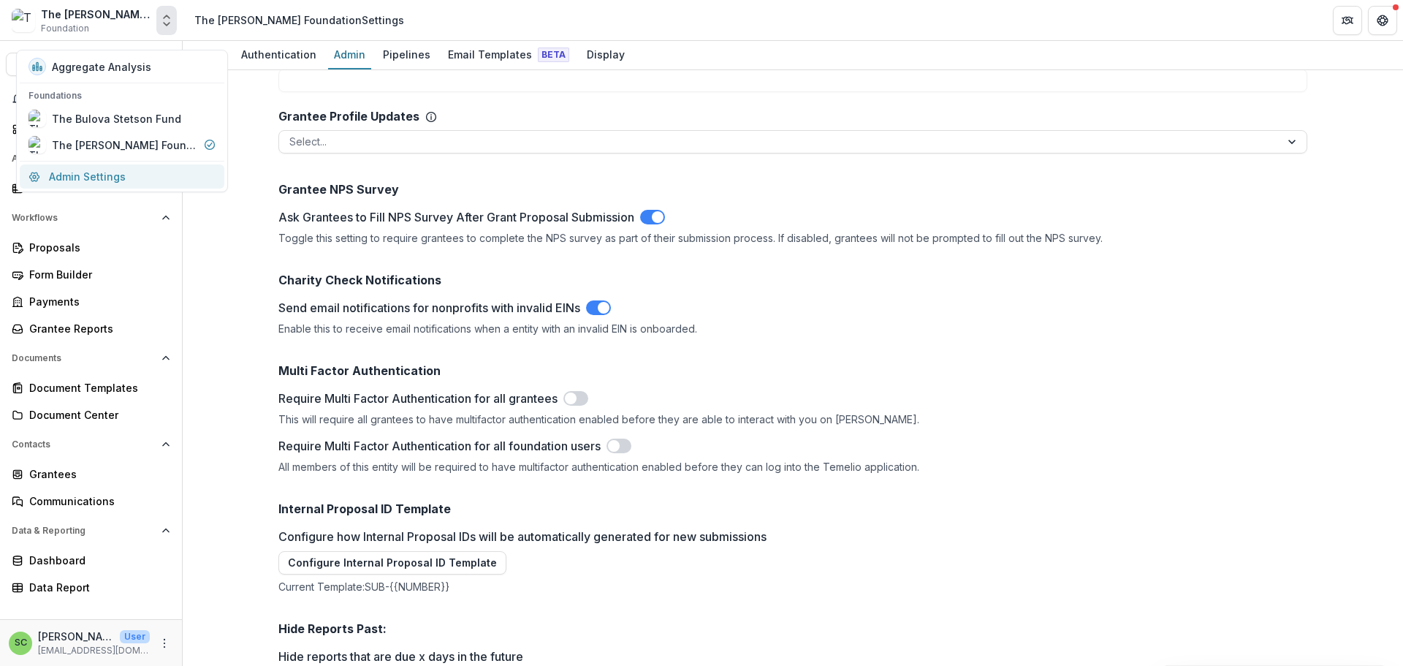
click at [113, 188] on link "Admin Settings" at bounding box center [122, 176] width 205 height 24
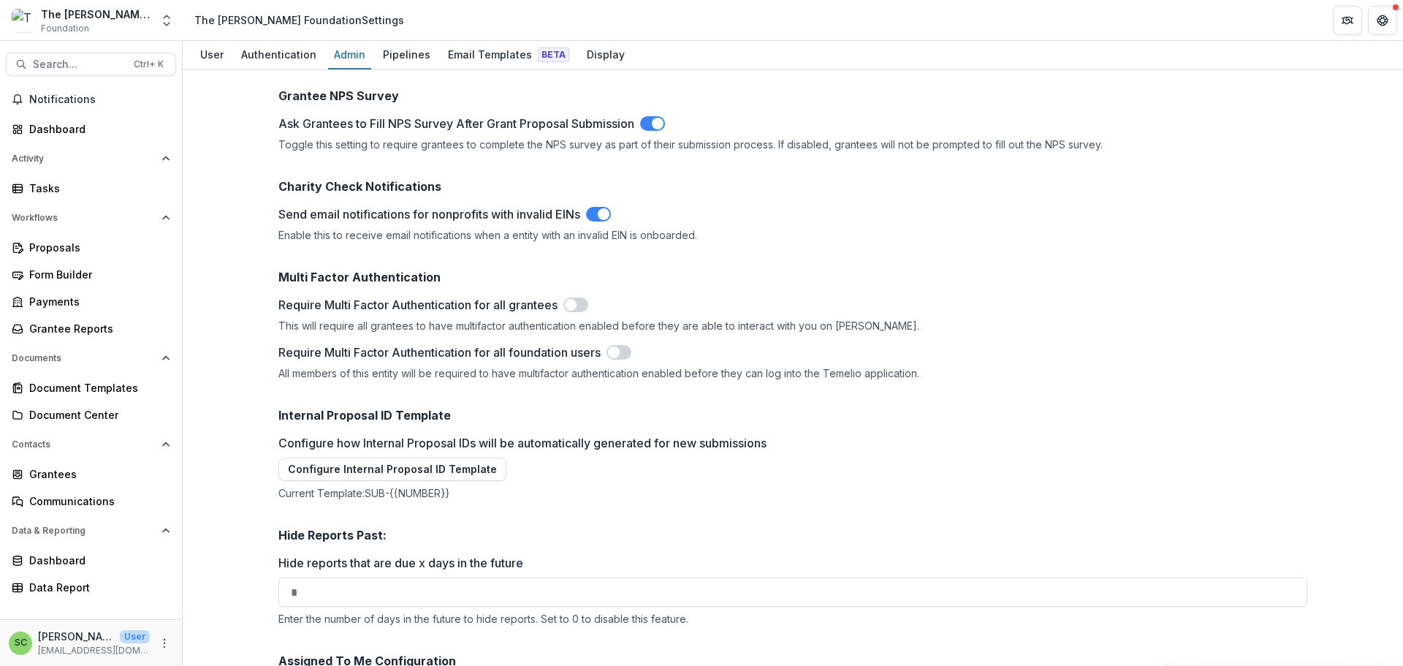
scroll to position [1680, 0]
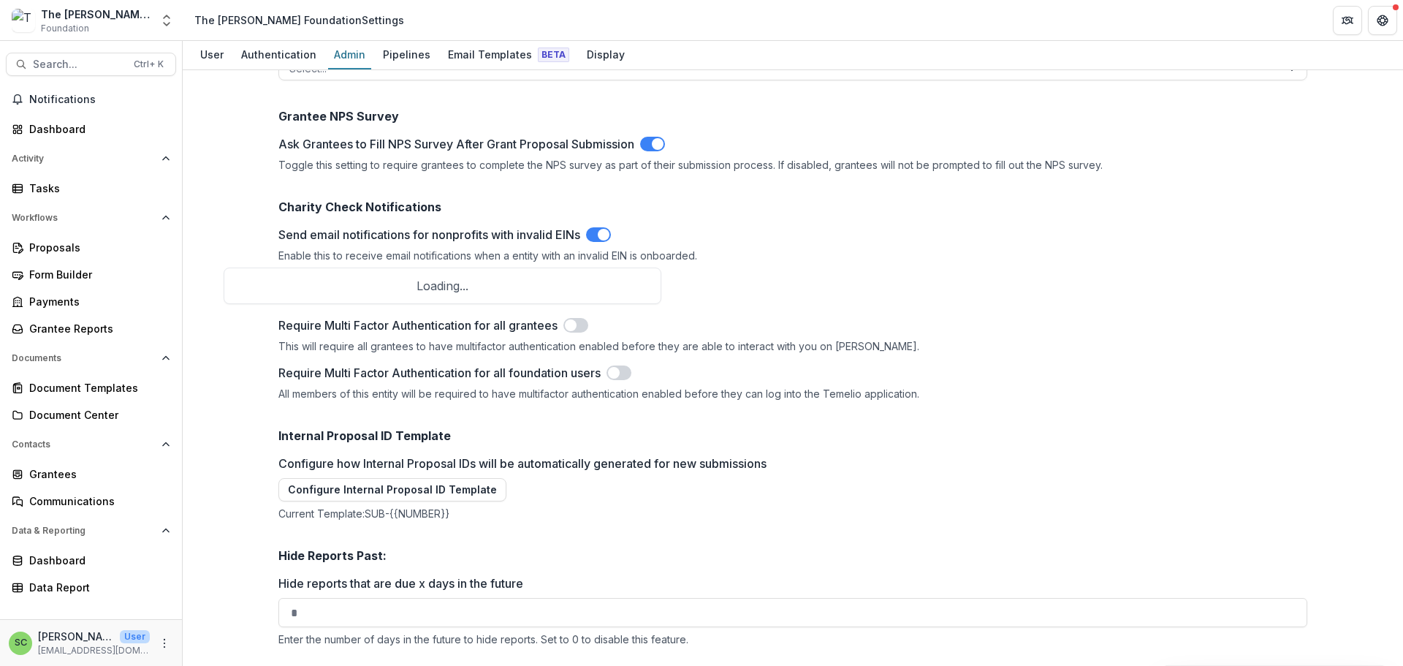
type input "*******"
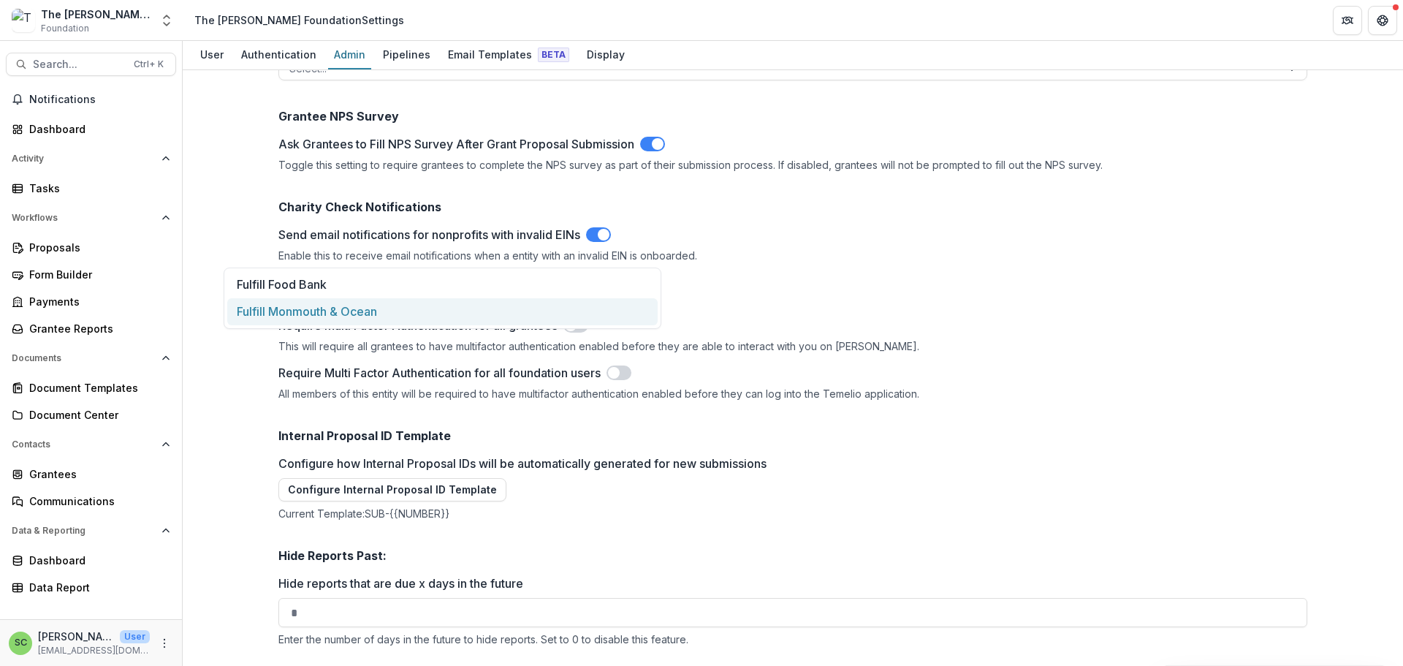
click at [370, 320] on div "Fulfill Monmouth & Ocean" at bounding box center [442, 311] width 430 height 27
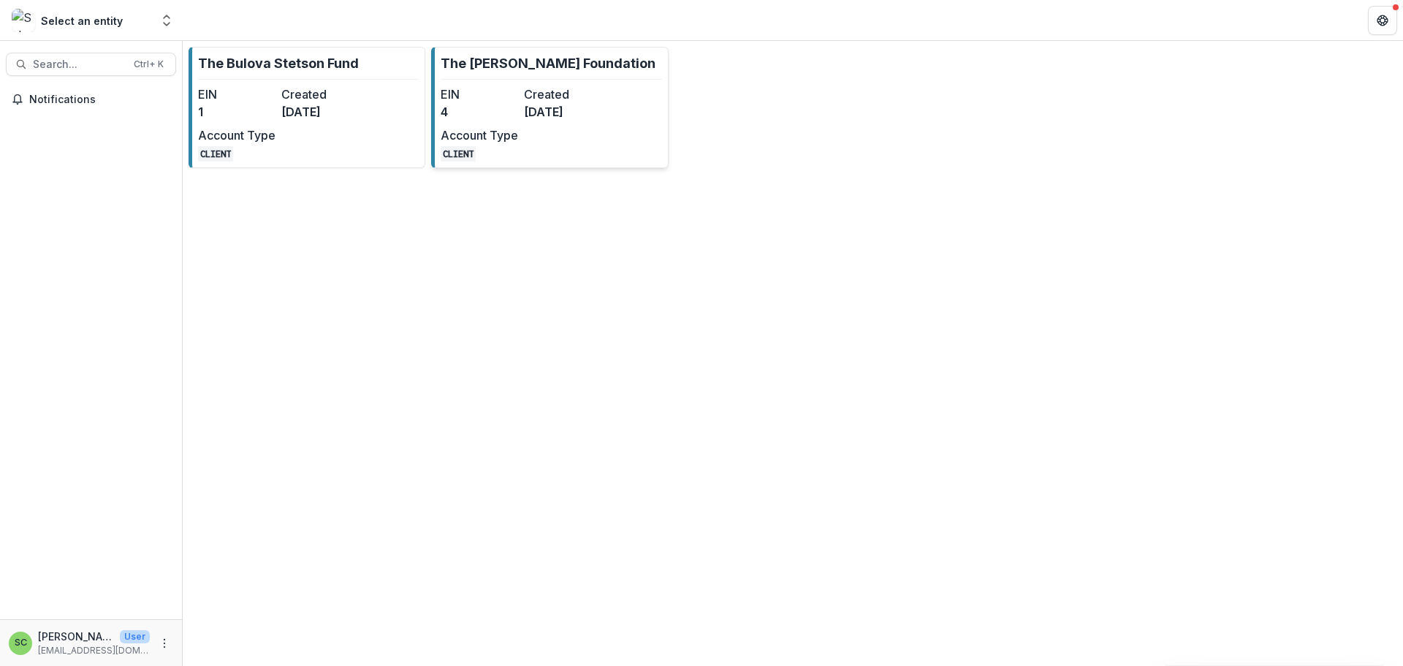
click at [520, 72] on p "The [PERSON_NAME] Foundation" at bounding box center [548, 63] width 215 height 20
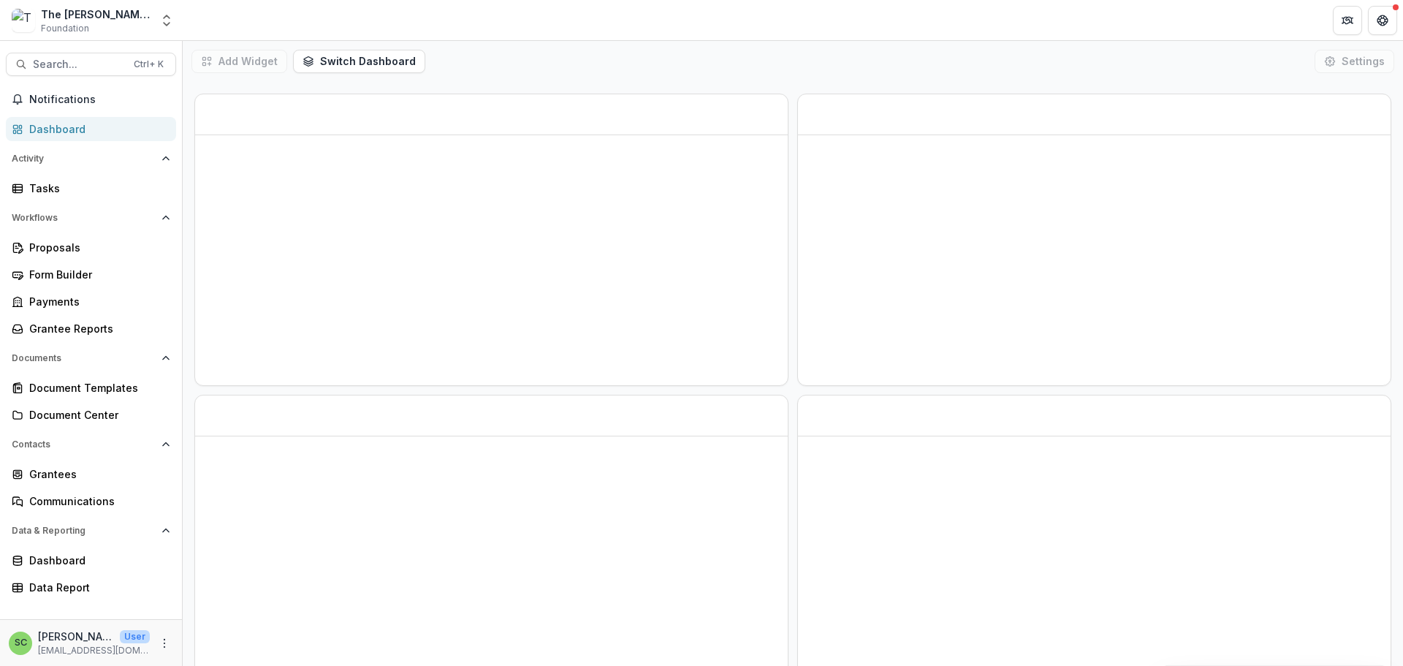
click at [80, 31] on span "Foundation" at bounding box center [65, 28] width 48 height 13
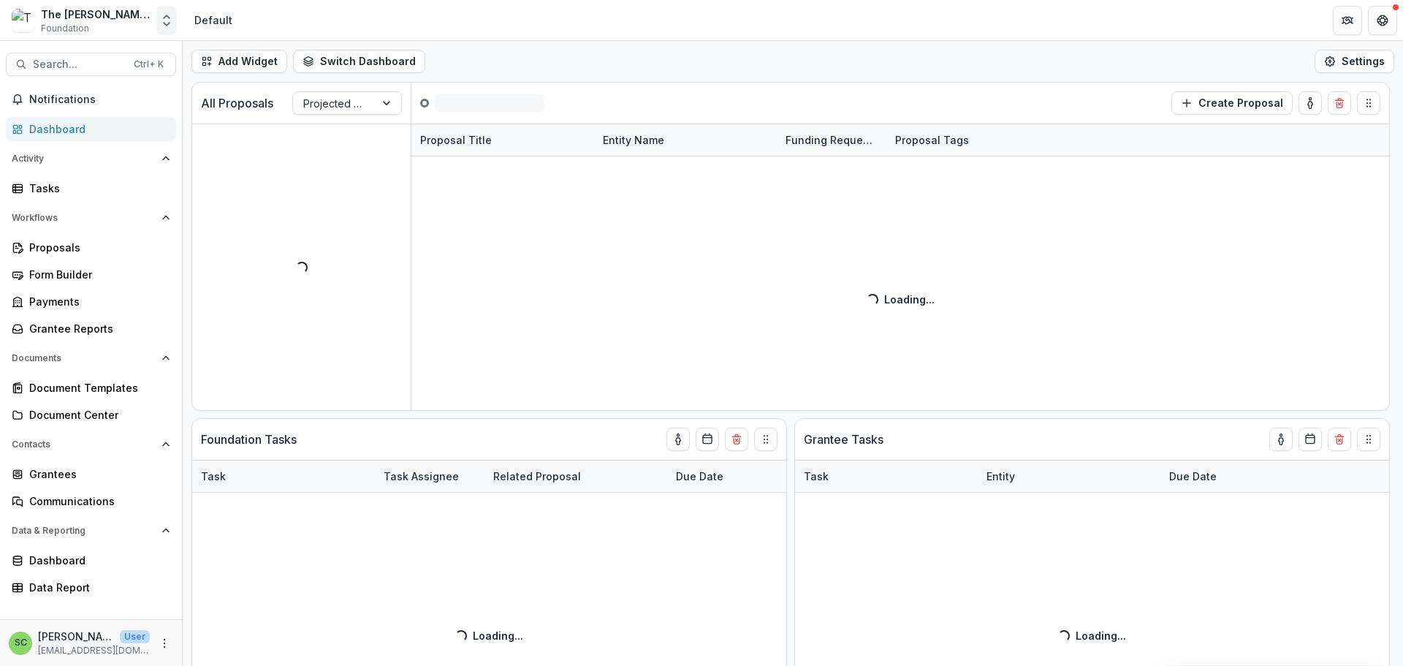
click at [159, 23] on icon "Open entity switcher" at bounding box center [166, 20] width 15 height 15
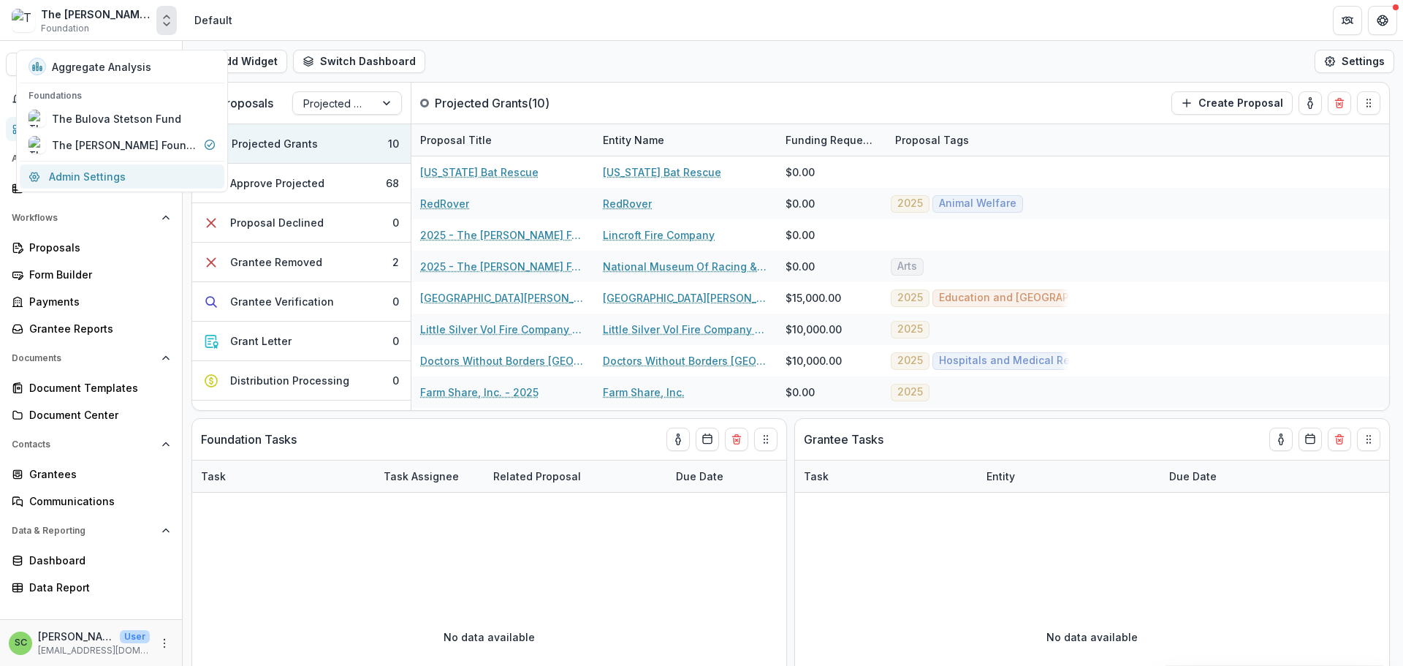
click at [99, 188] on link "Admin Settings" at bounding box center [122, 176] width 205 height 24
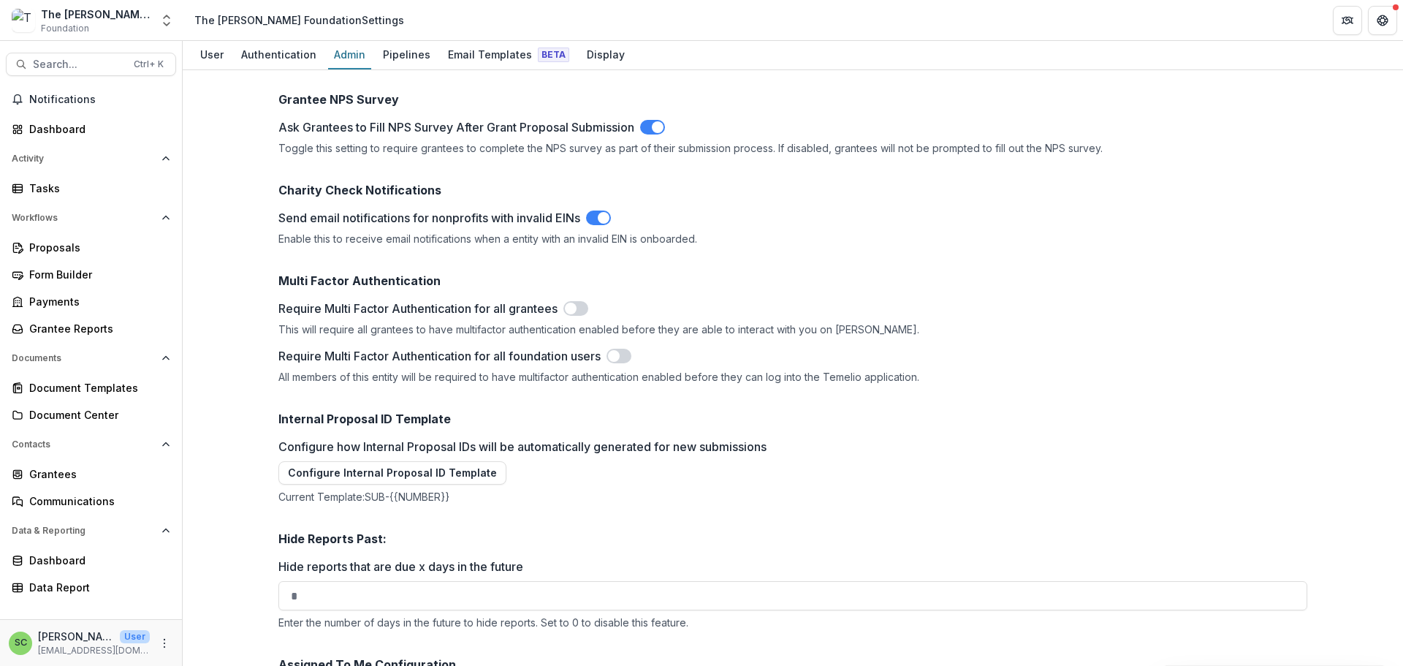
scroll to position [1753, 0]
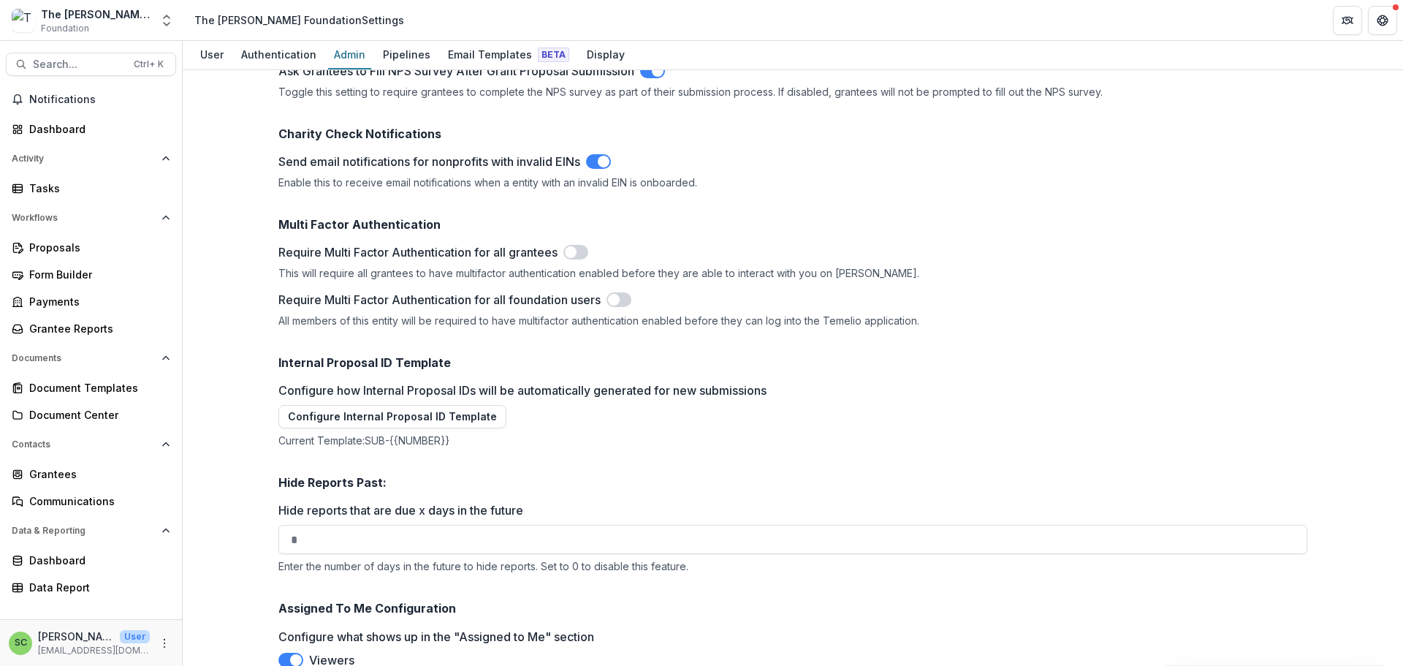
type input "*******"
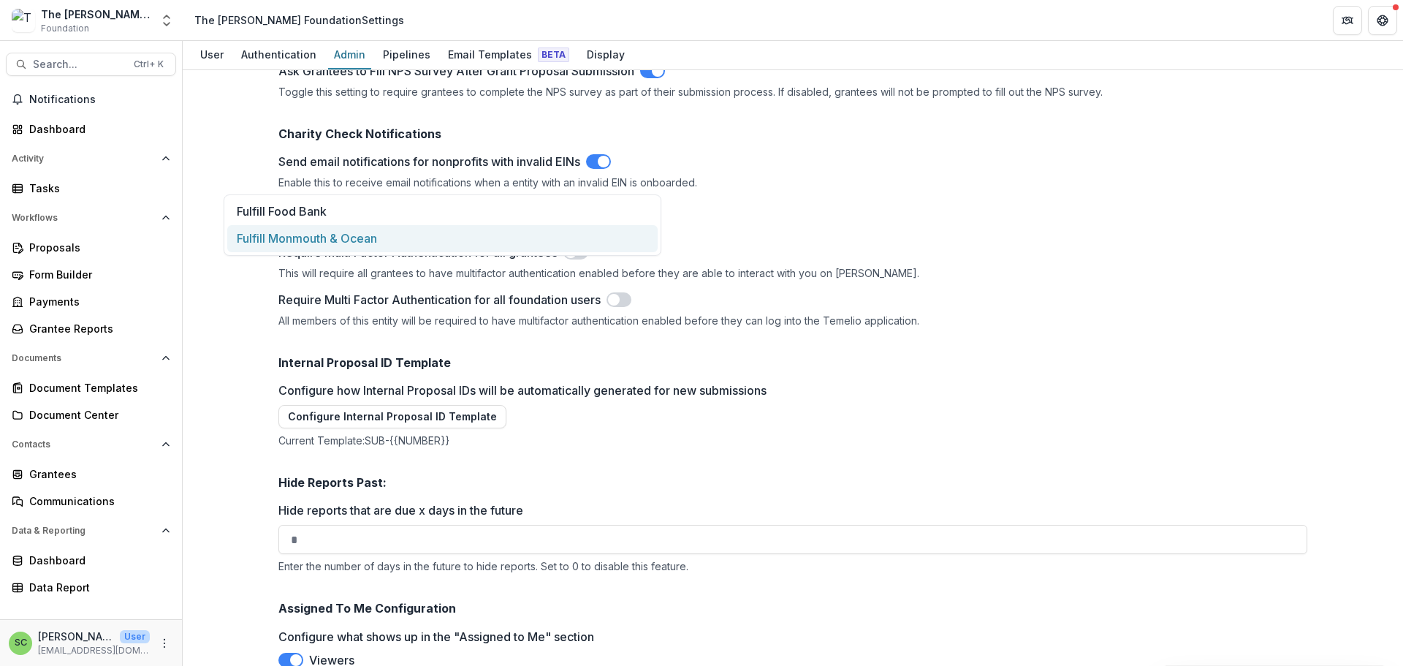
click at [281, 252] on div "Fulfill Monmouth & Ocean" at bounding box center [442, 238] width 430 height 27
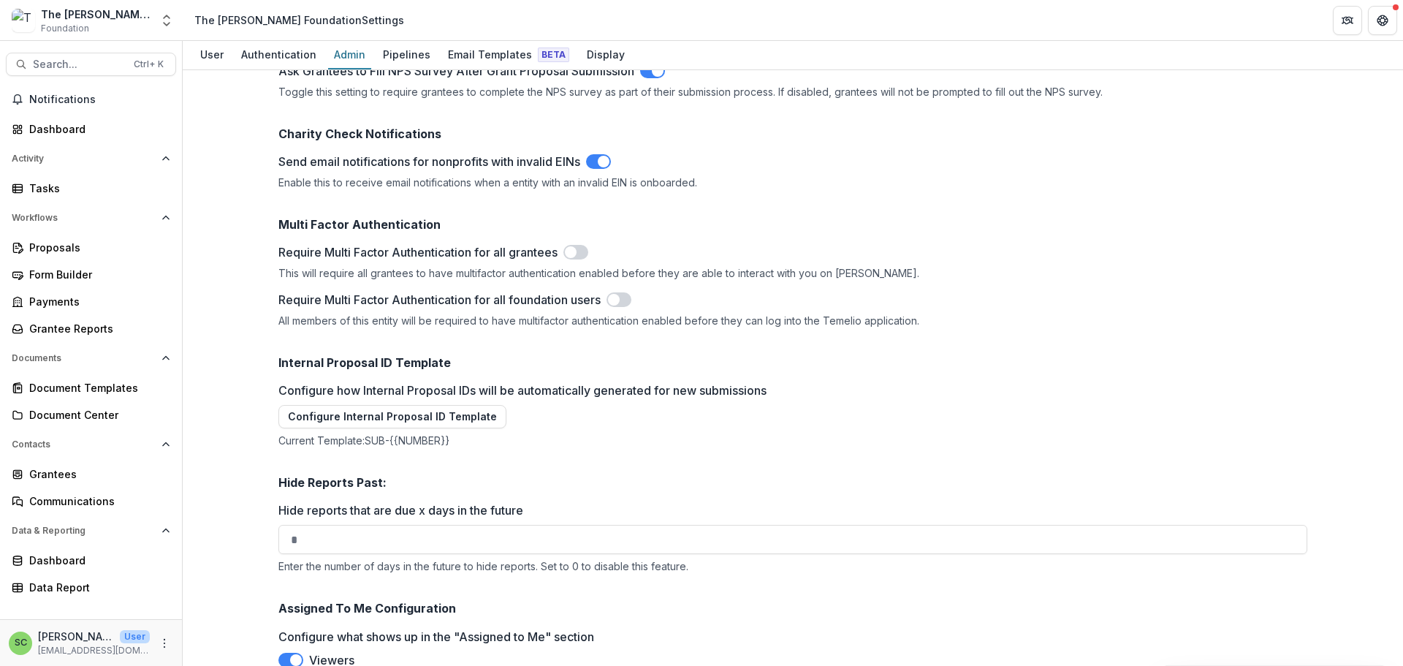
type input "*******"
click at [737, 214] on div "Fulfill Food Bank" at bounding box center [916, 211] width 430 height 27
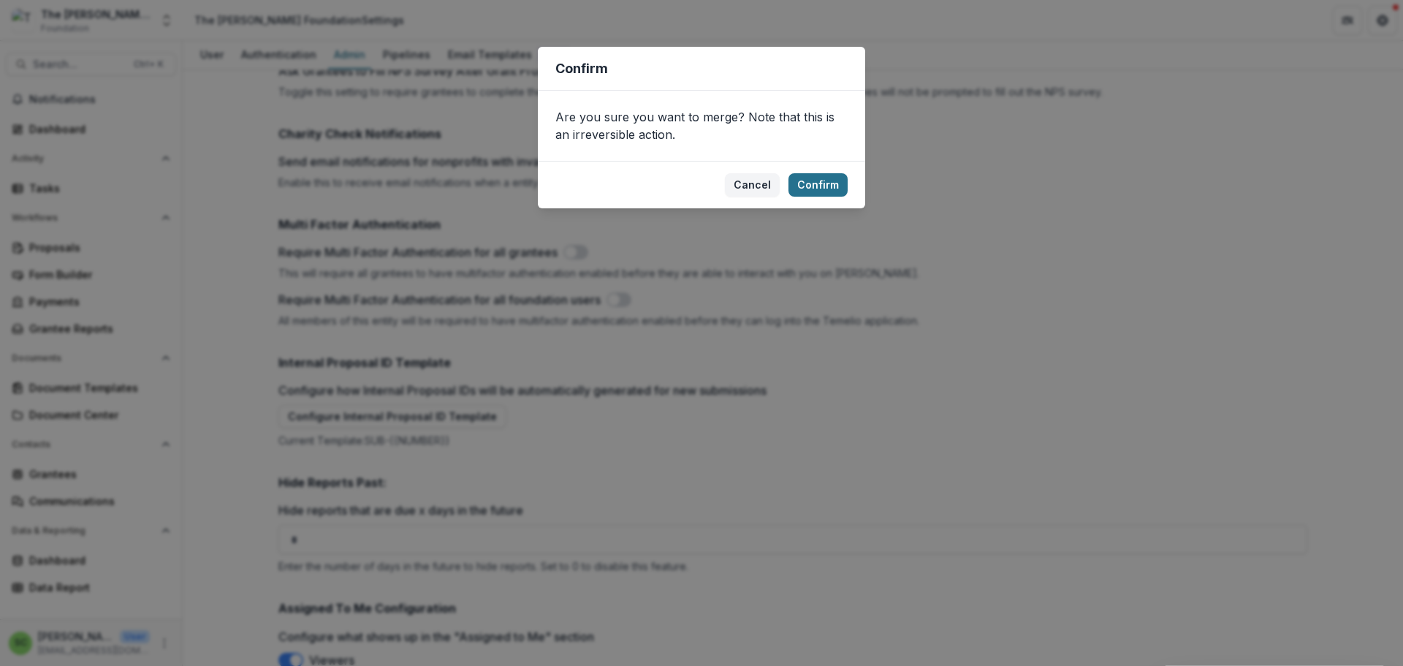
click at [847, 197] on button "Confirm" at bounding box center [817, 184] width 59 height 23
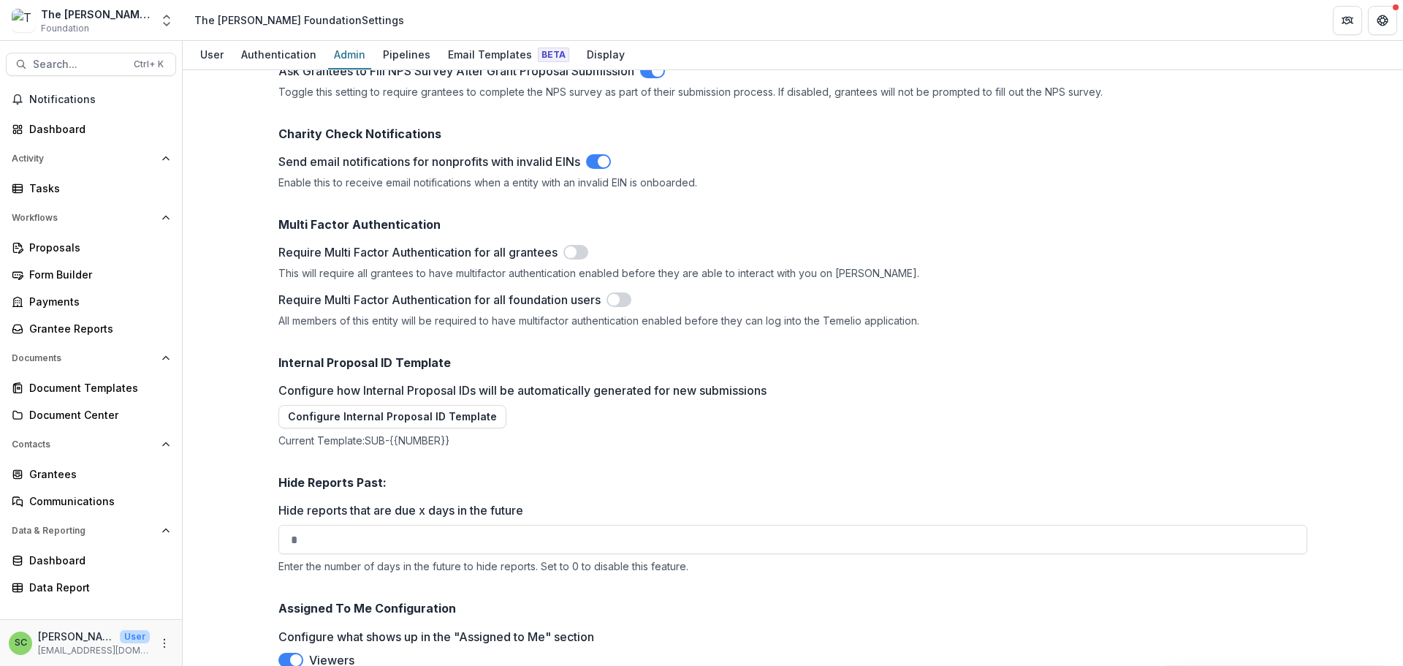
click at [123, 31] on div "The Brunetti Foundation Foundation" at bounding box center [96, 21] width 110 height 28
click at [102, 22] on div "The [PERSON_NAME] Foundation" at bounding box center [96, 14] width 110 height 15
click at [159, 26] on icon "Open entity switcher" at bounding box center [166, 20] width 15 height 15
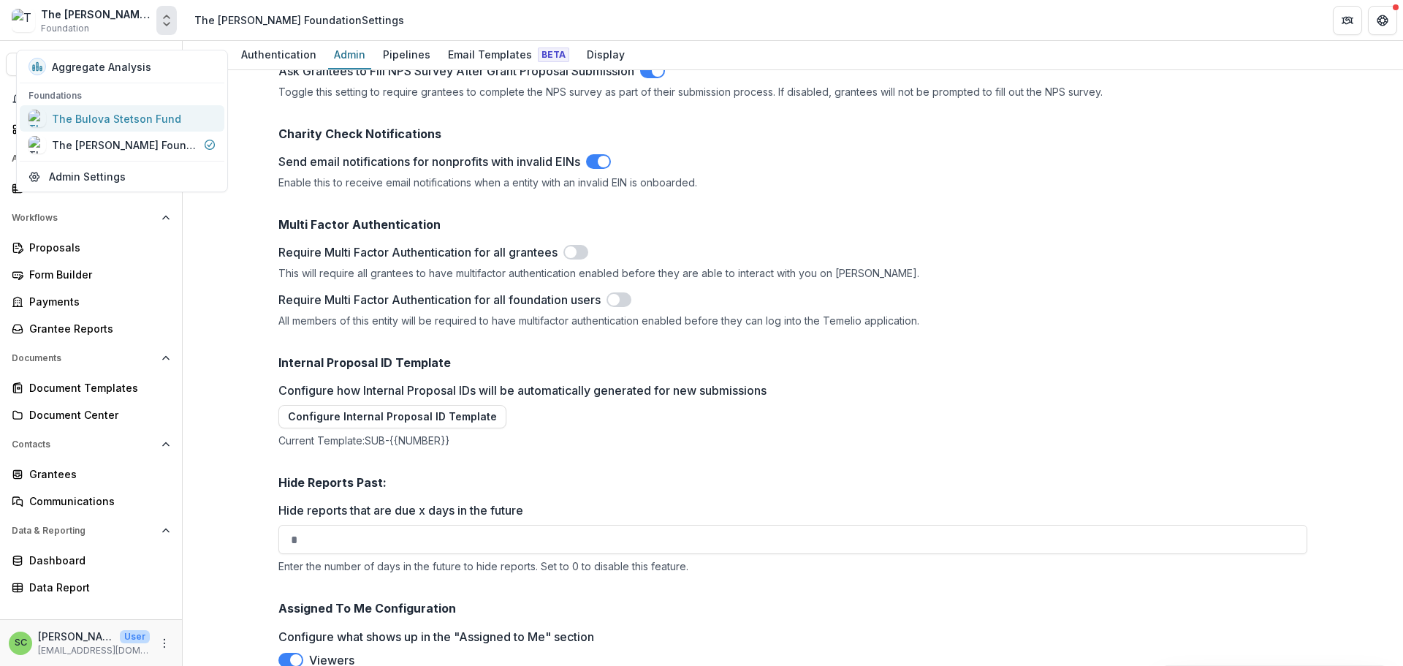
click at [120, 126] on div "The Bulova Stetson Fund" at bounding box center [116, 118] width 129 height 15
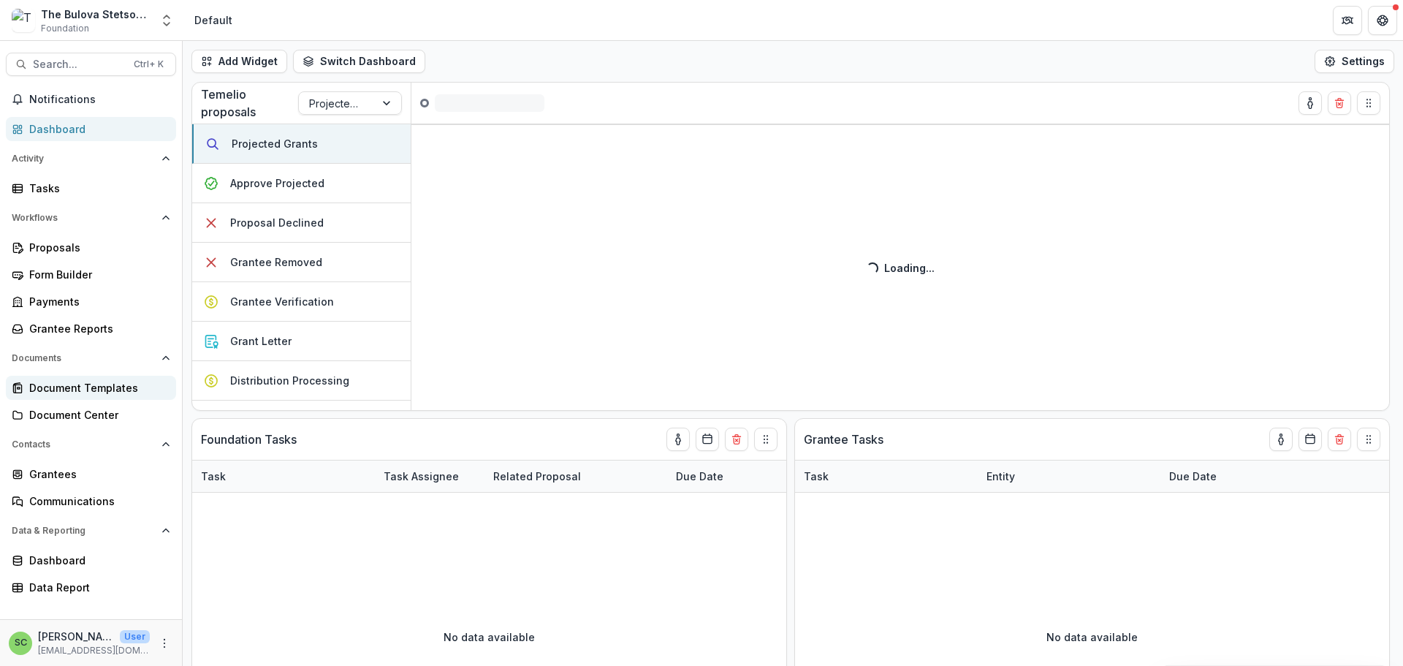
click at [92, 395] on div "Document Templates" at bounding box center [96, 387] width 135 height 15
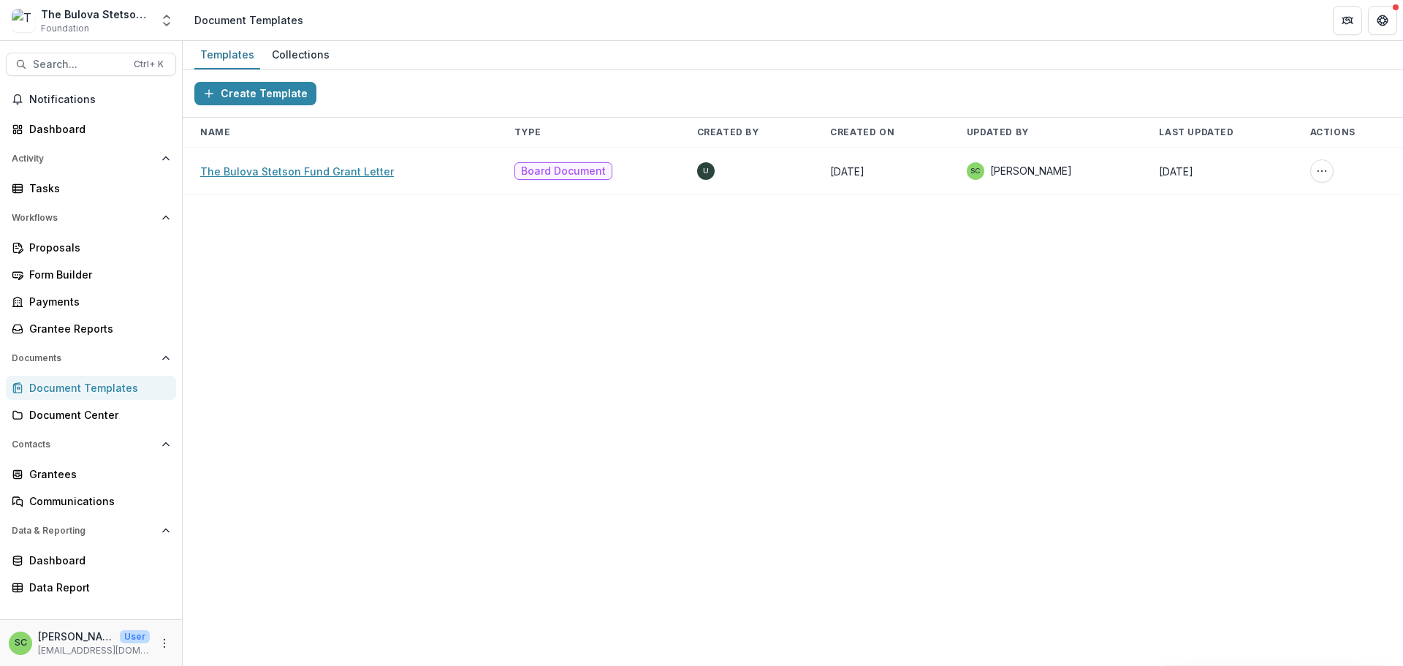
click at [324, 178] on link "The Bulova Stetson Fund Grant Letter" at bounding box center [297, 171] width 194 height 12
